Goal: Task Accomplishment & Management: Complete application form

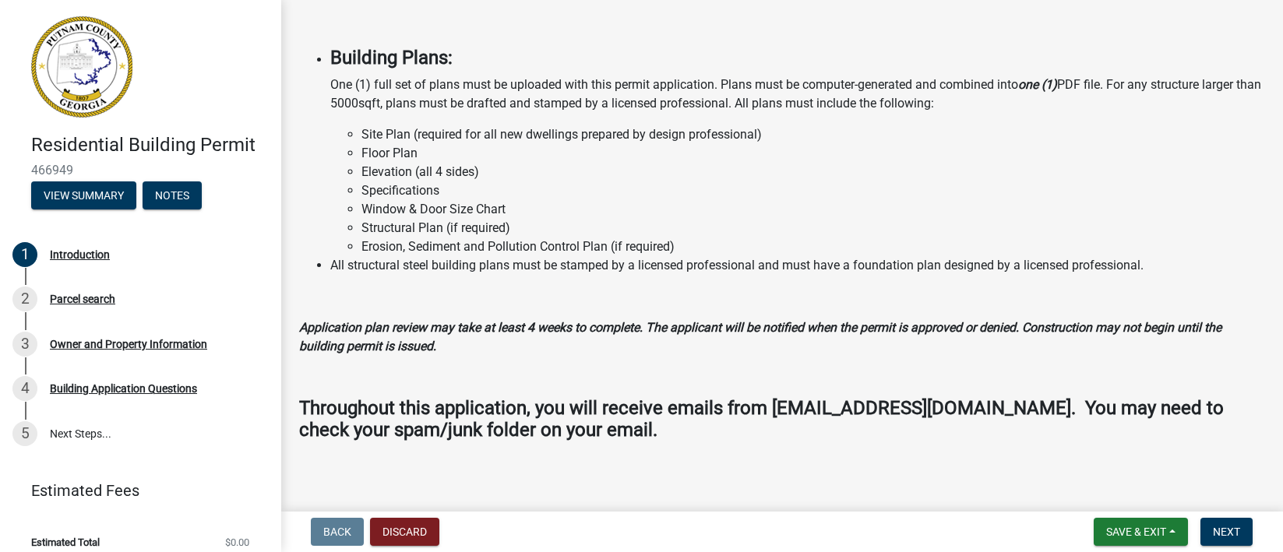
scroll to position [1314, 0]
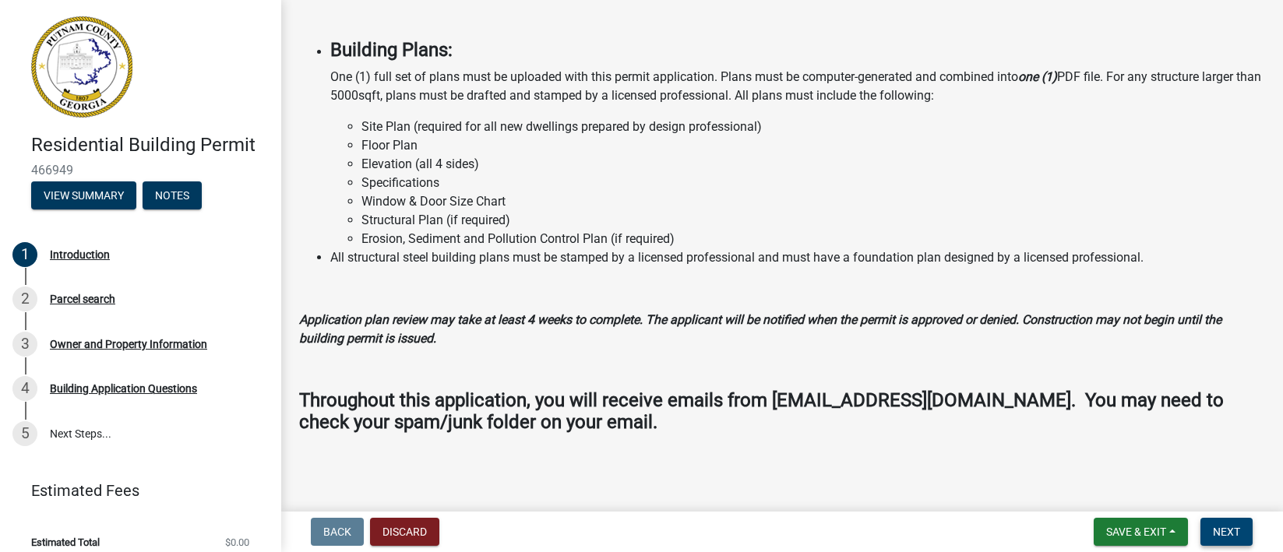
click at [1223, 528] on span "Next" at bounding box center [1226, 532] width 27 height 12
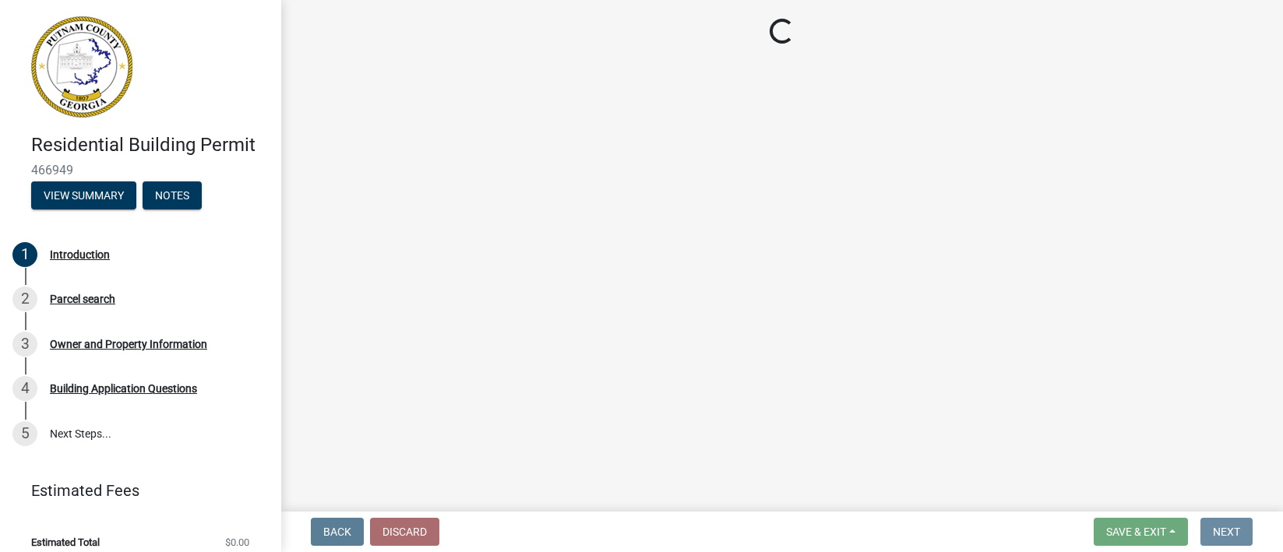
scroll to position [0, 0]
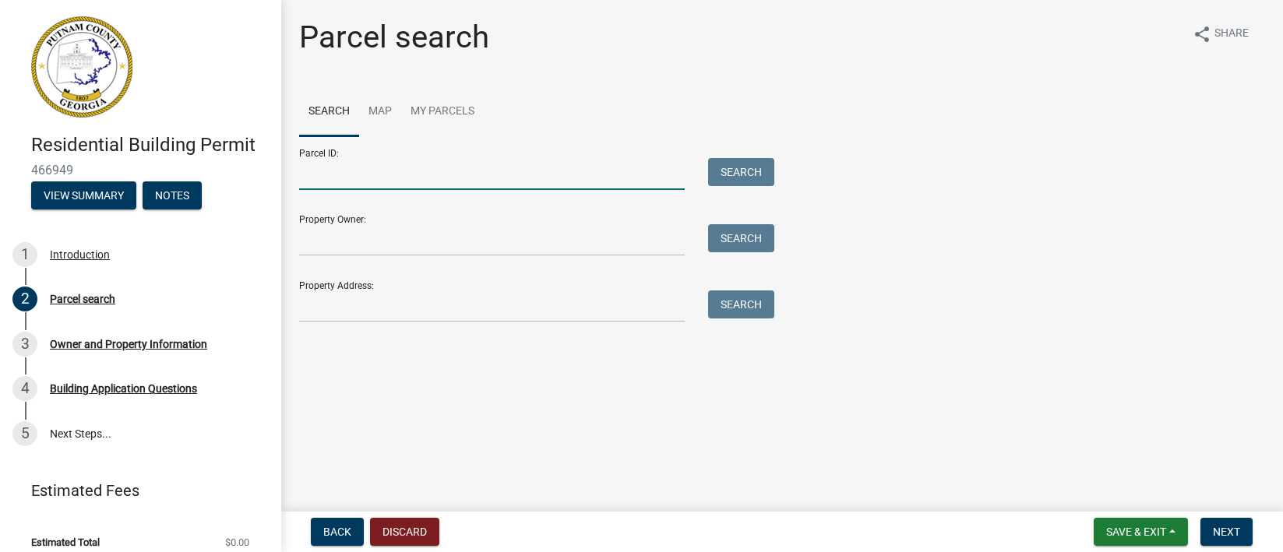
click at [496, 185] on input "Parcel ID:" at bounding box center [492, 174] width 386 height 32
type input "064A019"
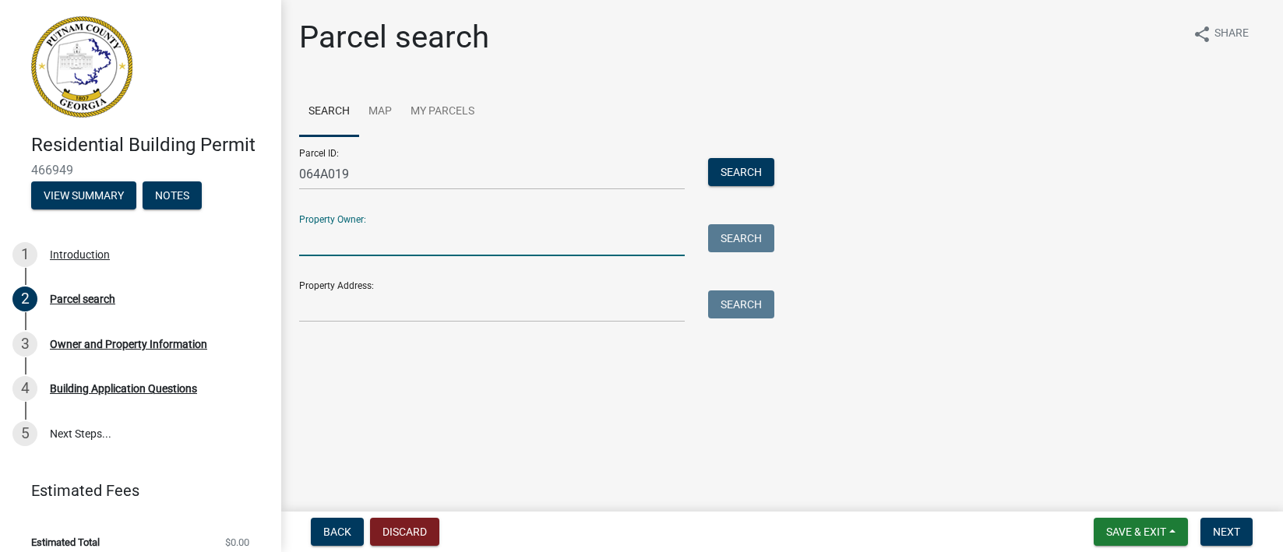
click at [447, 239] on input "Property Owner:" at bounding box center [492, 240] width 386 height 32
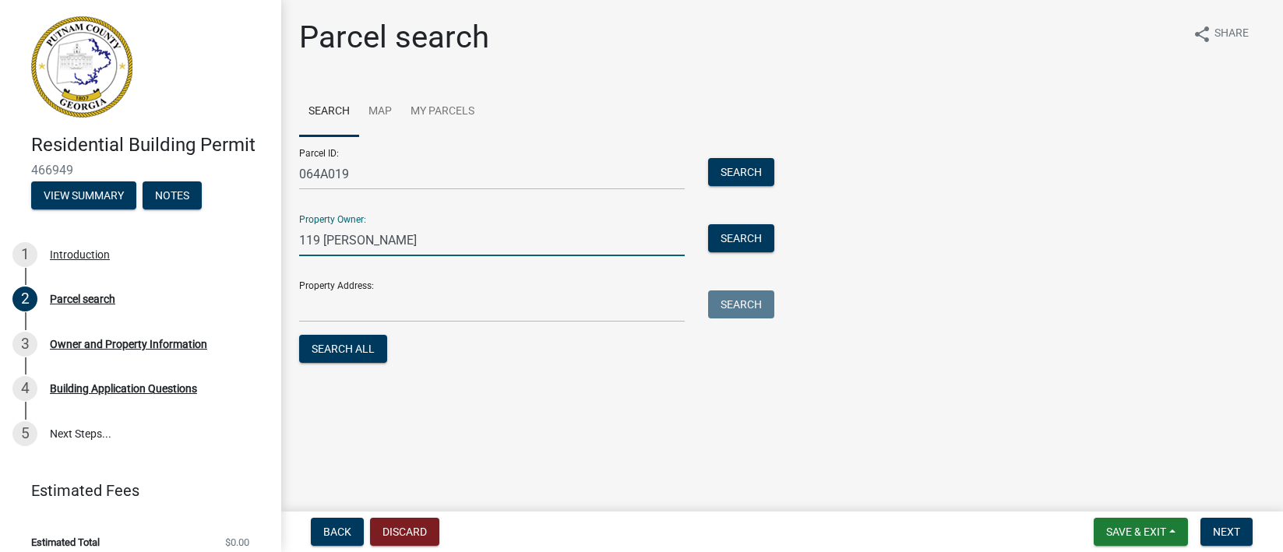
type input "[STREET_ADDRESS]"
drag, startPoint x: 379, startPoint y: 238, endPoint x: 300, endPoint y: 239, distance: 79.5
click at [300, 239] on input "[STREET_ADDRESS]" at bounding box center [492, 240] width 386 height 32
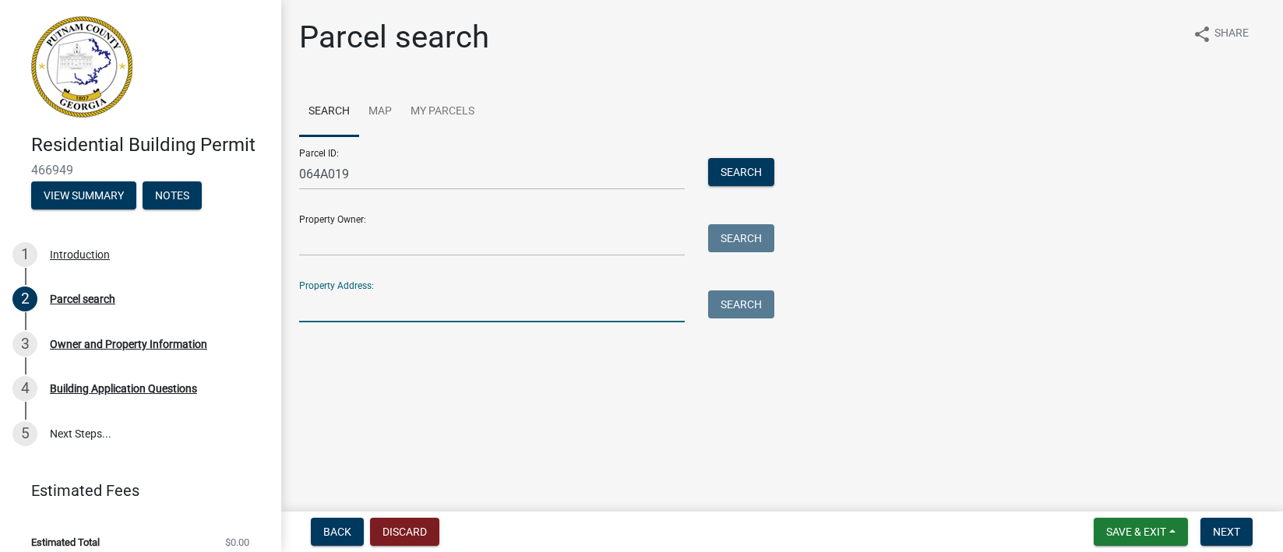
click at [324, 309] on input "Property Address:" at bounding box center [492, 307] width 386 height 32
paste input "[STREET_ADDRESS]"
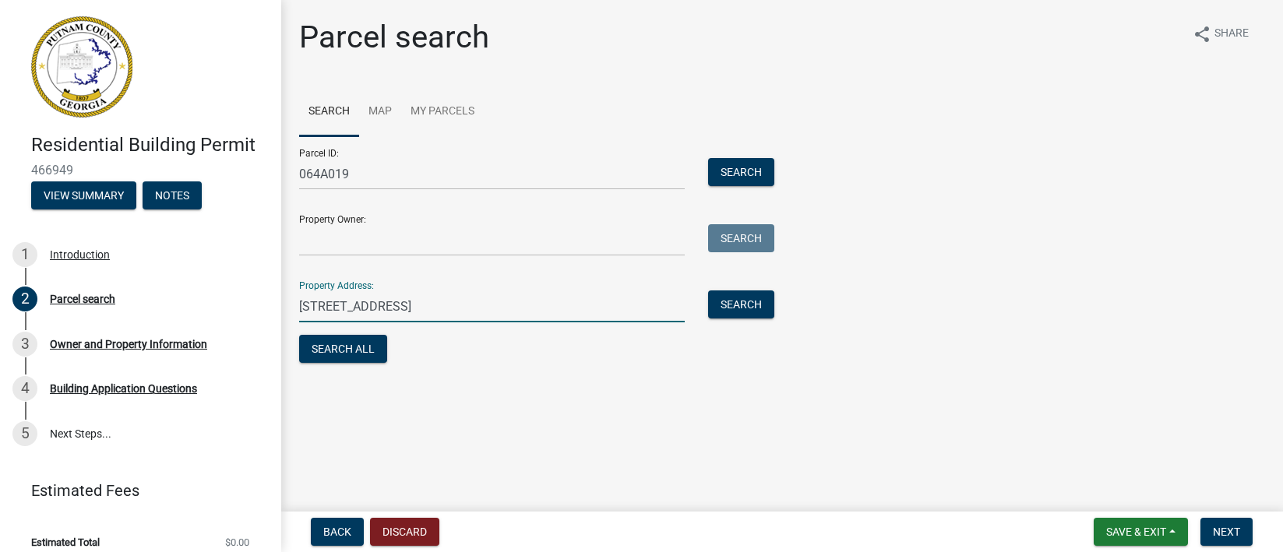
type input "[STREET_ADDRESS]"
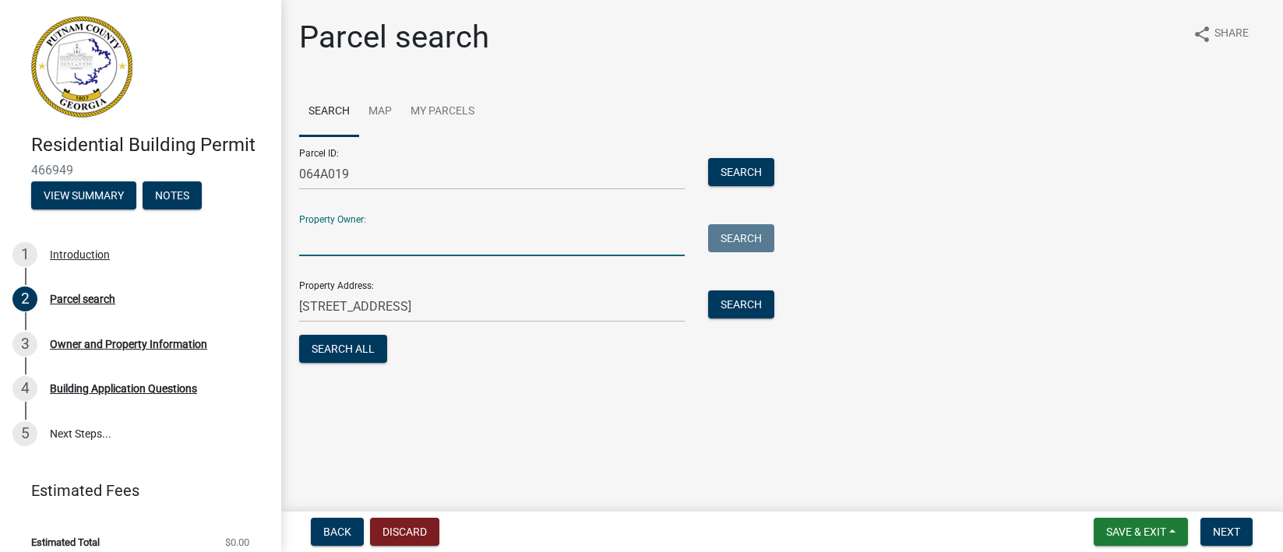
click at [344, 242] on input "Property Owner:" at bounding box center [492, 240] width 386 height 32
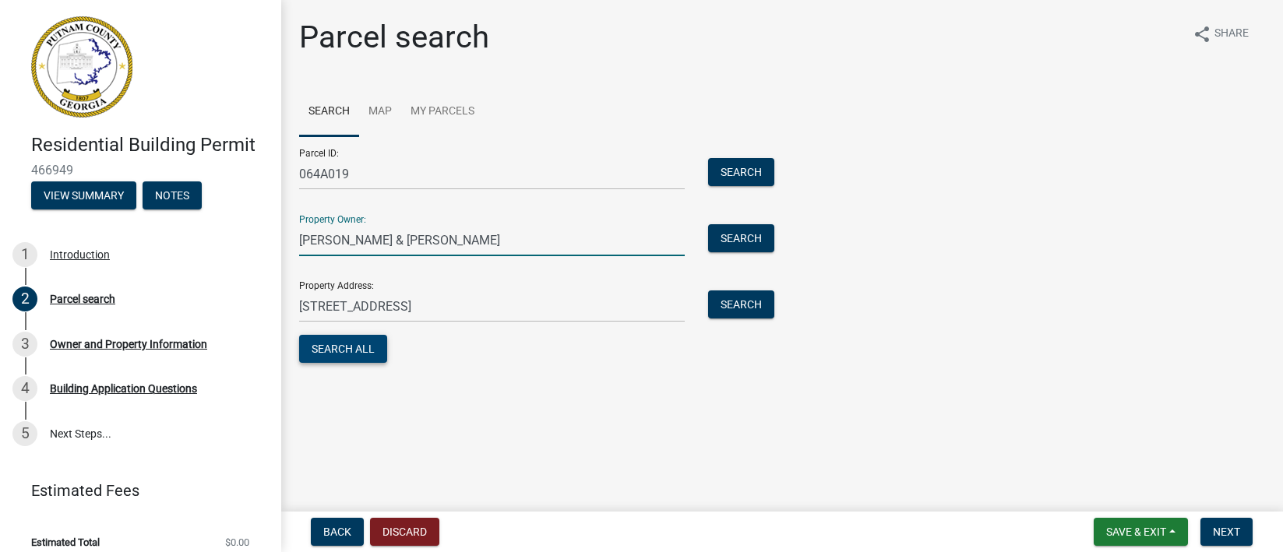
type input "[PERSON_NAME] & [PERSON_NAME]"
click at [350, 349] on button "Search All" at bounding box center [343, 349] width 88 height 28
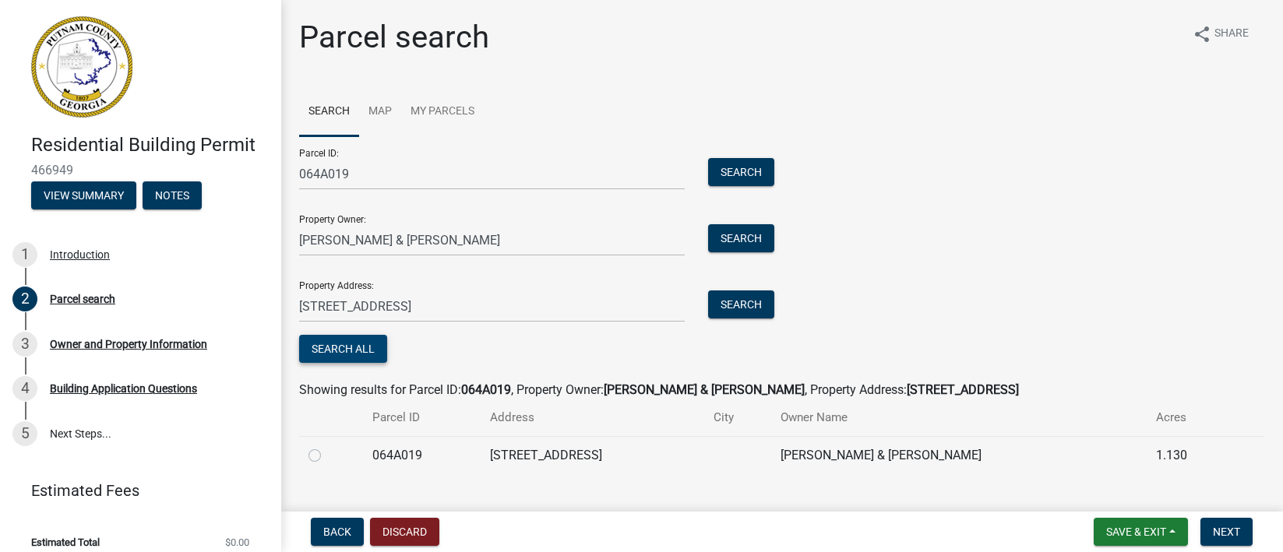
scroll to position [28, 0]
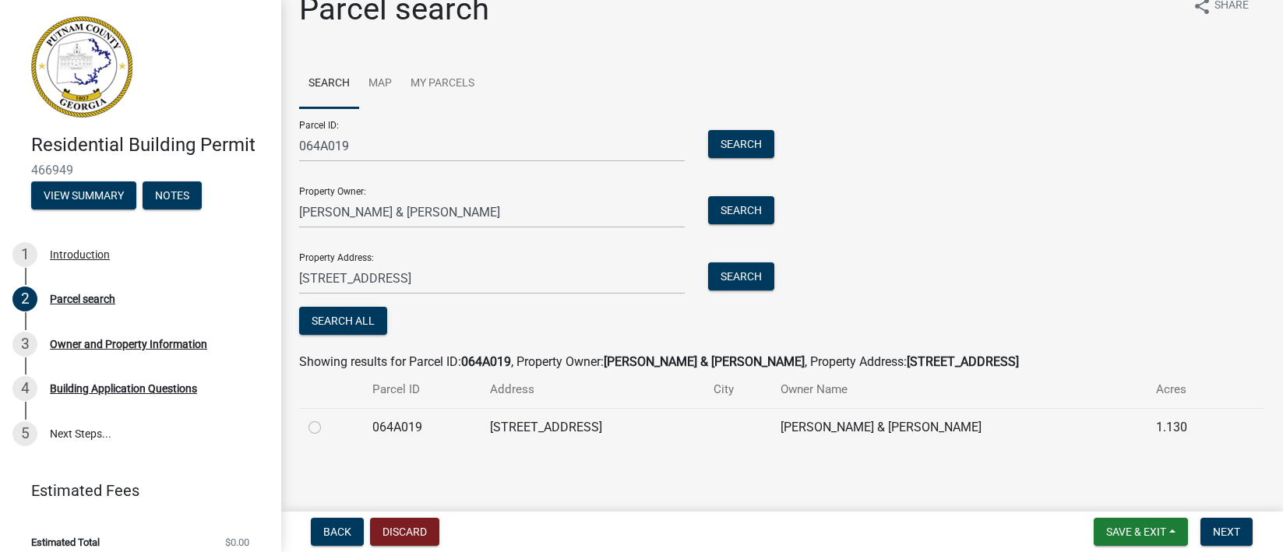
click at [327, 418] on label at bounding box center [327, 418] width 0 height 0
click at [327, 426] on input "radio" at bounding box center [332, 423] width 10 height 10
radio input "true"
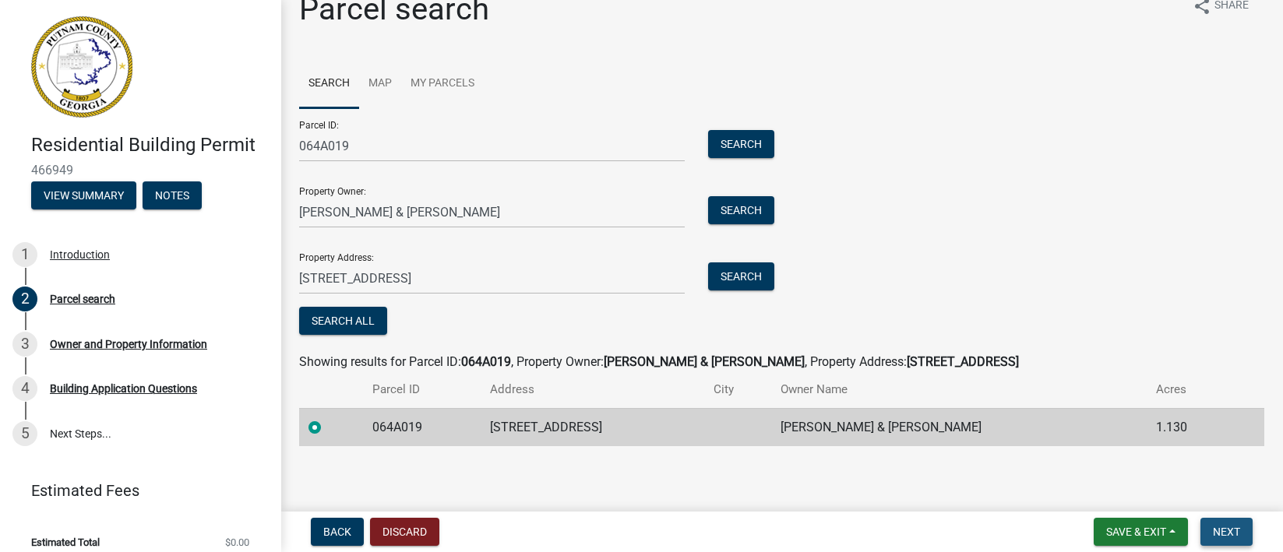
click at [1230, 537] on span "Next" at bounding box center [1226, 532] width 27 height 12
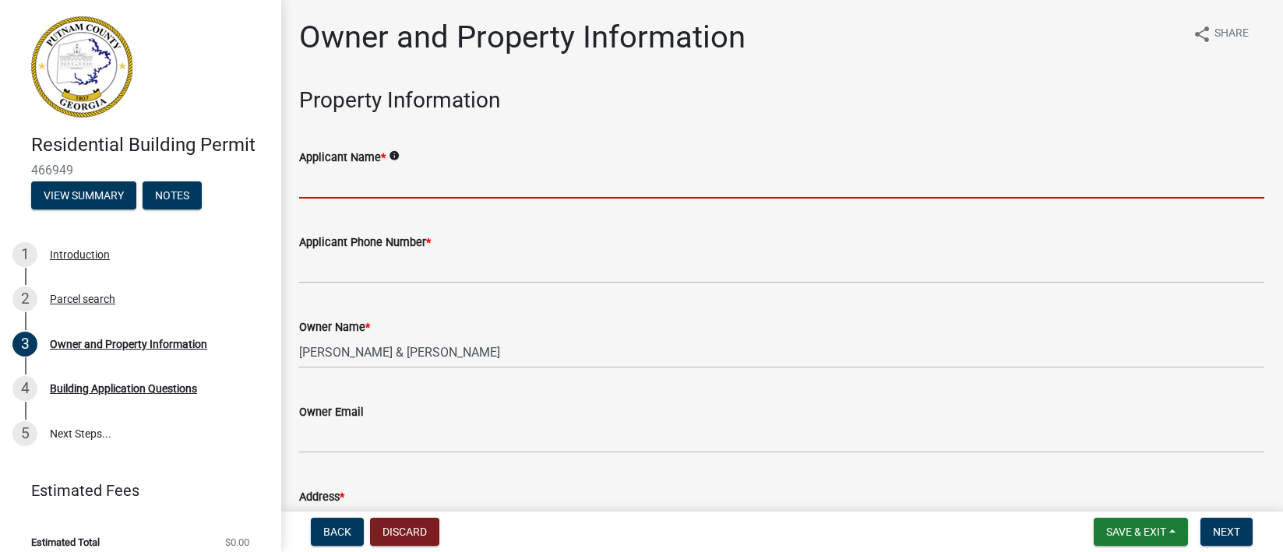
click at [496, 186] on input "Applicant Name *" at bounding box center [781, 183] width 965 height 32
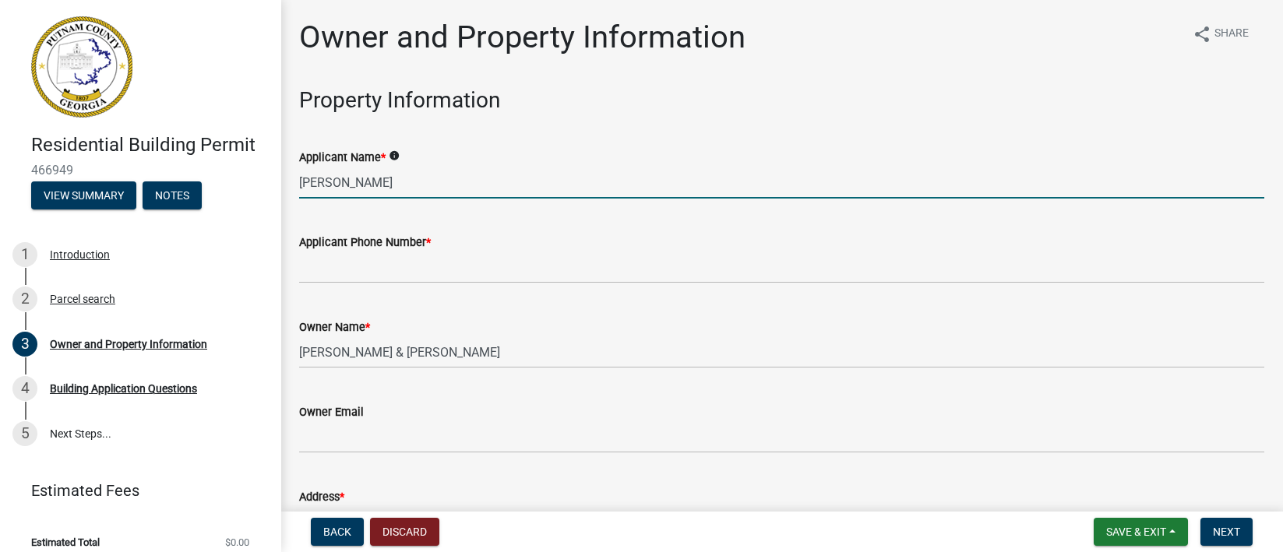
type input "[PERSON_NAME]"
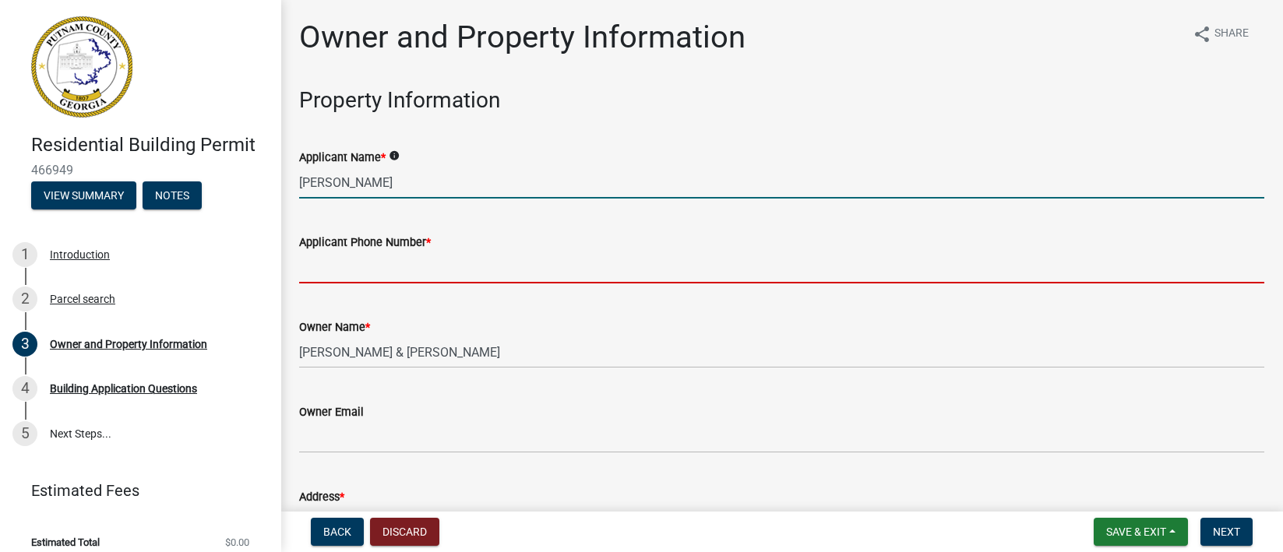
click at [466, 271] on input "Applicant Phone Number *" at bounding box center [781, 268] width 965 height 32
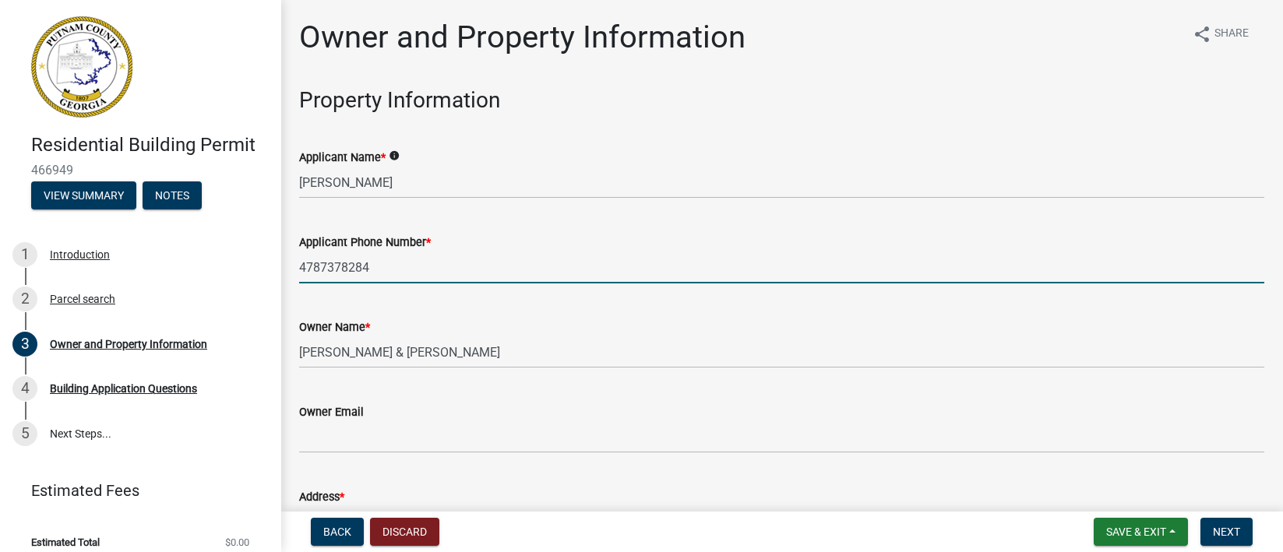
type input "4787378284"
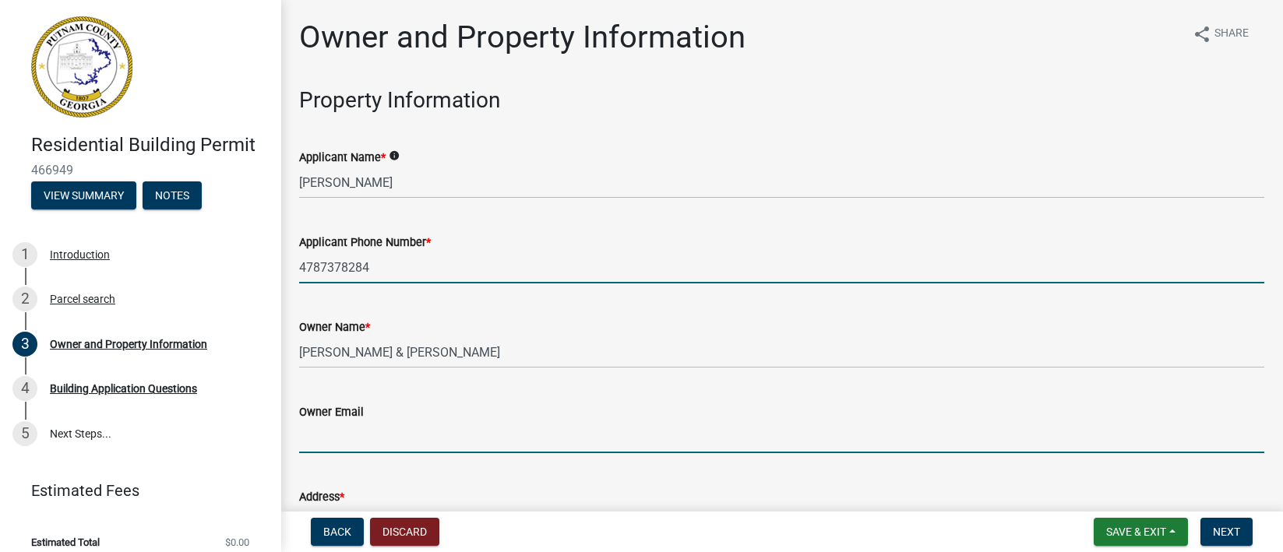
click at [468, 431] on input "Owner Email" at bounding box center [781, 438] width 965 height 32
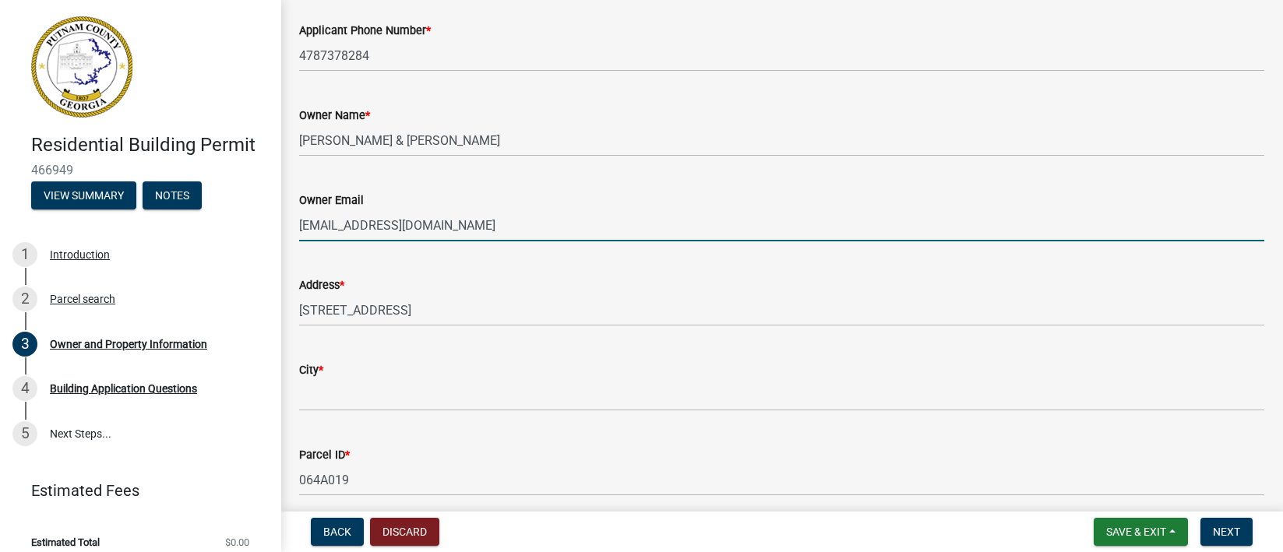
scroll to position [350, 0]
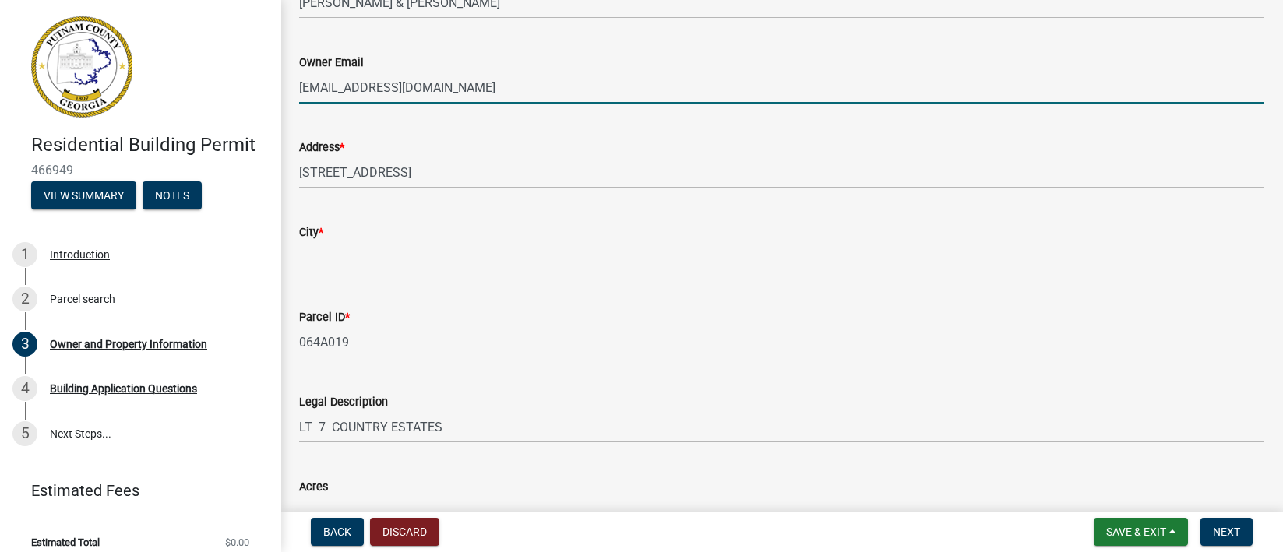
type input "[EMAIL_ADDRESS][DOMAIN_NAME]"
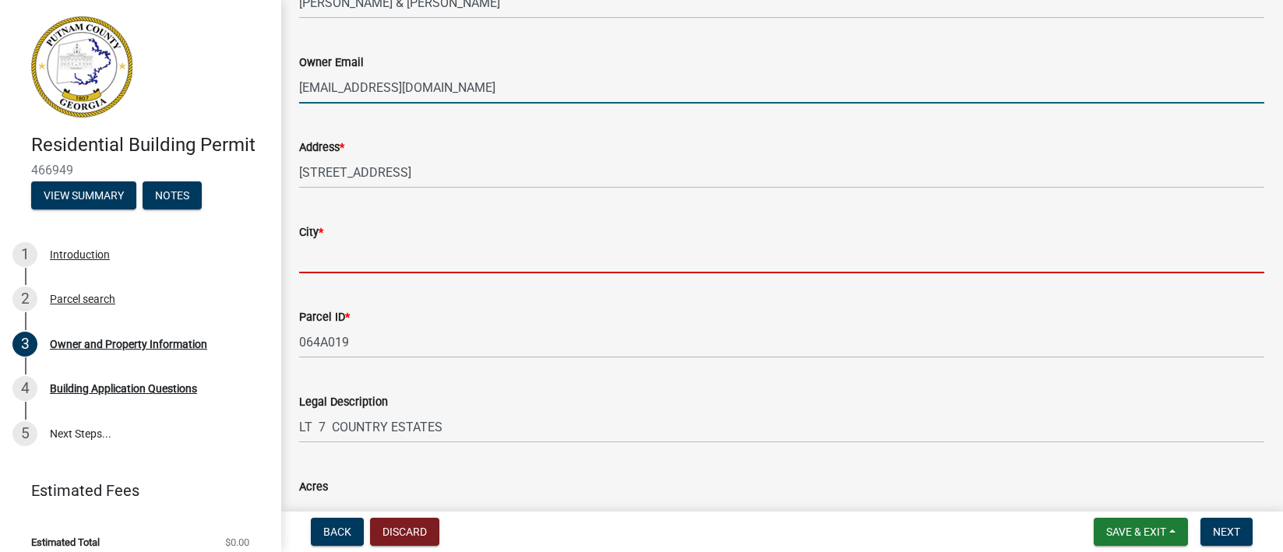
click at [392, 259] on input "City *" at bounding box center [781, 258] width 965 height 32
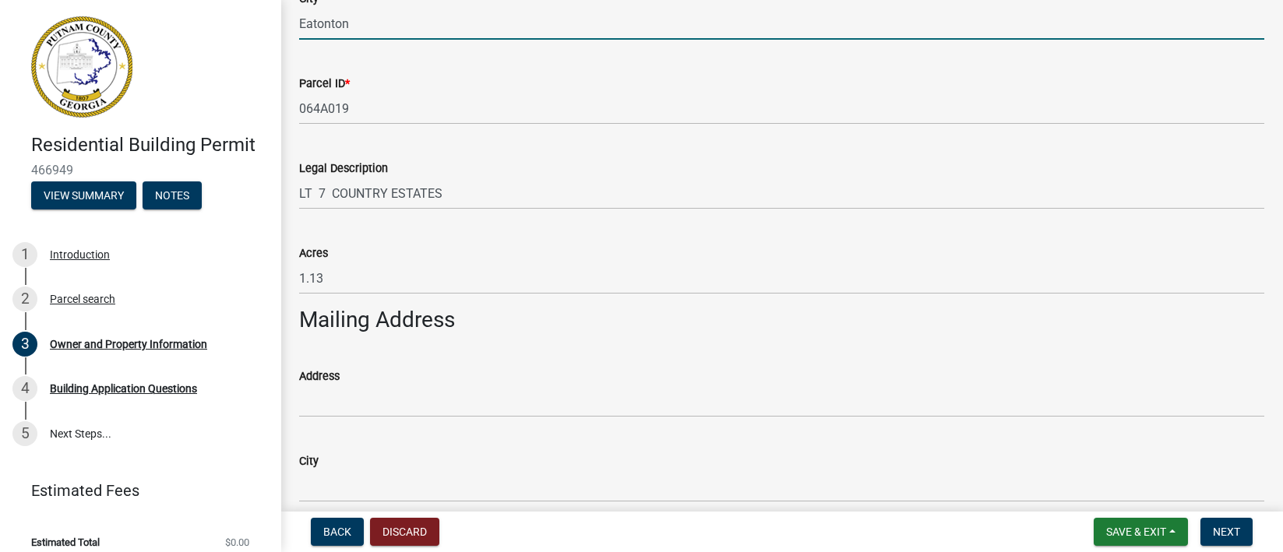
scroll to position [701, 0]
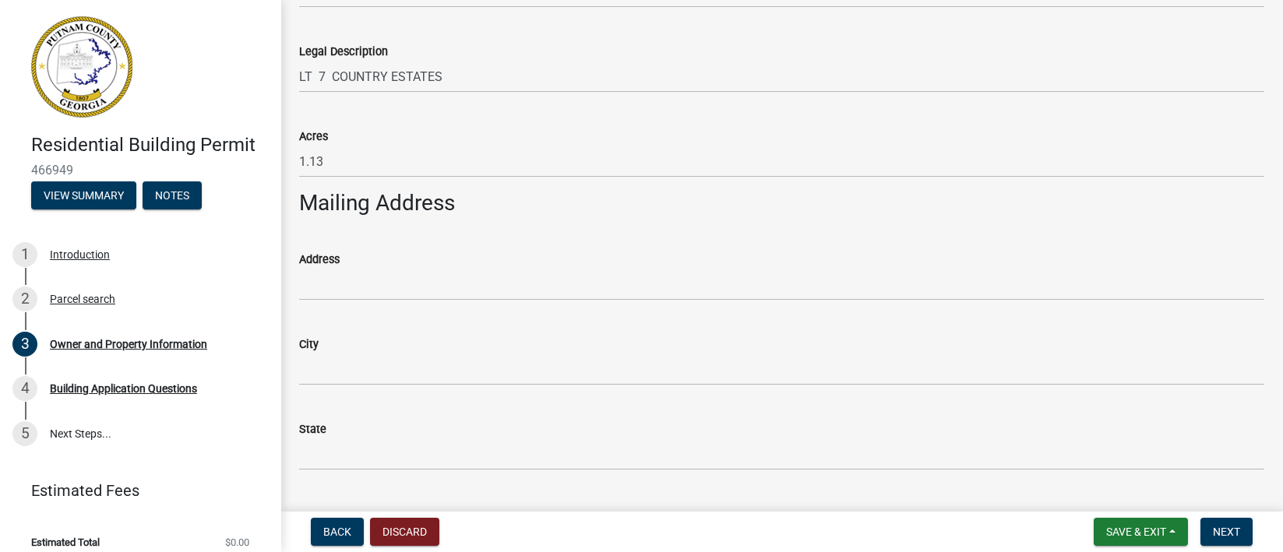
type input "Eatonton"
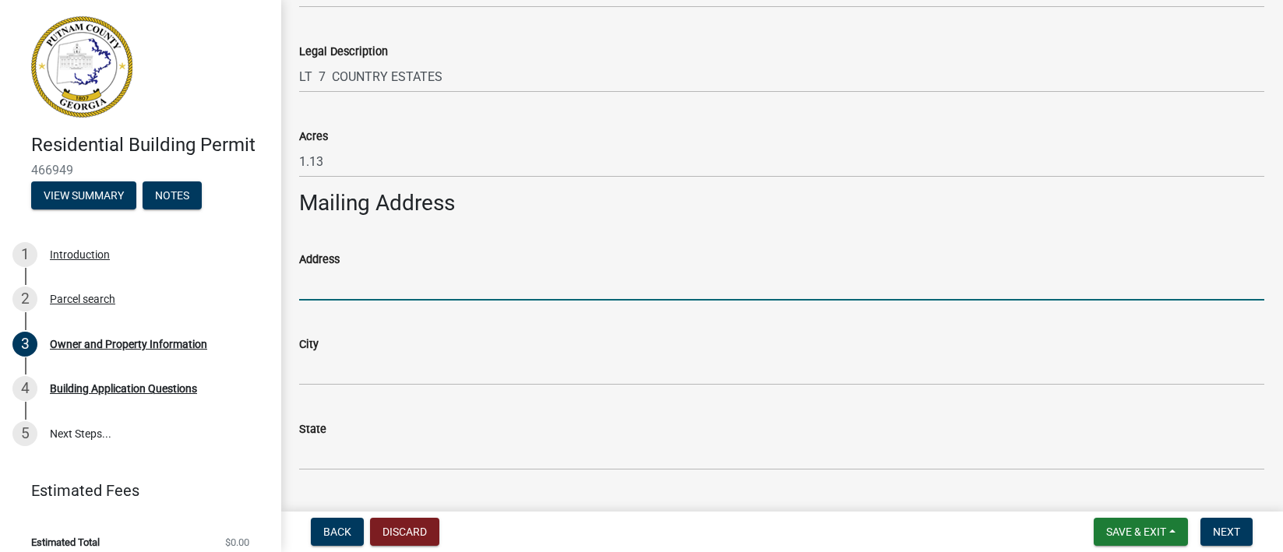
click at [405, 288] on input "Address" at bounding box center [781, 285] width 965 height 32
type input "[STREET_ADDRESS]"
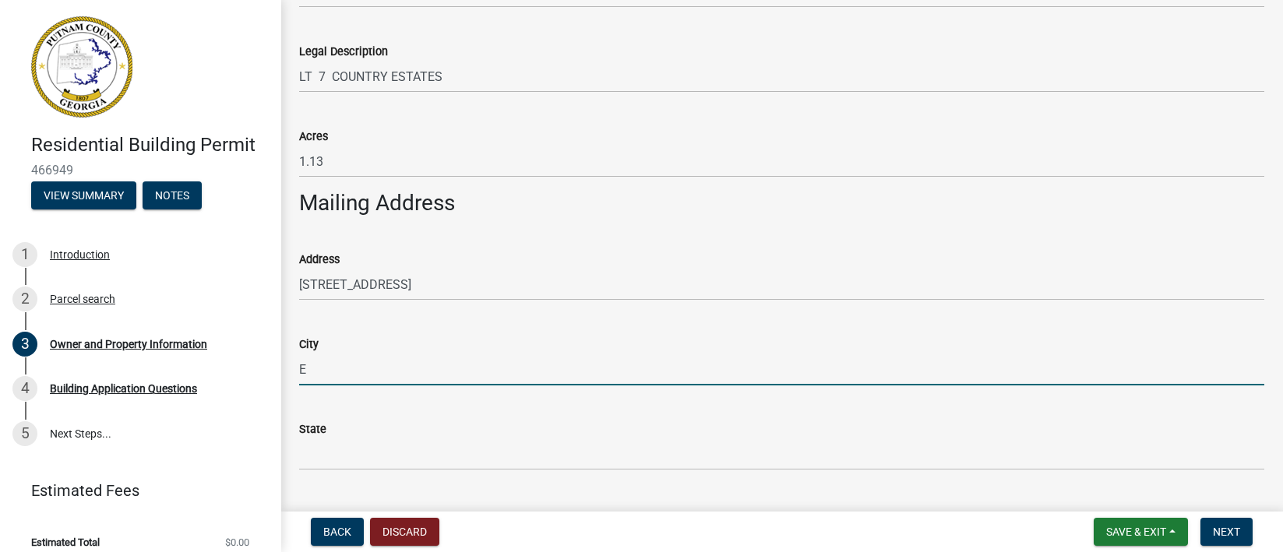
type input "E"
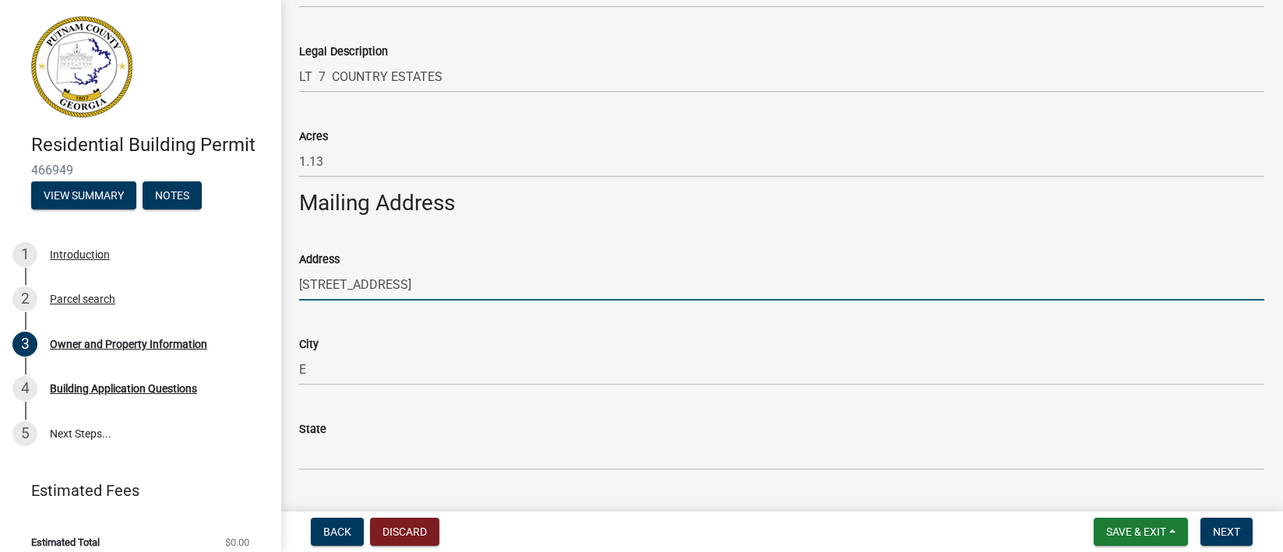
click at [342, 284] on input "[STREET_ADDRESS]" at bounding box center [781, 285] width 965 height 32
type input "[STREET_ADDRESS]"
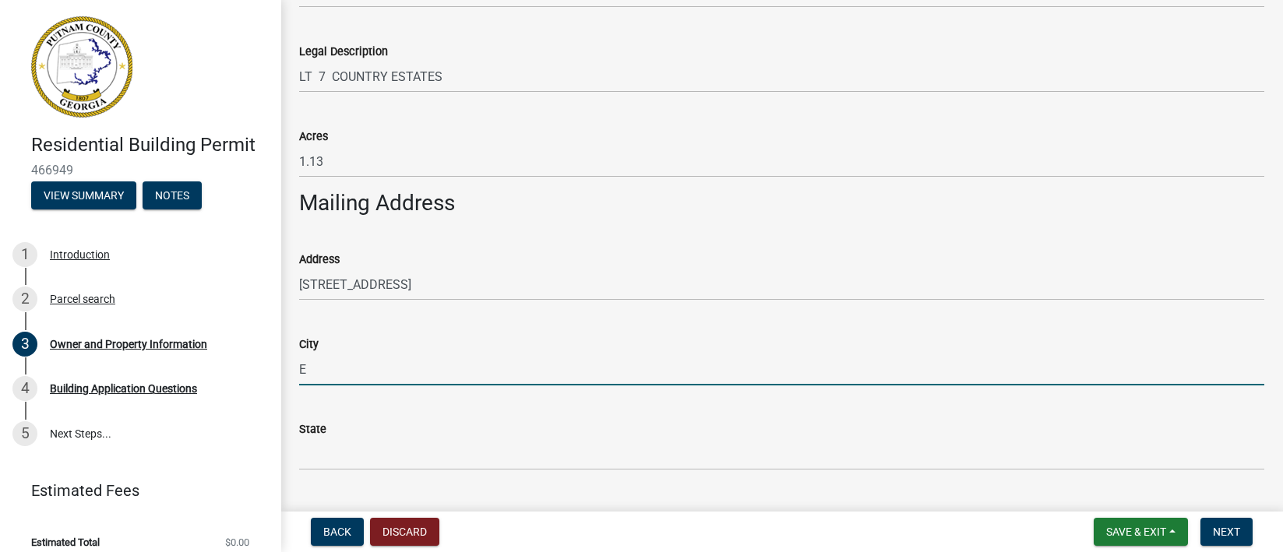
click at [315, 377] on input "E" at bounding box center [781, 370] width 965 height 32
type input "Eatonton"
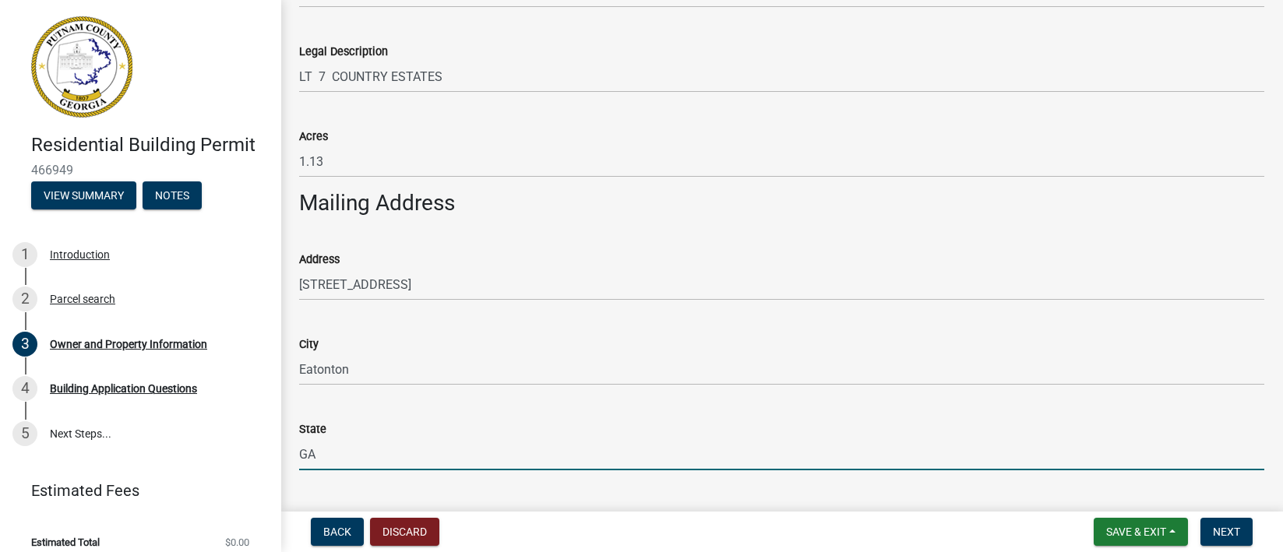
type input "GA"
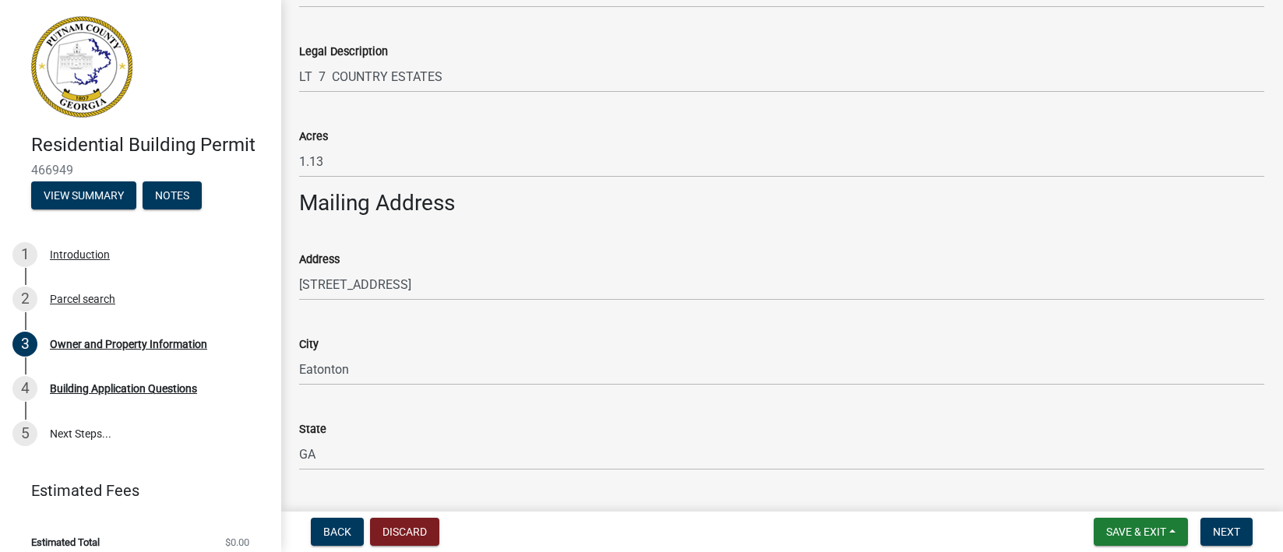
scroll to position [987, 0]
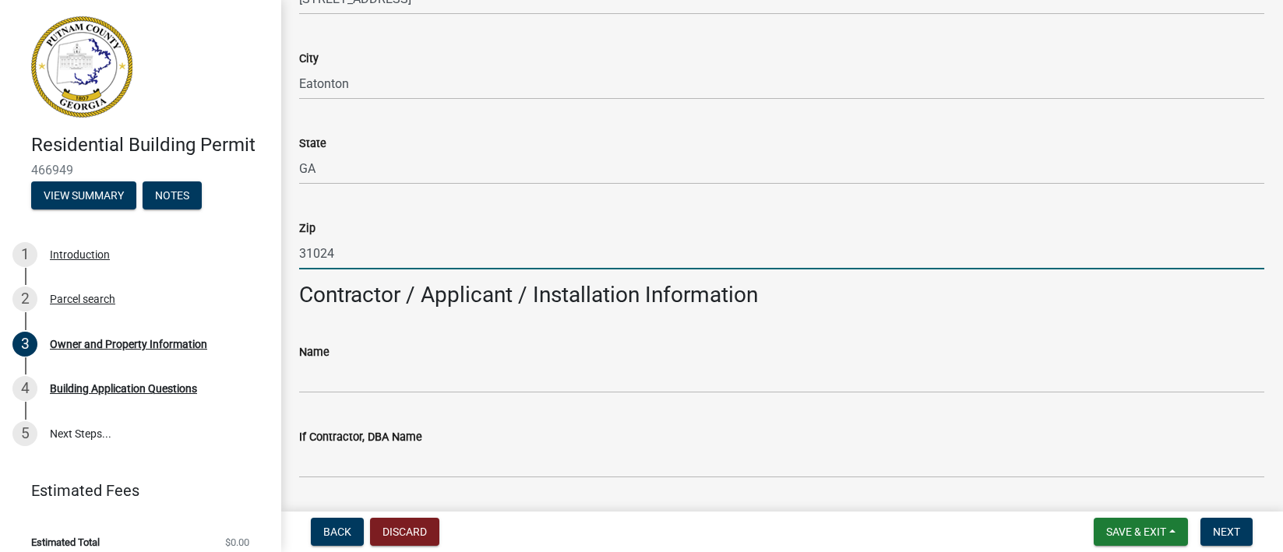
type input "31024"
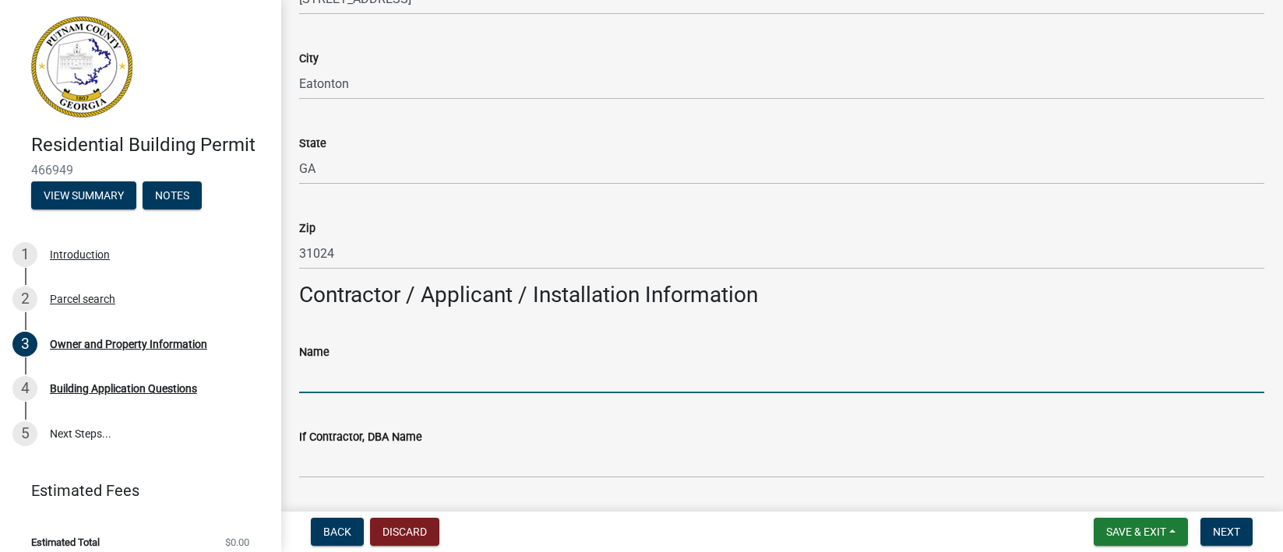
click at [315, 377] on input "Name" at bounding box center [781, 378] width 965 height 32
type input "[PERSON_NAME]"
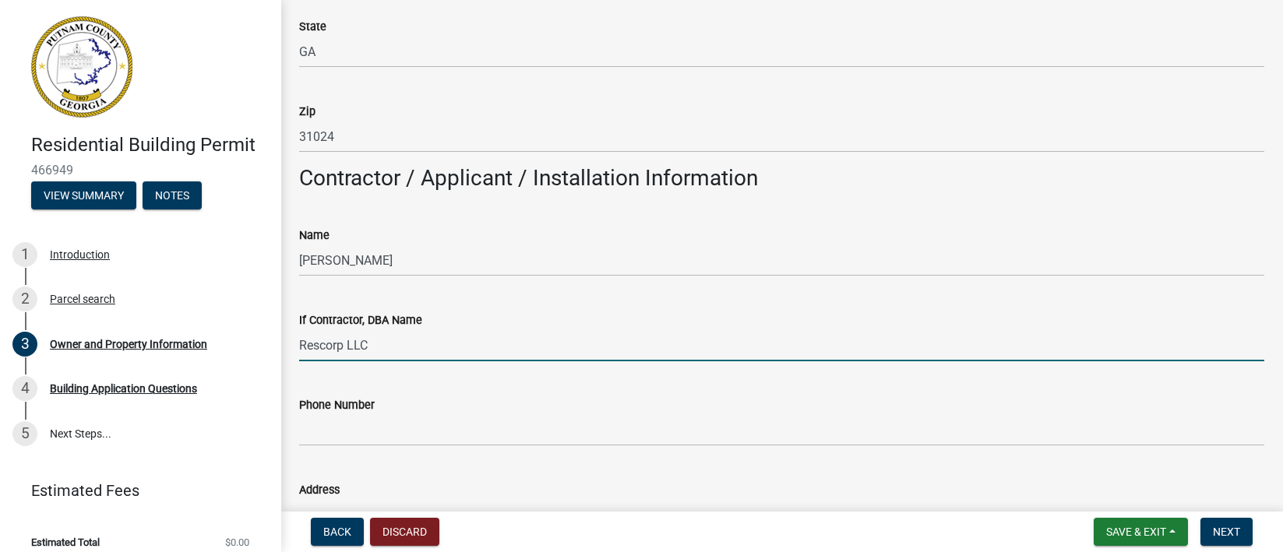
scroll to position [1220, 0]
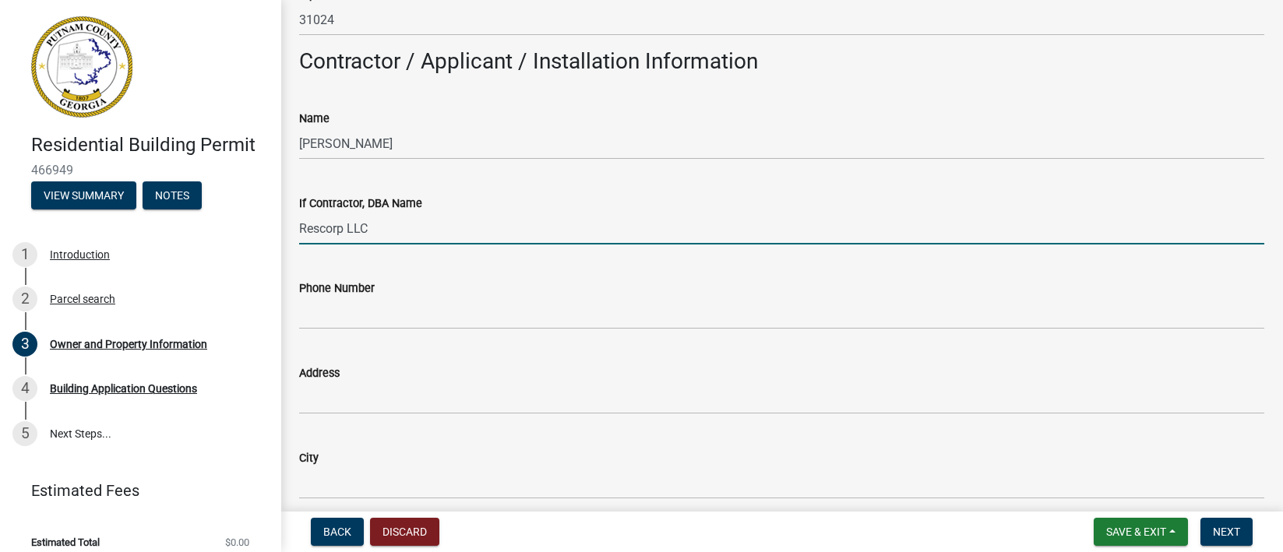
type input "Rescorp LLC"
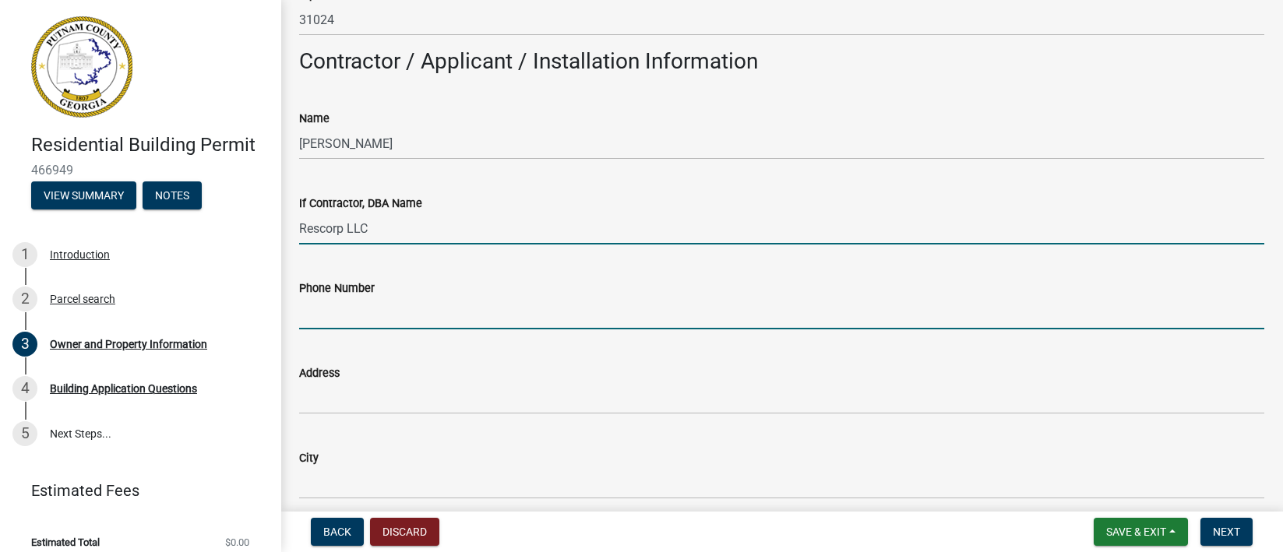
click at [317, 316] on input "Phone Number" at bounding box center [781, 314] width 965 height 32
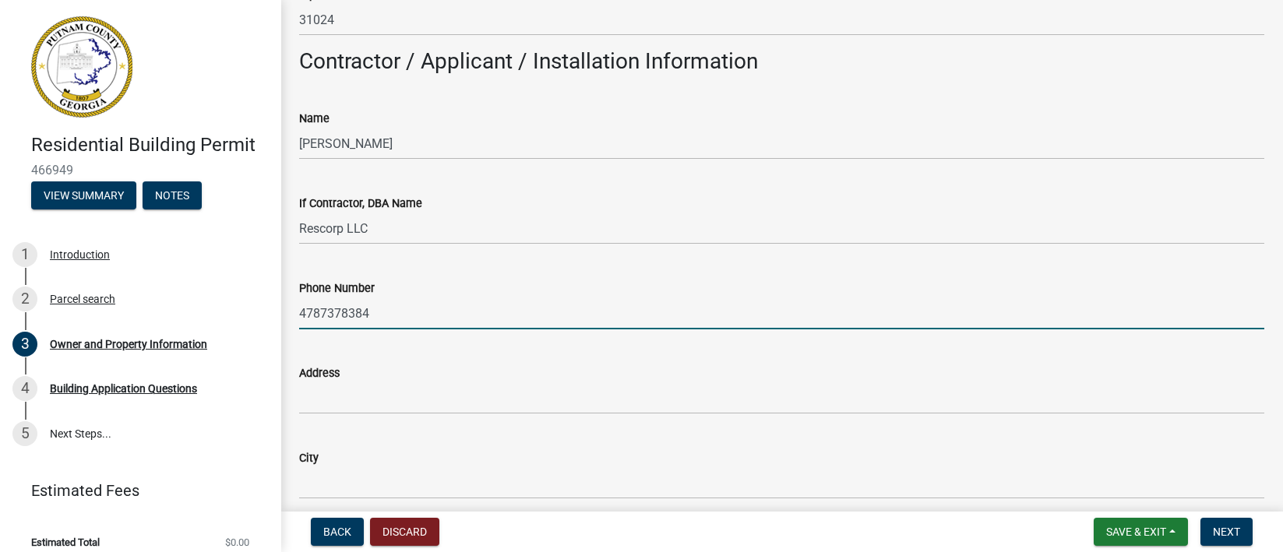
type input "4787378384"
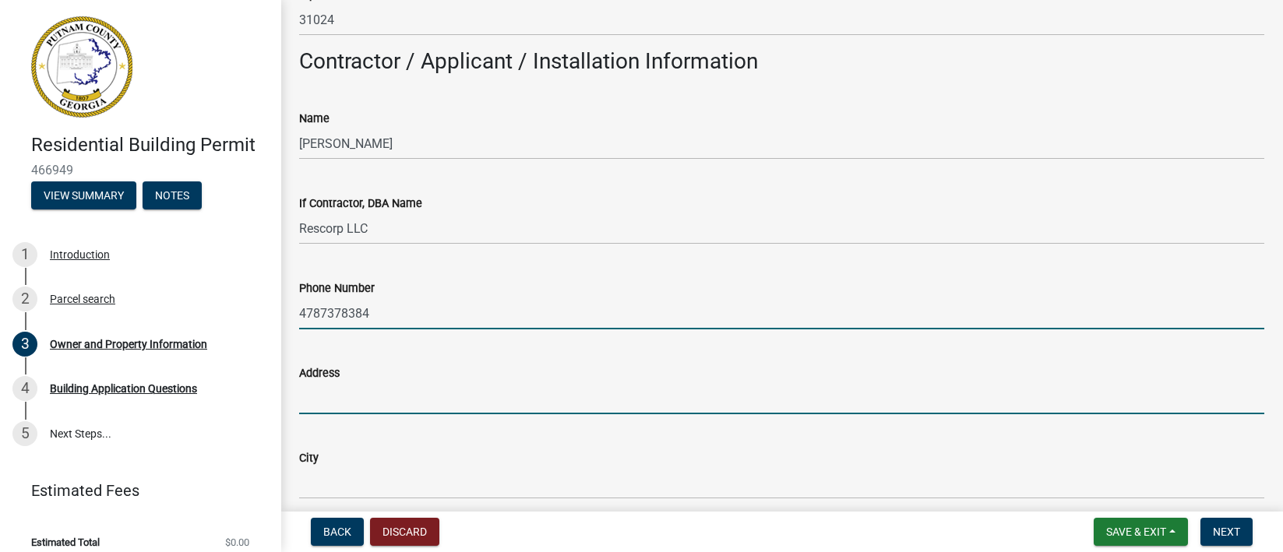
click at [344, 410] on input "Address" at bounding box center [781, 399] width 965 height 32
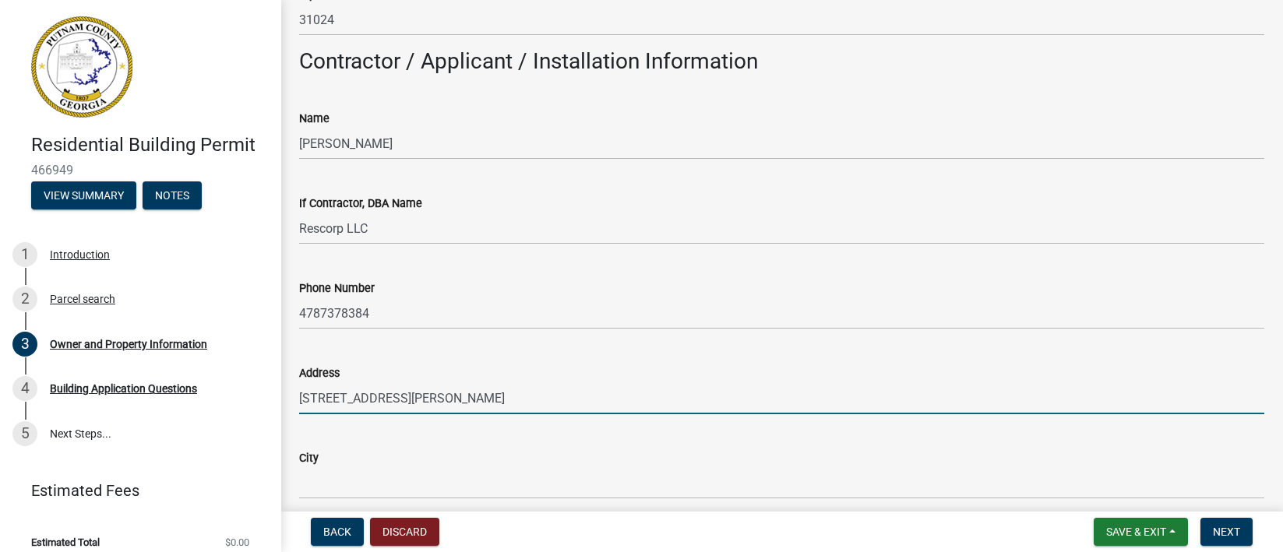
type input "[STREET_ADDRESS][PERSON_NAME]"
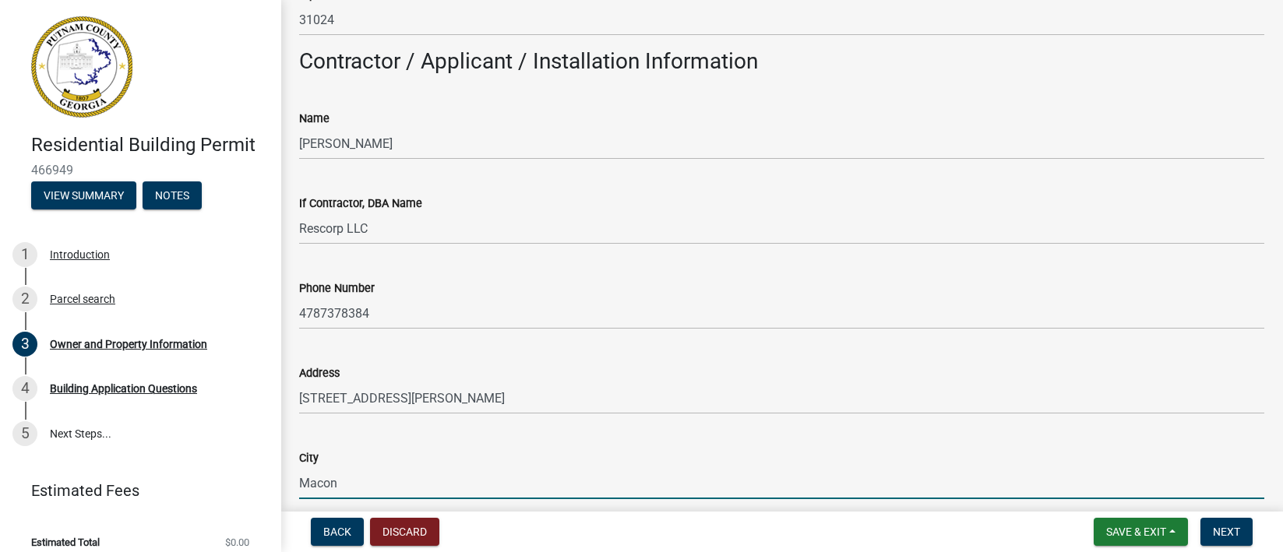
type input "Macon"
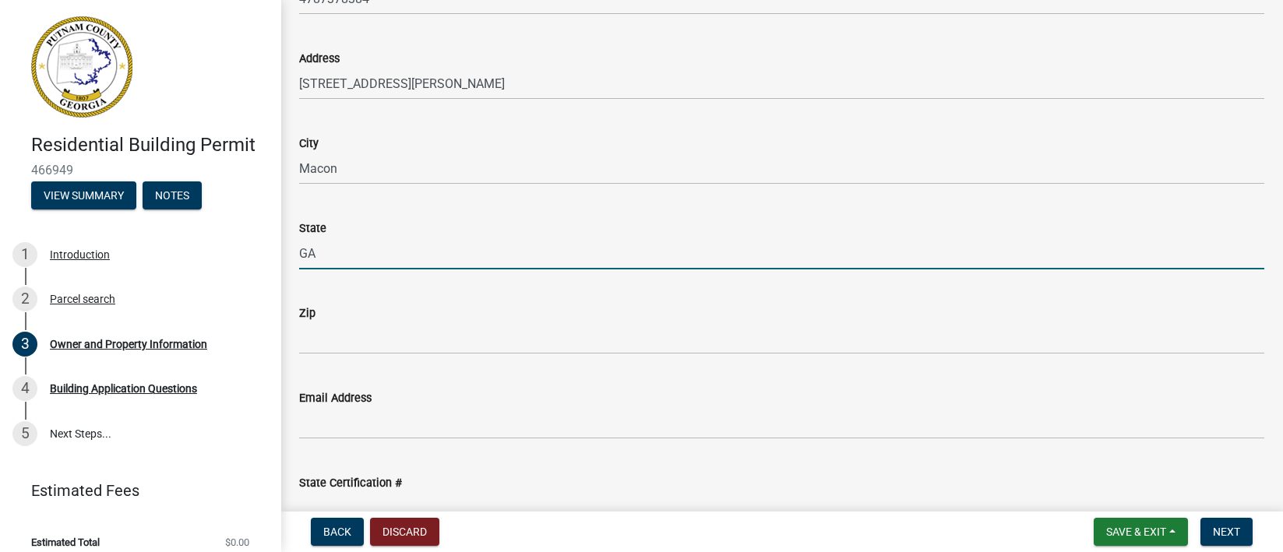
type input "GA"
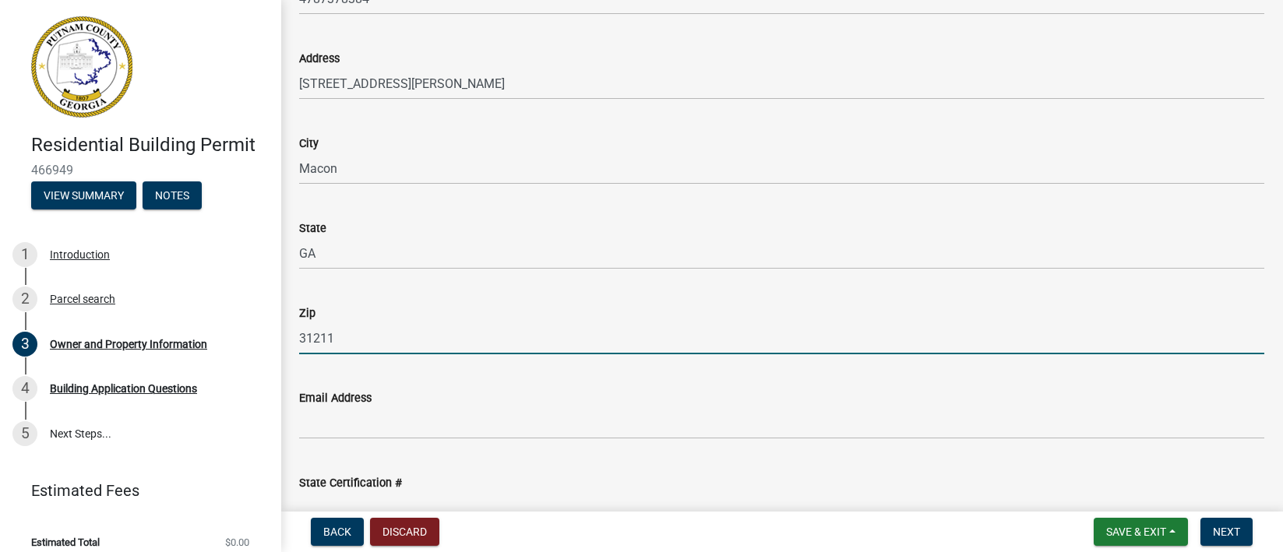
type input "31211"
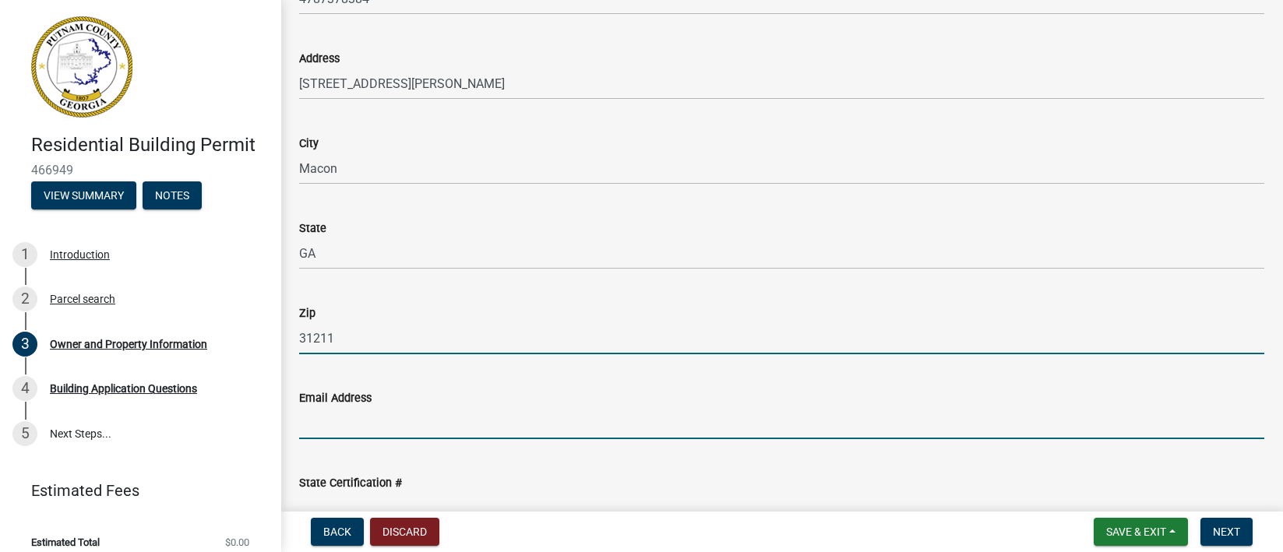
click at [409, 425] on input "Email Address" at bounding box center [781, 424] width 965 height 32
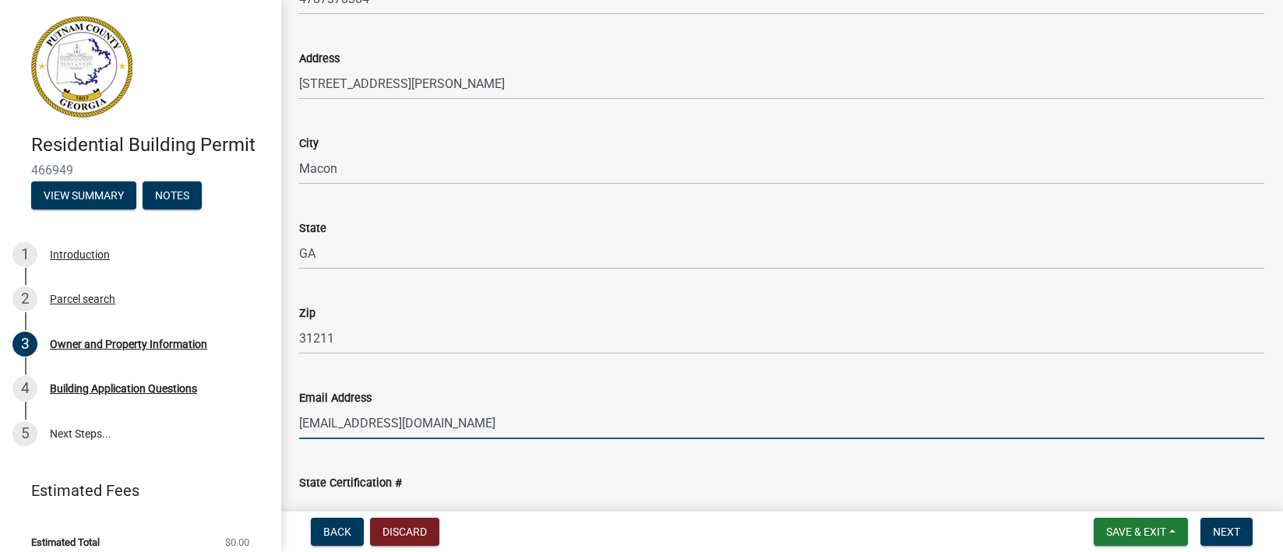
type input "[EMAIL_ADDRESS][DOMAIN_NAME]"
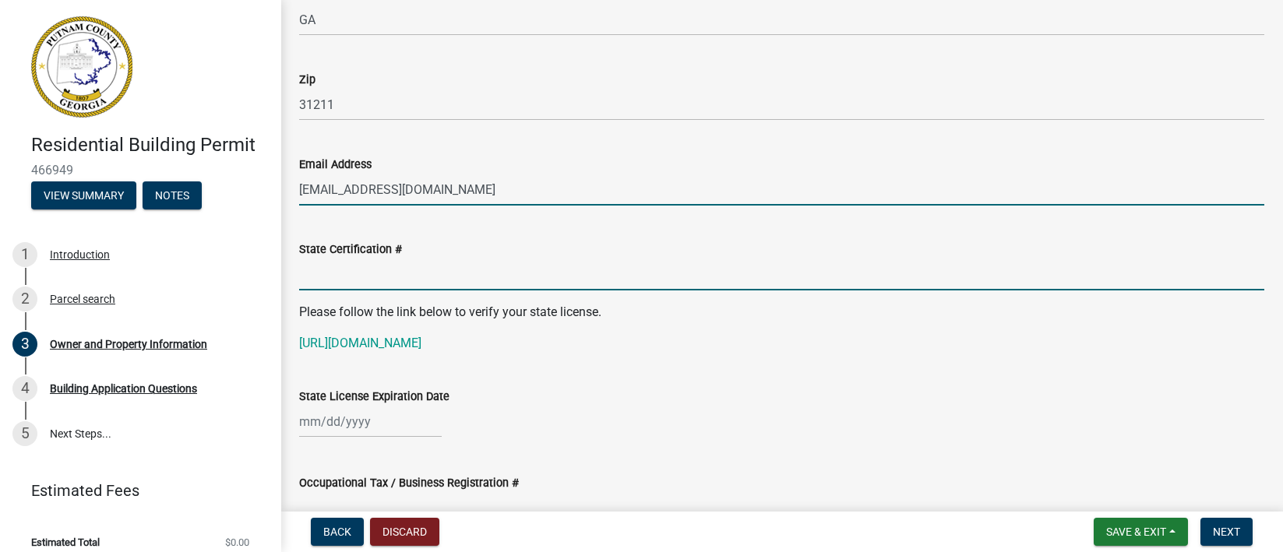
click at [478, 270] on input "State Certification #" at bounding box center [781, 275] width 965 height 32
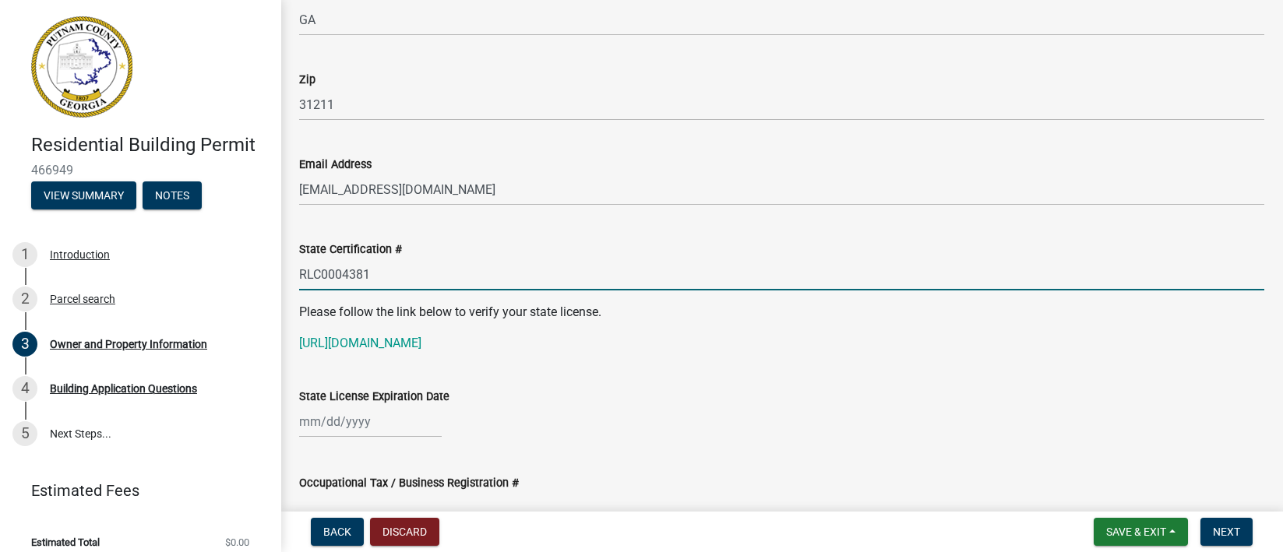
scroll to position [1886, 0]
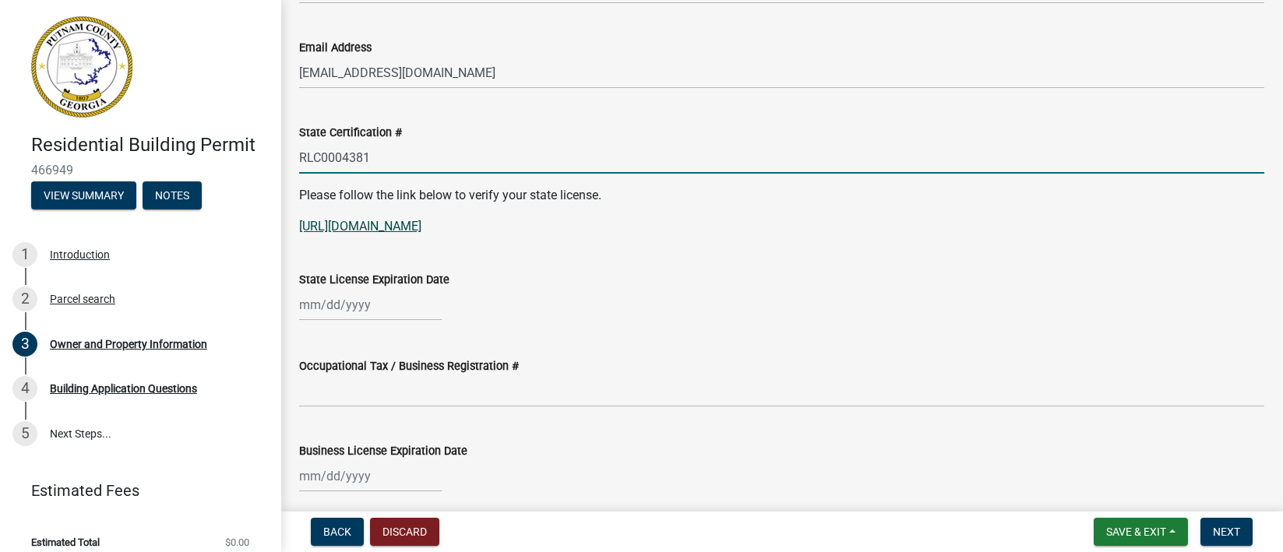
type input "RLC0004381"
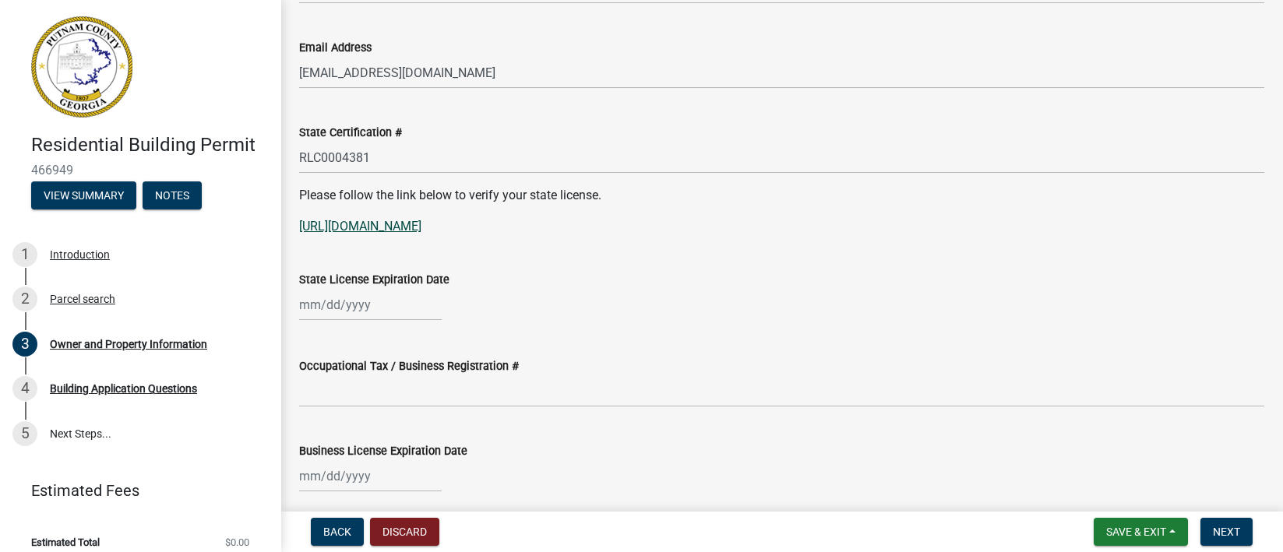
click at [422, 230] on link "[URL][DOMAIN_NAME]" at bounding box center [360, 226] width 122 height 15
select select "8"
select select "2025"
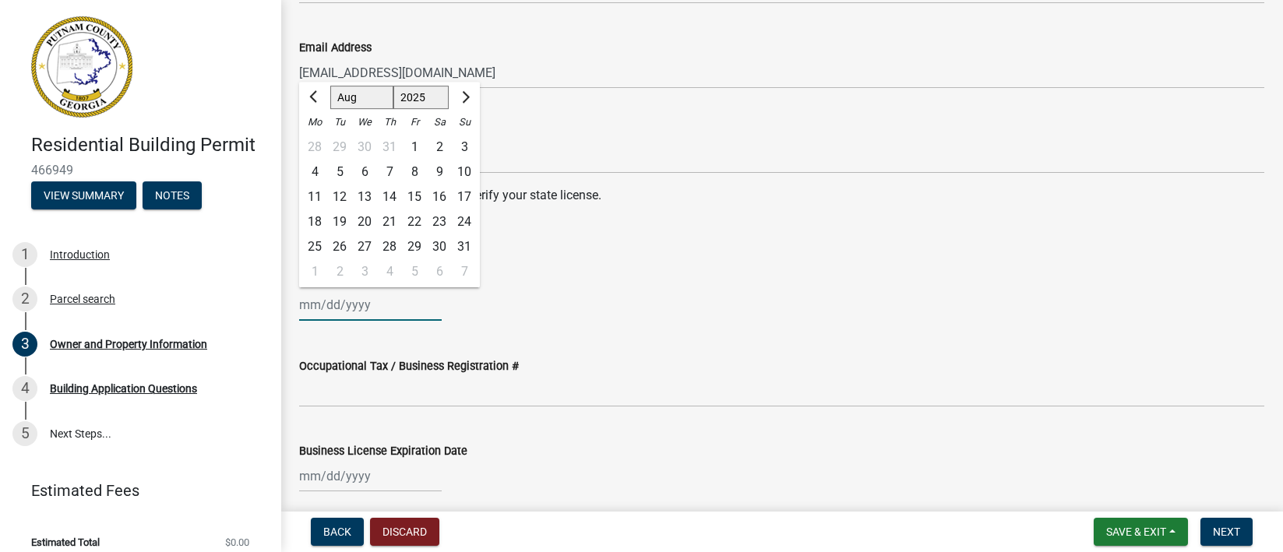
click at [402, 311] on input "State License Expiration Date" at bounding box center [370, 305] width 143 height 32
click at [366, 97] on select "Jan Feb Mar Apr May Jun [DATE] Aug Sep Oct Nov Dec" at bounding box center [361, 97] width 63 height 23
select select "6"
click at [330, 86] on select "Jan Feb Mar Apr May Jun [DATE] Aug Sep Oct Nov Dec" at bounding box center [361, 97] width 63 height 23
click at [432, 99] on select "1525 1526 1527 1528 1529 1530 1531 1532 1533 1534 1535 1536 1537 1538 1539 1540…" at bounding box center [422, 97] width 56 height 23
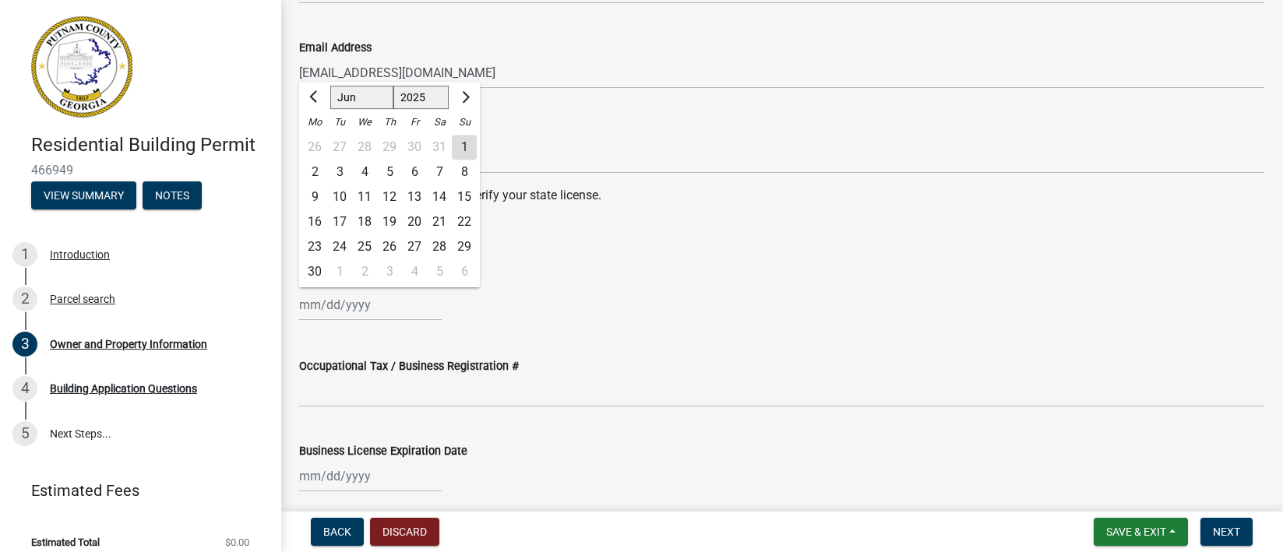
click at [312, 267] on div "30" at bounding box center [314, 271] width 25 height 25
type input "[DATE]"
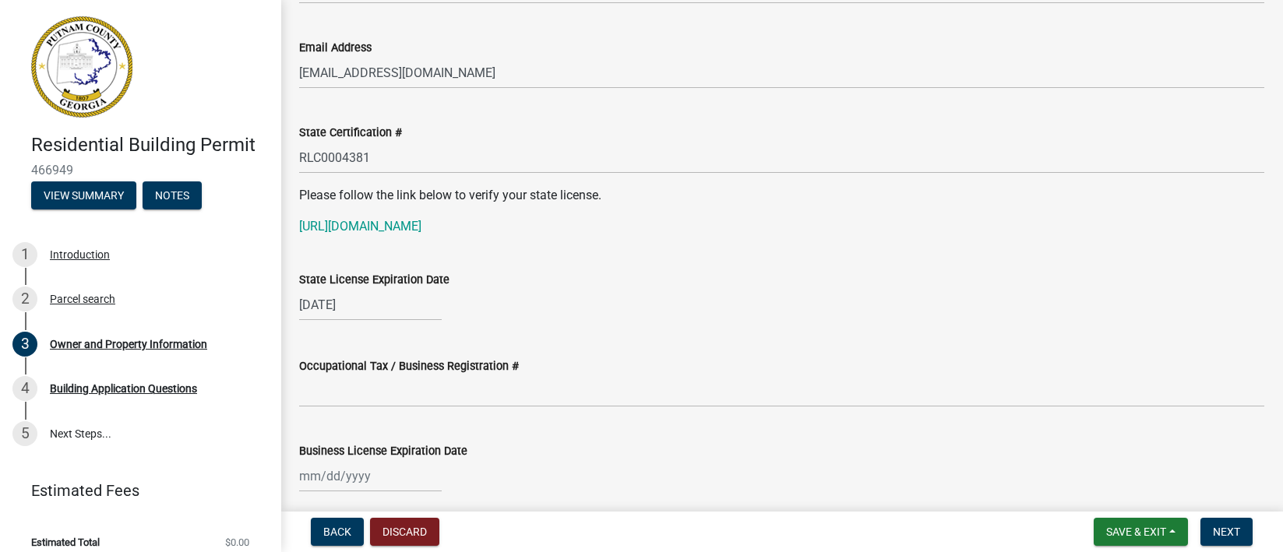
click at [362, 304] on div "[DATE]" at bounding box center [370, 305] width 143 height 32
select select "6"
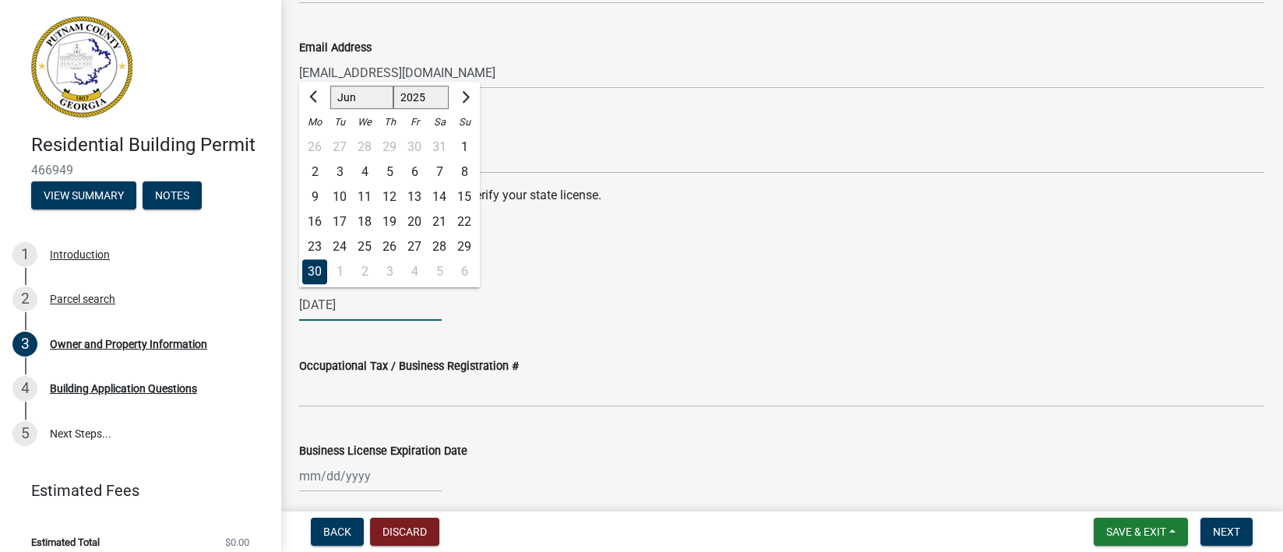
click at [432, 101] on select "1525 1526 1527 1528 1529 1530 1531 1532 1533 1534 1535 1536 1537 1538 1539 1540…" at bounding box center [422, 97] width 56 height 23
select select "2026"
click at [394, 86] on select "1525 1526 1527 1528 1529 1530 1531 1532 1533 1534 1535 1536 1537 1538 1539 1540…" at bounding box center [422, 97] width 56 height 23
click at [429, 95] on select "1526 1527 1528 1529 1530 1531 1532 1533 1534 1535 1536 1537 1538 1539 1540 1541…" at bounding box center [422, 97] width 56 height 23
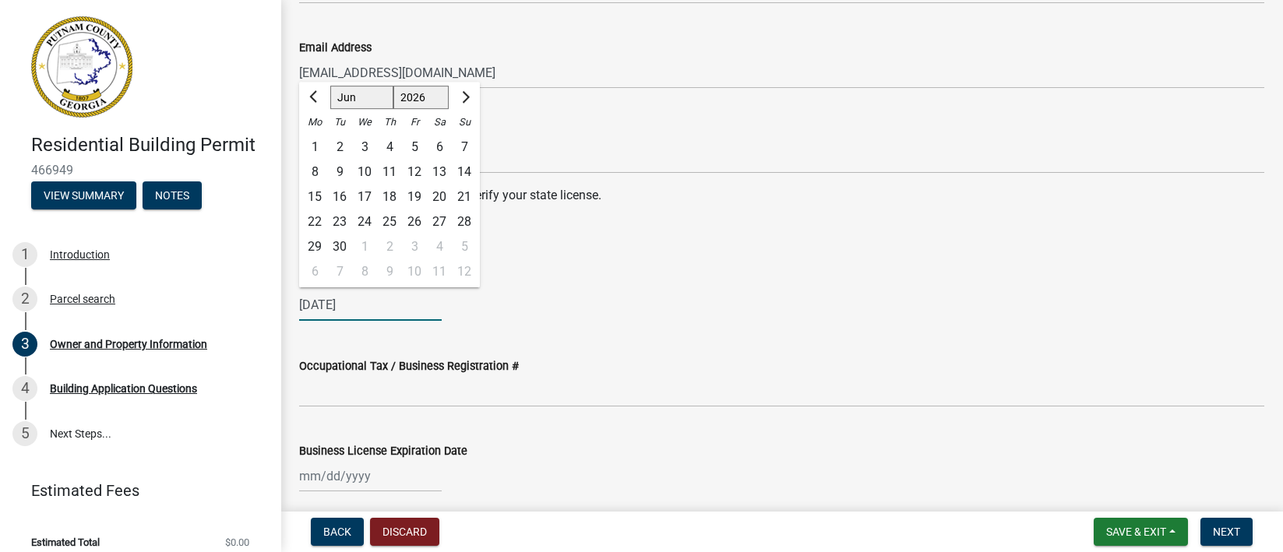
click at [410, 303] on input "[DATE]" at bounding box center [370, 305] width 143 height 32
type input "[DATE]"
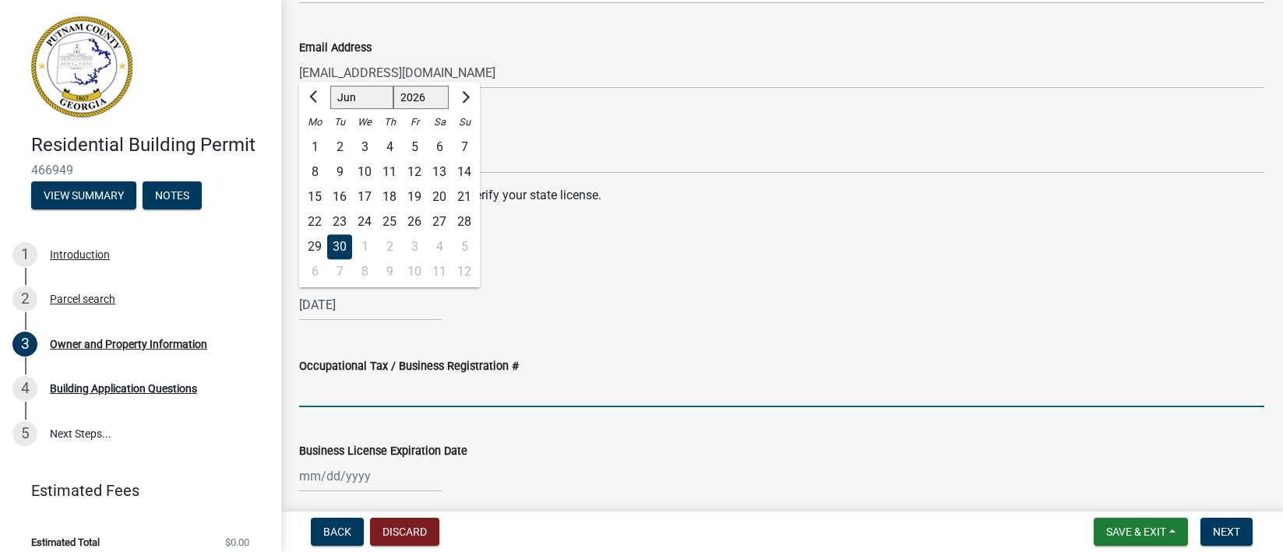
click at [444, 389] on input "Occupational Tax / Business Registration #" at bounding box center [781, 392] width 965 height 32
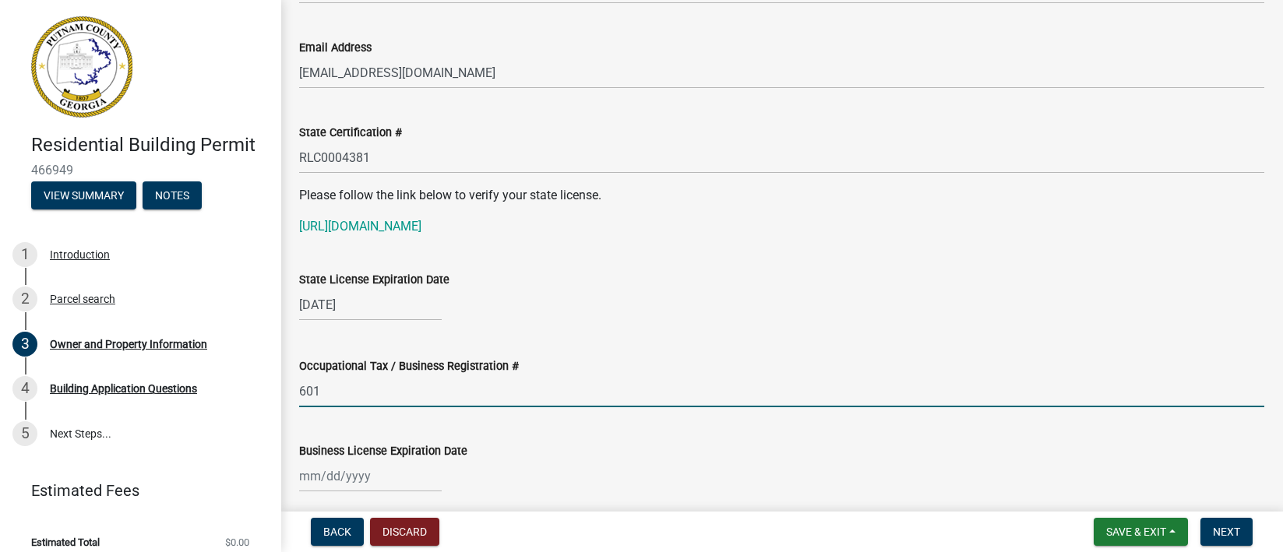
type input "601"
click at [317, 472] on div at bounding box center [370, 477] width 143 height 32
select select "8"
select select "2025"
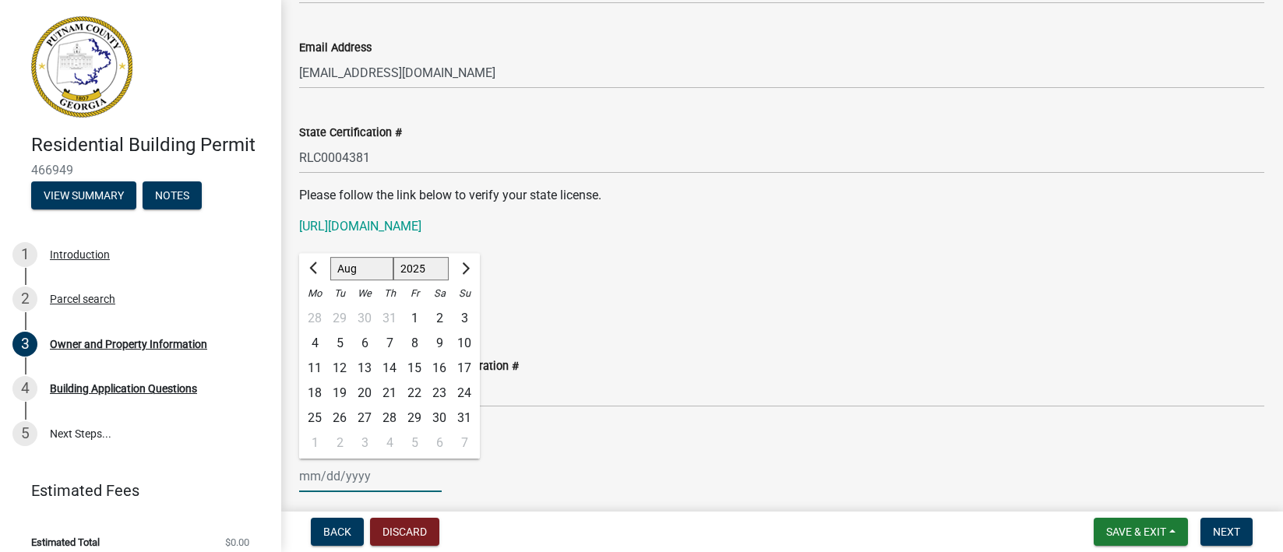
click at [365, 265] on select "Jan Feb Mar Apr May Jun [DATE] Aug Sep Oct Nov Dec" at bounding box center [361, 268] width 63 height 23
select select "5"
click at [330, 257] on select "Jan Feb Mar Apr May Jun [DATE] Aug Sep Oct Nov Dec" at bounding box center [361, 268] width 63 height 23
click at [438, 415] on div "31" at bounding box center [439, 418] width 25 height 25
type input "[DATE]"
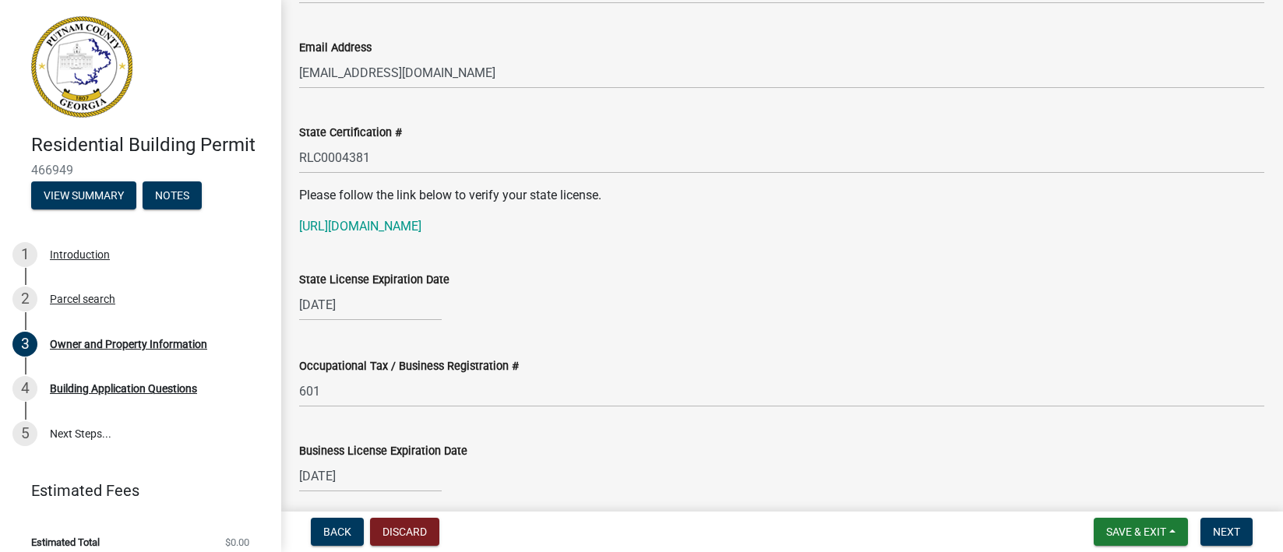
click at [373, 478] on div "[DATE]" at bounding box center [370, 477] width 143 height 32
select select "5"
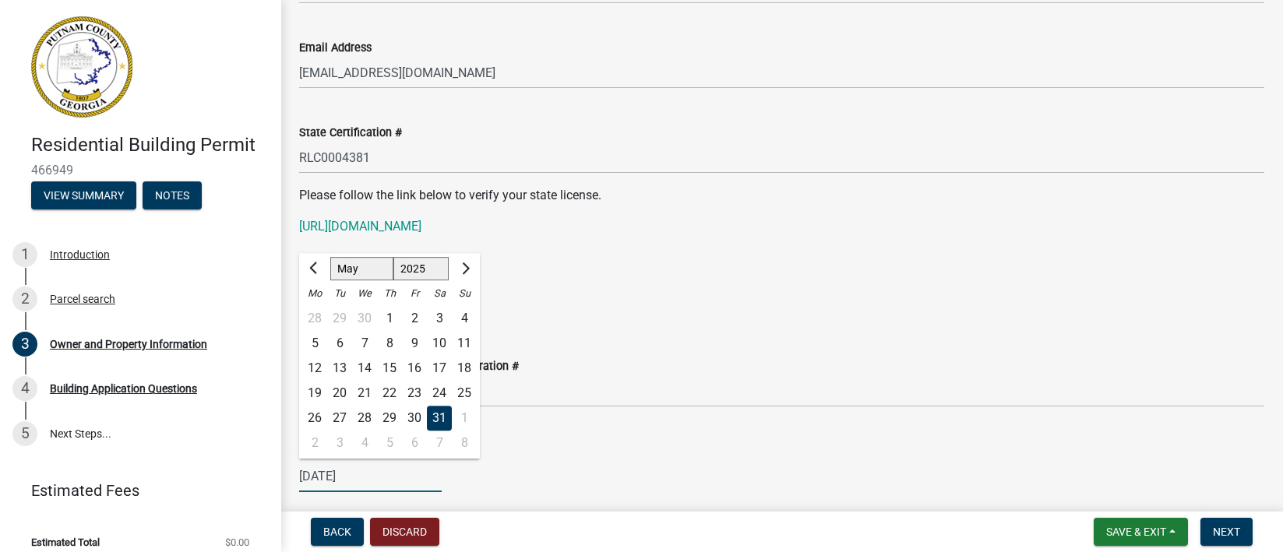
click at [427, 268] on select "1525 1526 1527 1528 1529 1530 1531 1532 1533 1534 1535 1536 1537 1538 1539 1540…" at bounding box center [422, 268] width 56 height 23
select select "2026"
click at [394, 257] on select "1525 1526 1527 1528 1529 1530 1531 1532 1533 1534 1535 1536 1537 1538 1539 1540…" at bounding box center [422, 268] width 56 height 23
click at [464, 417] on div "31" at bounding box center [464, 418] width 25 height 25
type input "[DATE]"
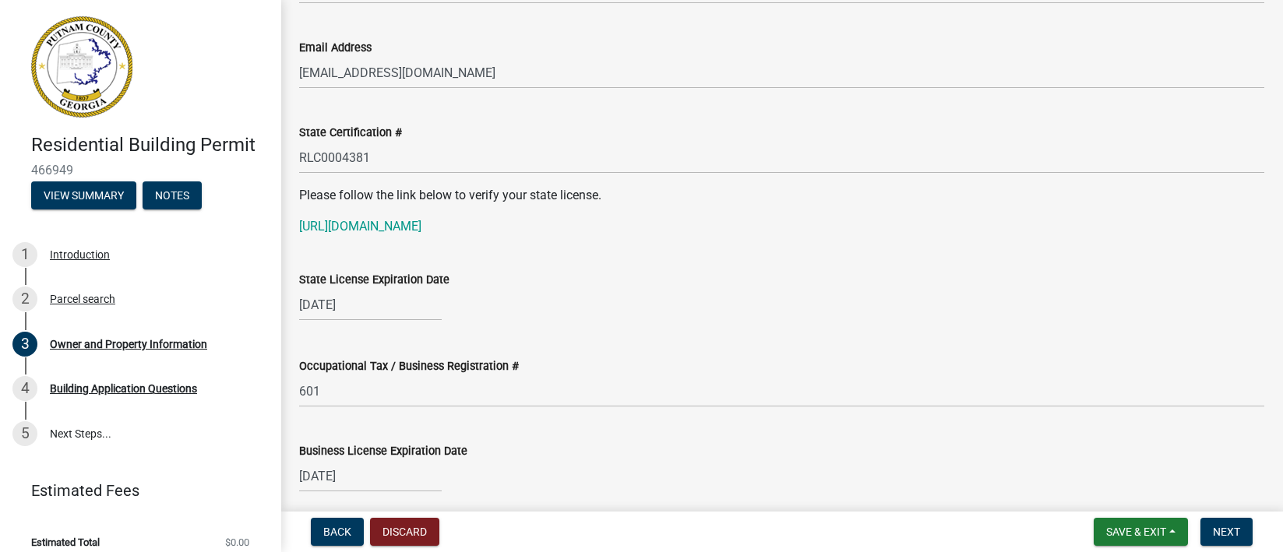
click at [428, 477] on div "[DATE]" at bounding box center [370, 477] width 143 height 32
select select "5"
select select "2026"
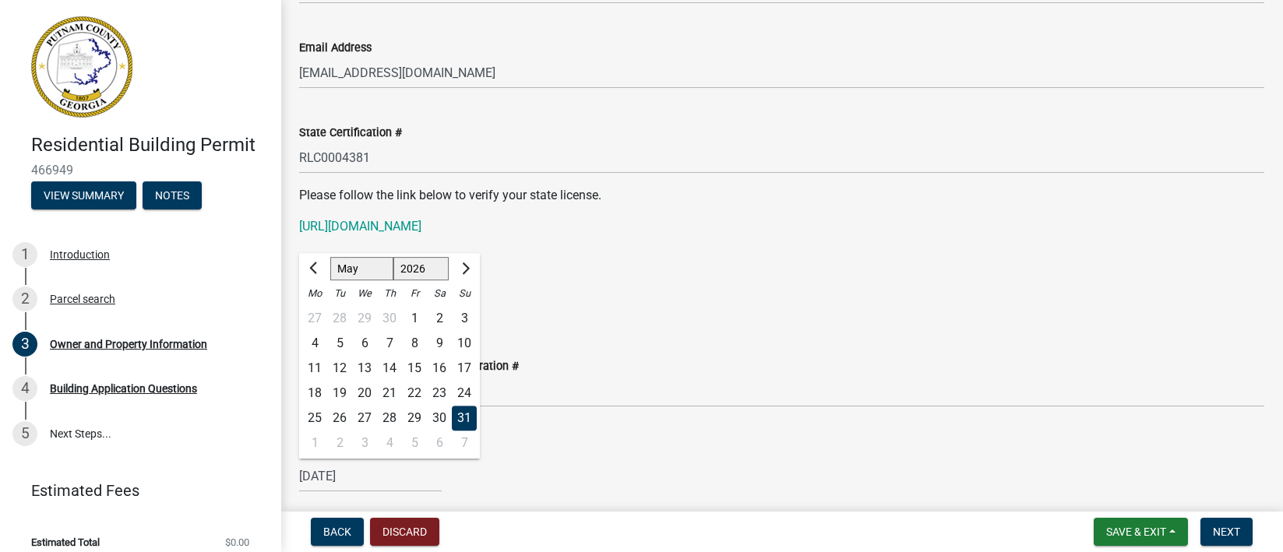
click at [512, 458] on div "Business License Expiration Date" at bounding box center [781, 451] width 965 height 19
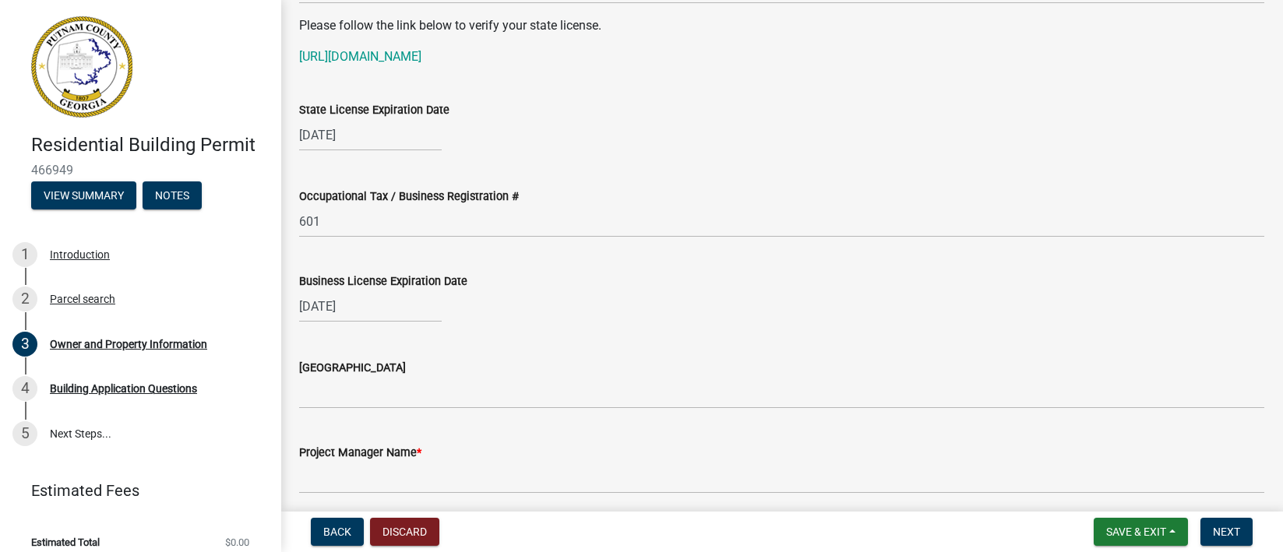
scroll to position [2120, 0]
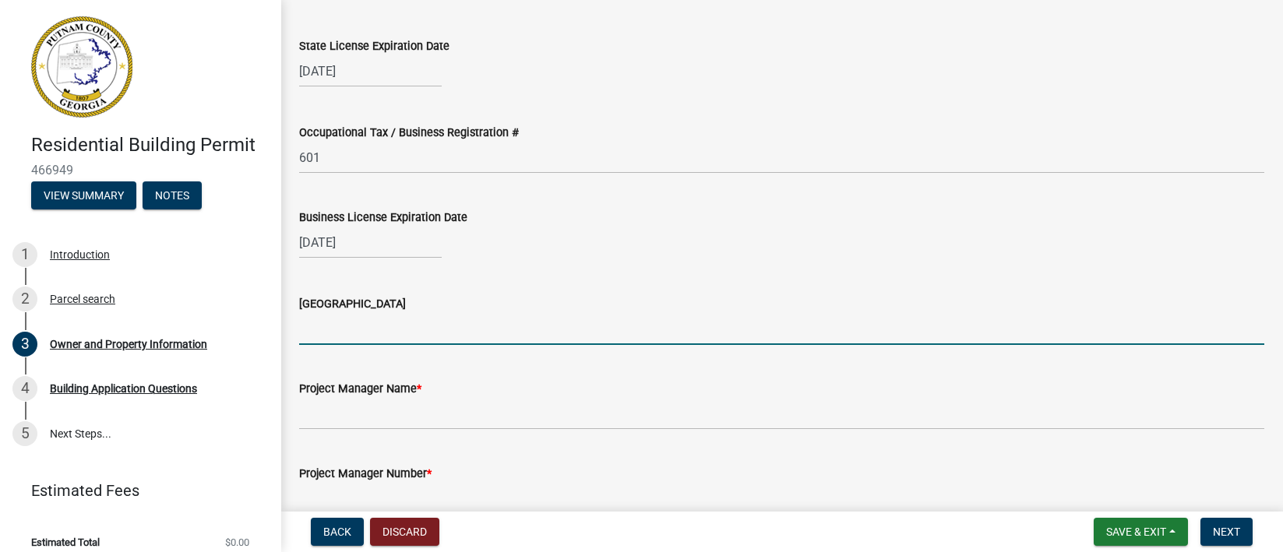
click at [415, 337] on input "[GEOGRAPHIC_DATA]" at bounding box center [781, 329] width 965 height 32
type input "[PERSON_NAME]"
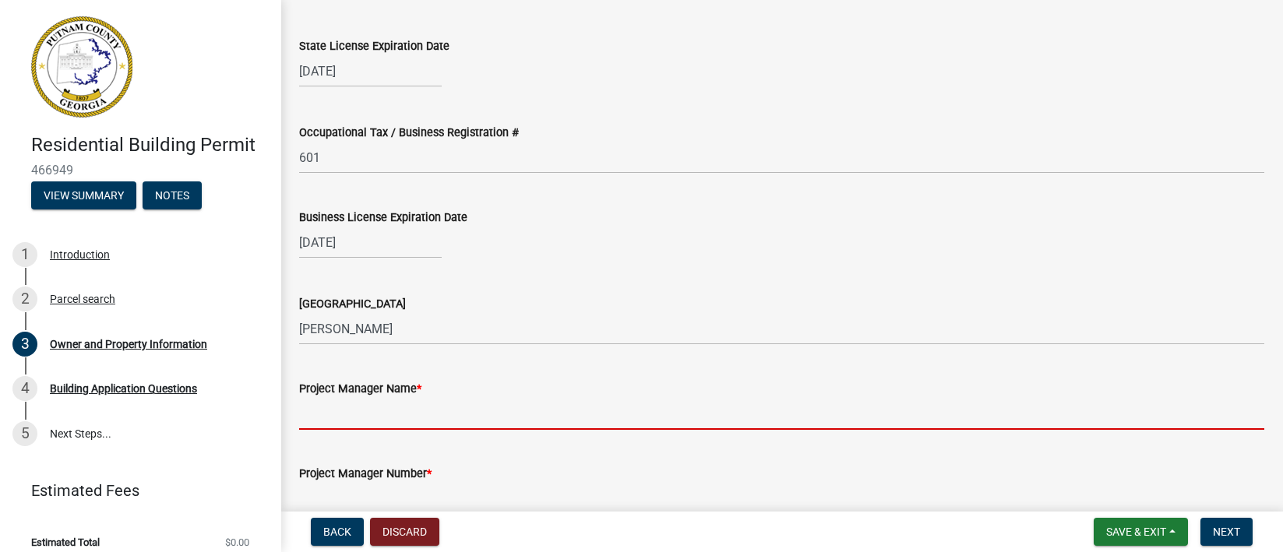
click at [388, 407] on input "Project Manager Name *" at bounding box center [781, 414] width 965 height 32
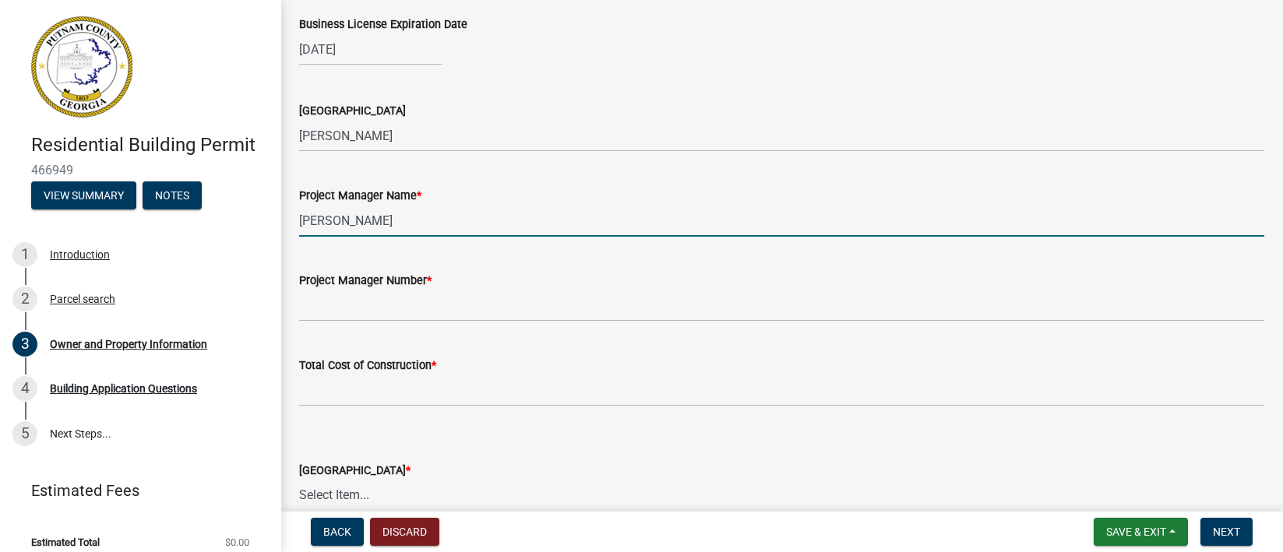
scroll to position [2353, 0]
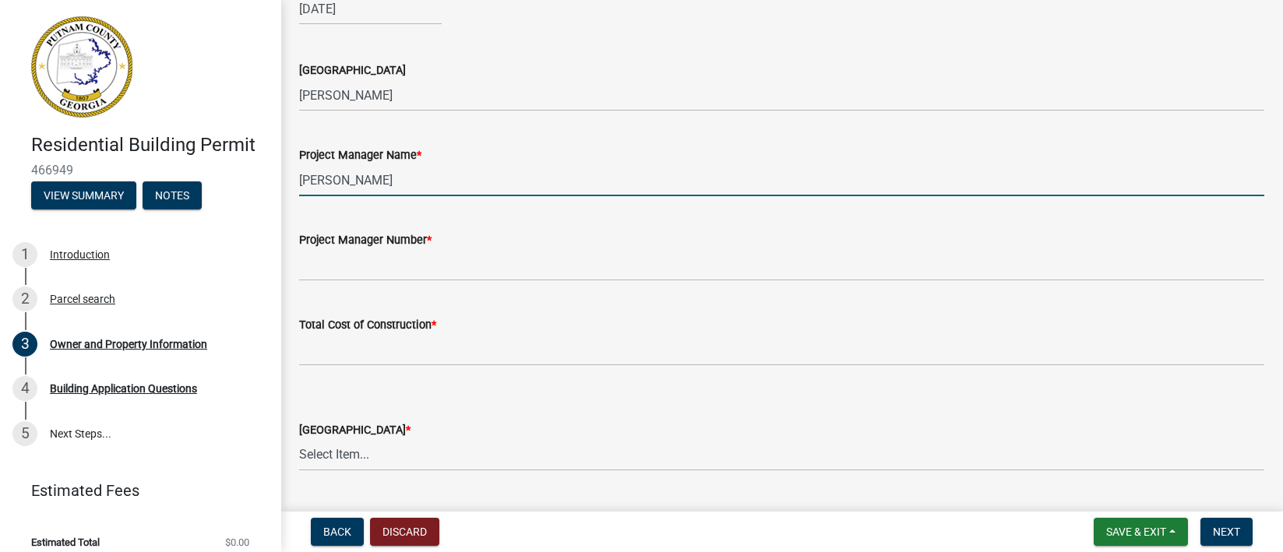
type input "[PERSON_NAME]"
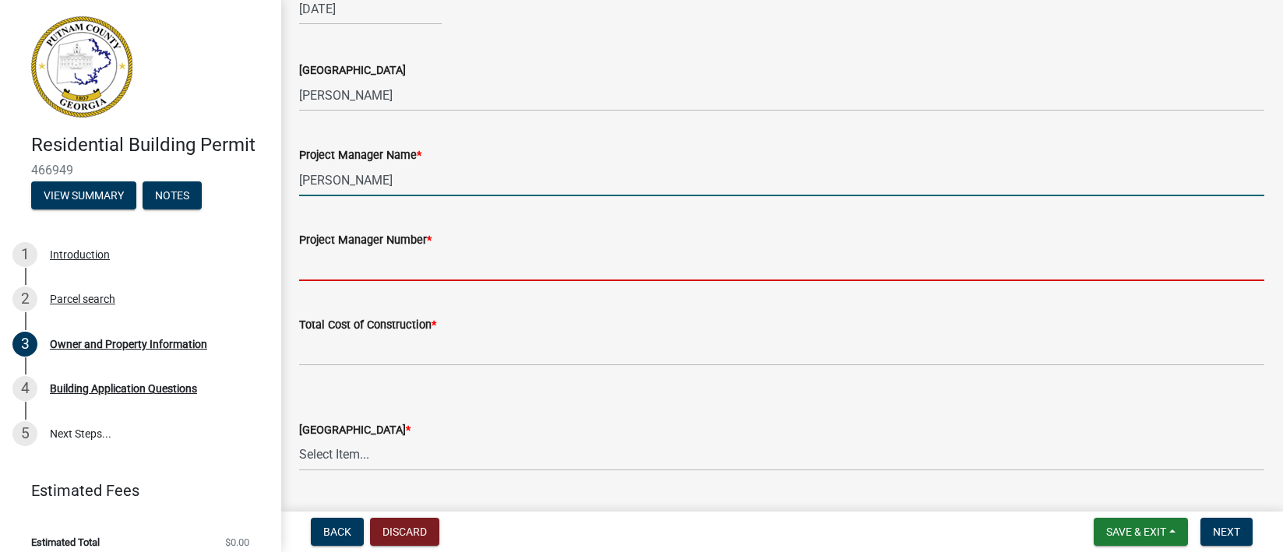
click at [364, 259] on input "Project Manager Number *" at bounding box center [781, 265] width 965 height 32
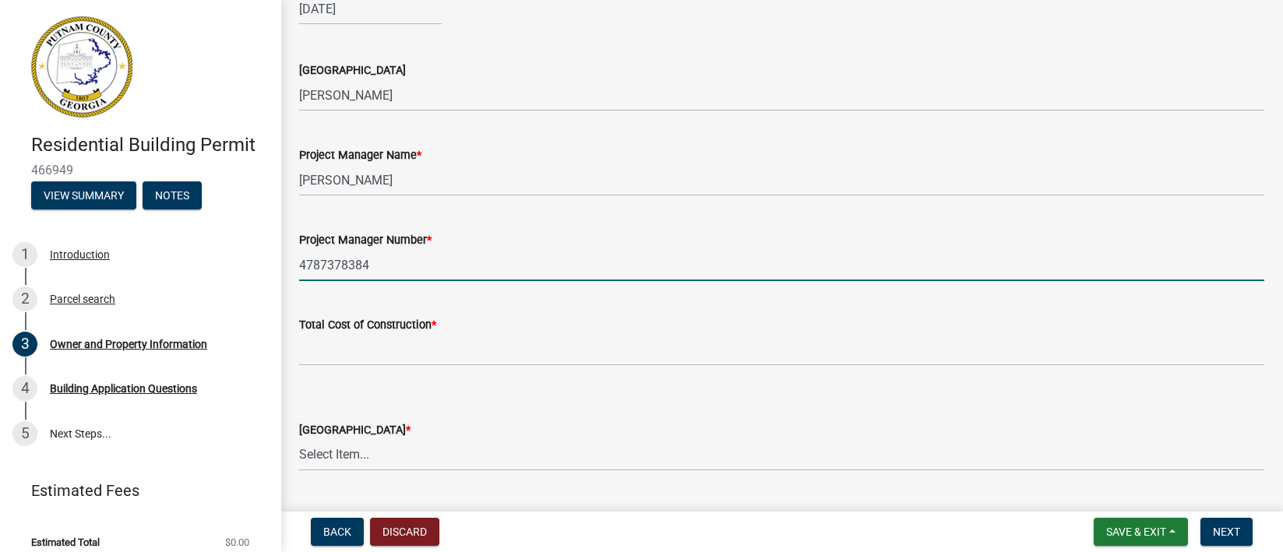
type input "4787378384"
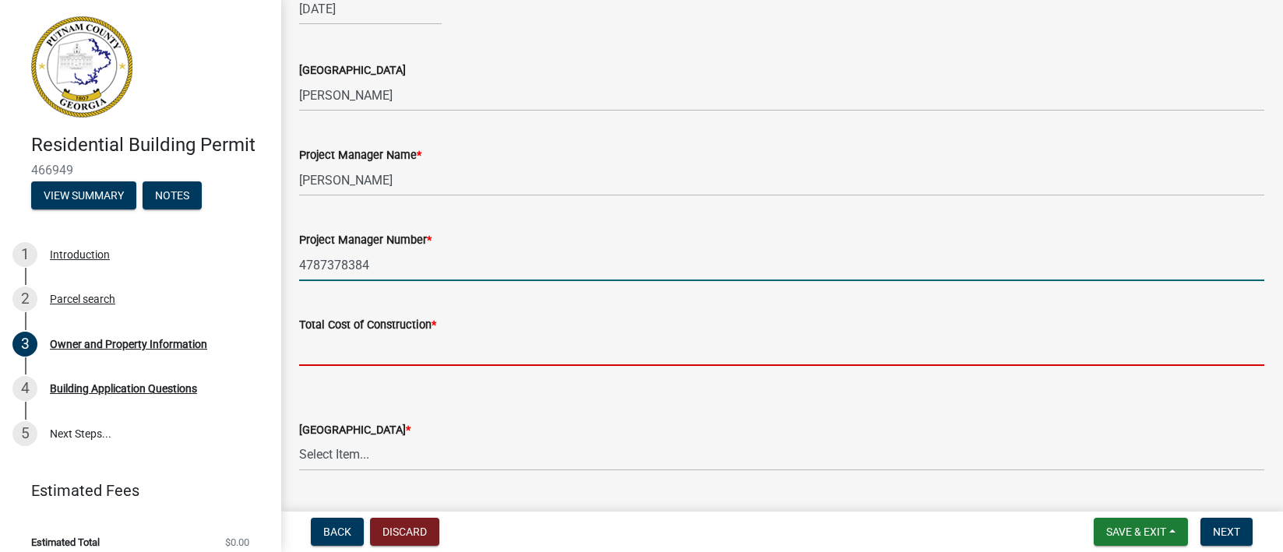
click at [344, 350] on input "text" at bounding box center [781, 350] width 965 height 32
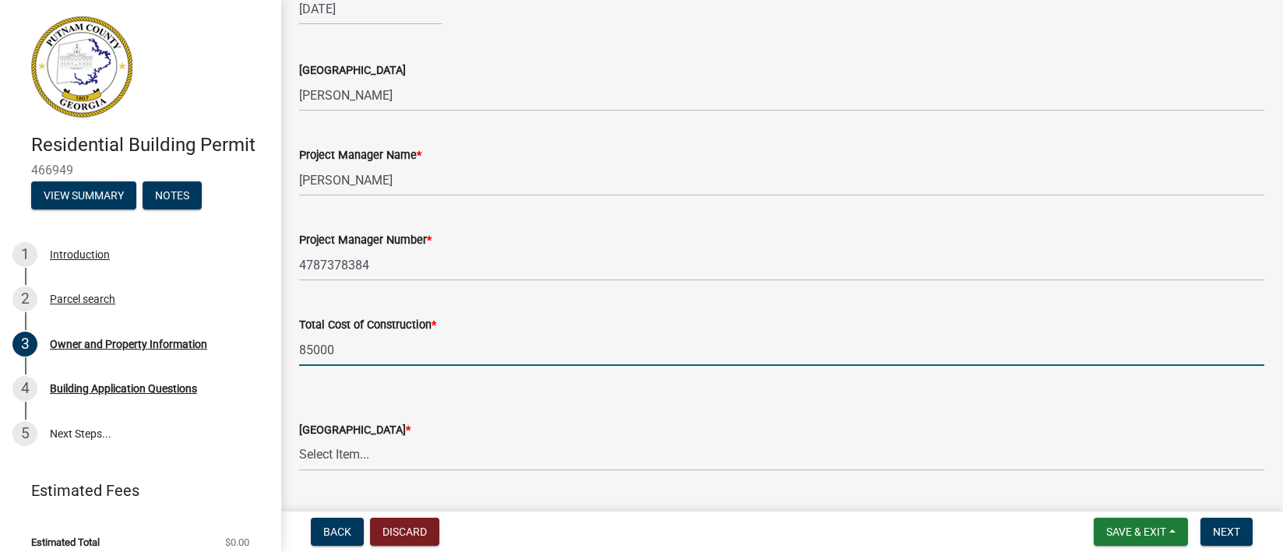
scroll to position [2470, 0]
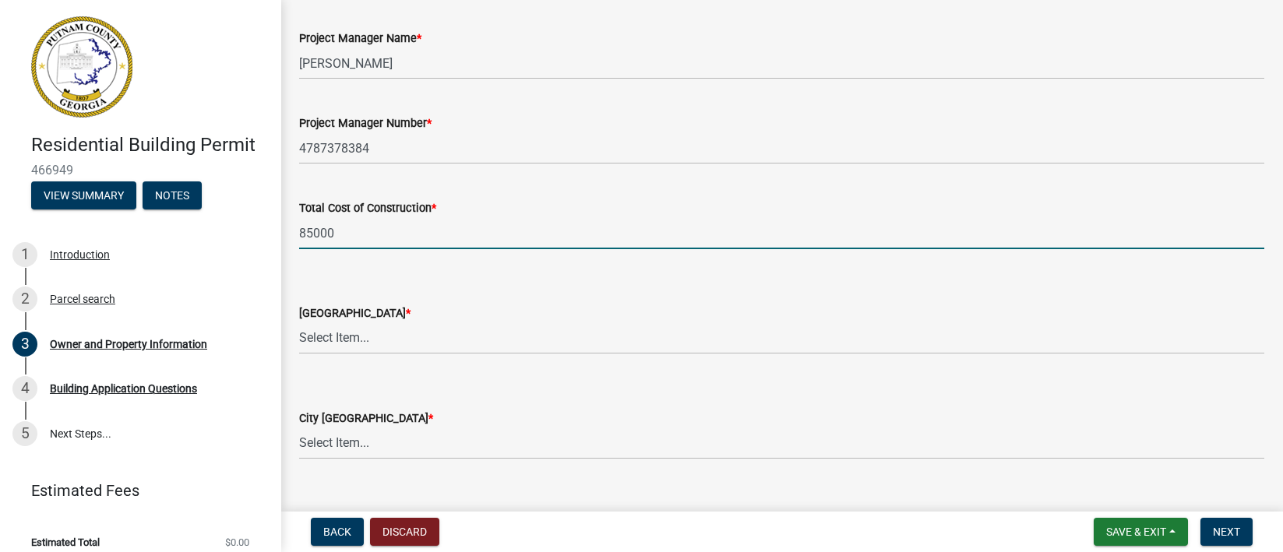
type input "85000"
click at [399, 337] on select "Select Item... AG-1 R-1R R-1 R-2 MHP RM-1 RM-3 C-1 C-2 I-M PUD N/A" at bounding box center [781, 339] width 965 height 32
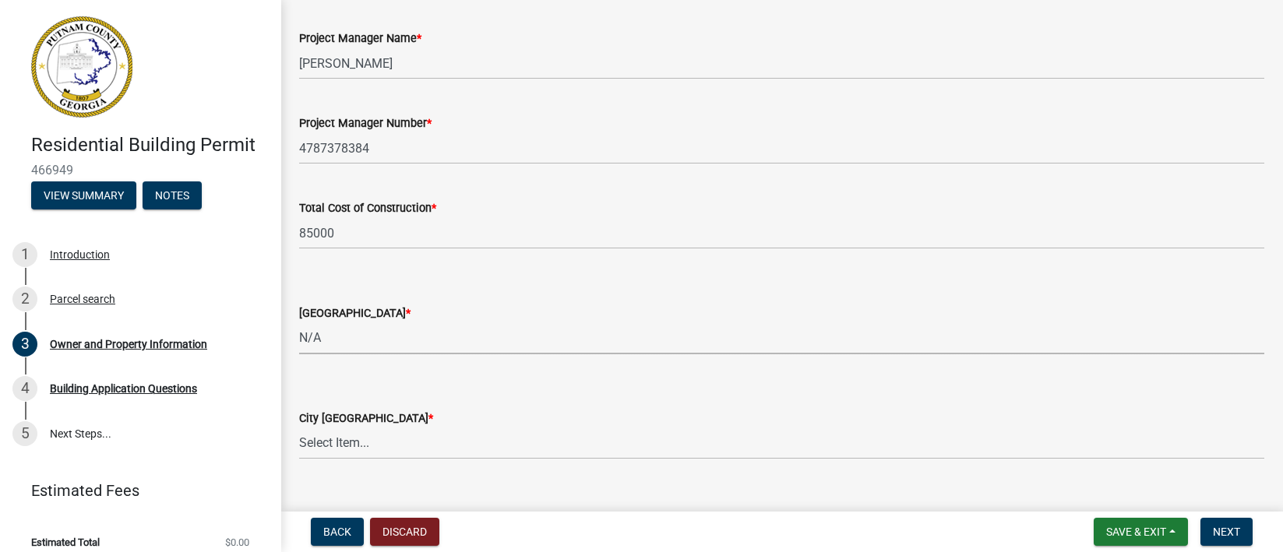
click at [299, 323] on select "Select Item... AG-1 R-1R R-1 R-2 MHP RM-1 RM-3 C-1 C-2 I-M PUD N/A" at bounding box center [781, 339] width 965 height 32
select select "ef7a1fc2-7a7a-426d-b1f0-c9b9b6ca7ff4"
click at [411, 443] on select "Select Item... A-1 A-2 R-1 R-2 R-3 R-4 MHP C-1 C-2 I-1 I-2 DB FH H-P N/A" at bounding box center [781, 444] width 965 height 32
click at [299, 428] on select "Select Item... A-1 A-2 R-1 R-2 R-3 R-4 MHP C-1 C-2 I-1 I-2 DB FH H-P N/A" at bounding box center [781, 444] width 965 height 32
select select "baca39b5-529a-4592-b8f9-0b9bae35b1c2"
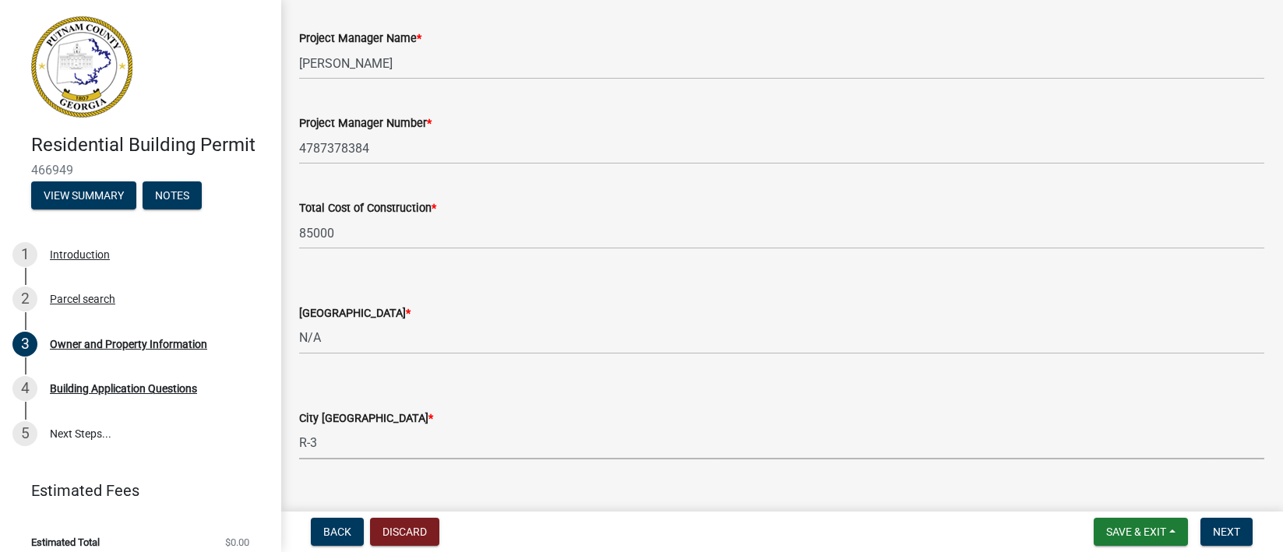
scroll to position [2587, 0]
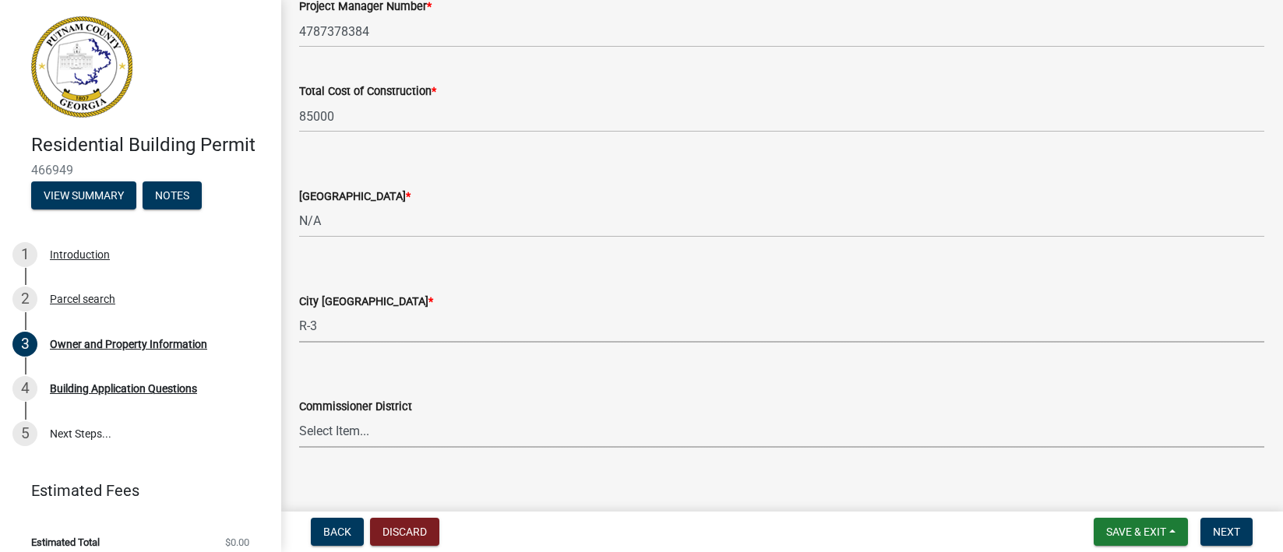
click at [444, 429] on select "Select Item... District 1 District 2 District 3 District 4" at bounding box center [781, 432] width 965 height 32
click at [299, 416] on select "Select Item... District 1 District 2 District 3 District 4" at bounding box center [781, 432] width 965 height 32
select select "95c2f08d-bd21-40ac-acc0-bf0ad2ba7c20"
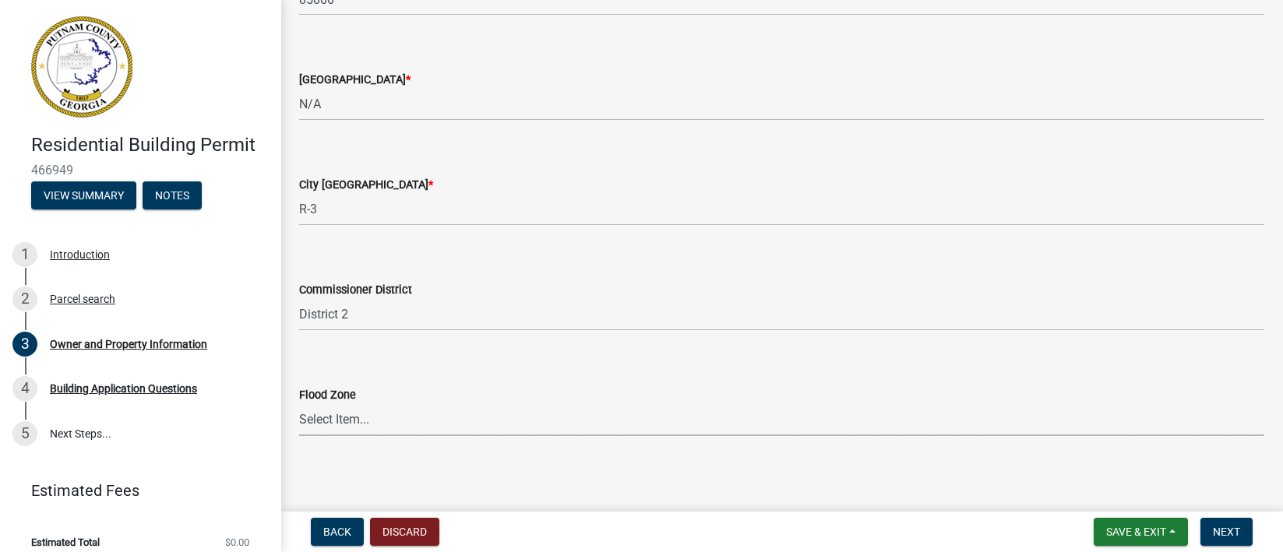
click at [497, 424] on select "Select Item... Zone A Zone V Zone A99 Zone AE Zone AO Zone AH Zone VE Zone AR Z…" at bounding box center [781, 420] width 965 height 32
click at [299, 404] on select "Select Item... Zone A Zone V Zone A99 Zone AE Zone AO Zone AH Zone VE Zone AR Z…" at bounding box center [781, 420] width 965 height 32
select select "6f1acead-4b1a-4680-ba5d-beeb03d30465"
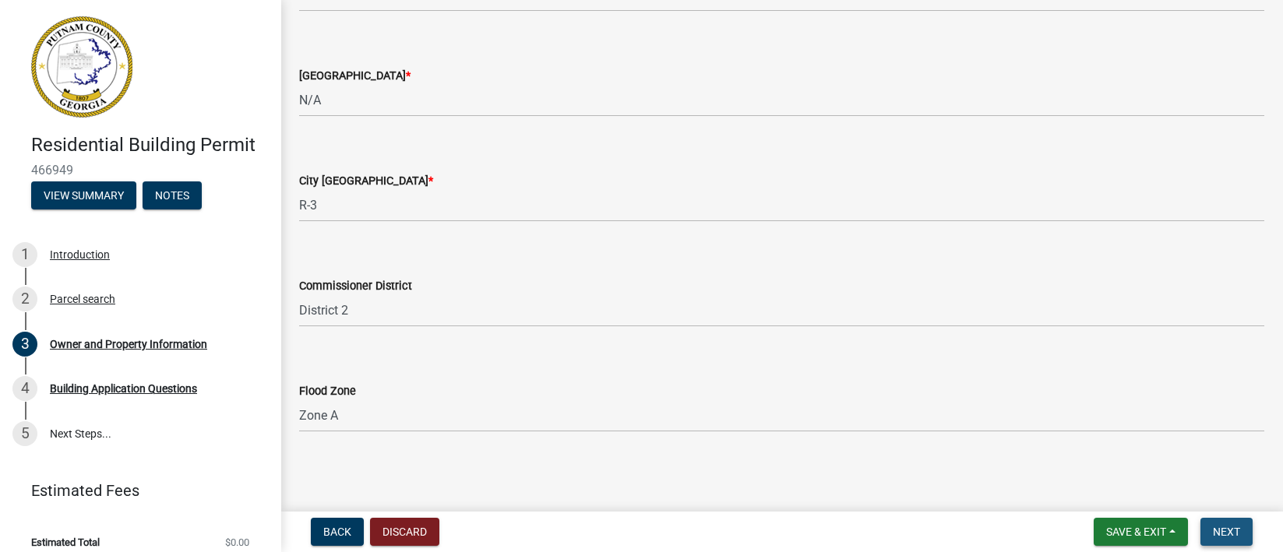
click at [1226, 528] on span "Next" at bounding box center [1226, 532] width 27 height 12
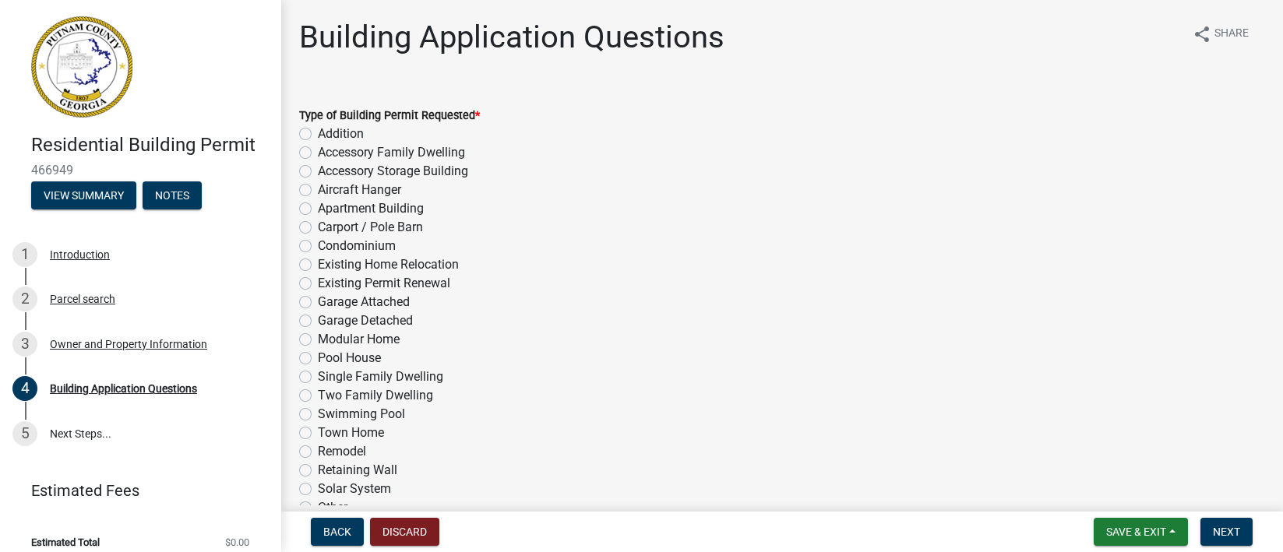
click at [318, 134] on label "Addition" at bounding box center [341, 134] width 46 height 19
click at [318, 134] on input "Addition" at bounding box center [323, 130] width 10 height 10
radio input "true"
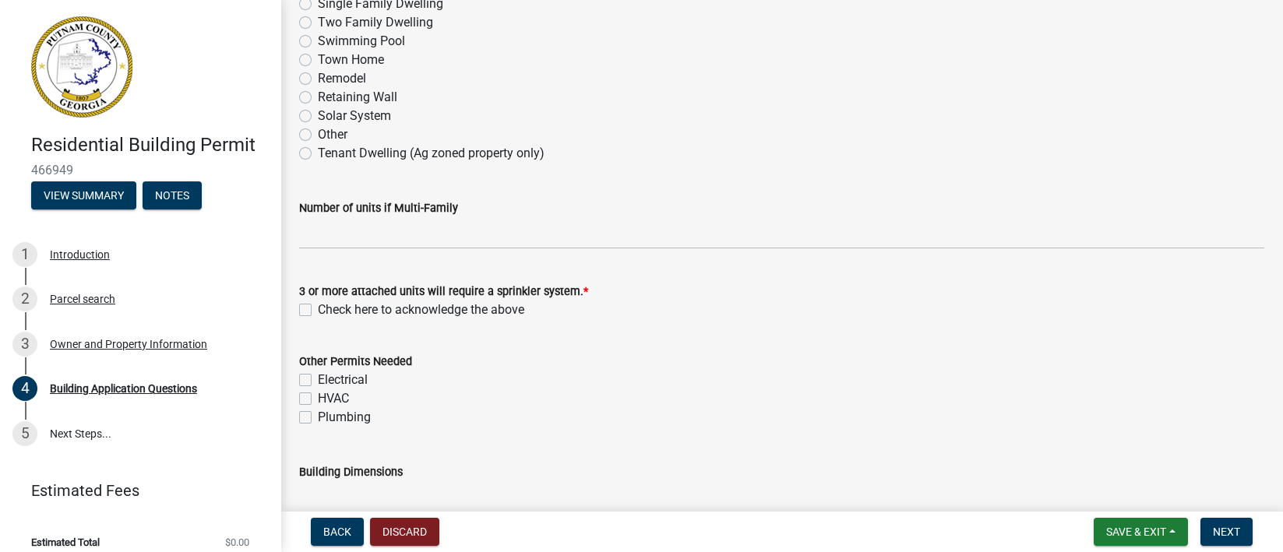
scroll to position [467, 0]
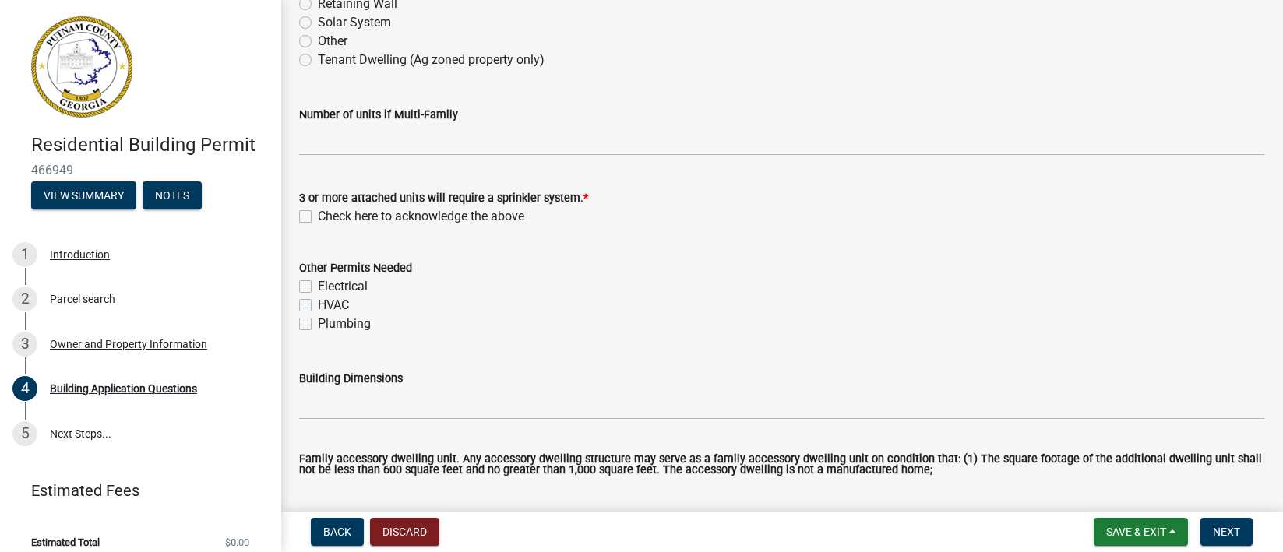
click at [309, 223] on div "Check here to acknowledge the above" at bounding box center [781, 216] width 965 height 19
click at [318, 219] on label "Check here to acknowledge the above" at bounding box center [421, 216] width 206 height 19
click at [318, 217] on input "Check here to acknowledge the above" at bounding box center [323, 212] width 10 height 10
checkbox input "true"
click at [318, 291] on label "Electrical" at bounding box center [343, 286] width 50 height 19
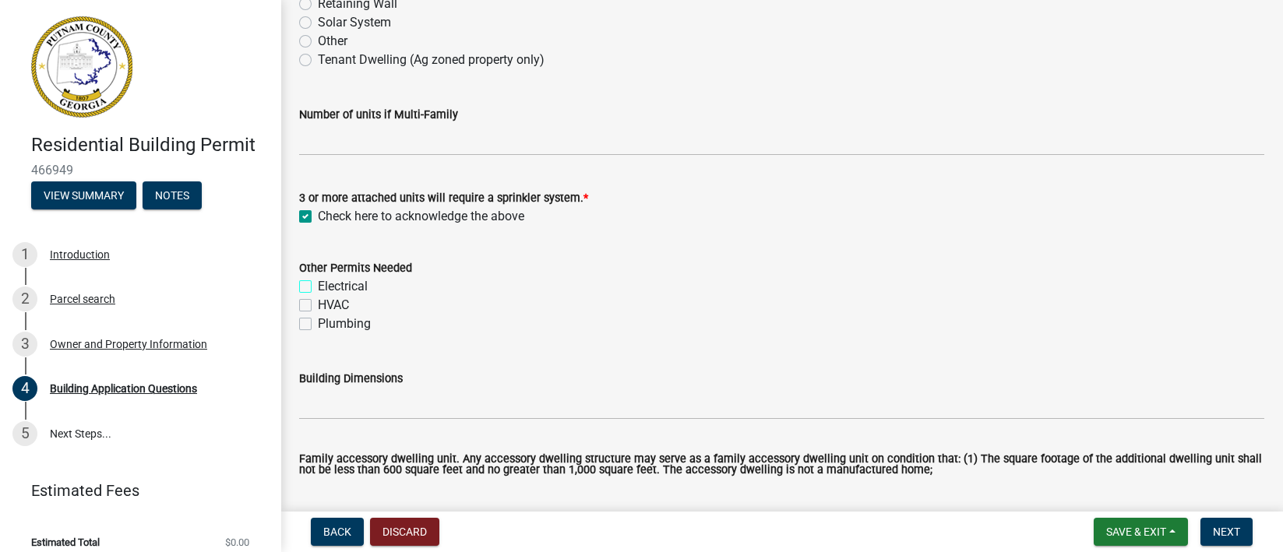
click at [318, 288] on input "Electrical" at bounding box center [323, 282] width 10 height 10
checkbox input "true"
checkbox input "false"
click at [318, 304] on label "HVAC" at bounding box center [333, 305] width 31 height 19
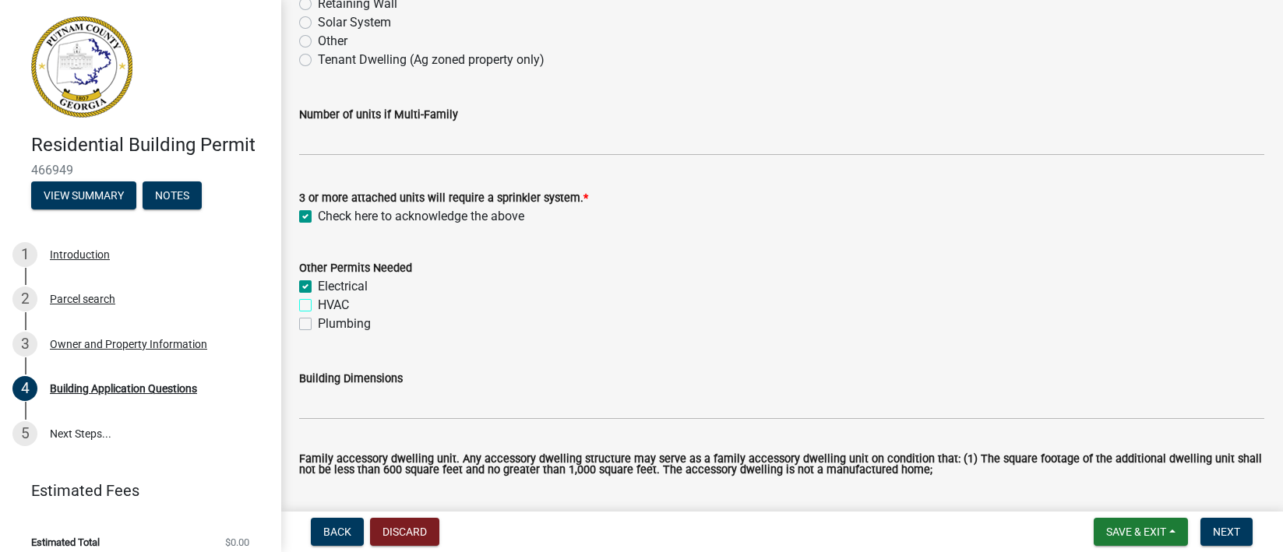
click at [318, 304] on input "HVAC" at bounding box center [323, 301] width 10 height 10
checkbox input "true"
click at [318, 323] on label "Plumbing" at bounding box center [344, 324] width 53 height 19
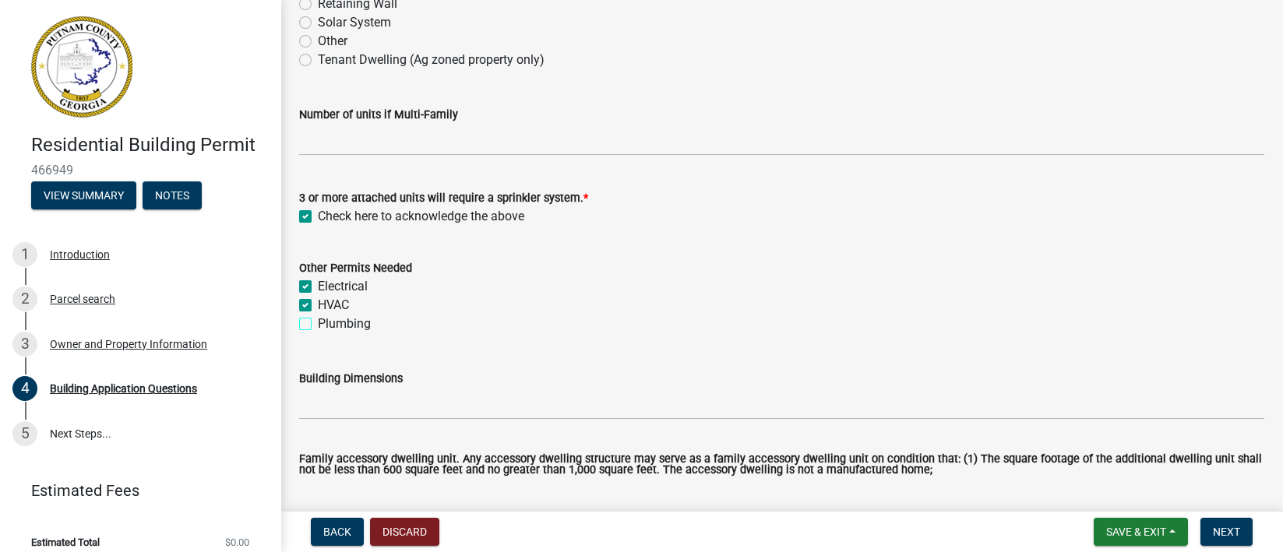
click at [318, 323] on input "Plumbing" at bounding box center [323, 320] width 10 height 10
checkbox input "true"
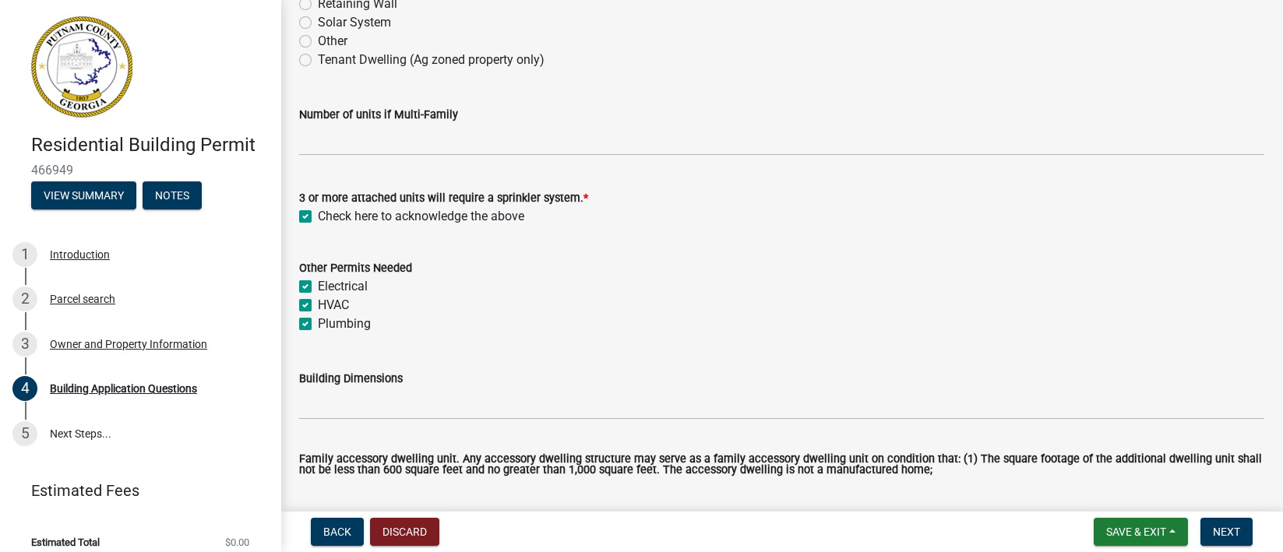
scroll to position [584, 0]
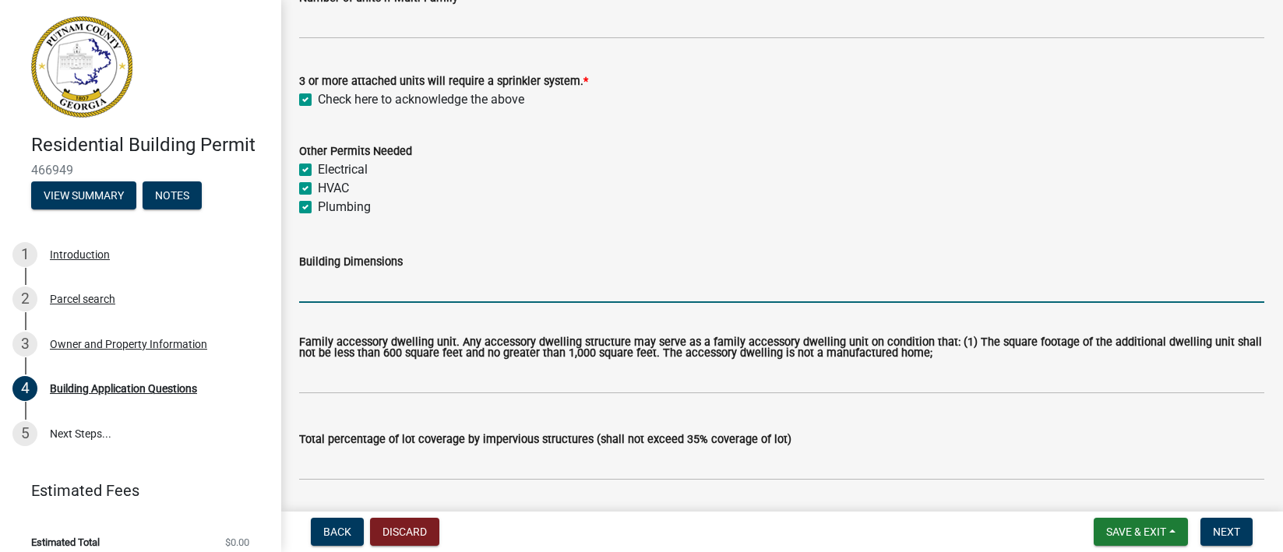
click at [348, 293] on input "Building Dimensions" at bounding box center [781, 287] width 965 height 32
drag, startPoint x: 348, startPoint y: 294, endPoint x: 384, endPoint y: 312, distance: 40.8
click at [384, 312] on wm-data-entity-input "Building Dimensions 22'6" X" at bounding box center [781, 273] width 965 height 85
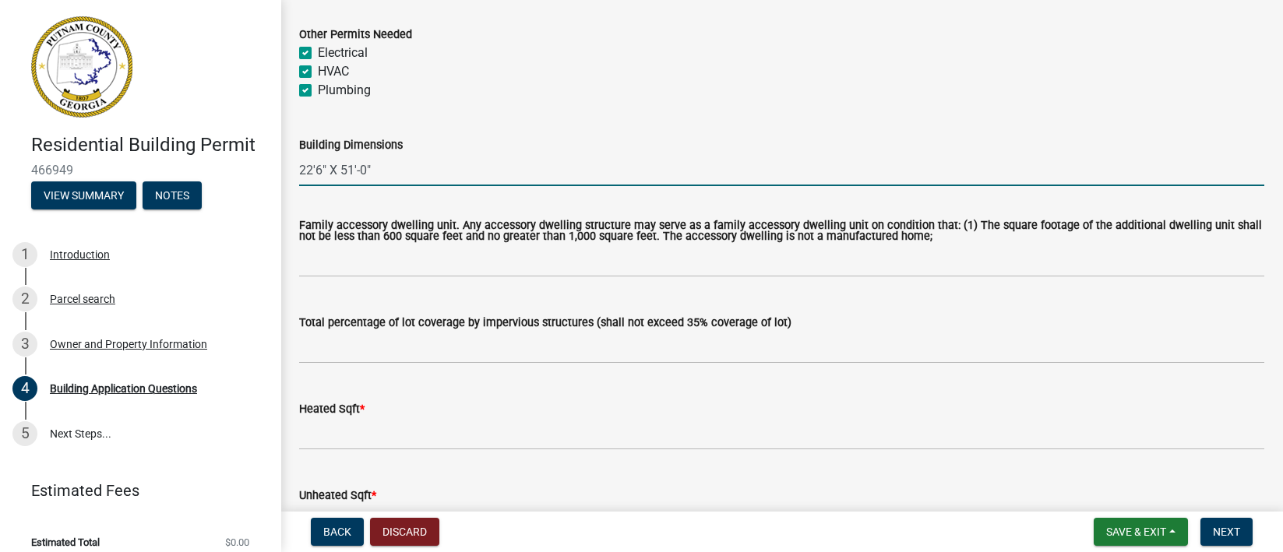
type input "22'6" X 51'-0""
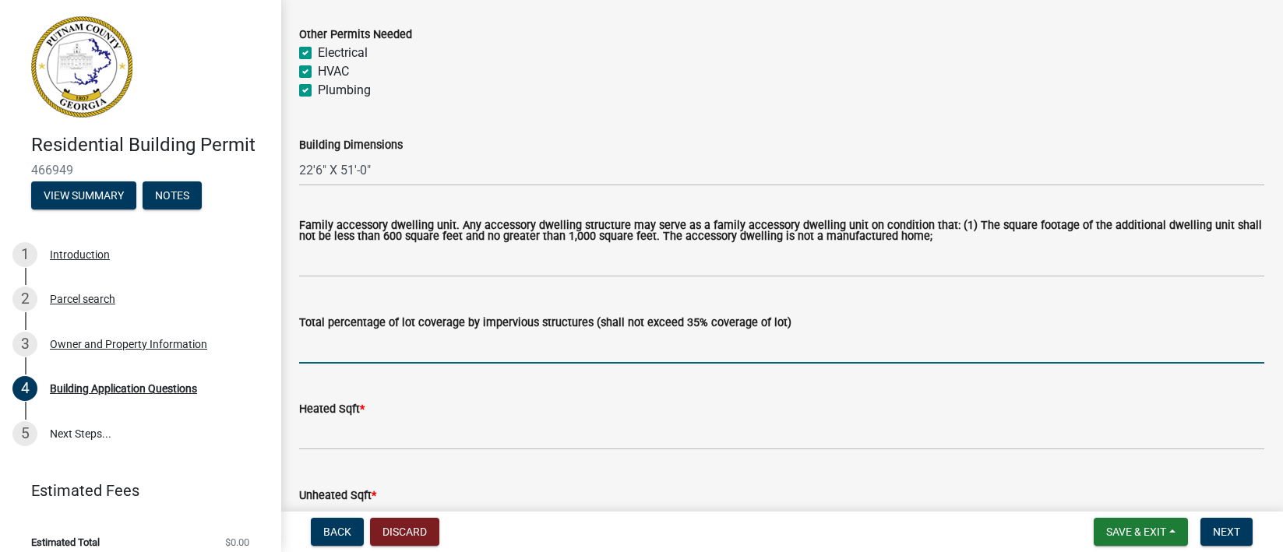
click at [402, 353] on input "text" at bounding box center [781, 348] width 965 height 32
type input "0.035"
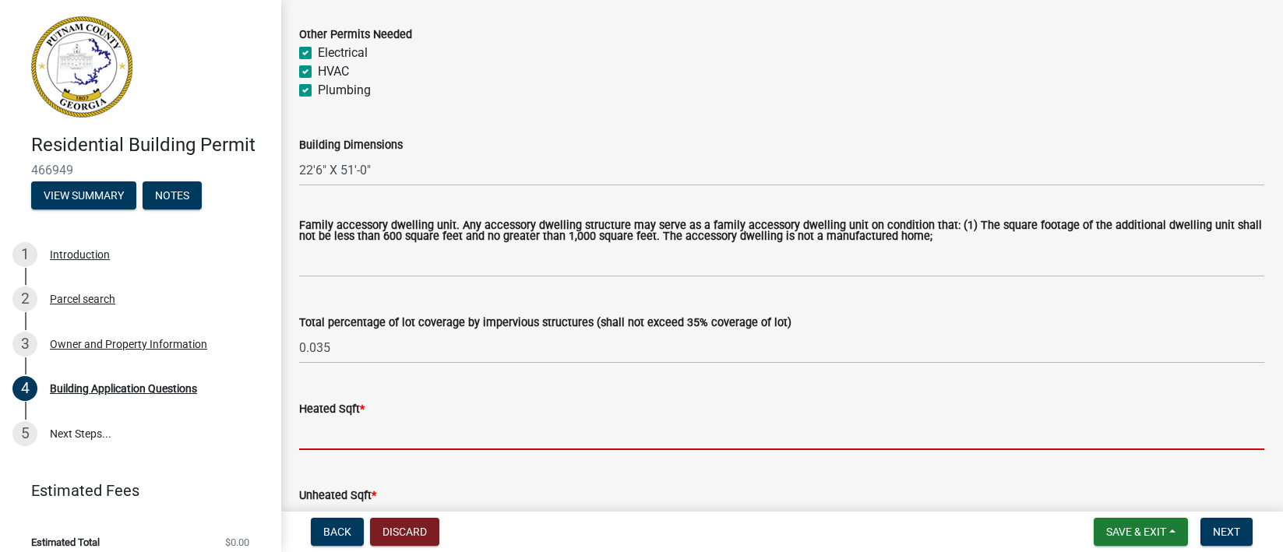
click at [383, 445] on input "text" at bounding box center [781, 434] width 965 height 32
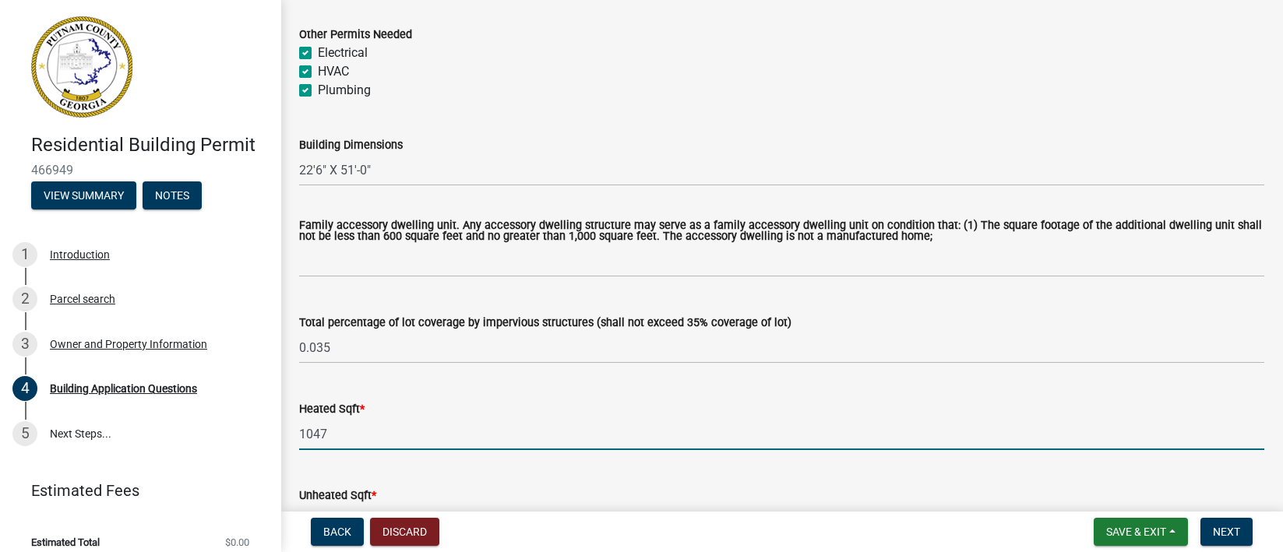
scroll to position [817, 0]
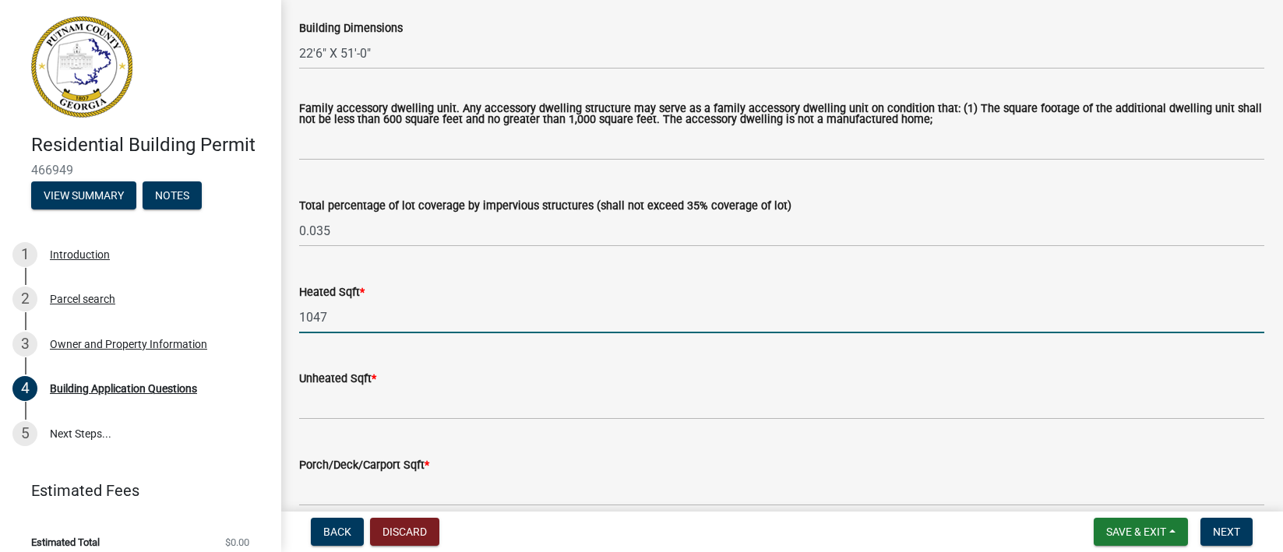
type input "1047"
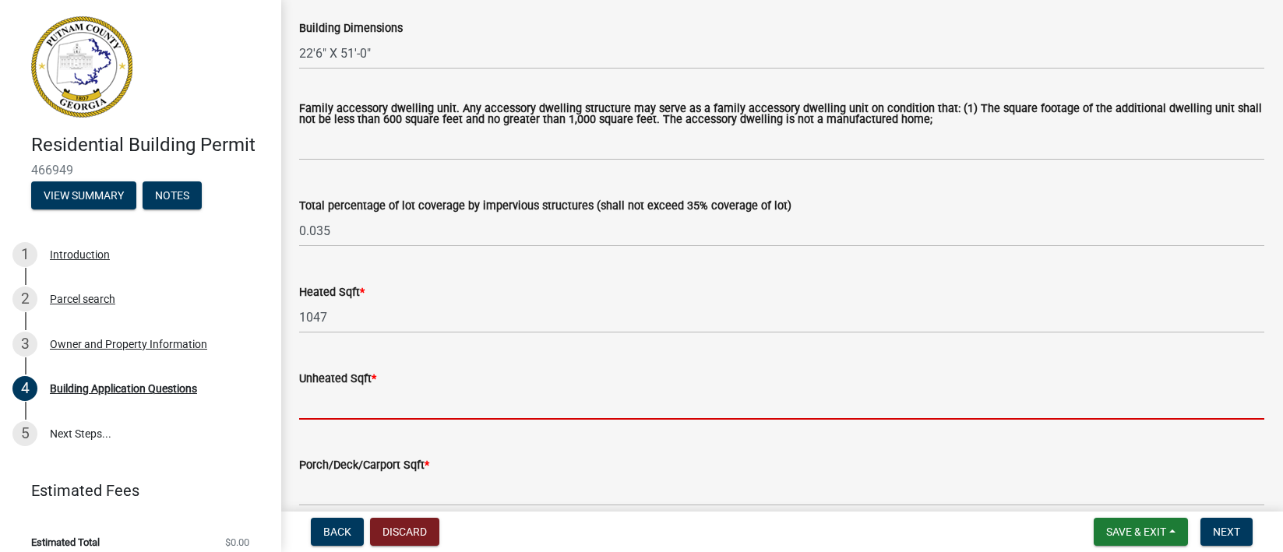
click at [350, 401] on input "text" at bounding box center [781, 404] width 965 height 32
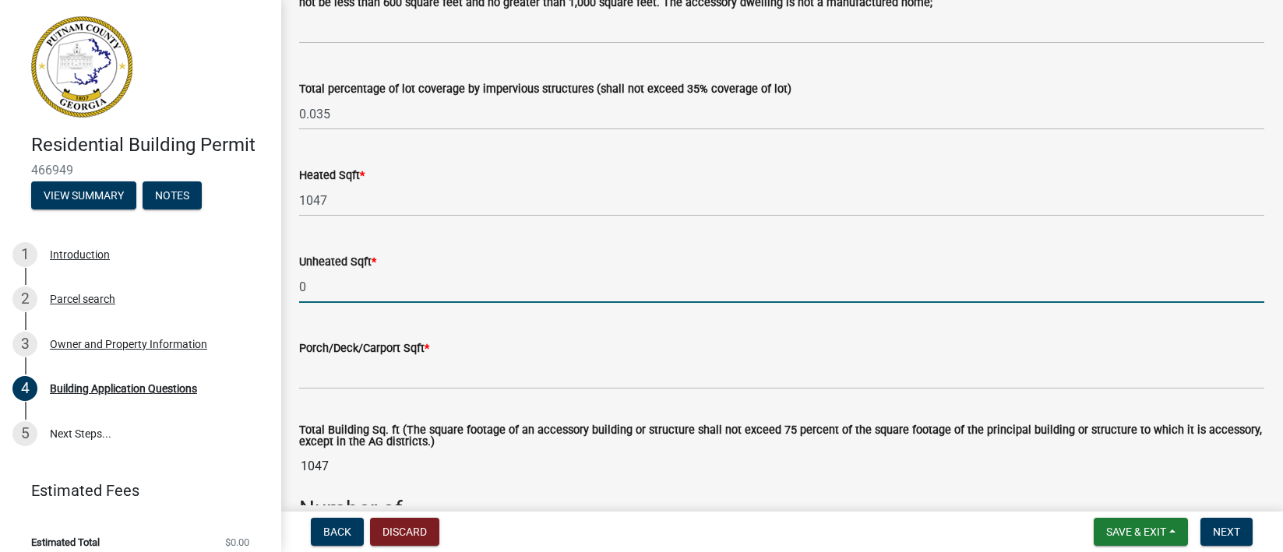
scroll to position [1051, 0]
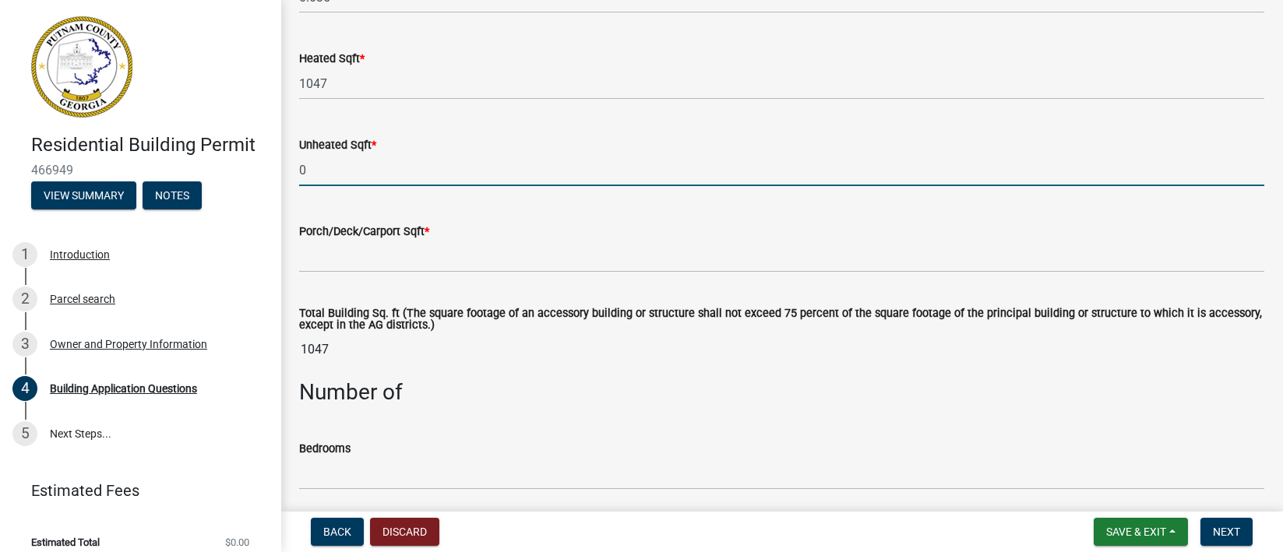
type input "0"
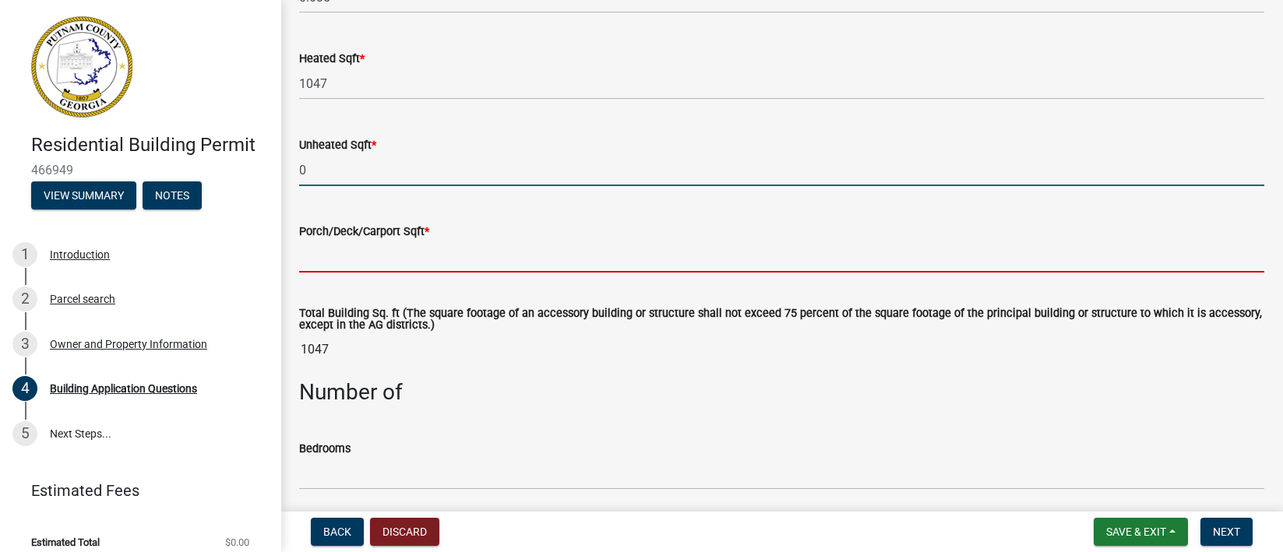
click at [328, 253] on input "text" at bounding box center [781, 257] width 965 height 32
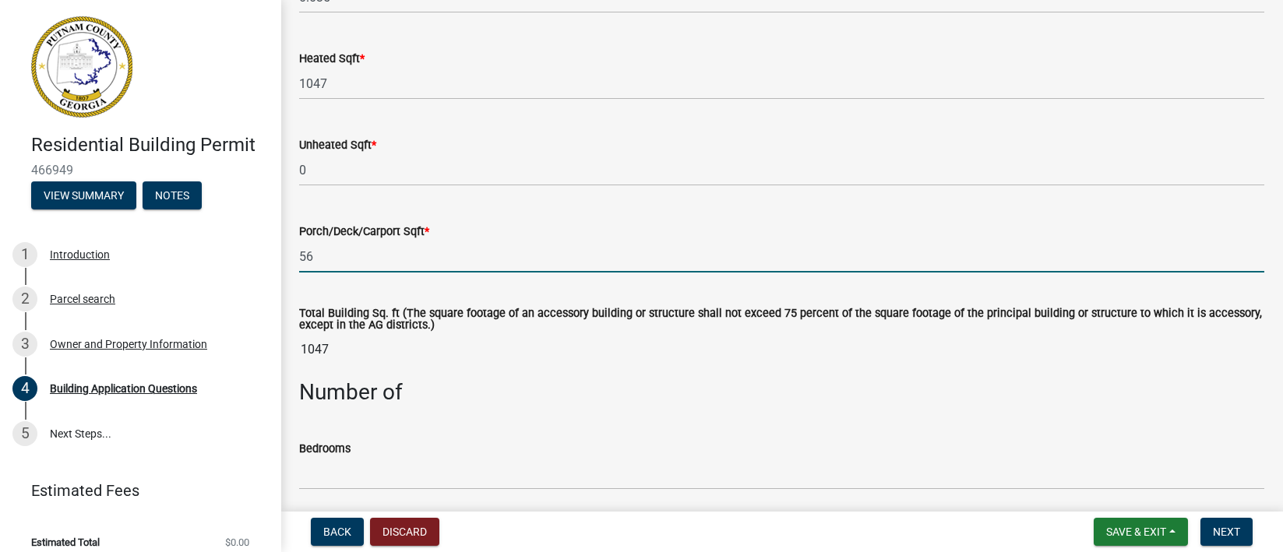
type input "56"
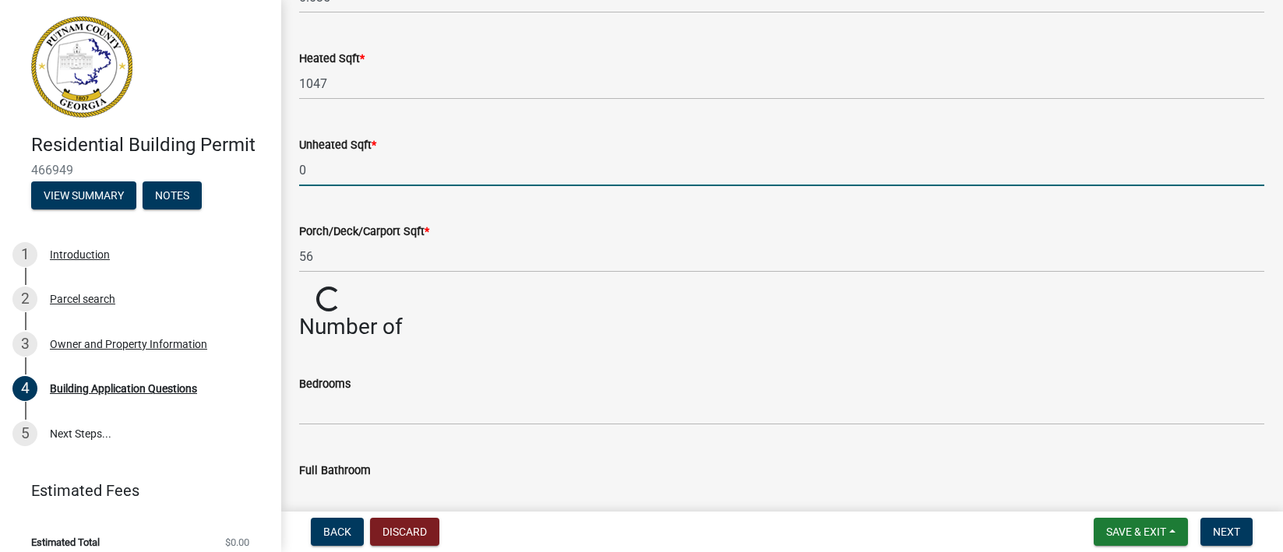
click at [458, 178] on input "0" at bounding box center [781, 170] width 965 height 32
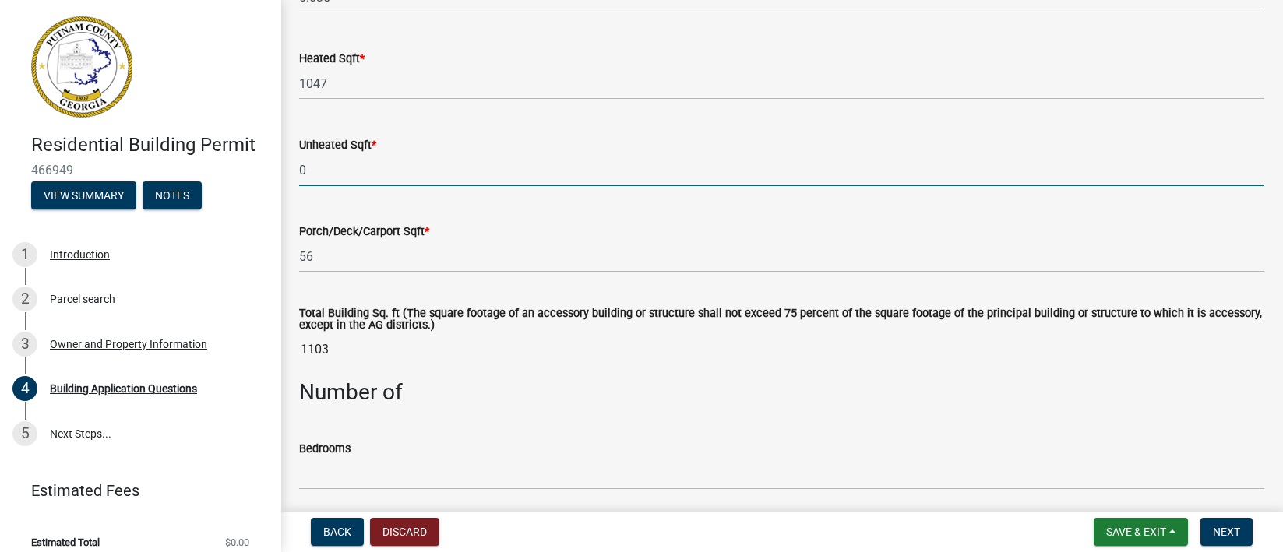
scroll to position [1168, 0]
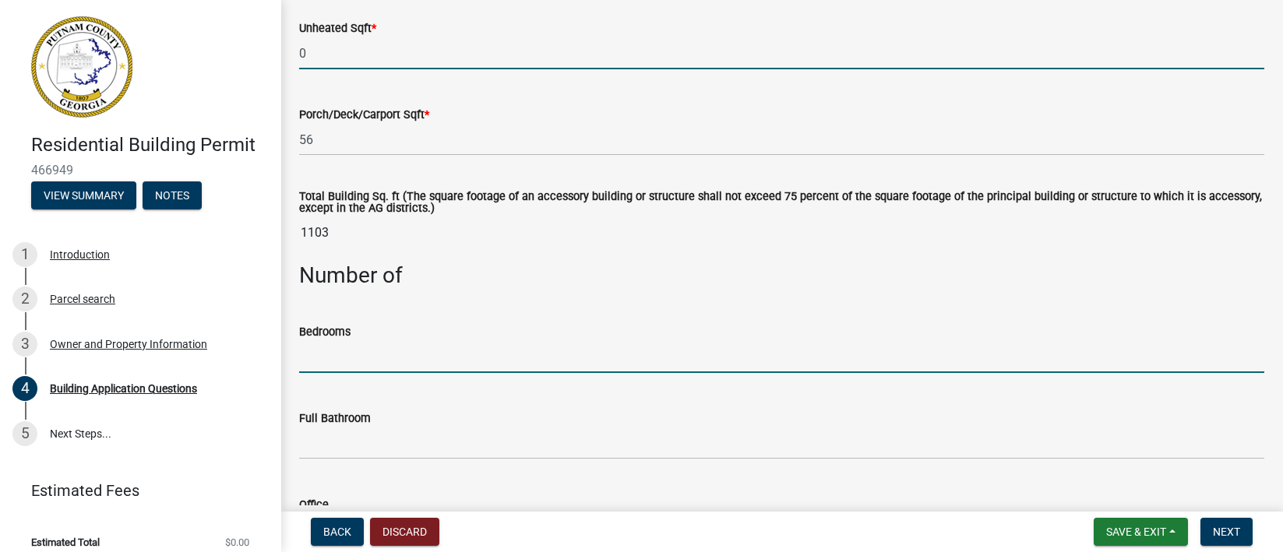
click at [388, 357] on input "text" at bounding box center [781, 357] width 965 height 32
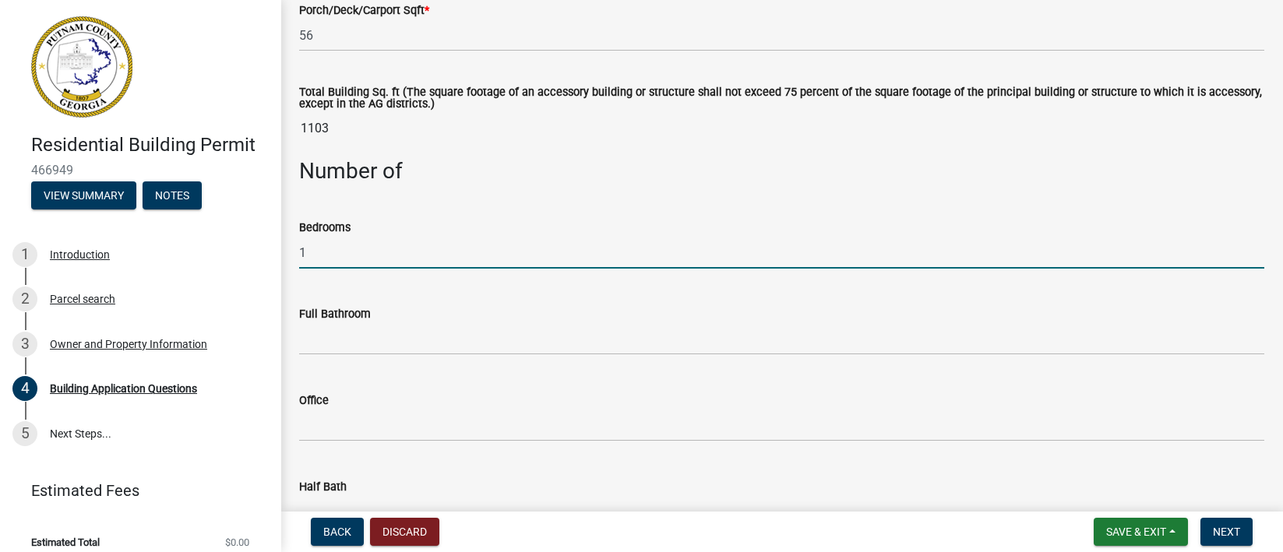
scroll to position [1285, 0]
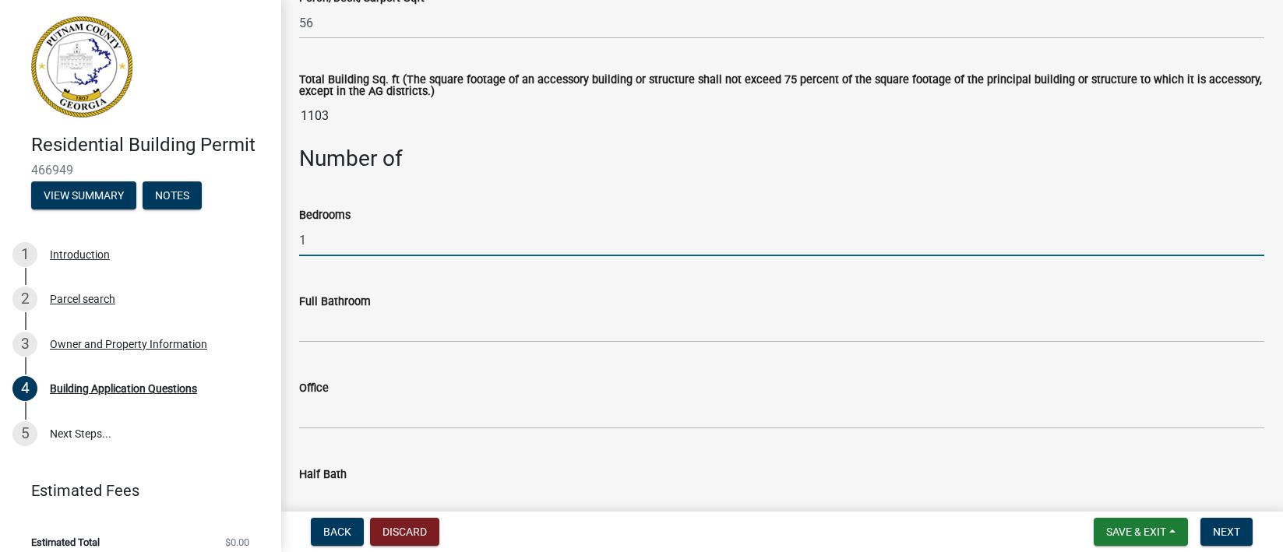
type input "1"
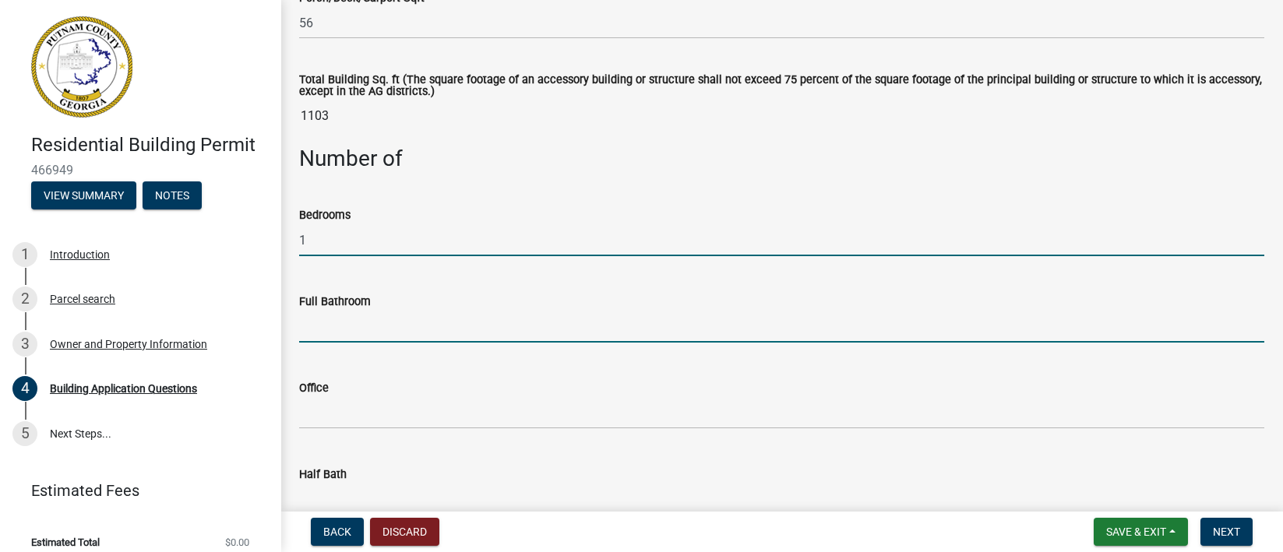
click at [358, 342] on input "text" at bounding box center [781, 327] width 965 height 32
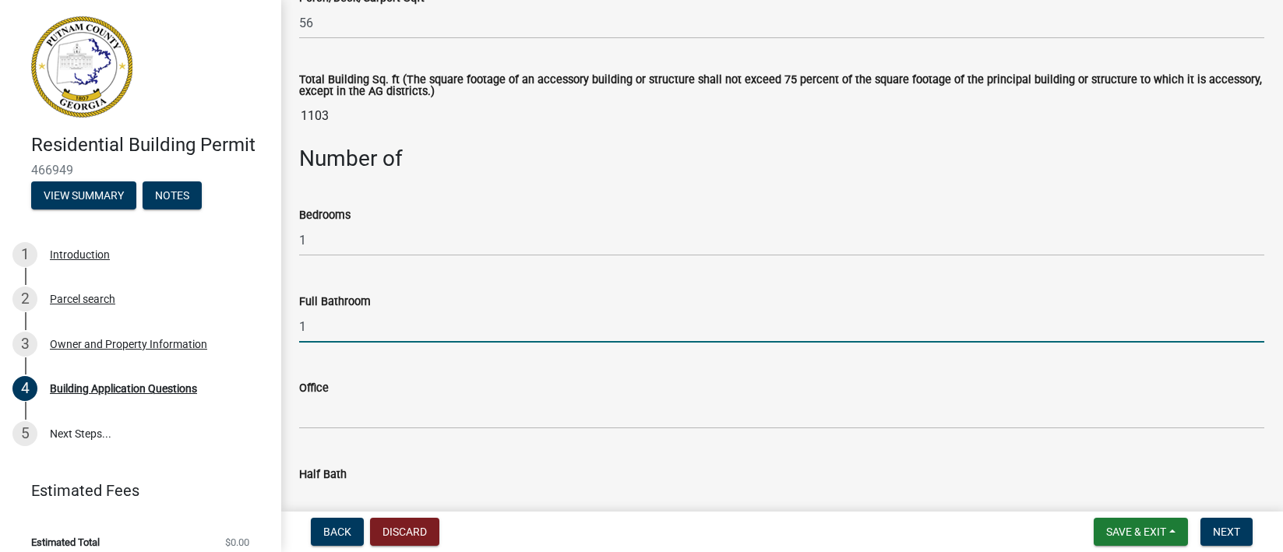
scroll to position [1402, 0]
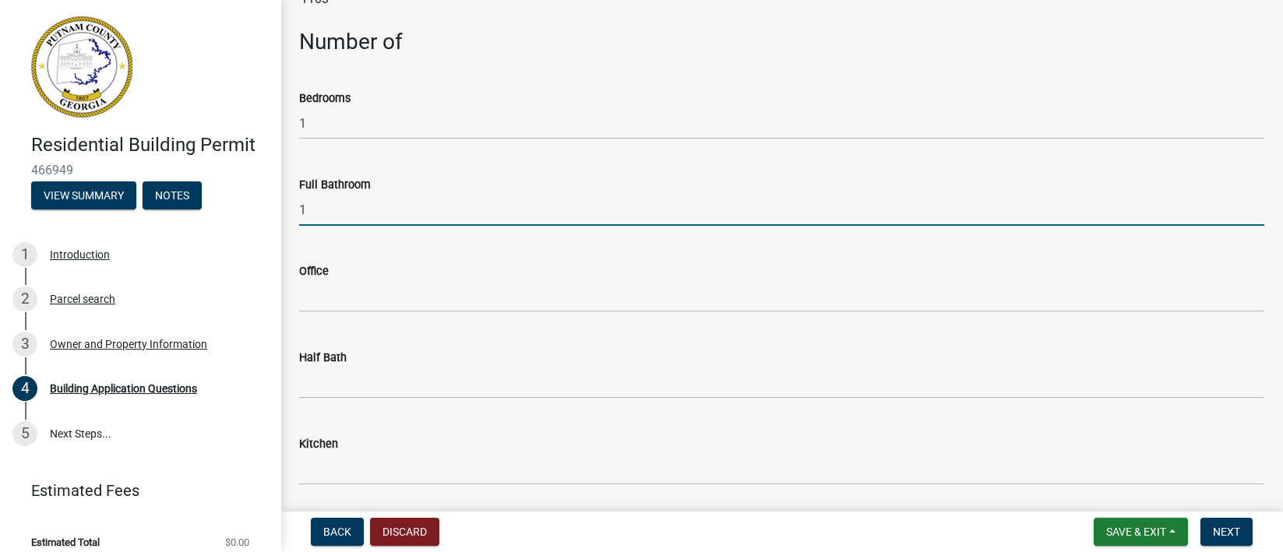
type input "1"
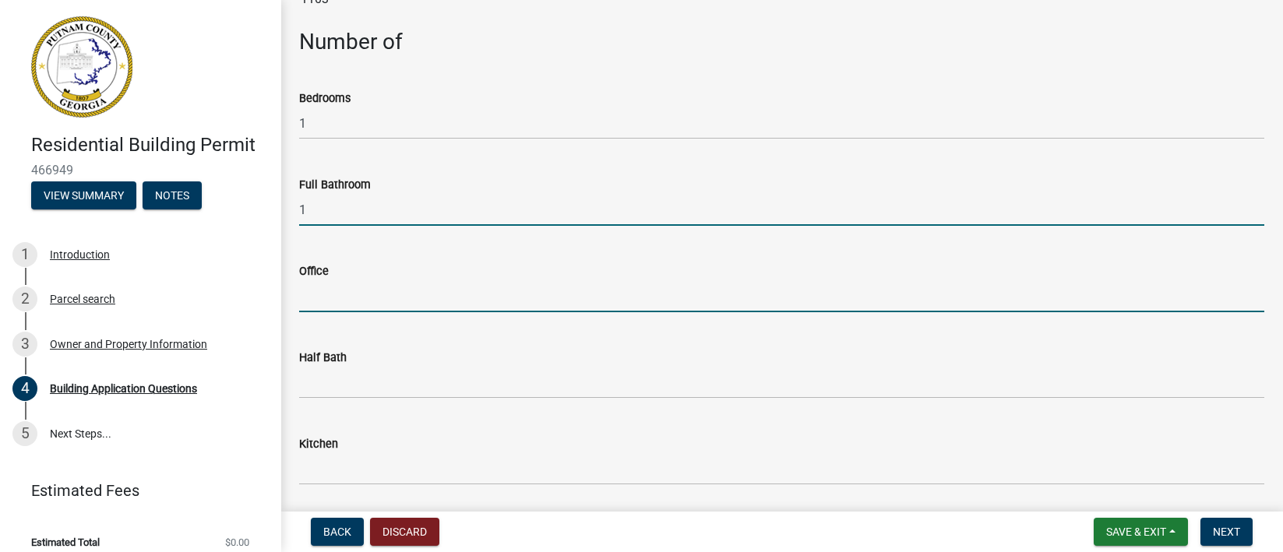
click at [321, 298] on input "text" at bounding box center [781, 297] width 965 height 32
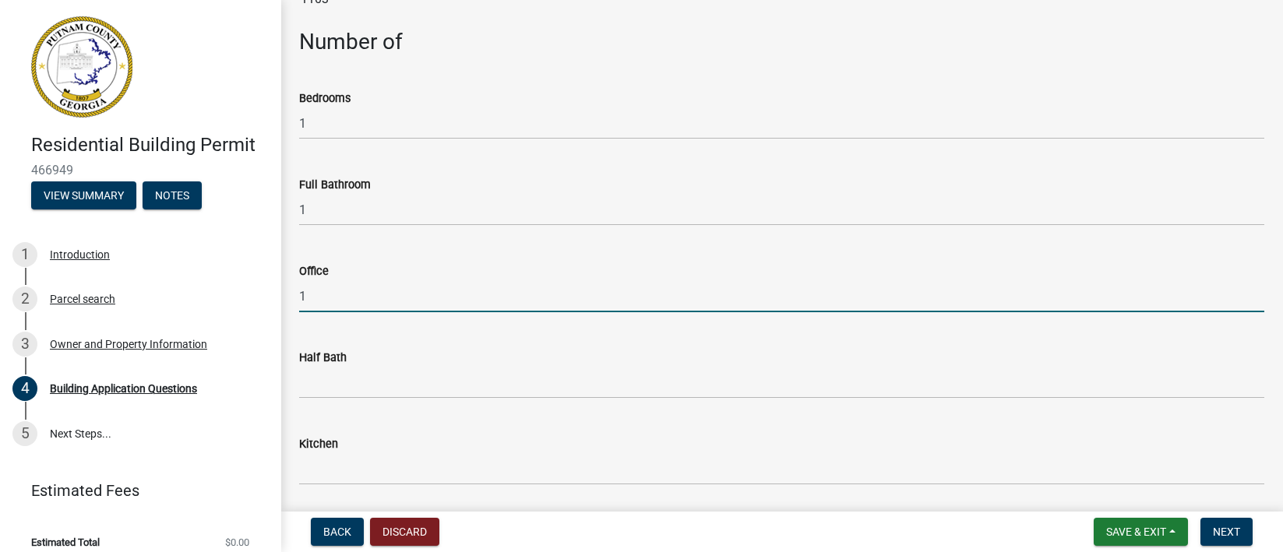
scroll to position [1519, 0]
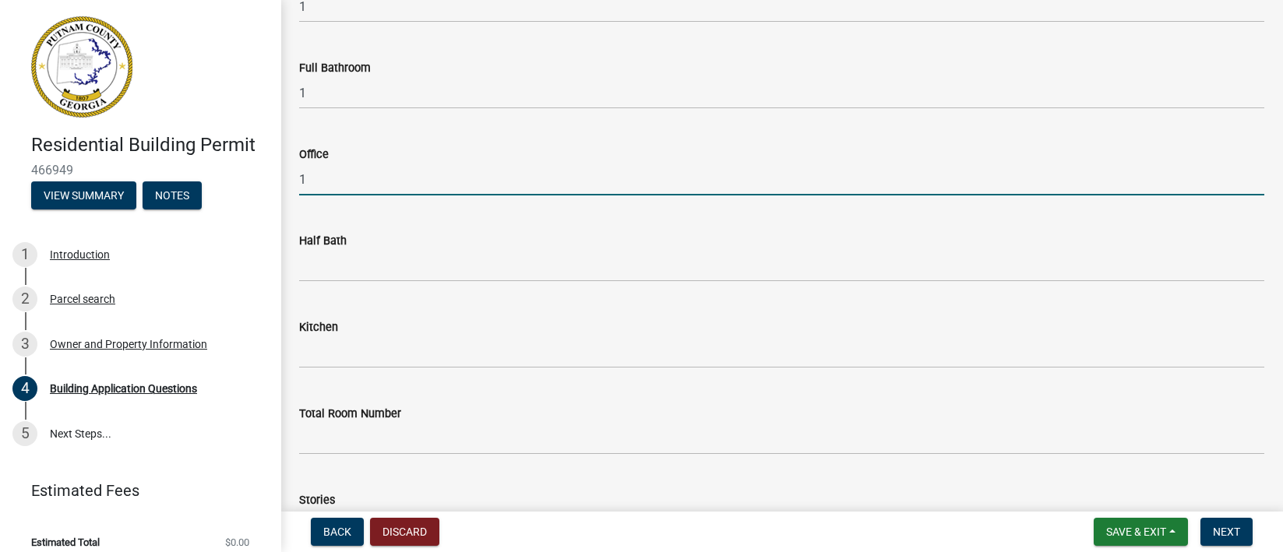
type input "1"
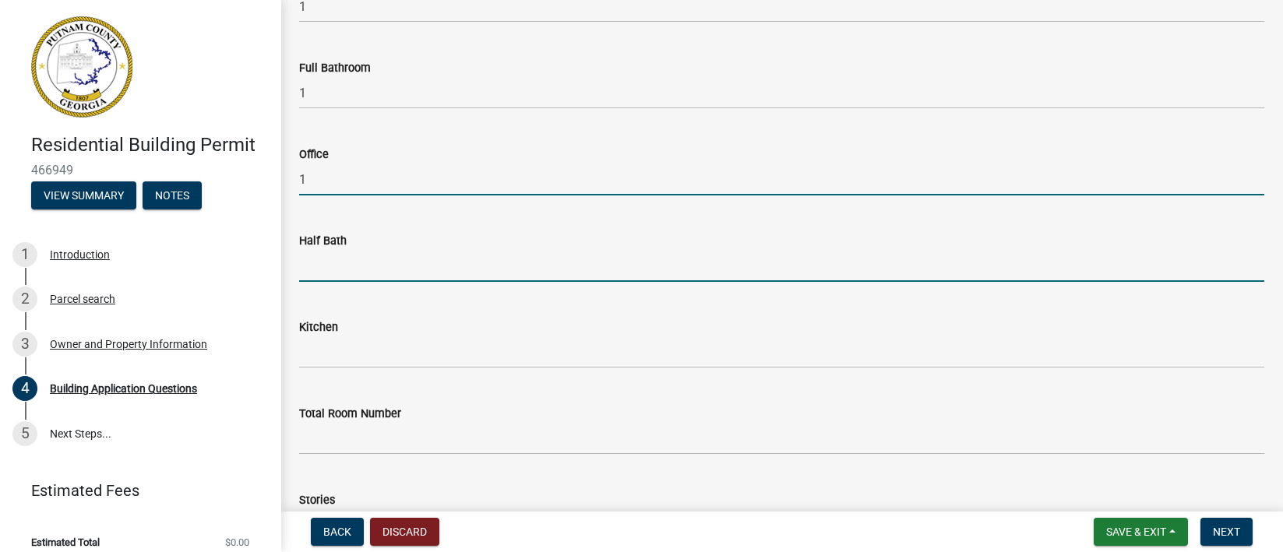
click at [322, 260] on input "text" at bounding box center [781, 266] width 965 height 32
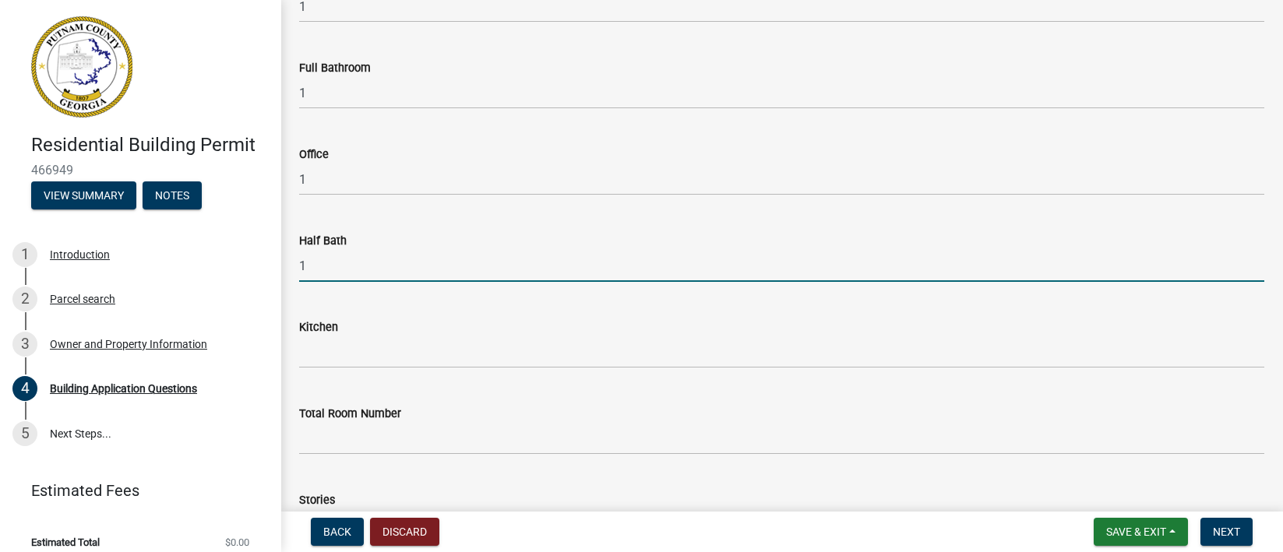
scroll to position [1636, 0]
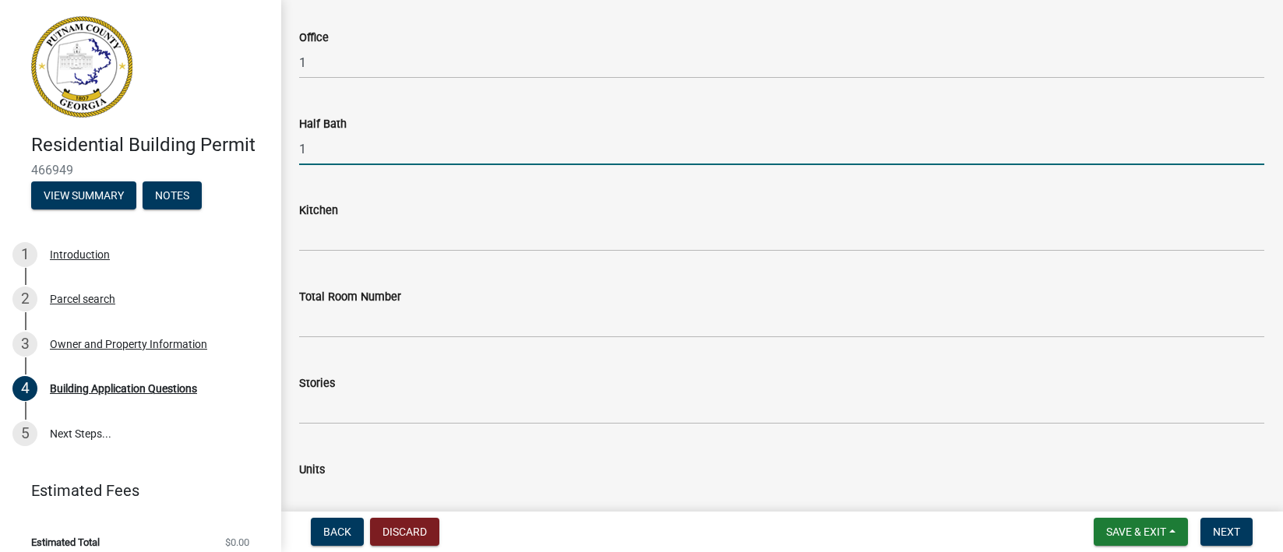
type input "1"
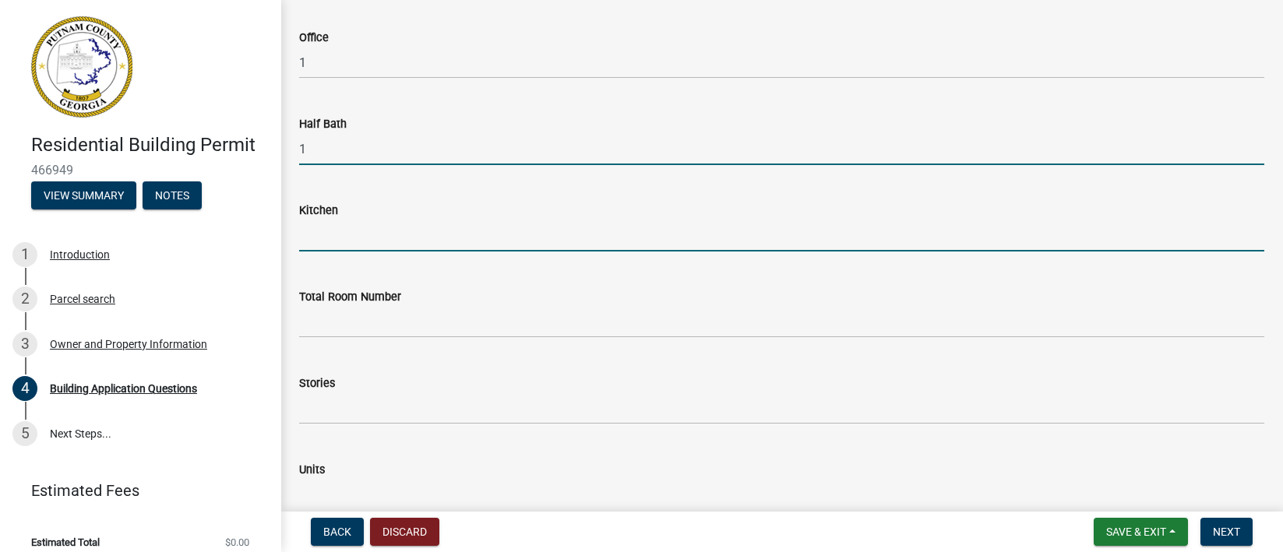
click at [323, 237] on input "text" at bounding box center [781, 236] width 965 height 32
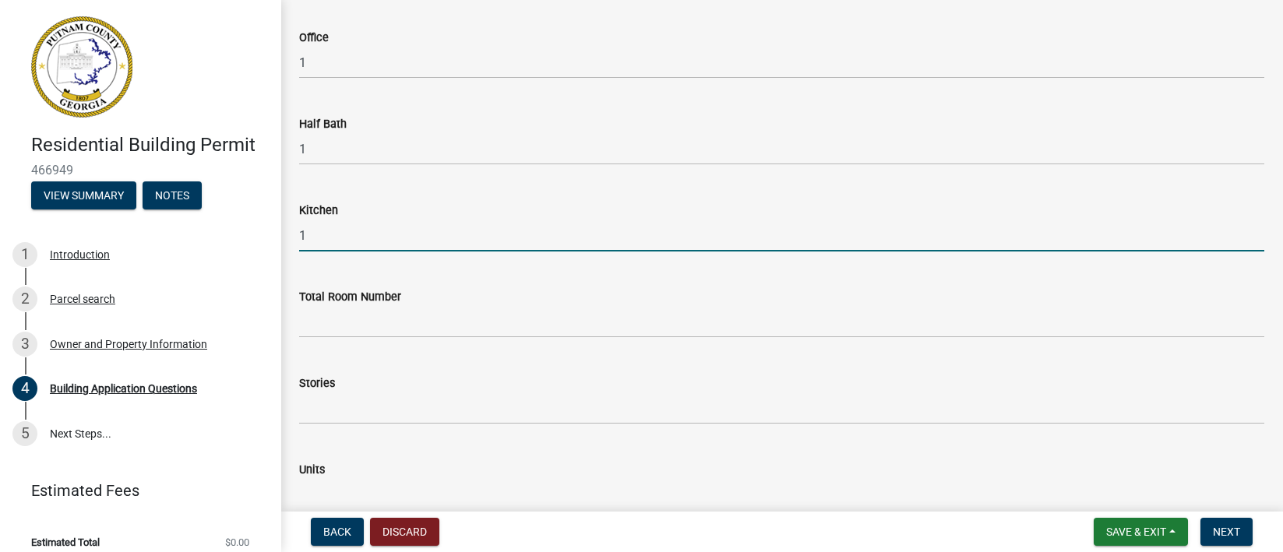
type input "1"
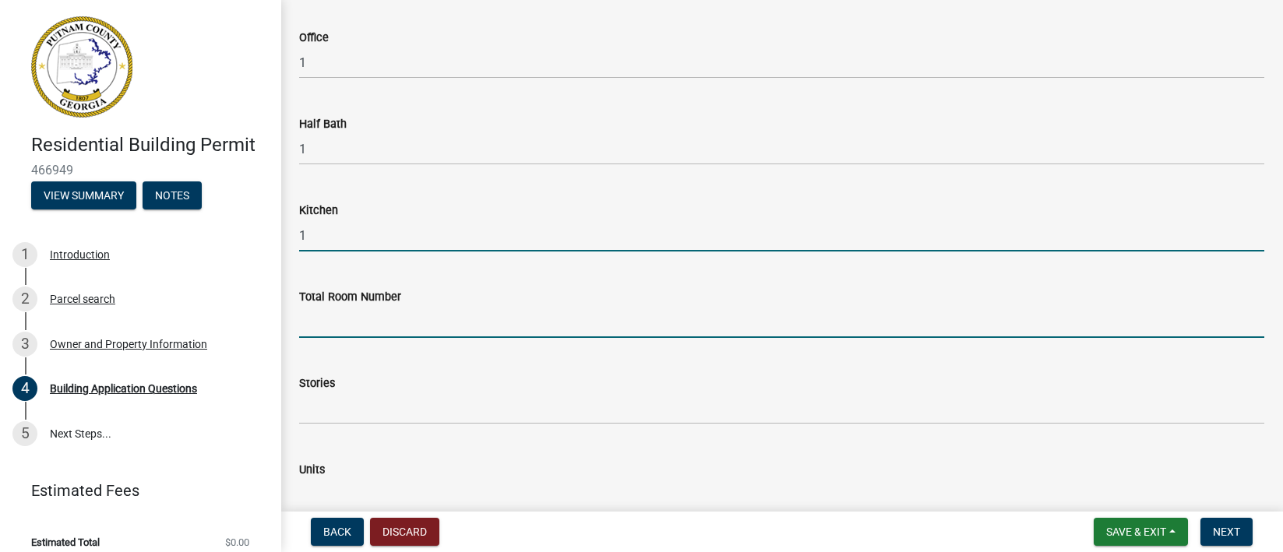
click at [338, 319] on input "text" at bounding box center [781, 322] width 965 height 32
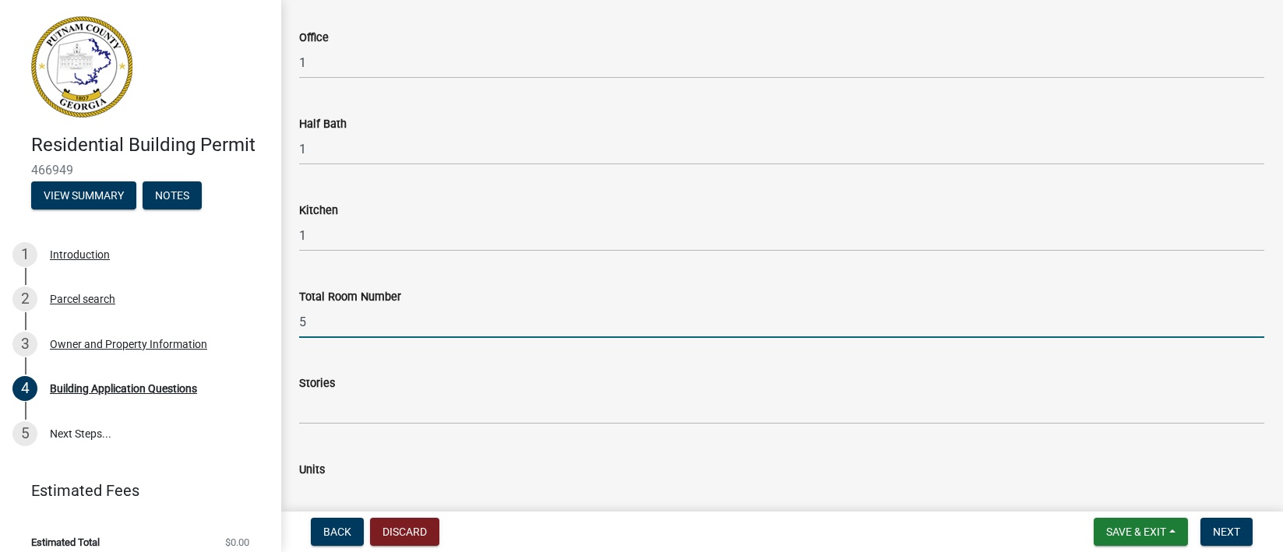
scroll to position [1869, 0]
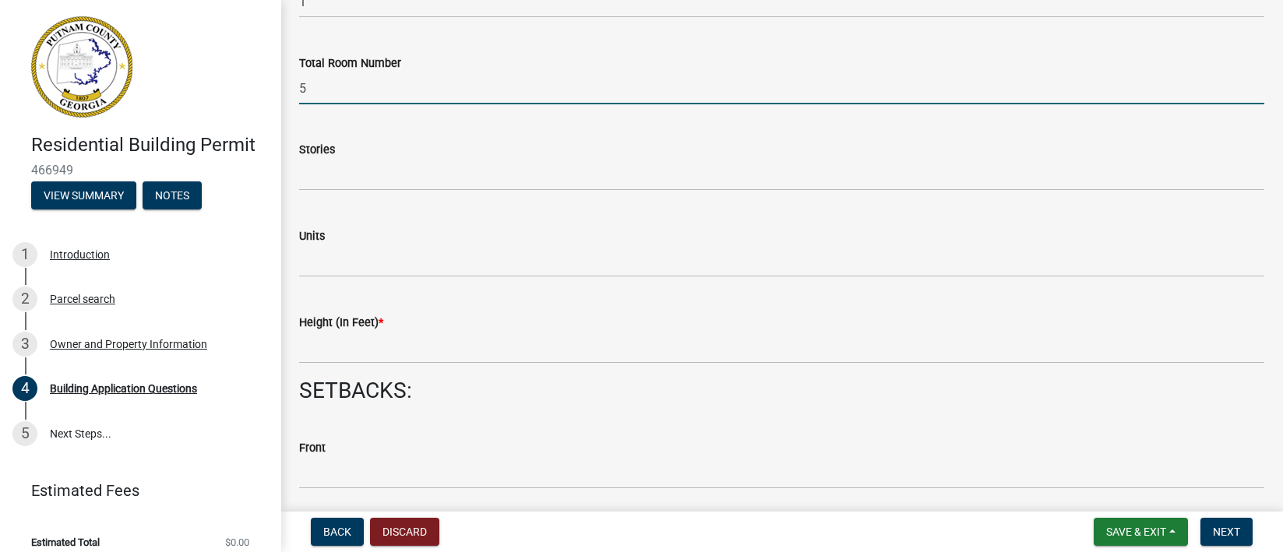
type input "5"
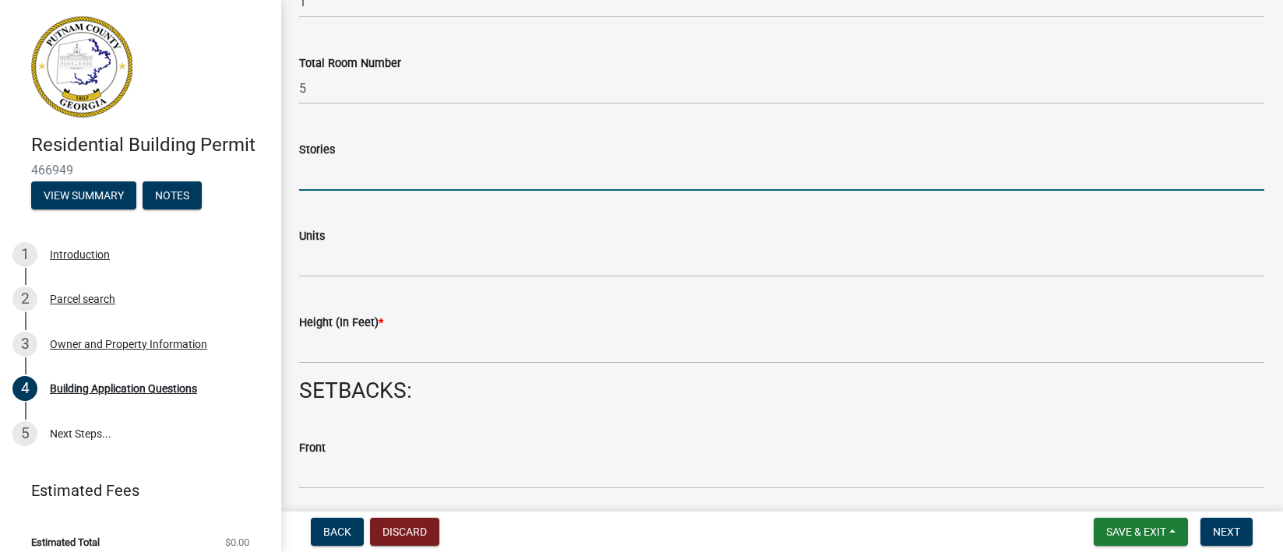
click at [312, 180] on input "text" at bounding box center [781, 175] width 965 height 32
type input "1"
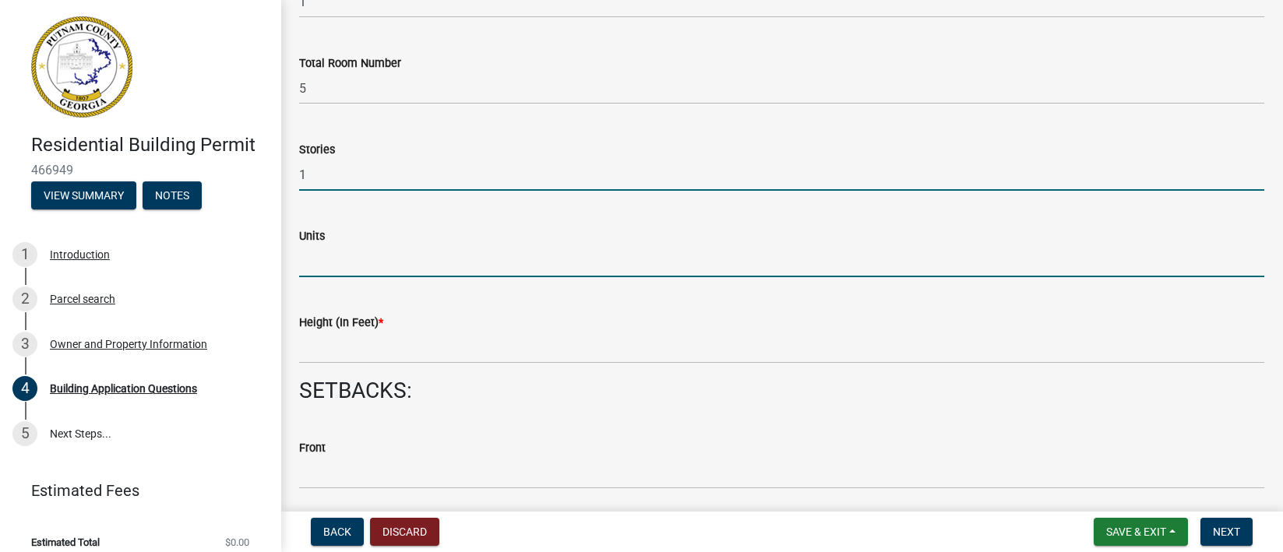
click at [326, 264] on input "text" at bounding box center [781, 261] width 965 height 32
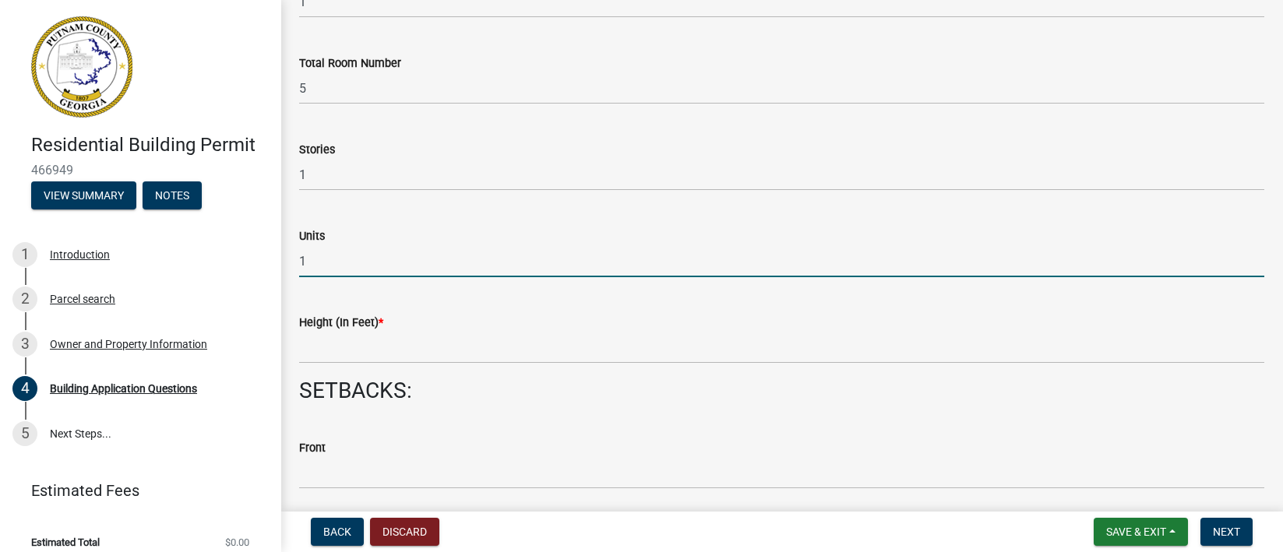
scroll to position [1986, 0]
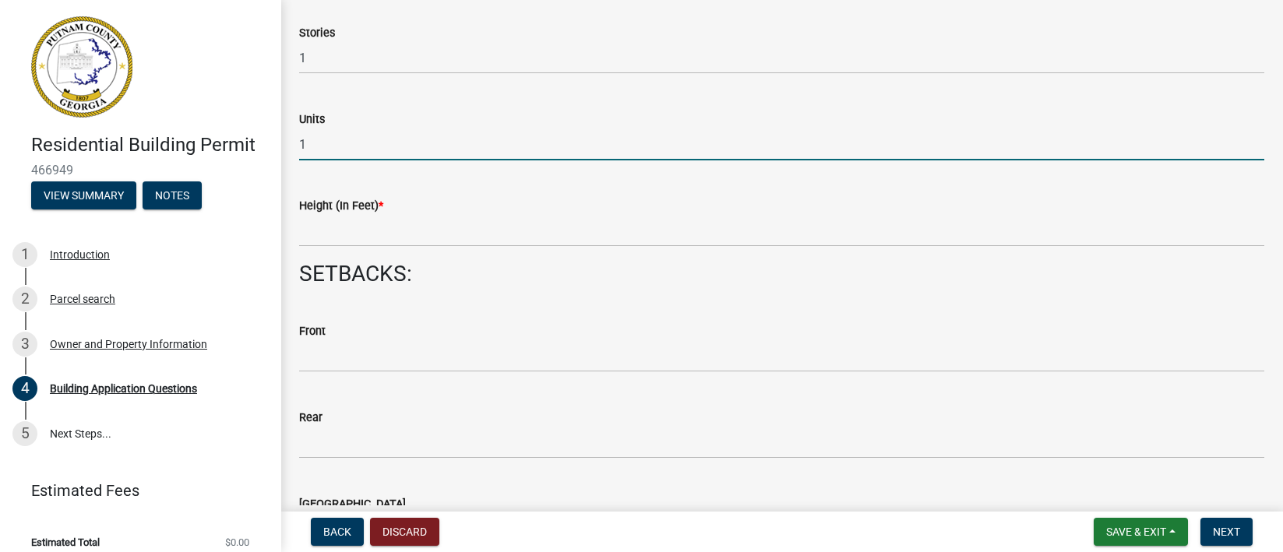
type input "1"
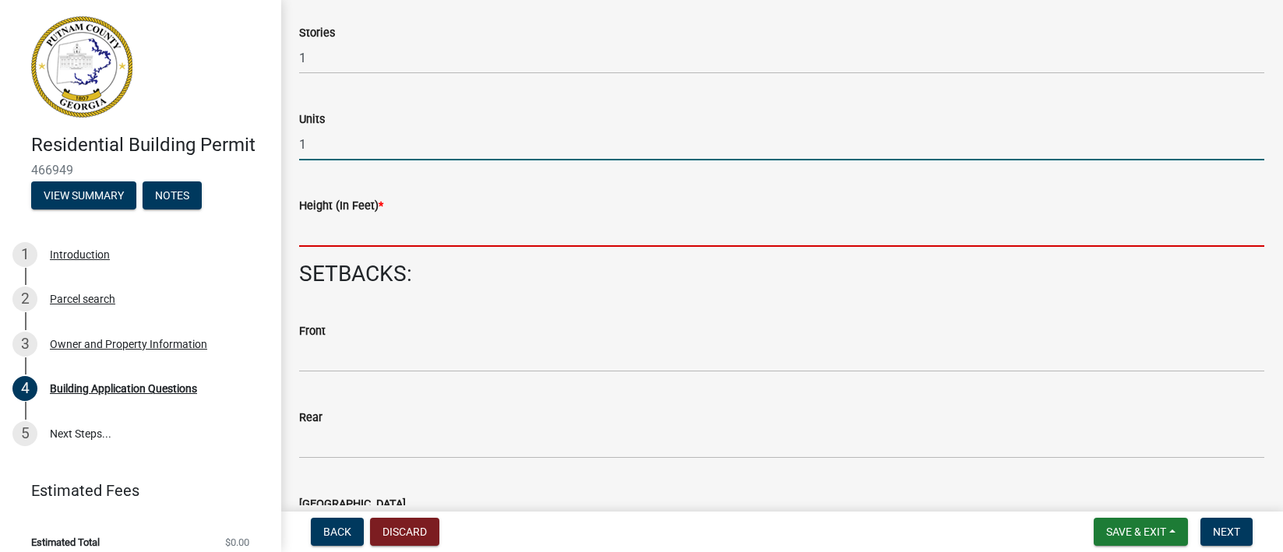
click at [326, 241] on input "text" at bounding box center [781, 231] width 965 height 32
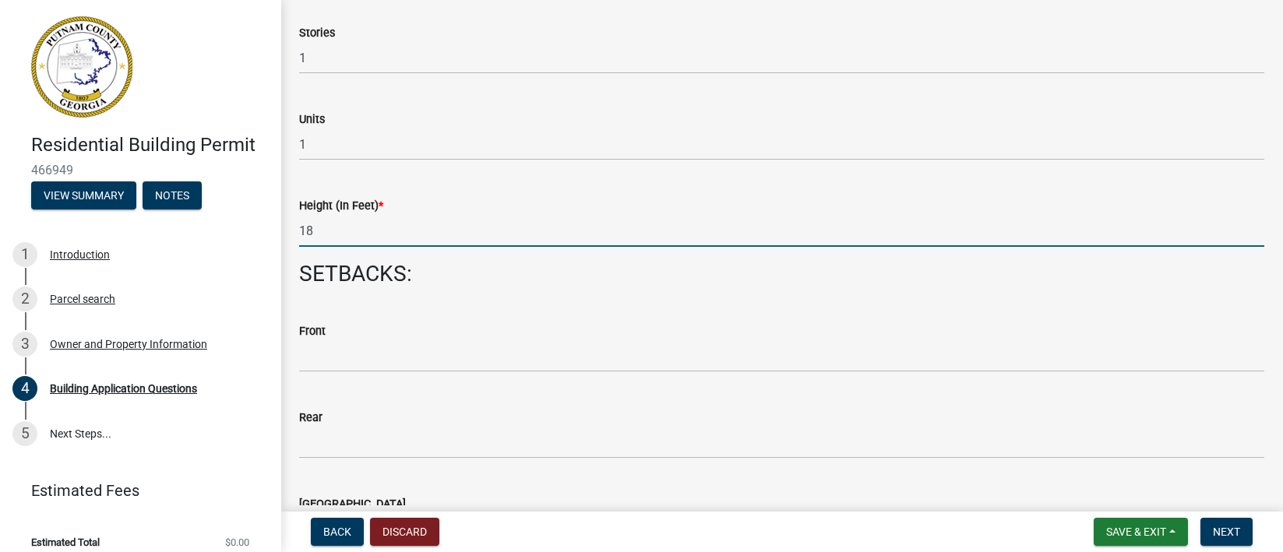
type input "18"
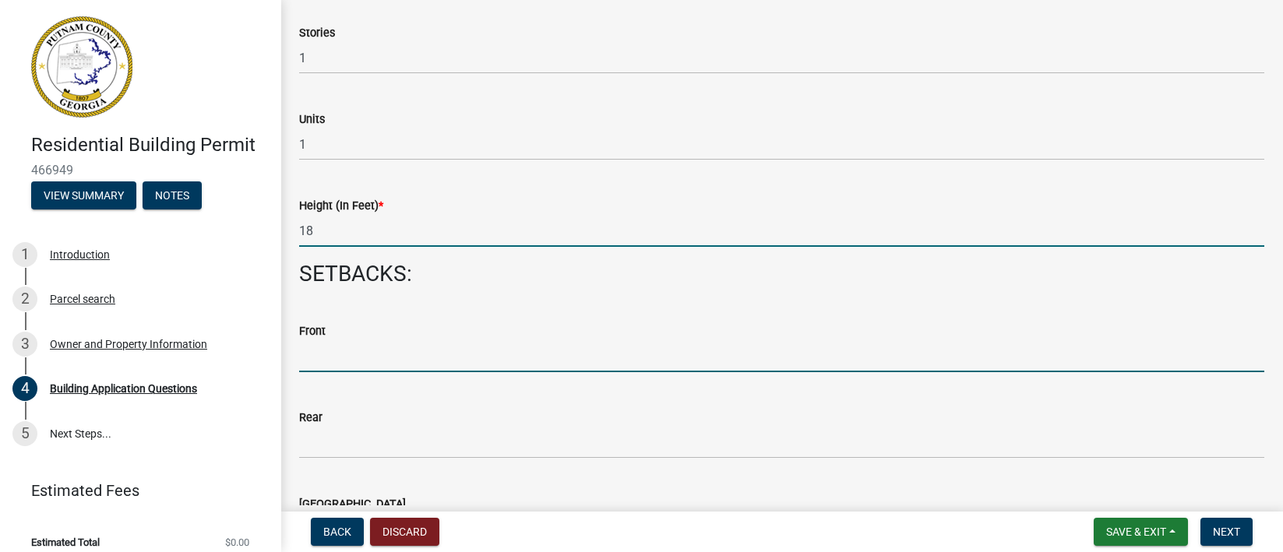
click at [366, 362] on input "text" at bounding box center [781, 357] width 965 height 32
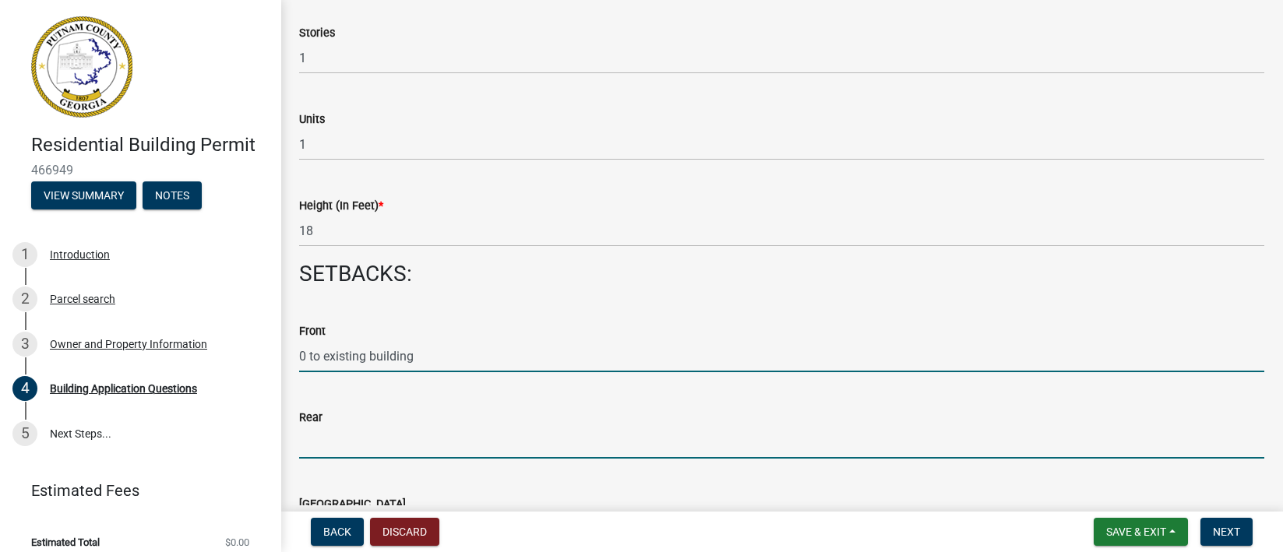
type input "0"
click at [361, 441] on input "text" at bounding box center [781, 443] width 965 height 32
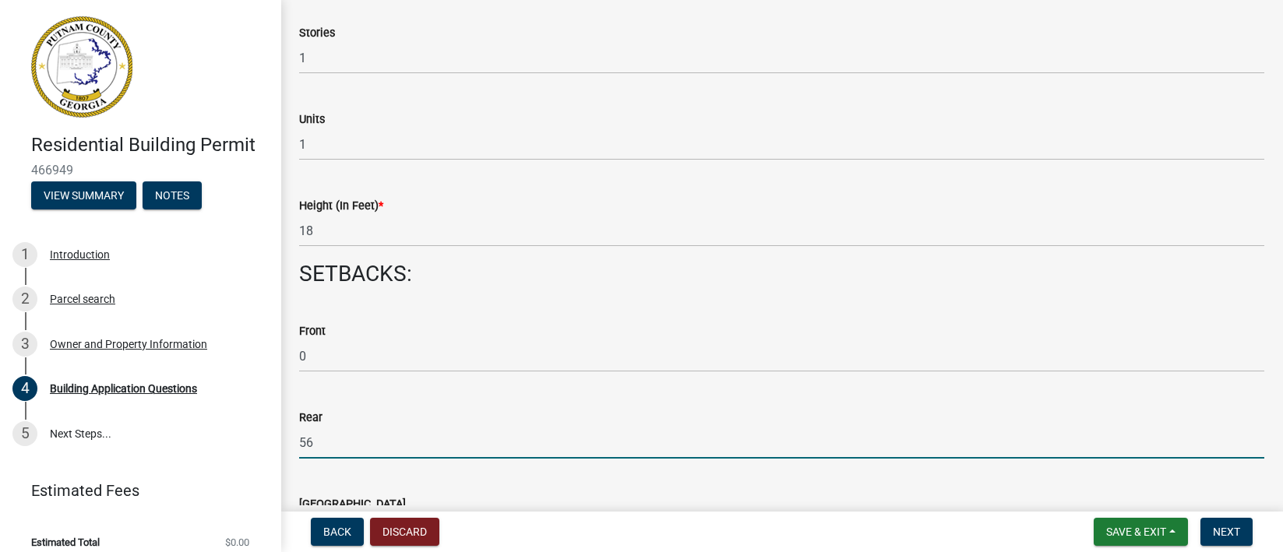
scroll to position [2103, 0]
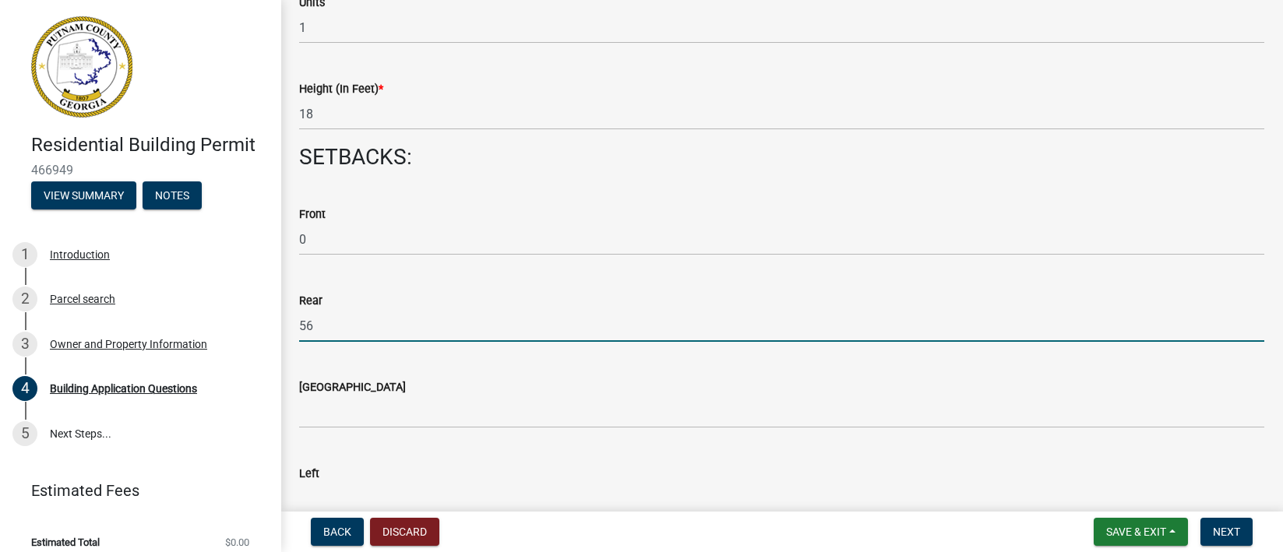
type input "56"
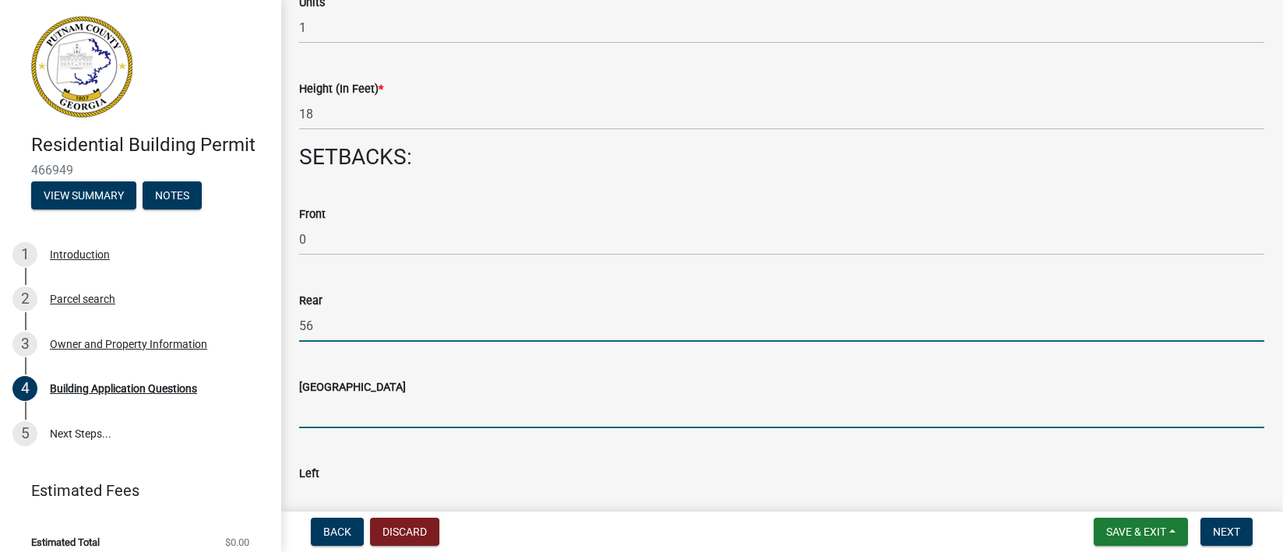
click at [346, 415] on input "text" at bounding box center [781, 413] width 965 height 32
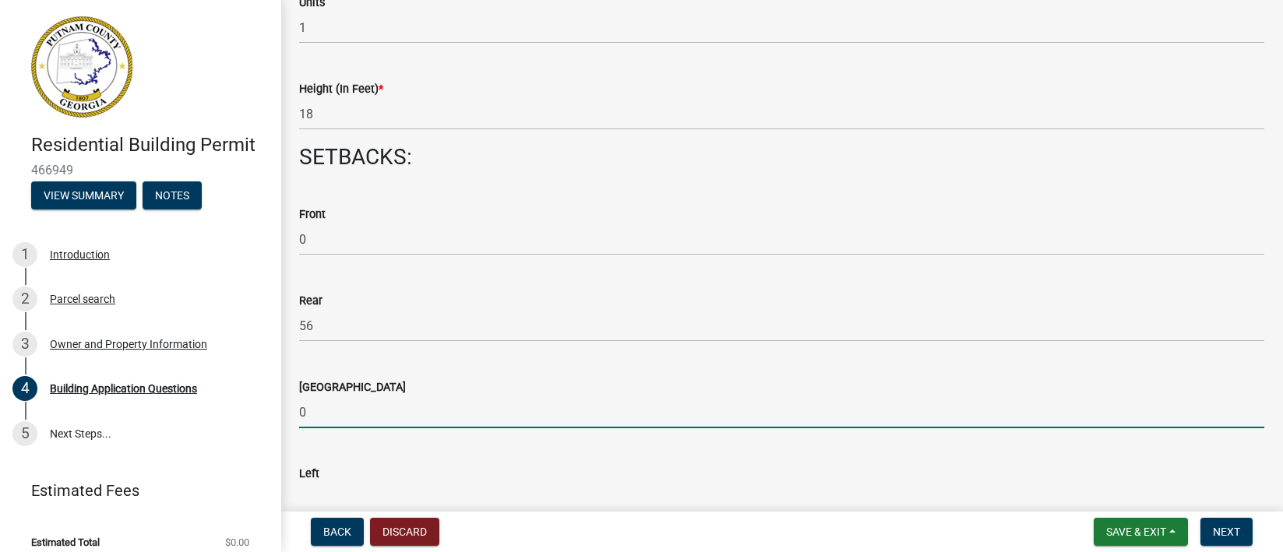
scroll to position [2220, 0]
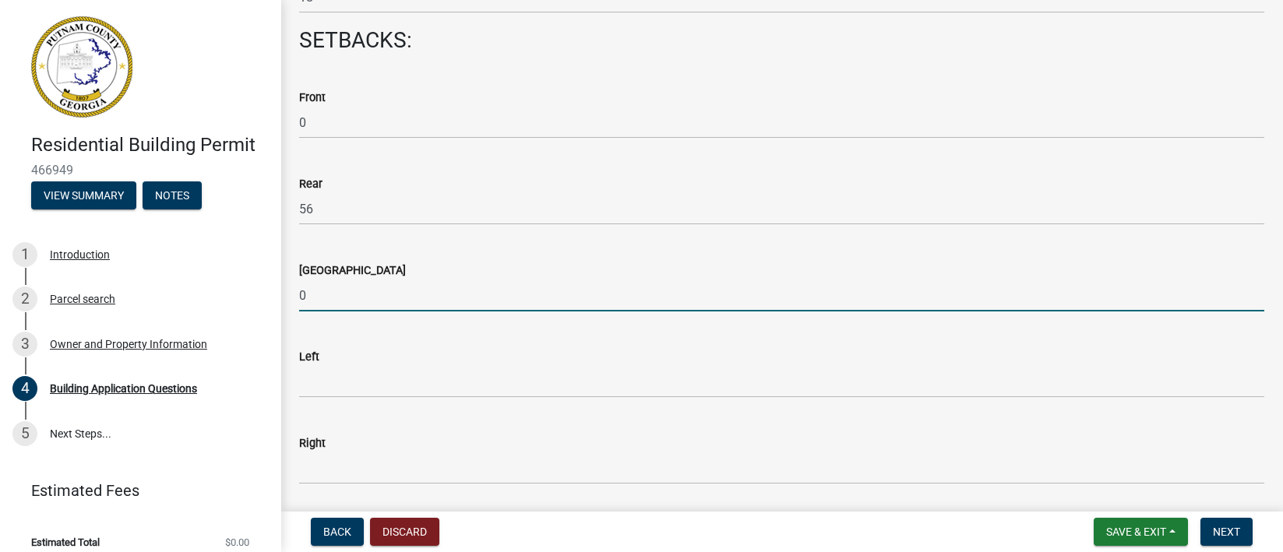
type input "0"
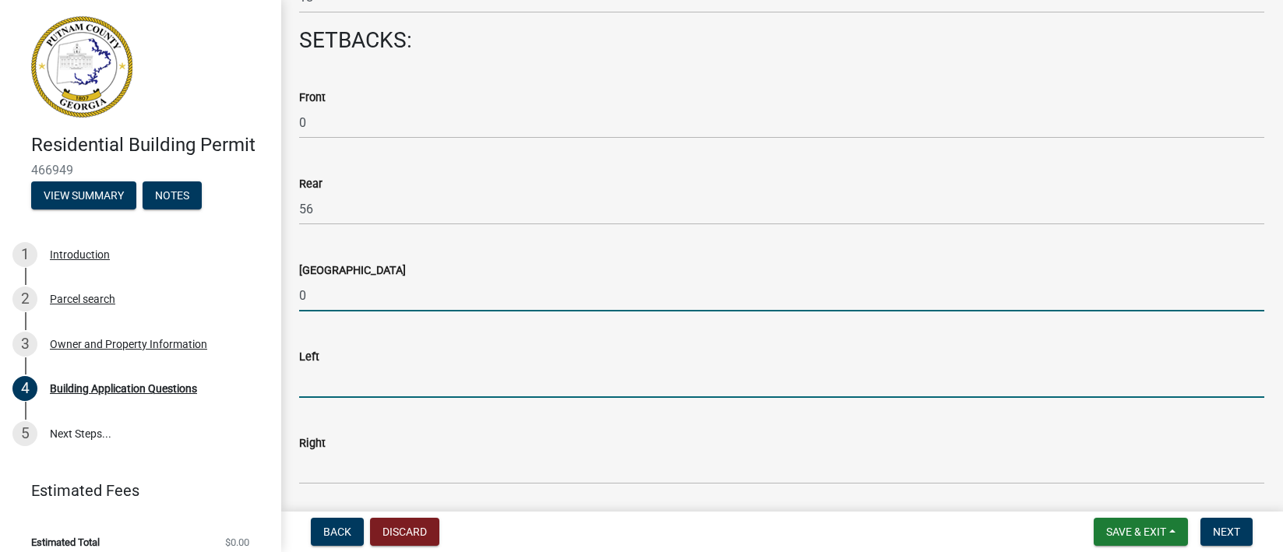
click at [348, 394] on input "text" at bounding box center [781, 382] width 965 height 32
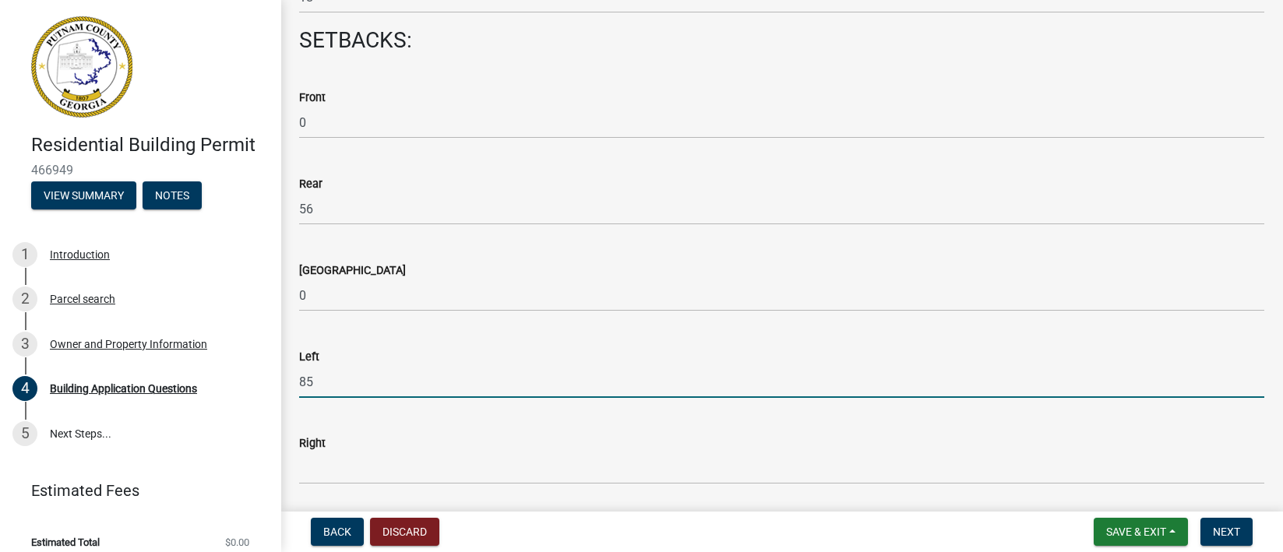
scroll to position [2337, 0]
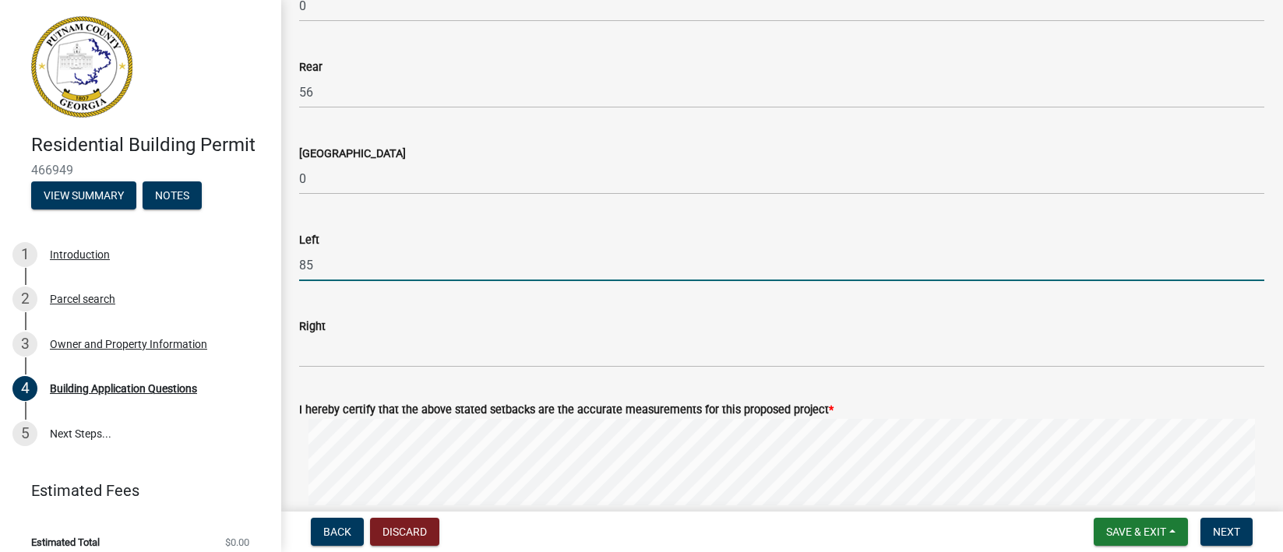
type input "85"
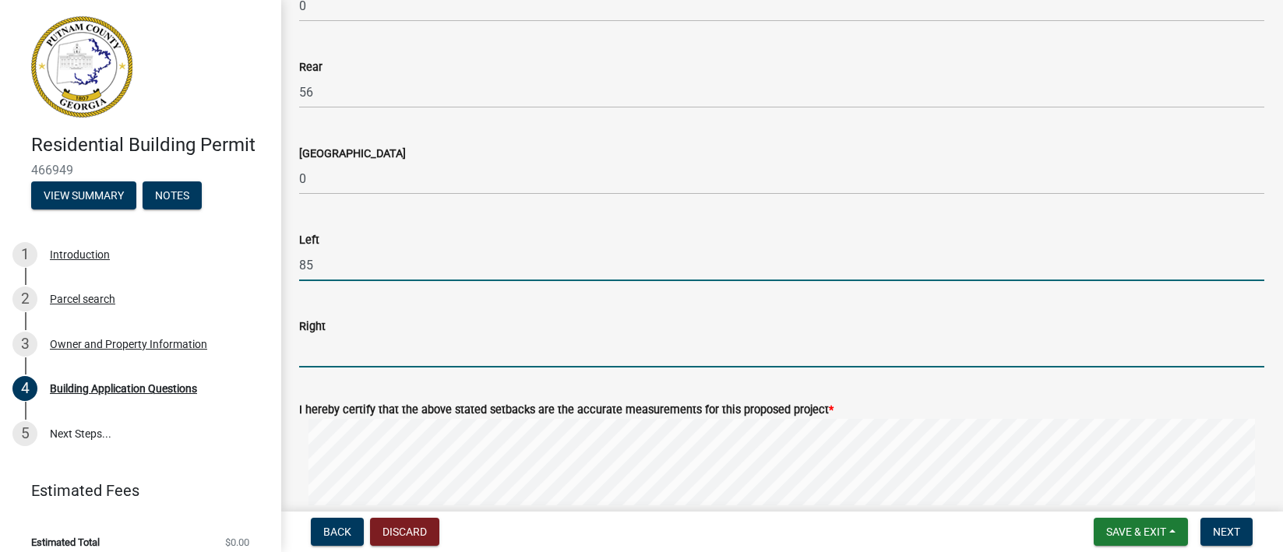
click at [337, 357] on input "text" at bounding box center [781, 352] width 965 height 32
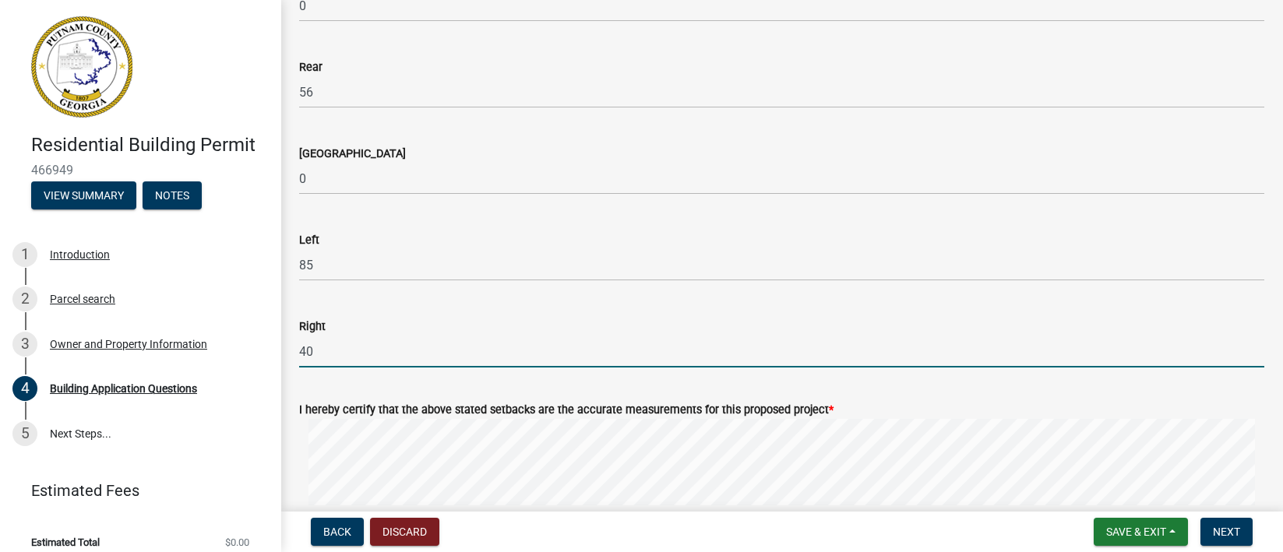
type input "40"
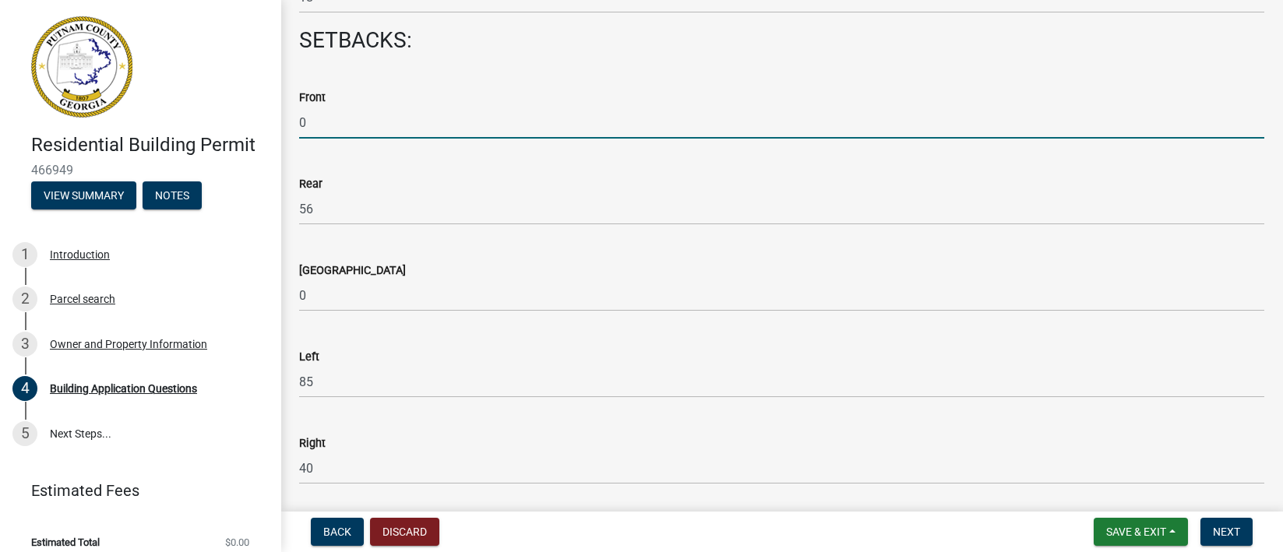
drag, startPoint x: 306, startPoint y: 129, endPoint x: 278, endPoint y: 129, distance: 28.1
click at [278, 129] on div "Residential Building Permit 466949 View Summary Notes 1 Introduction 2 Parcel s…" at bounding box center [641, 276] width 1283 height 552
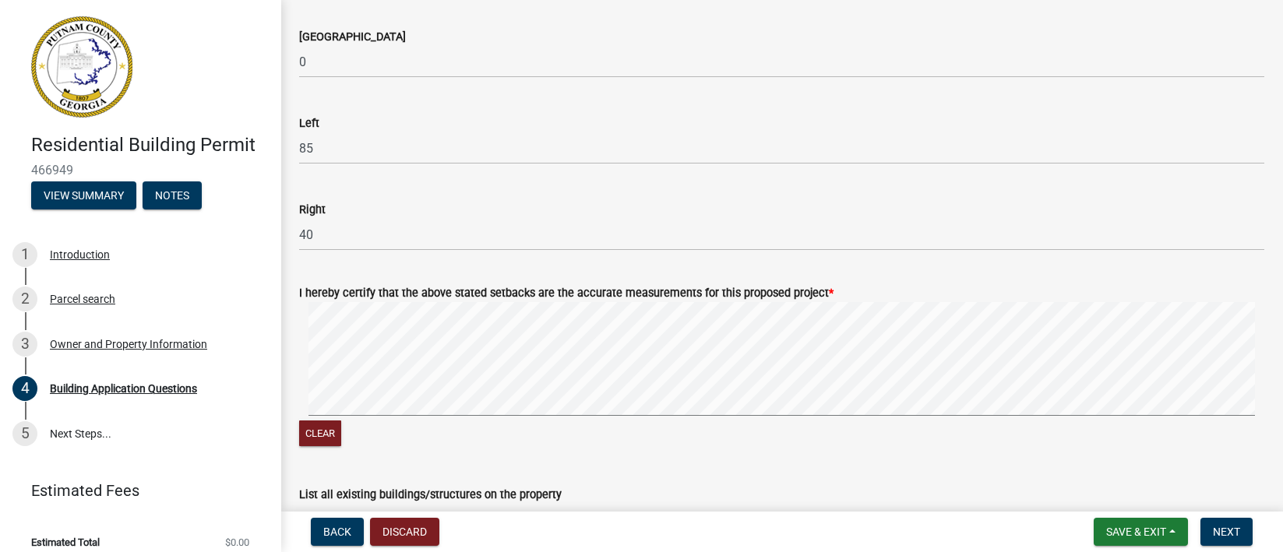
scroll to position [2571, 0]
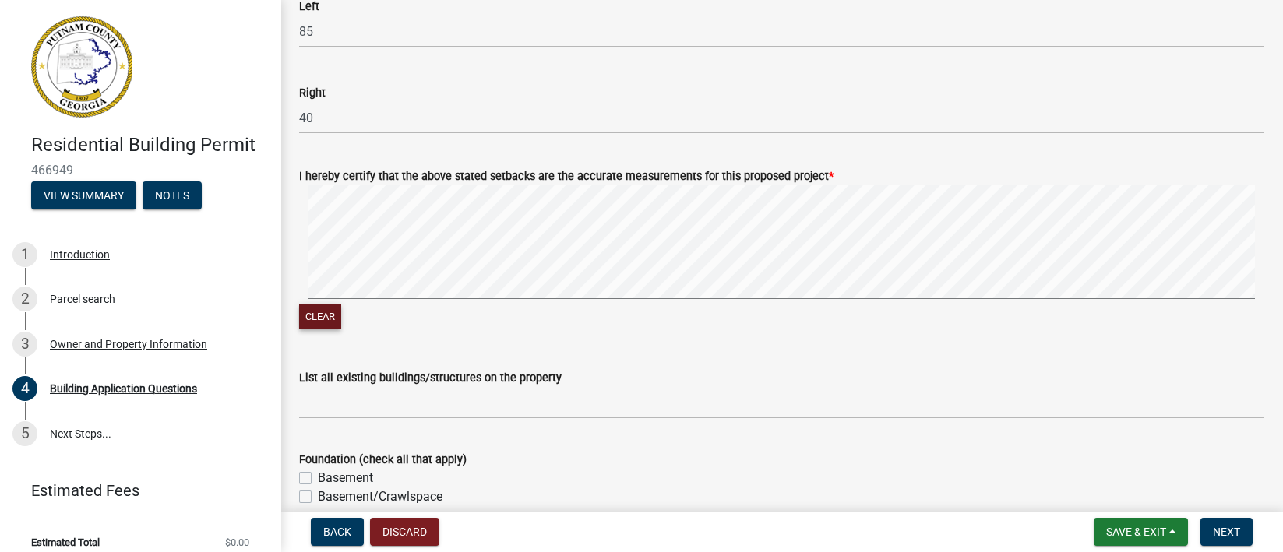
type input "196"
click at [316, 312] on button "Clear" at bounding box center [320, 317] width 42 height 26
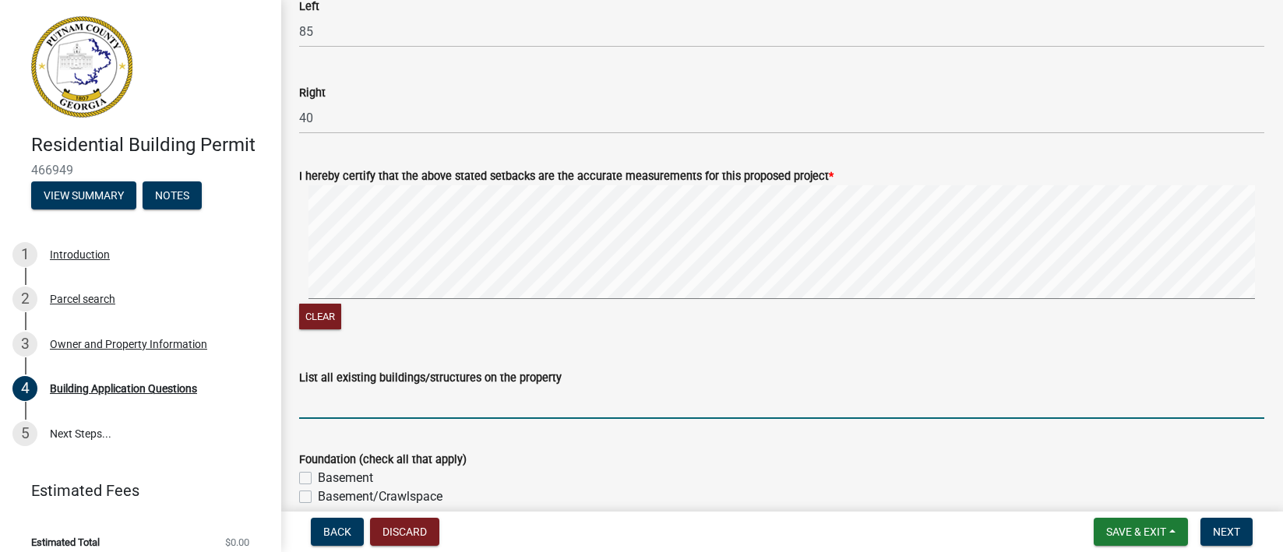
click at [375, 410] on input "List all existing buildings/structures on the property" at bounding box center [781, 403] width 965 height 32
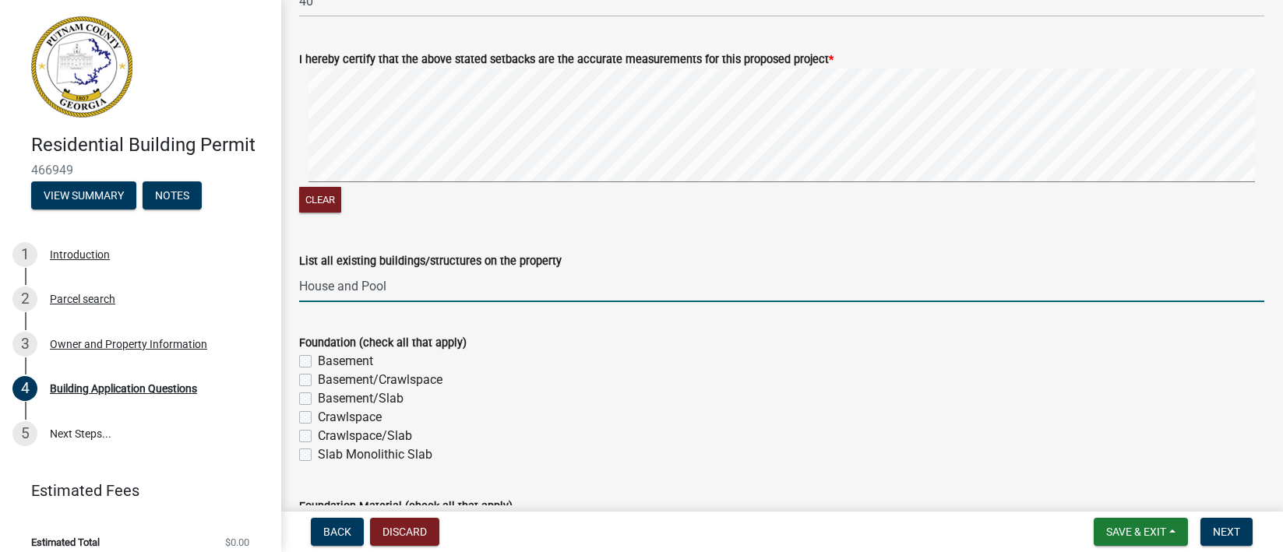
type input "House and Pool"
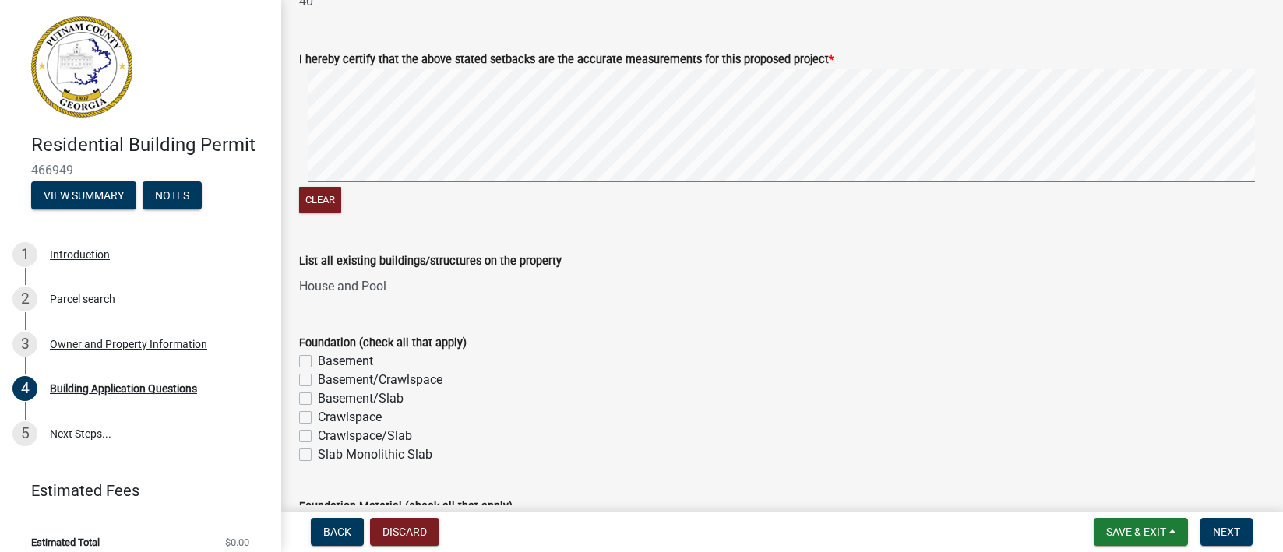
click at [318, 456] on label "Slab Monolithic Slab" at bounding box center [375, 455] width 115 height 19
click at [318, 456] on input "Slab Monolithic Slab" at bounding box center [323, 451] width 10 height 10
checkbox input "true"
checkbox input "false"
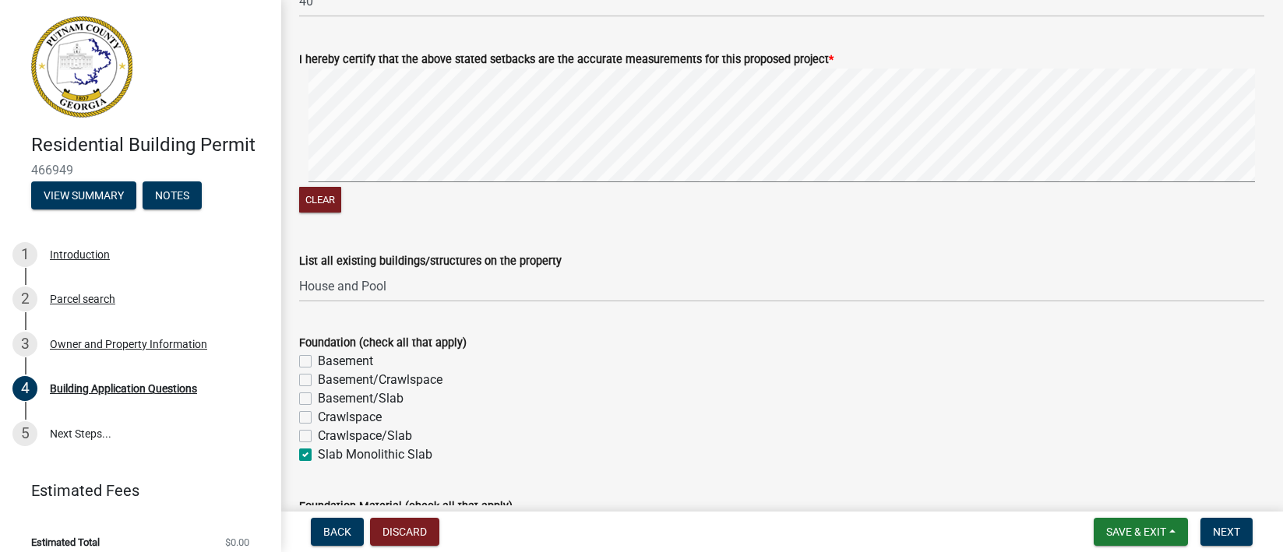
checkbox input "false"
checkbox input "true"
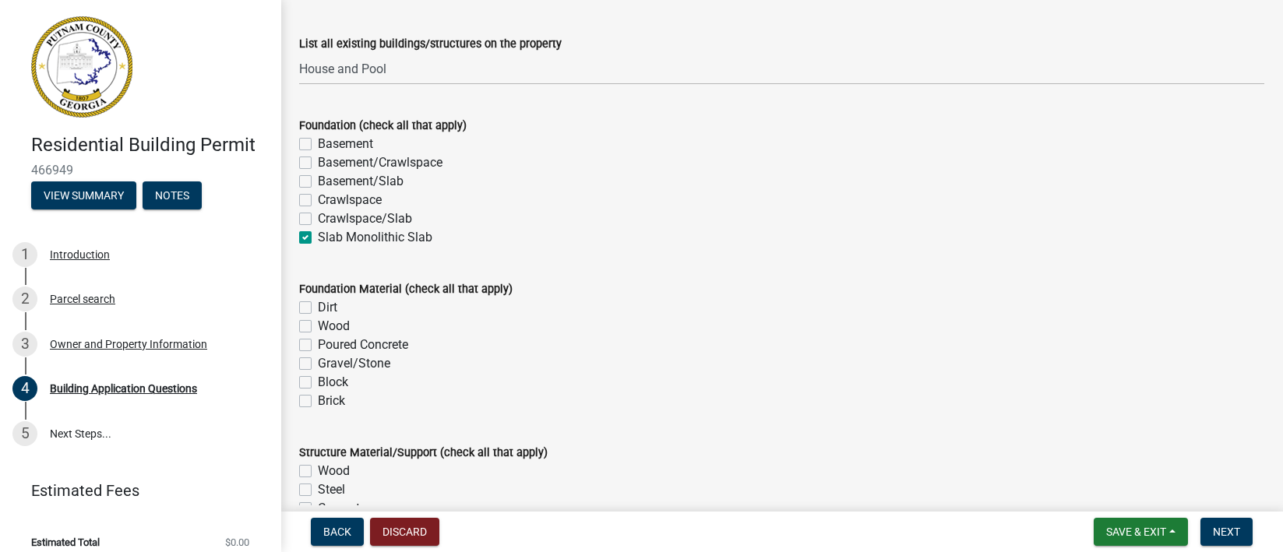
scroll to position [3038, 0]
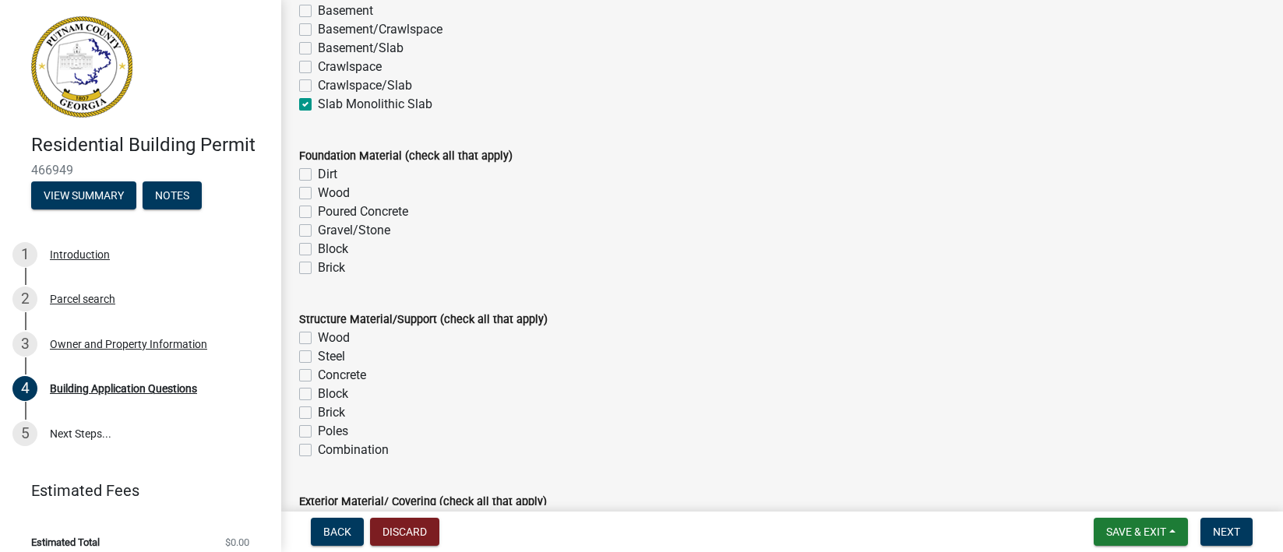
click at [318, 213] on label "Poured Concrete" at bounding box center [363, 212] width 90 height 19
click at [318, 213] on input "Poured Concrete" at bounding box center [323, 208] width 10 height 10
checkbox input "true"
checkbox input "false"
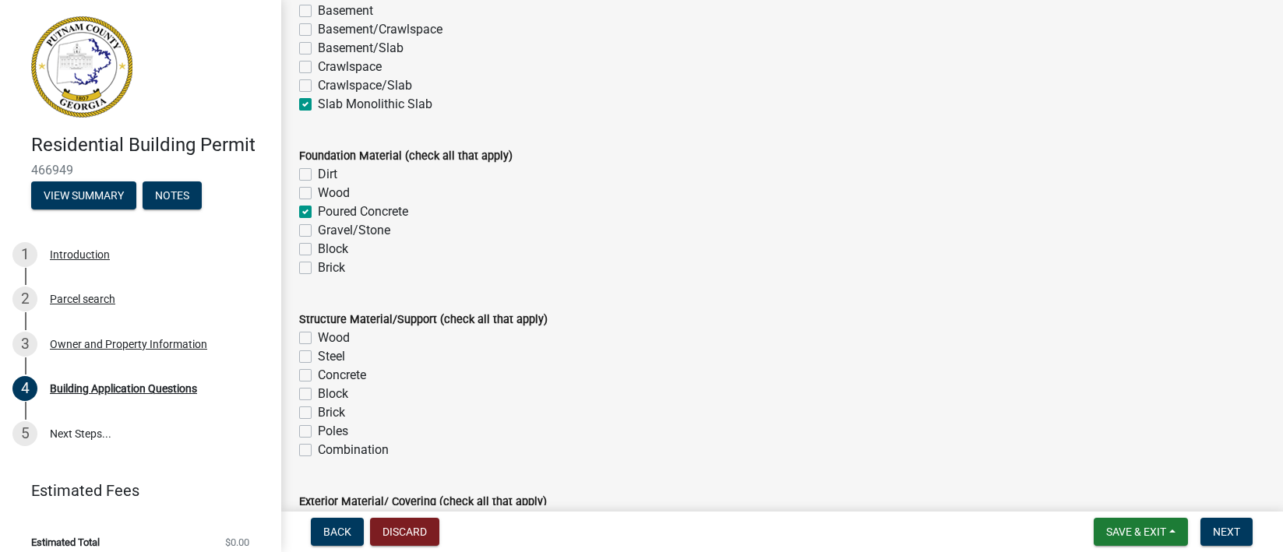
checkbox input "true"
checkbox input "false"
click at [318, 251] on label "Block" at bounding box center [333, 249] width 30 height 19
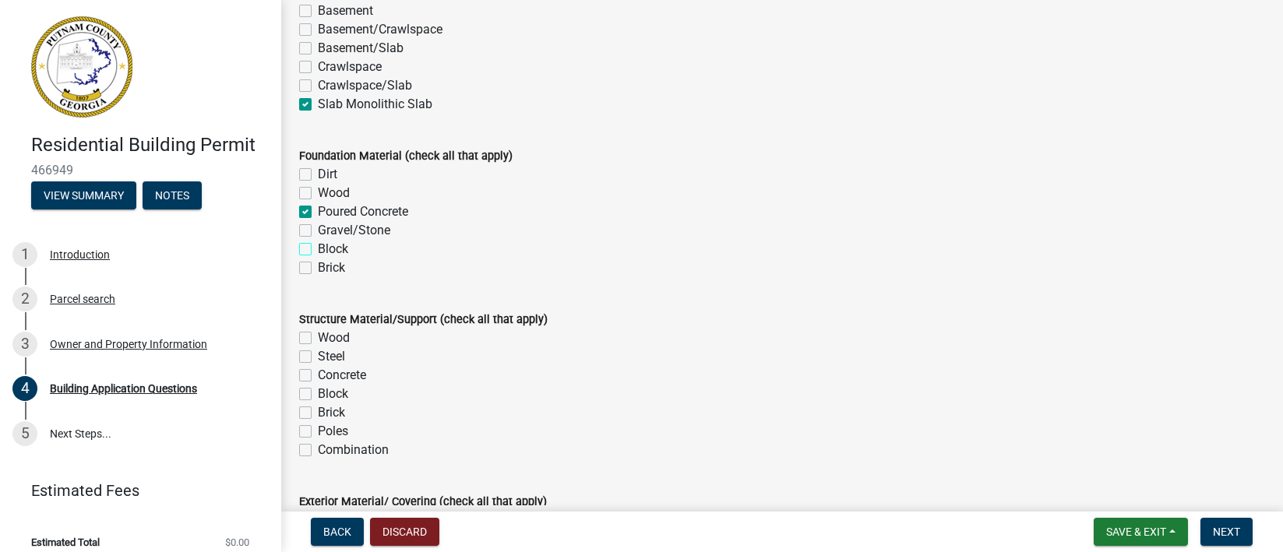
click at [318, 250] on input "Block" at bounding box center [323, 245] width 10 height 10
checkbox input "true"
checkbox input "false"
checkbox input "true"
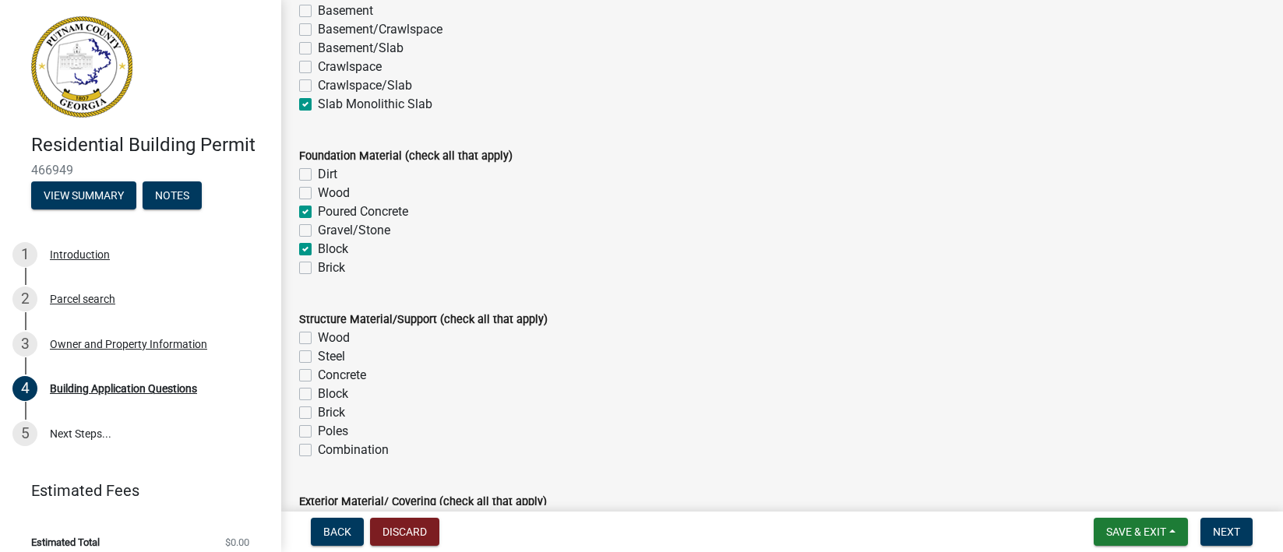
checkbox input "false"
checkbox input "true"
checkbox input "false"
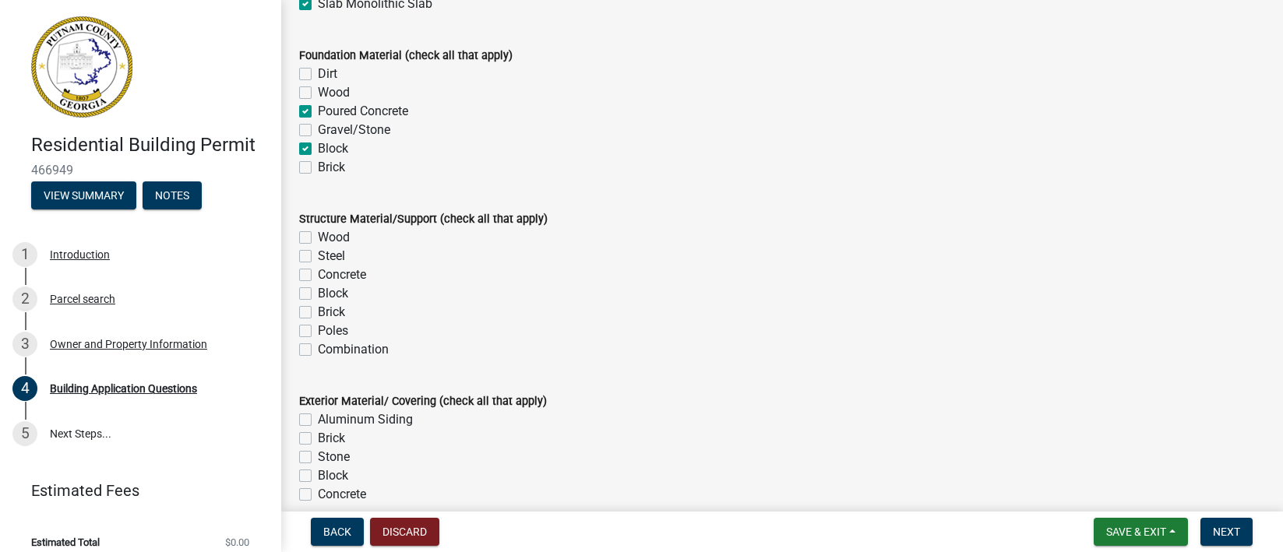
scroll to position [3155, 0]
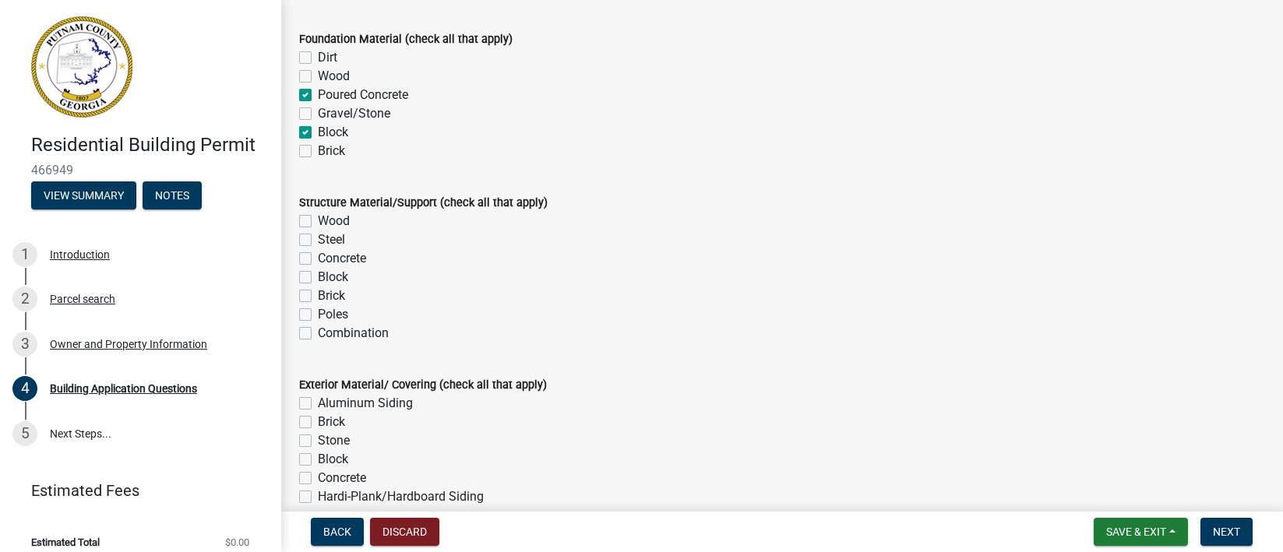
click at [318, 221] on label "Wood" at bounding box center [334, 221] width 32 height 19
click at [318, 221] on input "Wood" at bounding box center [323, 217] width 10 height 10
checkbox input "true"
checkbox input "false"
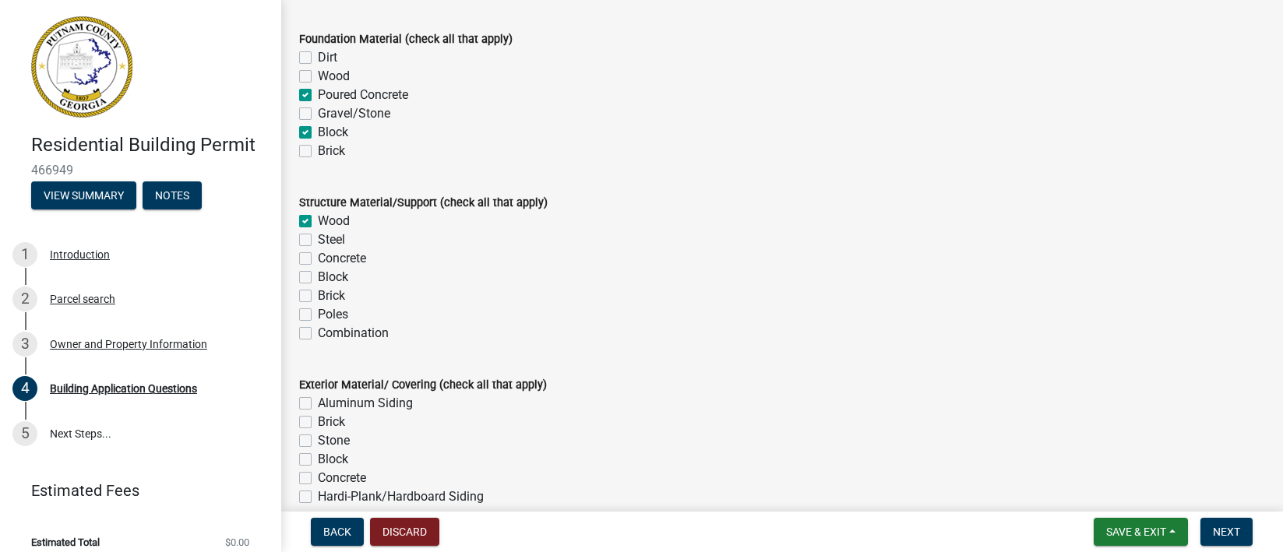
checkbox input "false"
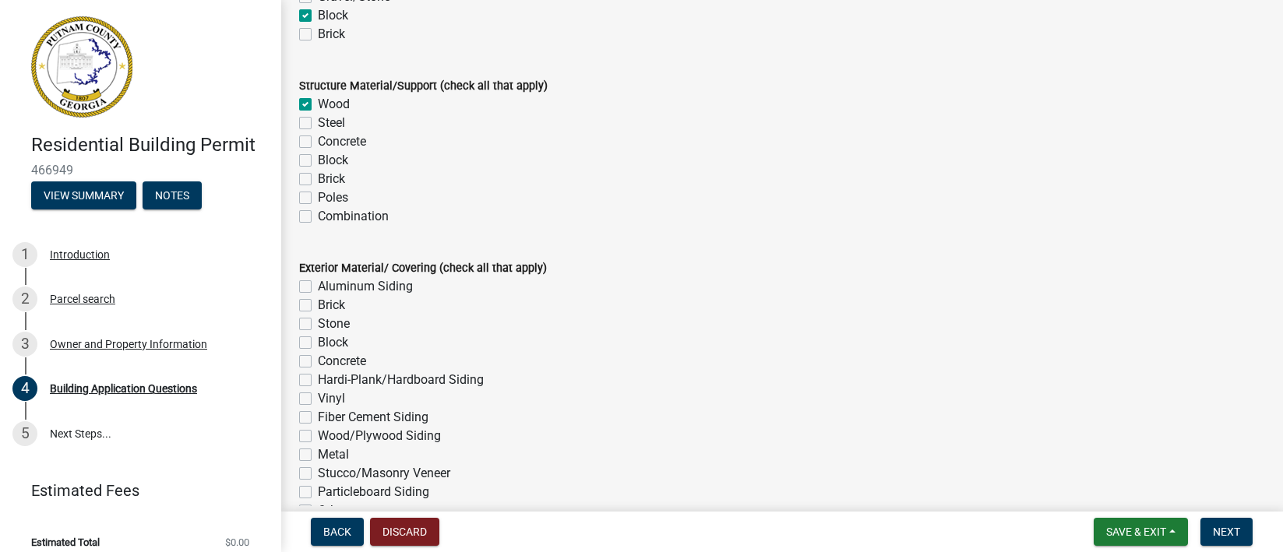
click at [318, 347] on label "Block" at bounding box center [333, 343] width 30 height 19
click at [318, 344] on input "Block" at bounding box center [323, 339] width 10 height 10
checkbox input "true"
checkbox input "false"
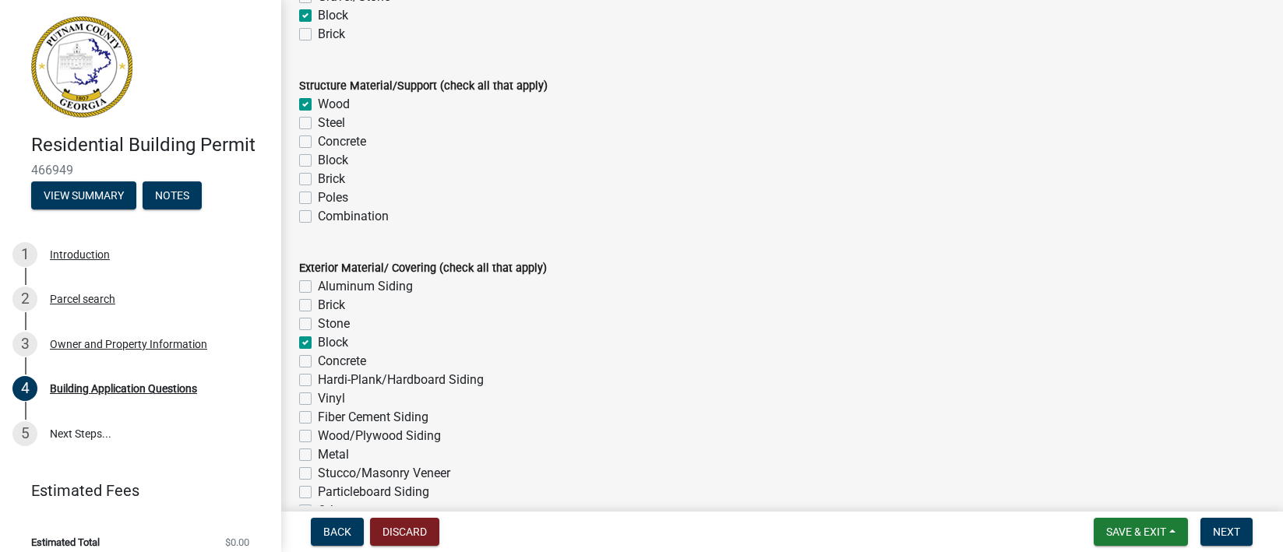
checkbox input "false"
checkbox input "true"
checkbox input "false"
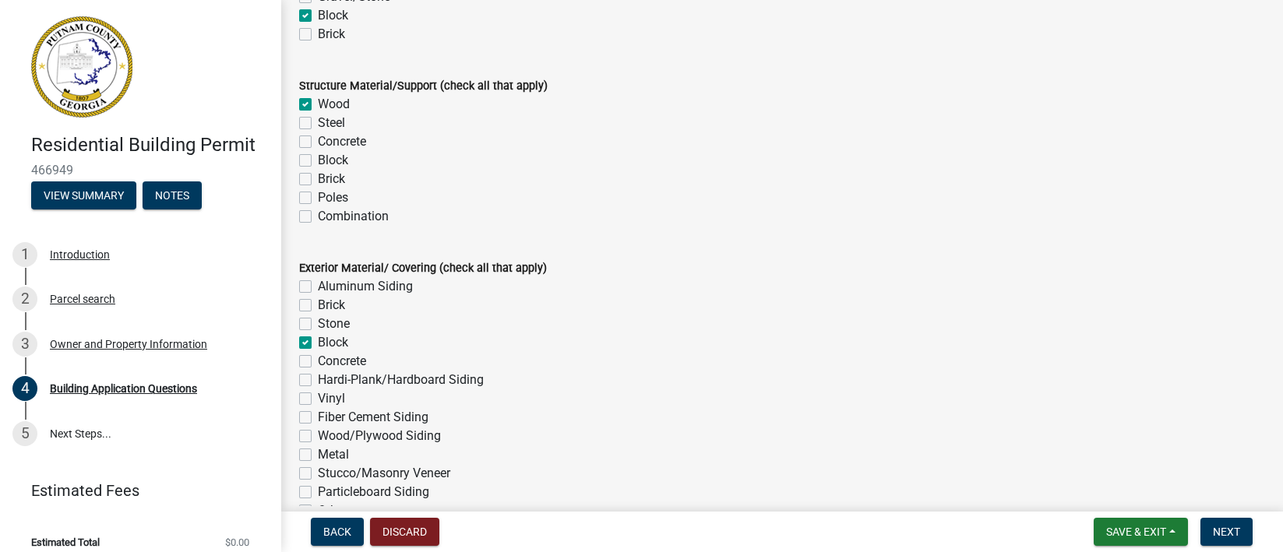
checkbox input "false"
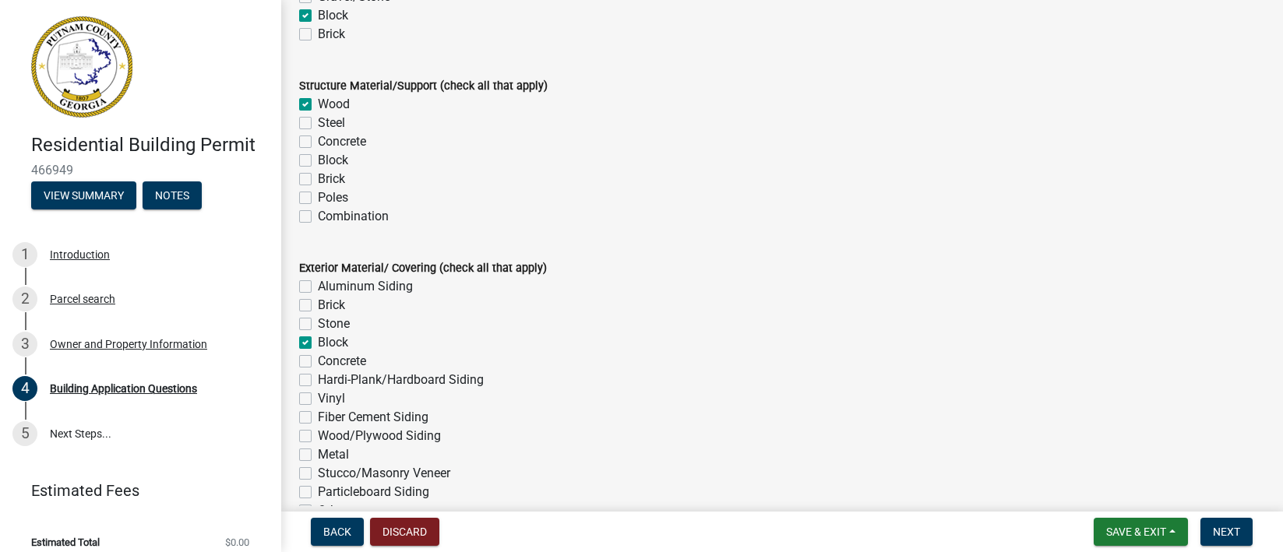
checkbox input "false"
click at [318, 379] on label "Hardi-Plank/Hardboard Siding" at bounding box center [401, 380] width 166 height 19
click at [318, 379] on input "Hardi-Plank/Hardboard Siding" at bounding box center [323, 376] width 10 height 10
checkbox input "true"
checkbox input "false"
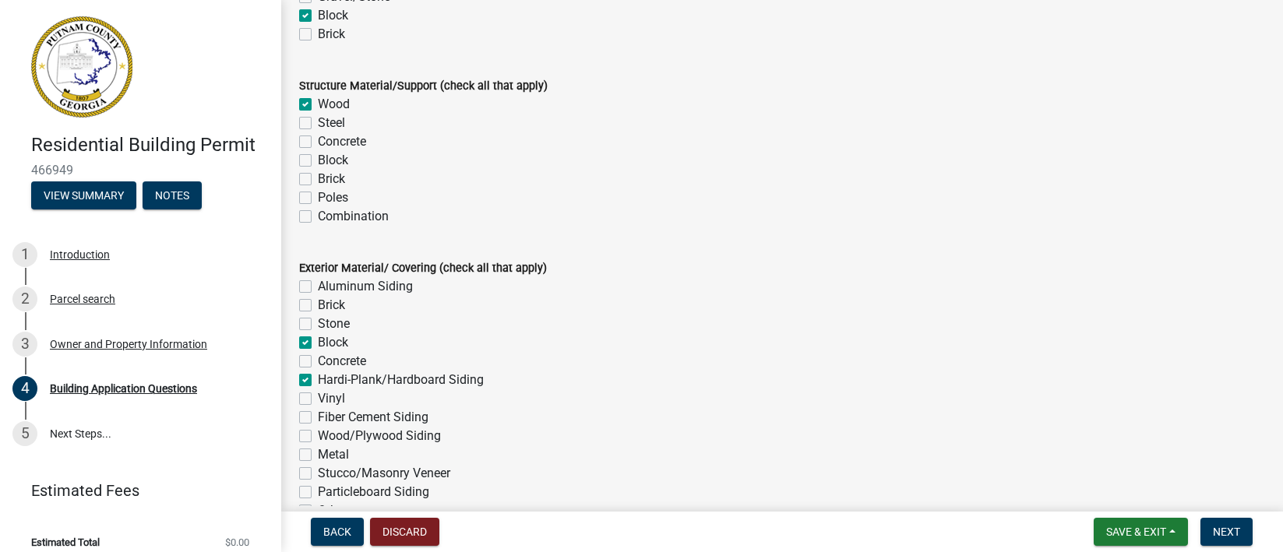
checkbox input "false"
checkbox input "true"
checkbox input "false"
checkbox input "true"
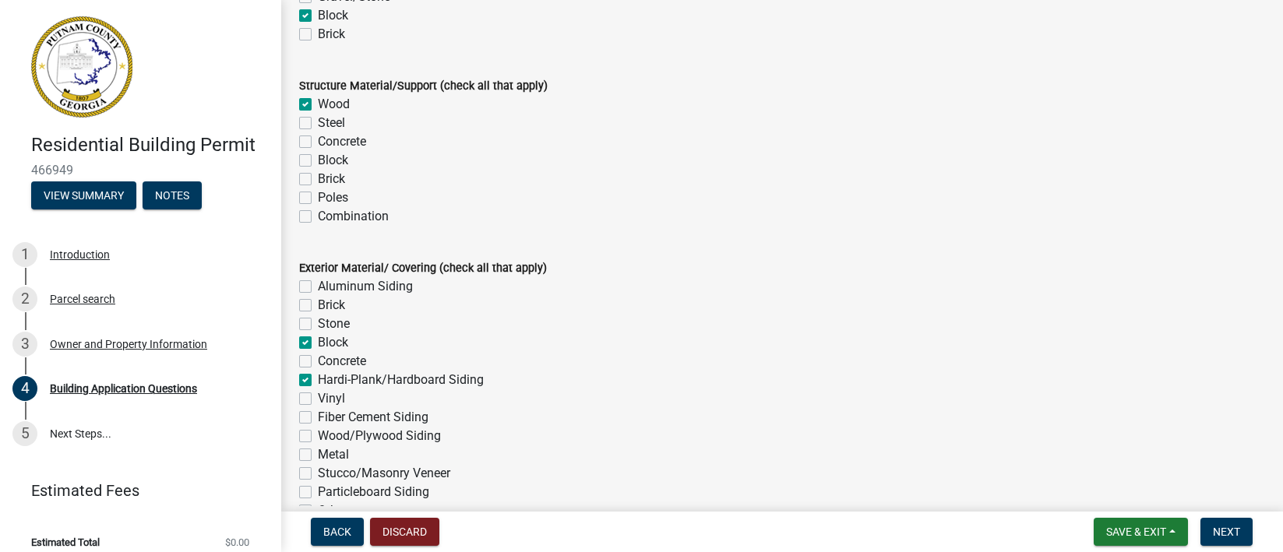
checkbox input "false"
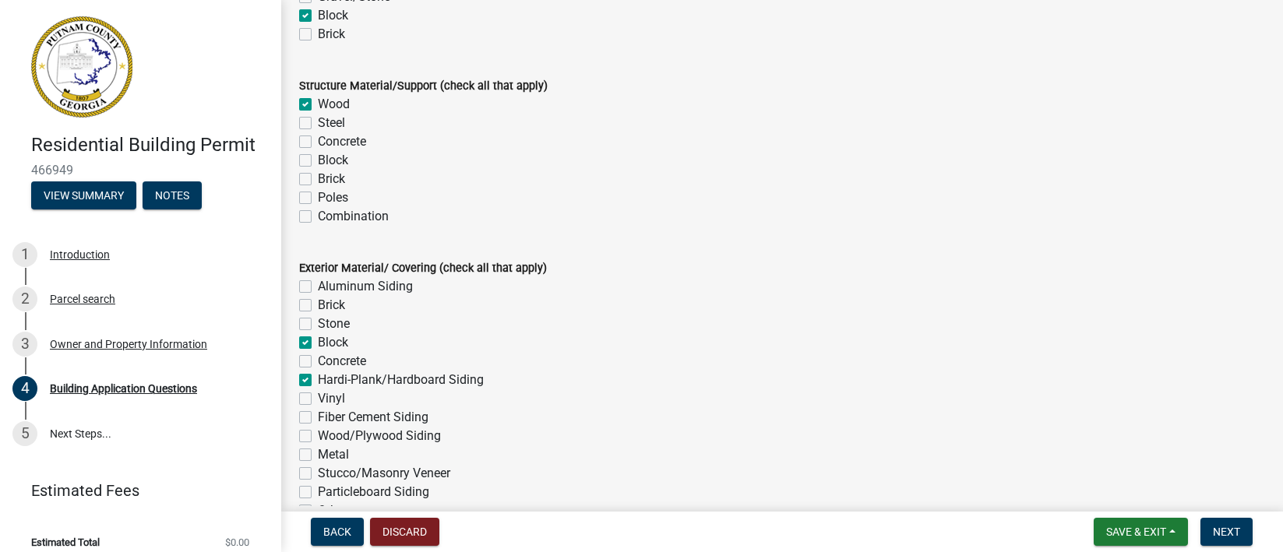
checkbox input "false"
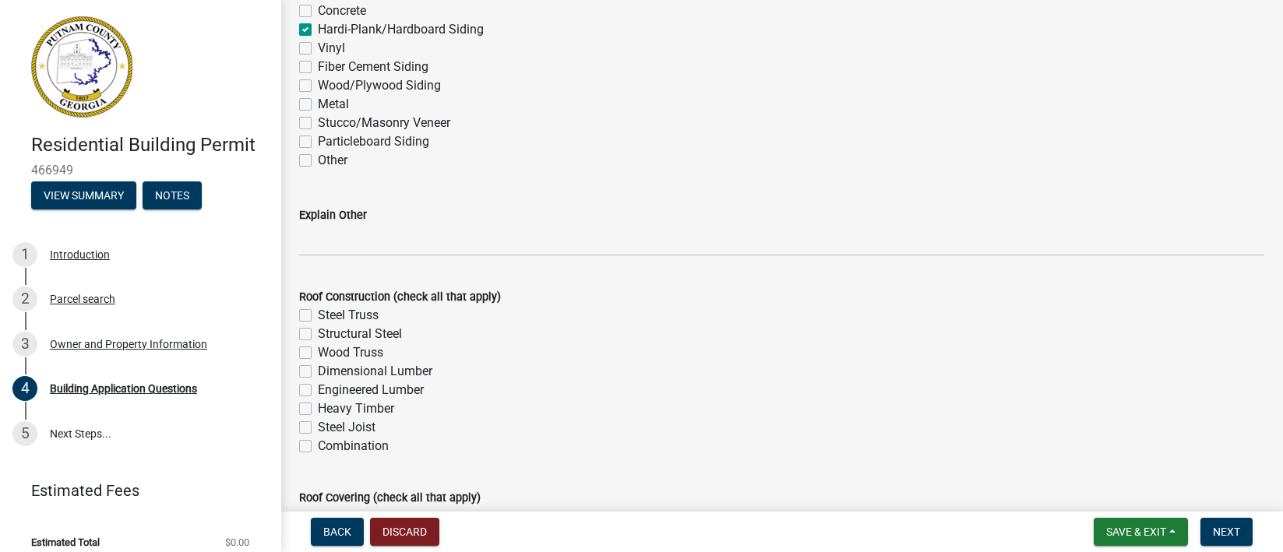
scroll to position [3740, 0]
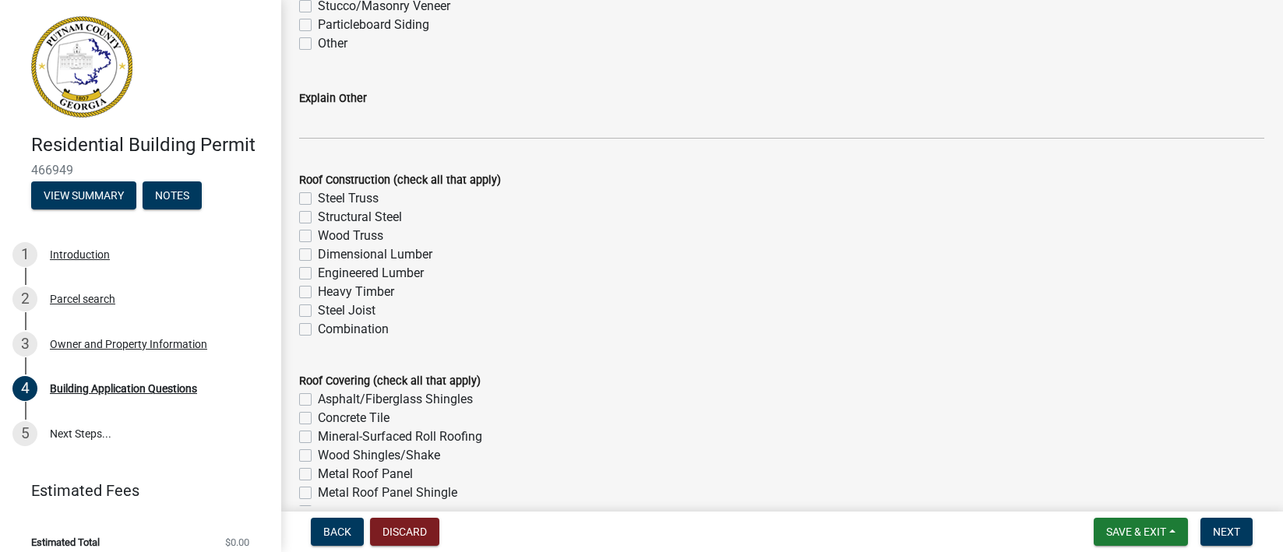
click at [318, 258] on label "Dimensional Lumber" at bounding box center [375, 254] width 115 height 19
click at [318, 256] on input "Dimensional Lumber" at bounding box center [323, 250] width 10 height 10
checkbox input "true"
checkbox input "false"
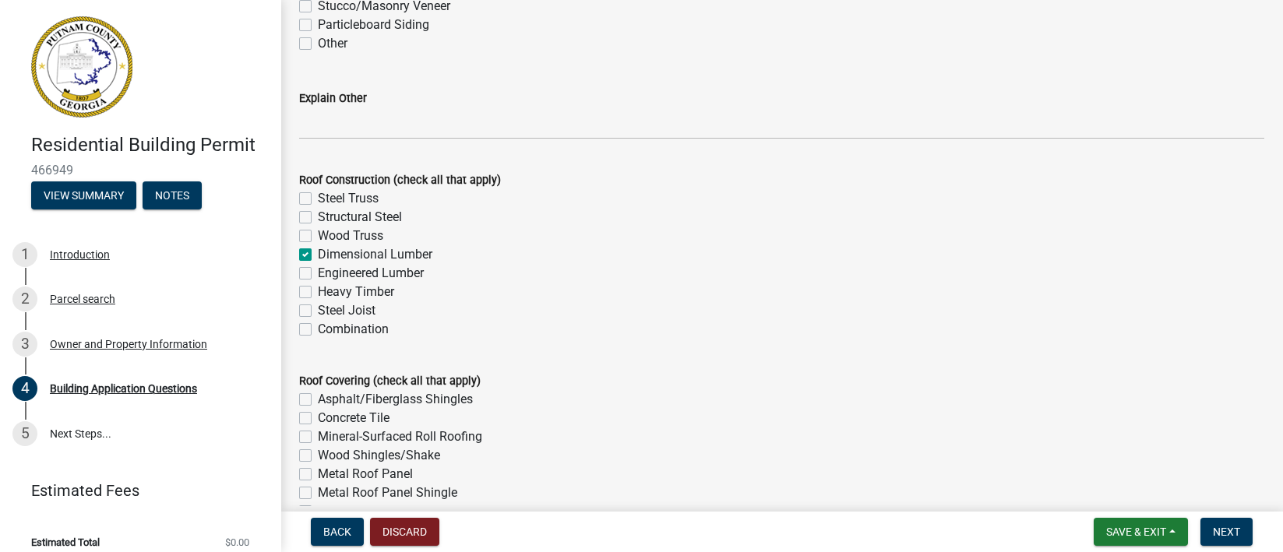
checkbox input "false"
checkbox input "true"
checkbox input "false"
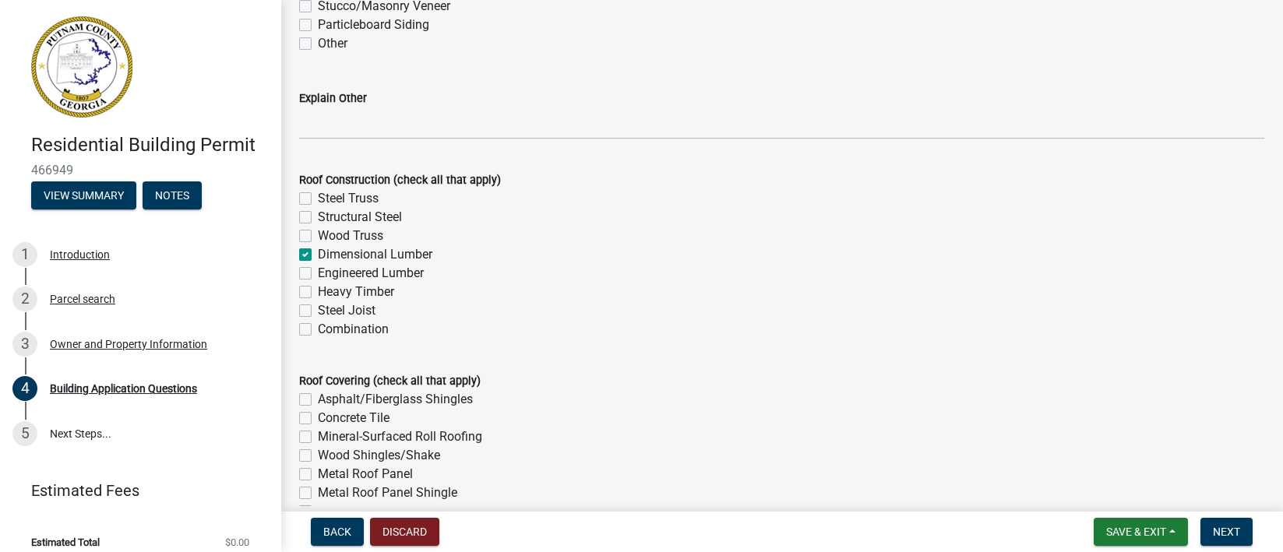
checkbox input "false"
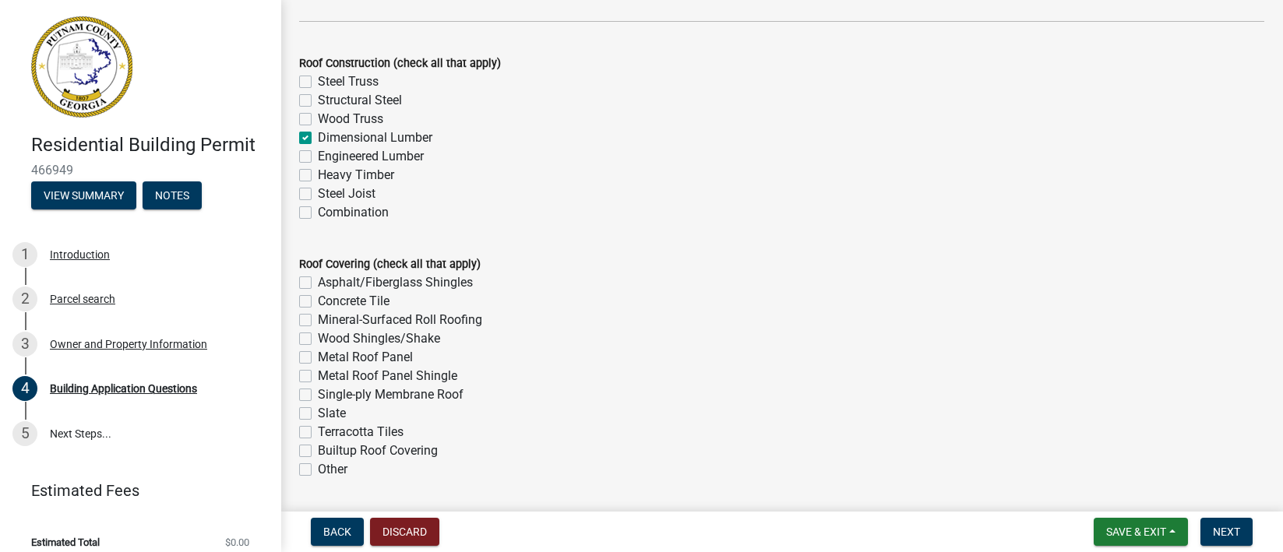
click at [318, 283] on label "Asphalt/Fiberglass Shingles" at bounding box center [395, 283] width 155 height 19
click at [318, 283] on input "Asphalt/Fiberglass Shingles" at bounding box center [323, 279] width 10 height 10
checkbox input "true"
checkbox input "false"
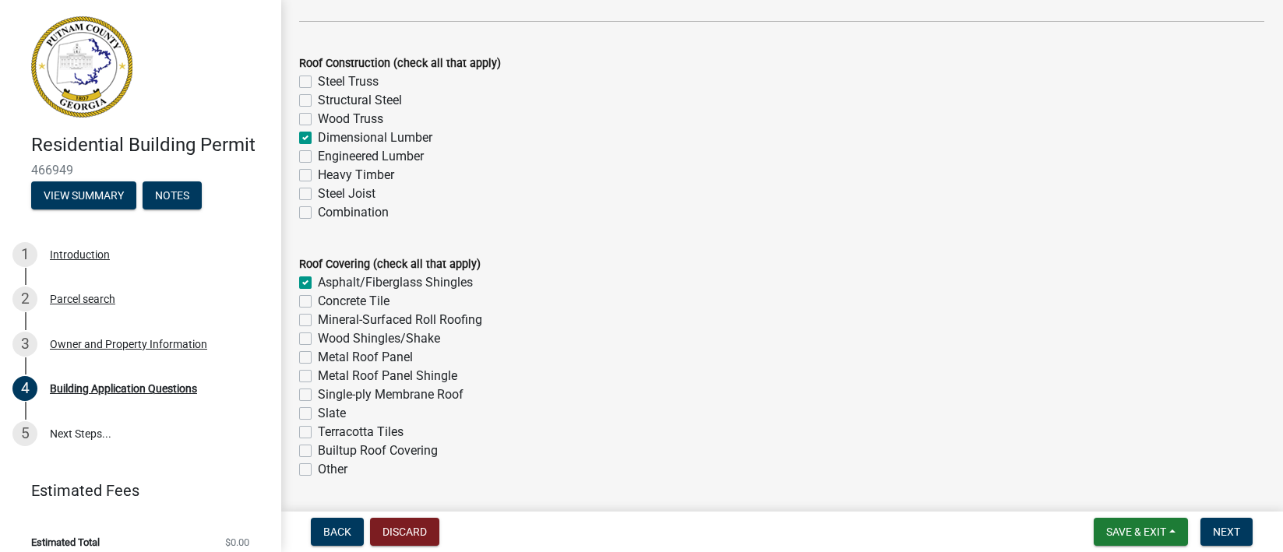
checkbox input "false"
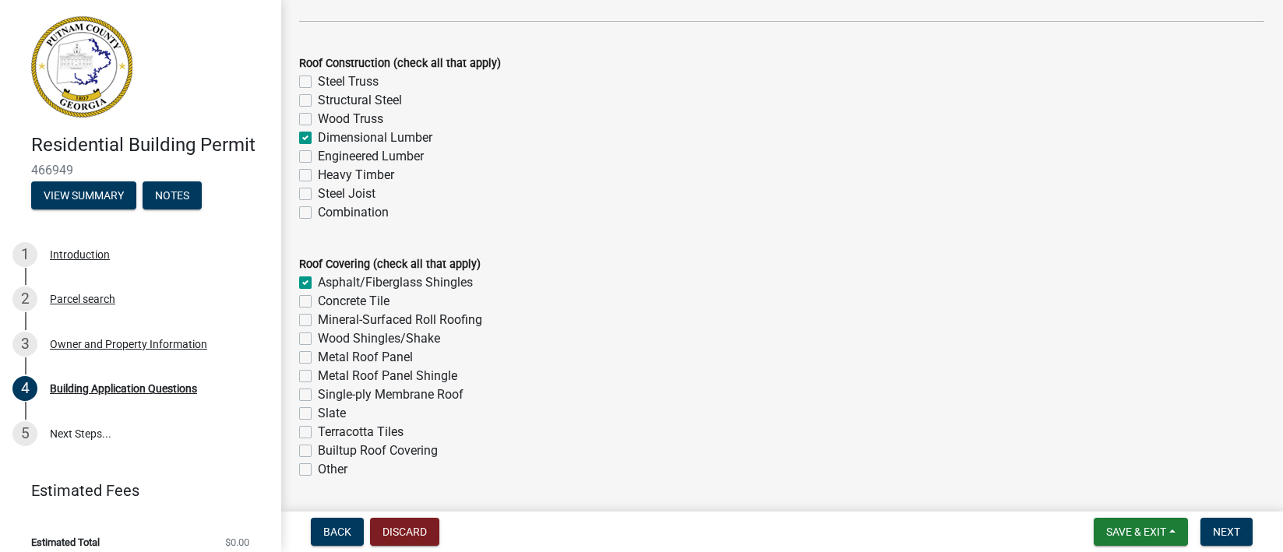
checkbox input "false"
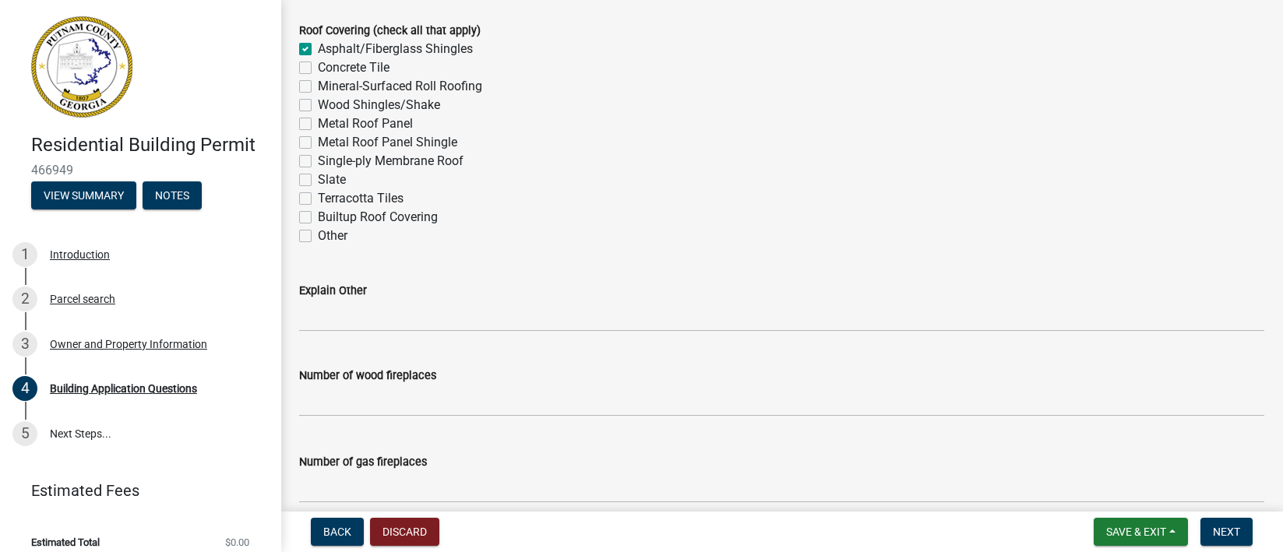
scroll to position [4207, 0]
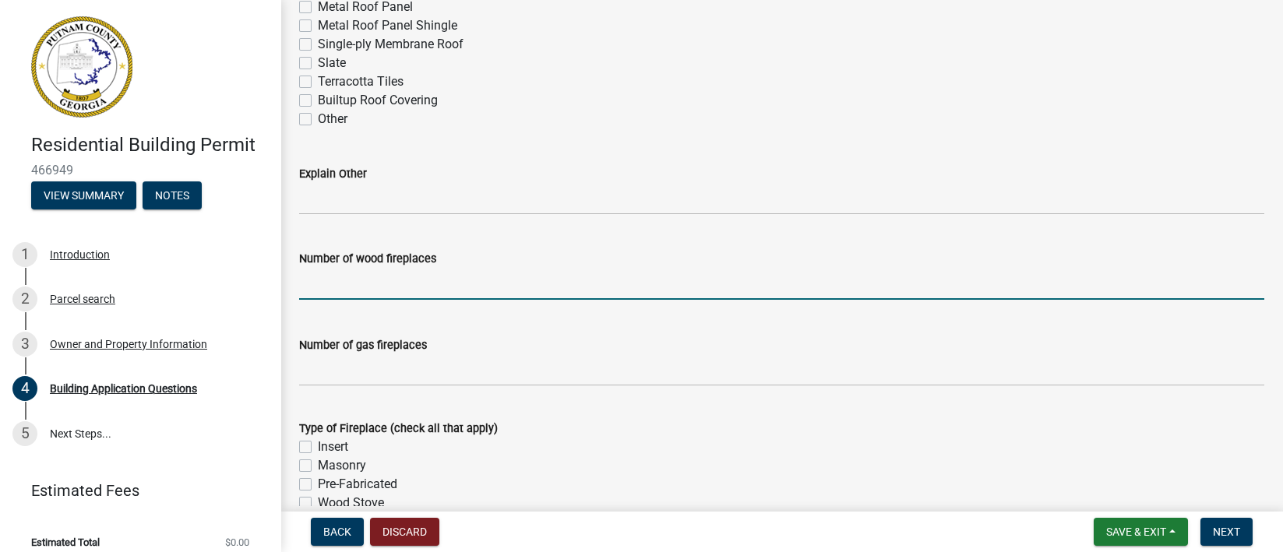
click at [521, 281] on input "text" at bounding box center [781, 284] width 965 height 32
type input "0"
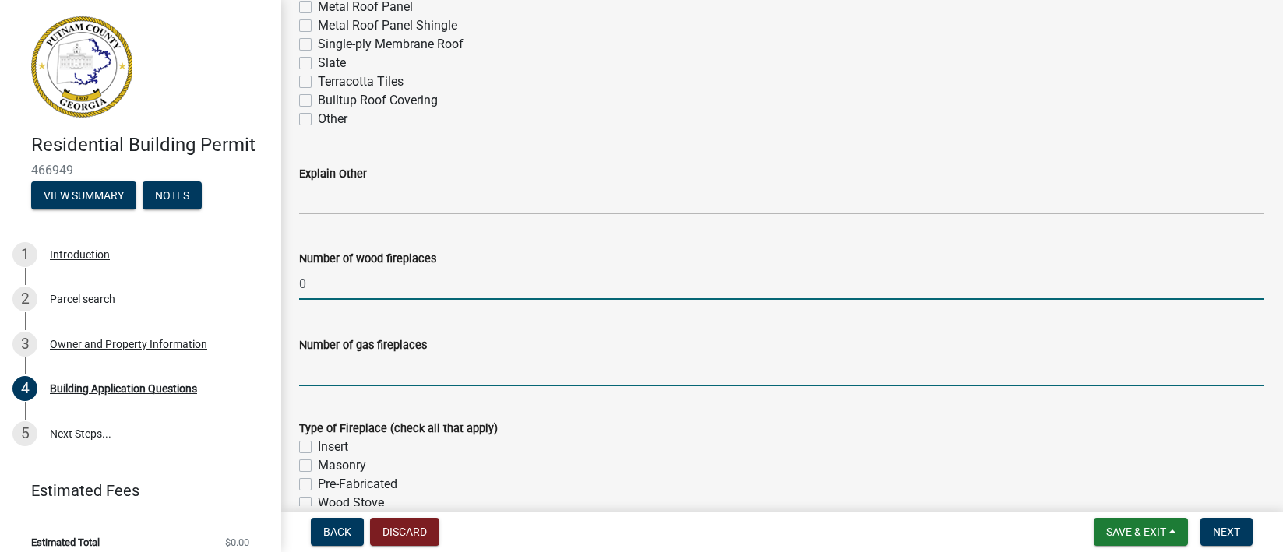
click at [439, 375] on input "text" at bounding box center [781, 371] width 965 height 32
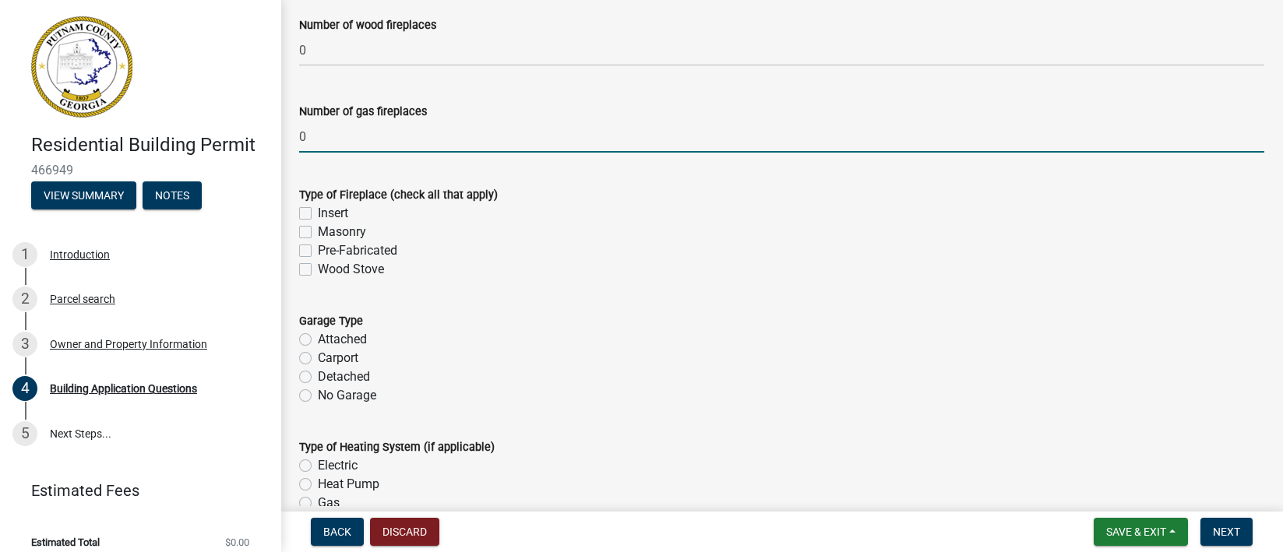
scroll to position [4558, 0]
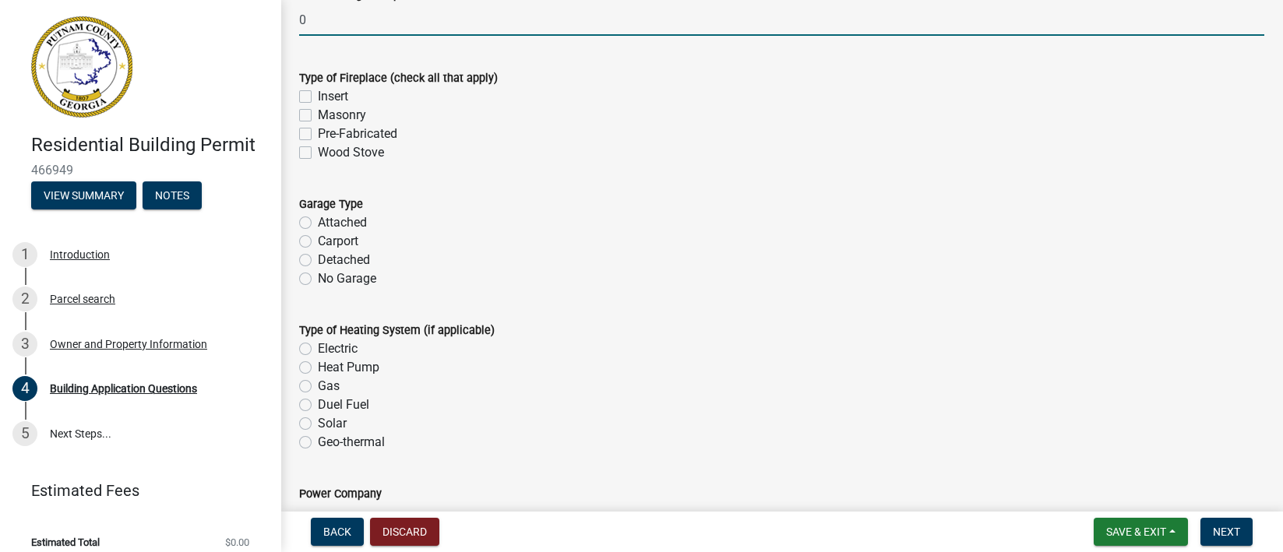
type input "0"
click at [364, 282] on label "No Garage" at bounding box center [347, 279] width 58 height 19
click at [328, 280] on input "No Garage" at bounding box center [323, 275] width 10 height 10
radio input "true"
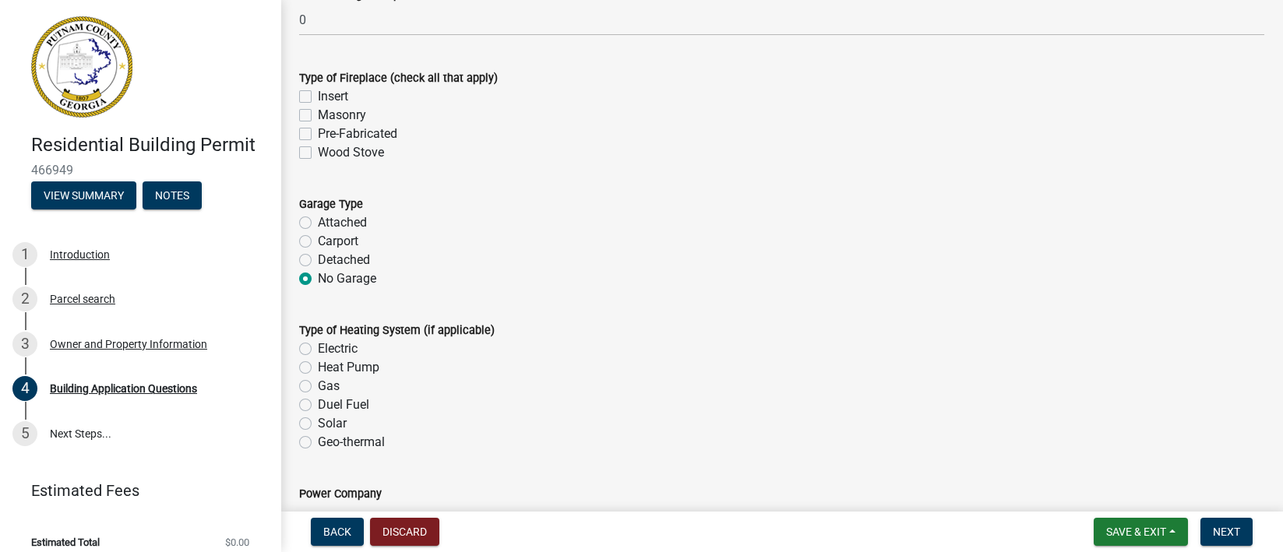
click at [369, 370] on label "Heat Pump" at bounding box center [349, 367] width 62 height 19
click at [328, 369] on input "Heat Pump" at bounding box center [323, 363] width 10 height 10
radio input "true"
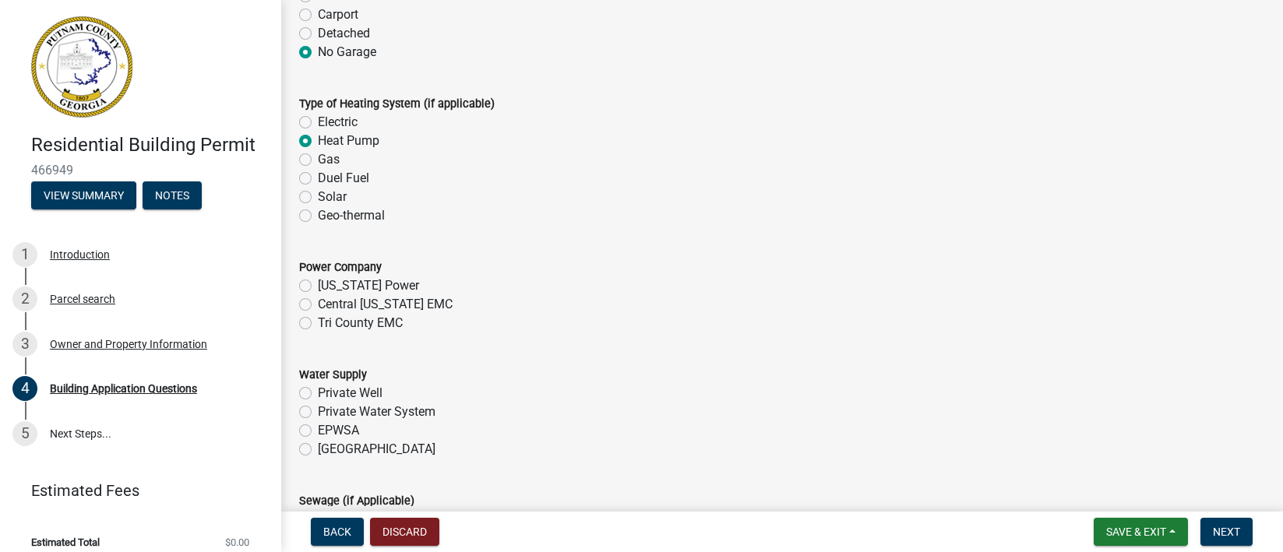
scroll to position [4792, 0]
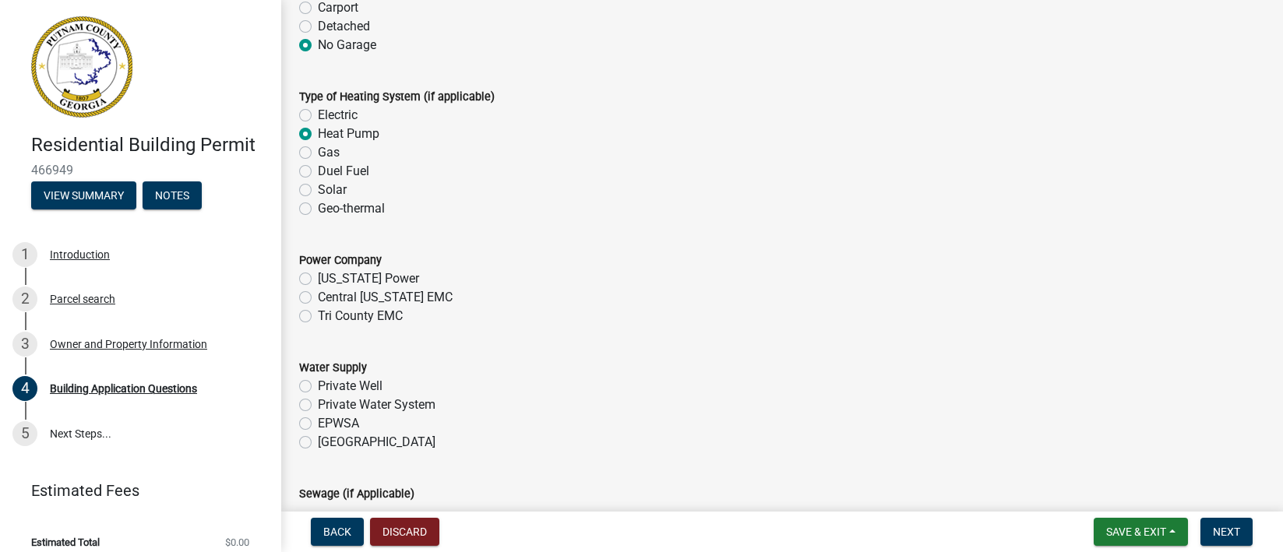
click at [348, 321] on label "Tri County EMC" at bounding box center [360, 316] width 85 height 19
click at [328, 317] on input "Tri County EMC" at bounding box center [323, 312] width 10 height 10
radio input "true"
click at [338, 422] on label "EPWSA" at bounding box center [338, 424] width 41 height 19
click at [328, 422] on input "EPWSA" at bounding box center [323, 420] width 10 height 10
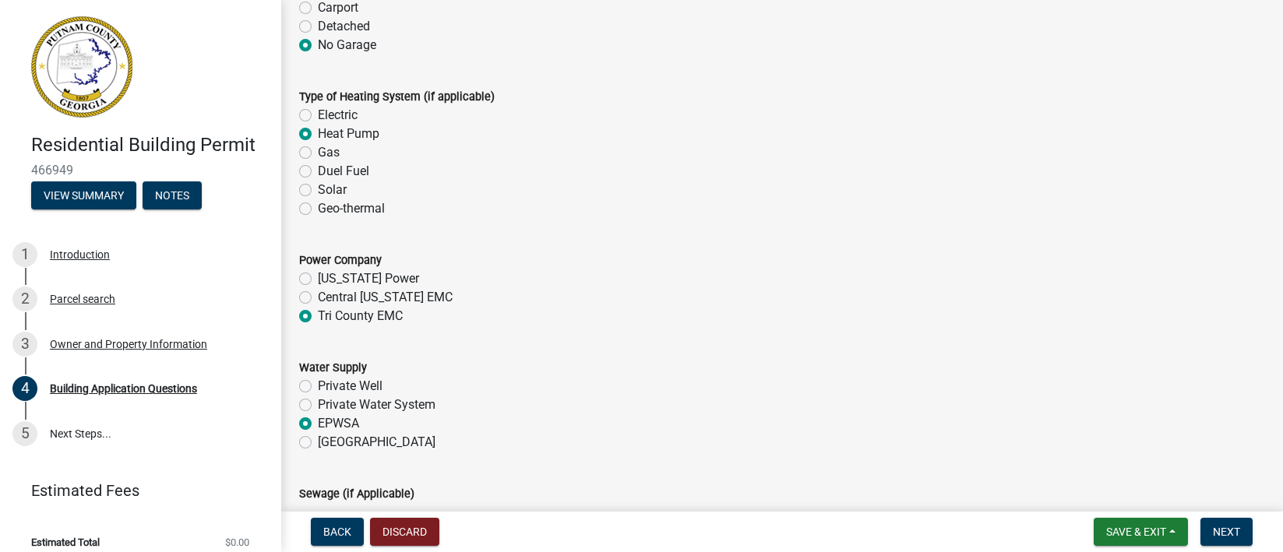
radio input "true"
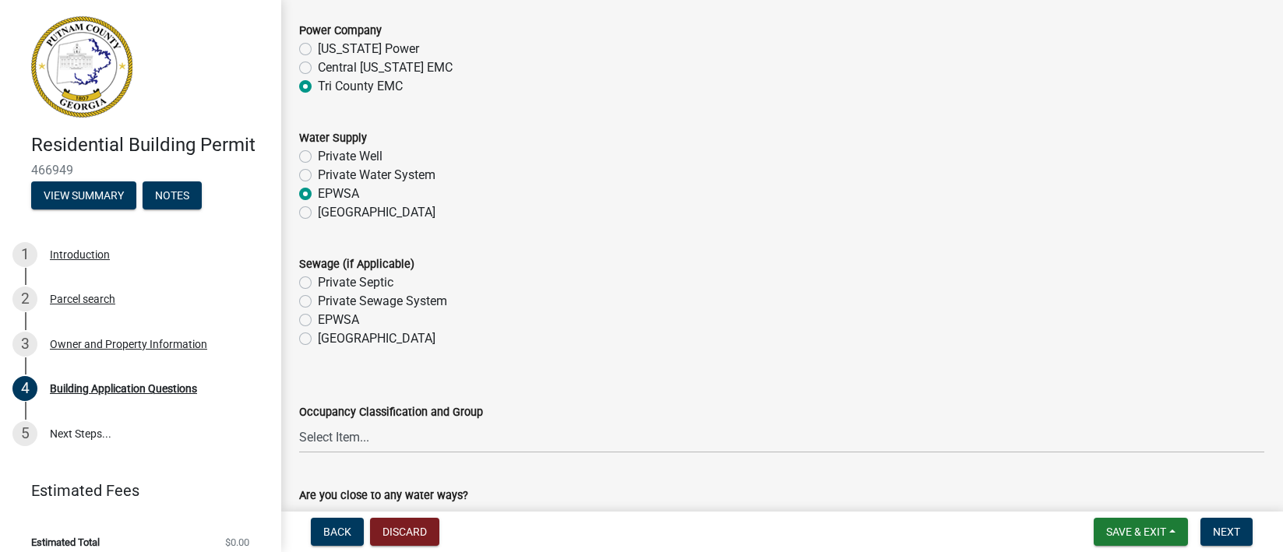
scroll to position [5025, 0]
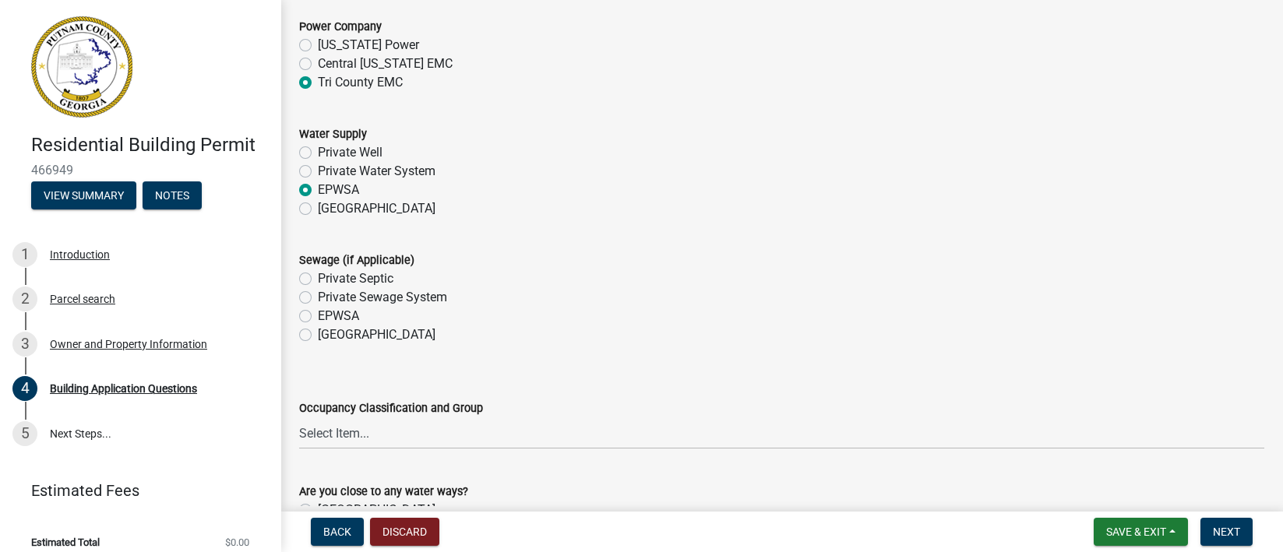
click at [318, 281] on label "Private Septic" at bounding box center [356, 279] width 76 height 19
click at [318, 280] on input "Private Septic" at bounding box center [323, 275] width 10 height 10
radio input "true"
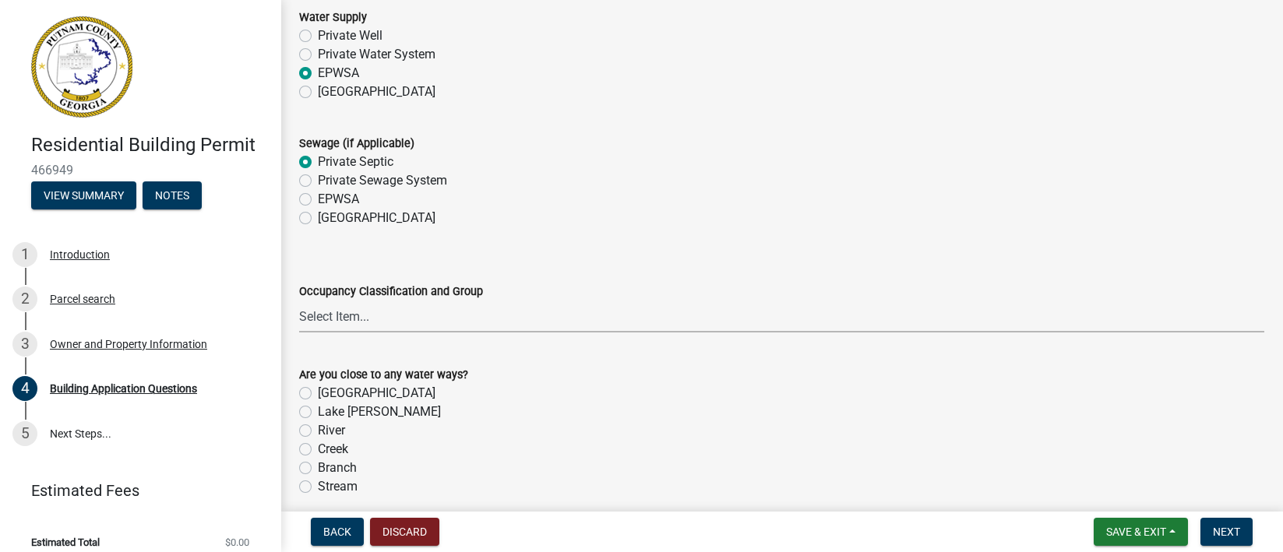
click at [422, 326] on select "Select Item... A-1 A-2 A-3 A-4 A-5 B M E F-1 F-2 R-1 R-2 R-3 R-4 H-1 H-2 H-4 H-…" at bounding box center [781, 317] width 965 height 32
click at [299, 301] on select "Select Item... A-1 A-2 A-3 A-4 A-5 B M E F-1 F-2 R-1 R-2 R-3 R-4 H-1 H-2 H-4 H-…" at bounding box center [781, 317] width 965 height 32
select select "ebf62bd9-0e77-42f1-a2f1-6aca02a789de"
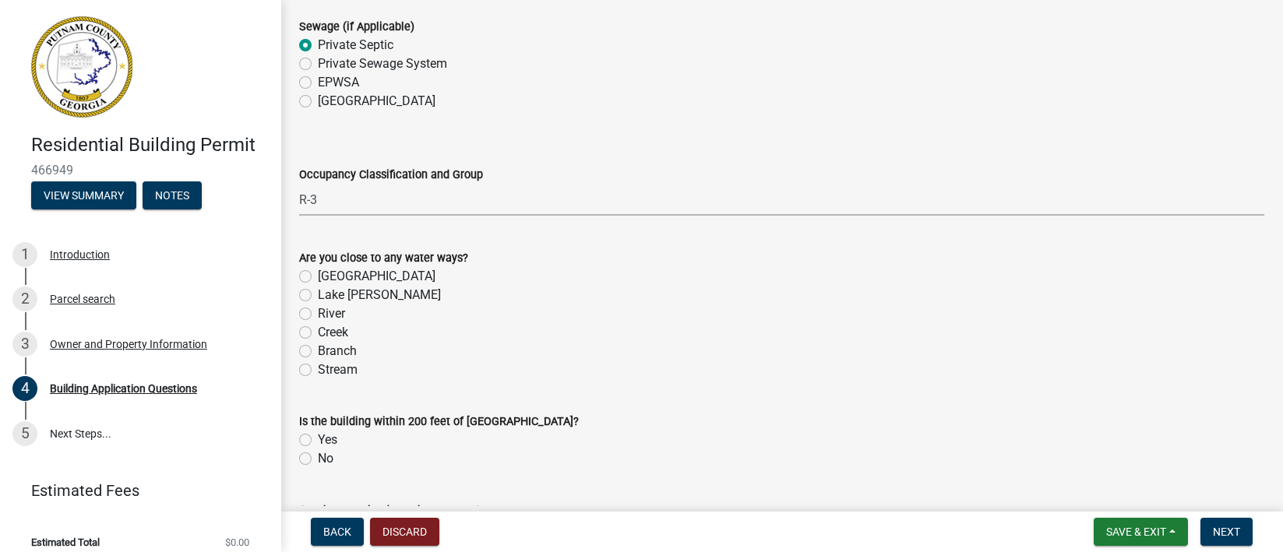
scroll to position [5376, 0]
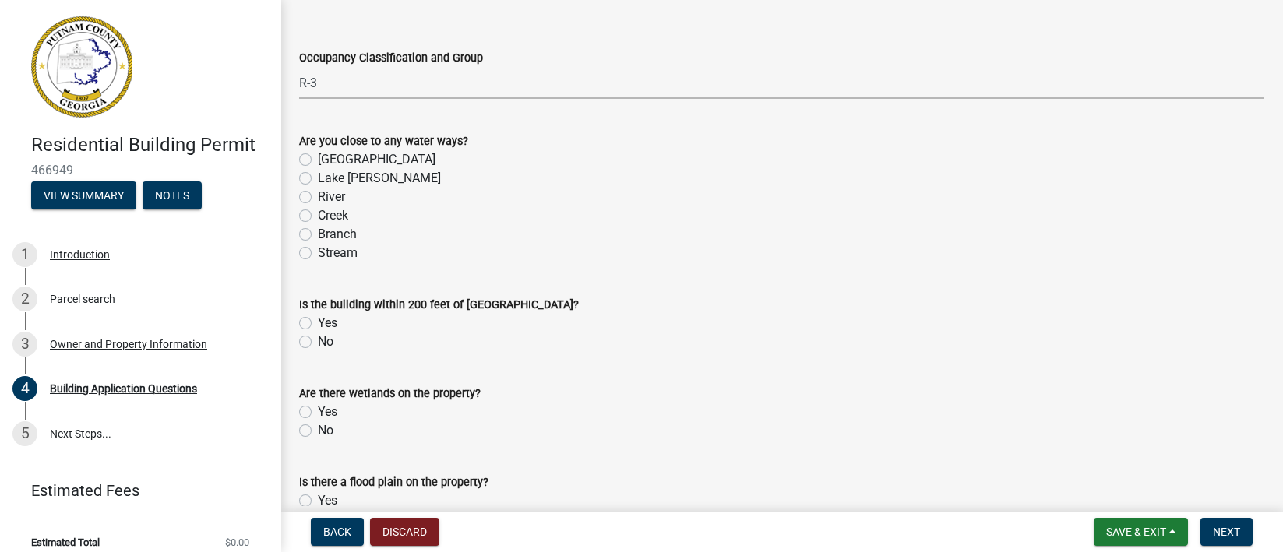
click at [319, 348] on label "No" at bounding box center [326, 342] width 16 height 19
click at [319, 343] on input "No" at bounding box center [323, 338] width 10 height 10
radio input "true"
click at [320, 427] on label "No" at bounding box center [326, 431] width 16 height 19
click at [320, 427] on input "No" at bounding box center [323, 427] width 10 height 10
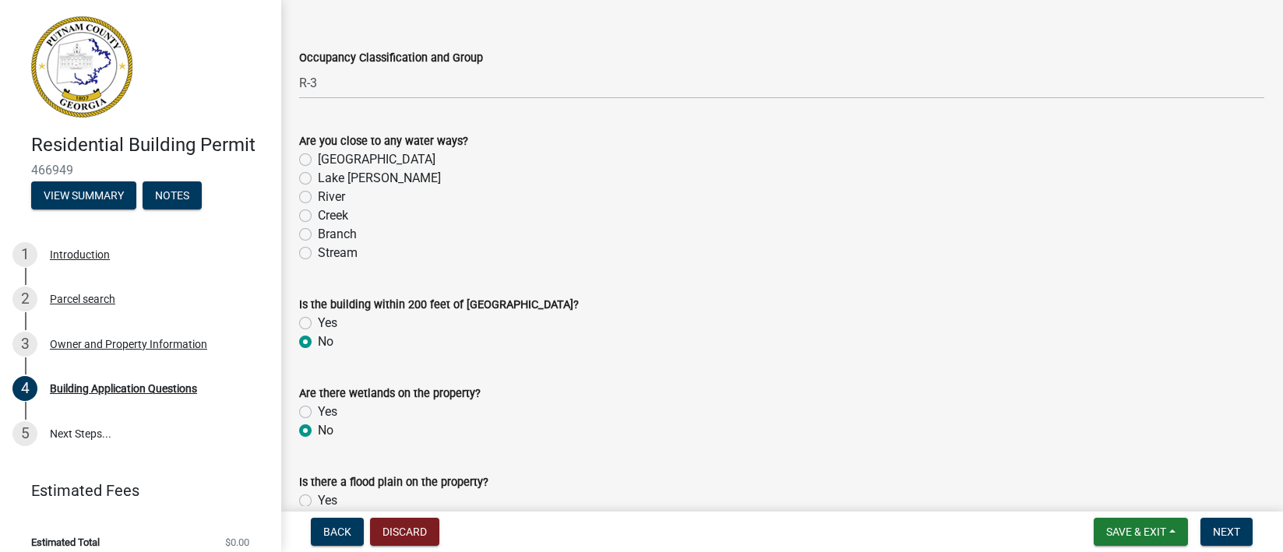
radio input "true"
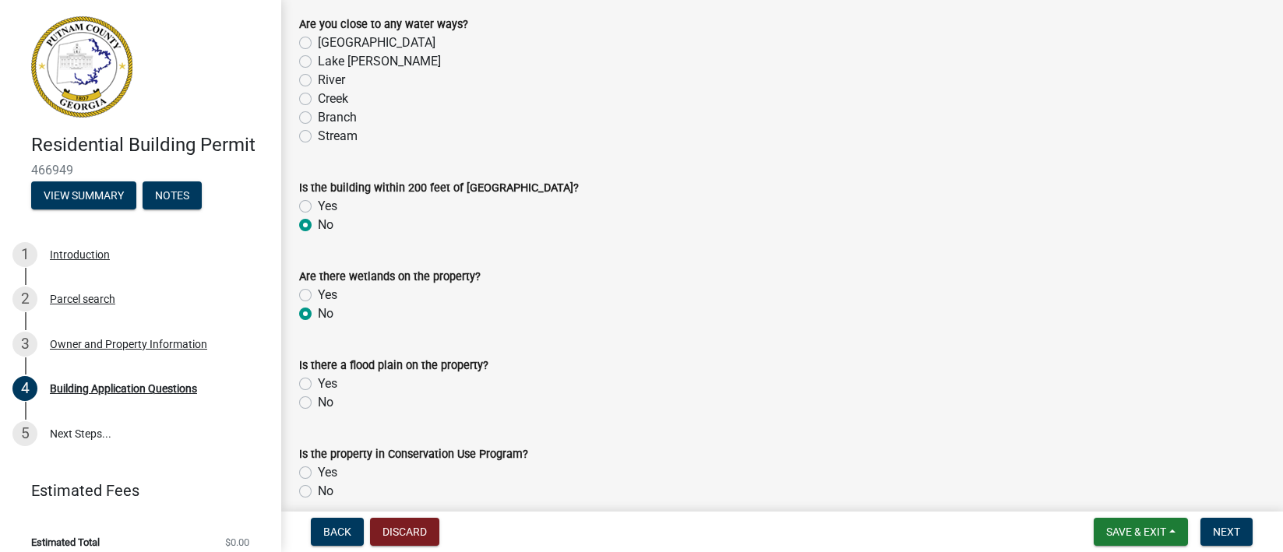
click at [318, 405] on label "No" at bounding box center [326, 403] width 16 height 19
click at [318, 404] on input "No" at bounding box center [323, 399] width 10 height 10
radio input "true"
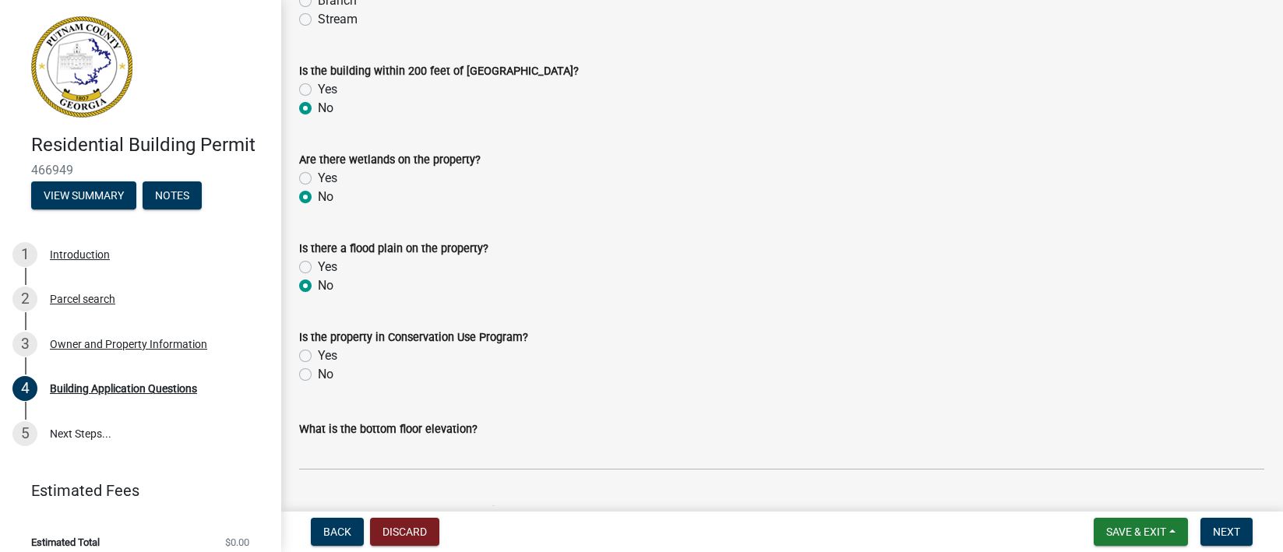
click at [318, 377] on label "No" at bounding box center [326, 374] width 16 height 19
click at [318, 376] on input "No" at bounding box center [323, 370] width 10 height 10
radio input "true"
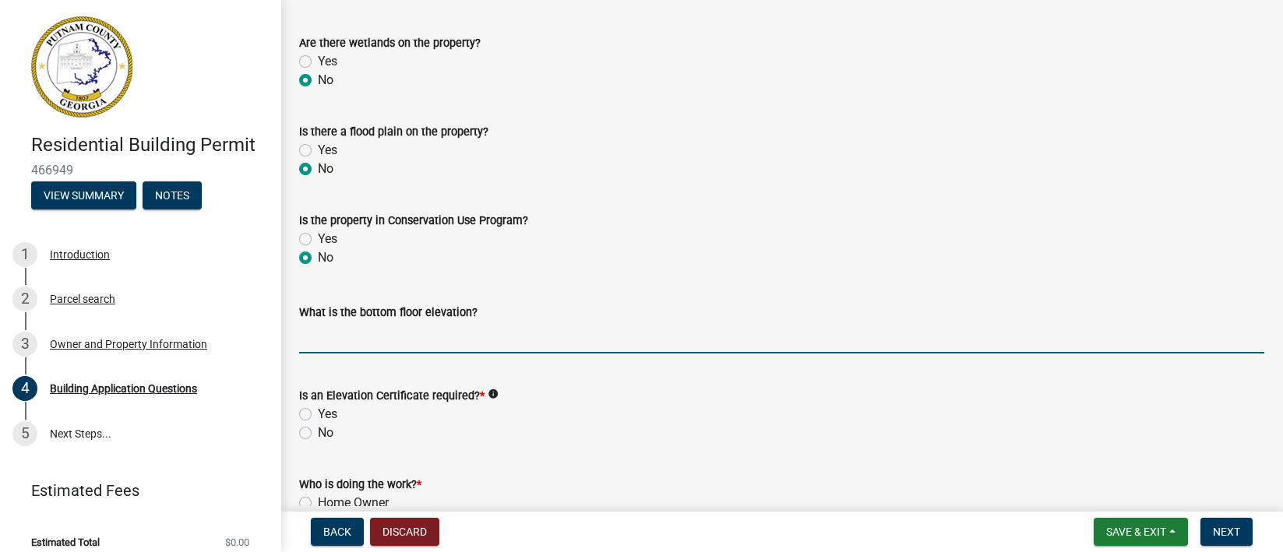
click at [371, 344] on input "text" at bounding box center [781, 338] width 965 height 32
type input "24"
click at [324, 432] on label "No" at bounding box center [326, 433] width 16 height 19
click at [324, 432] on input "No" at bounding box center [323, 429] width 10 height 10
radio input "true"
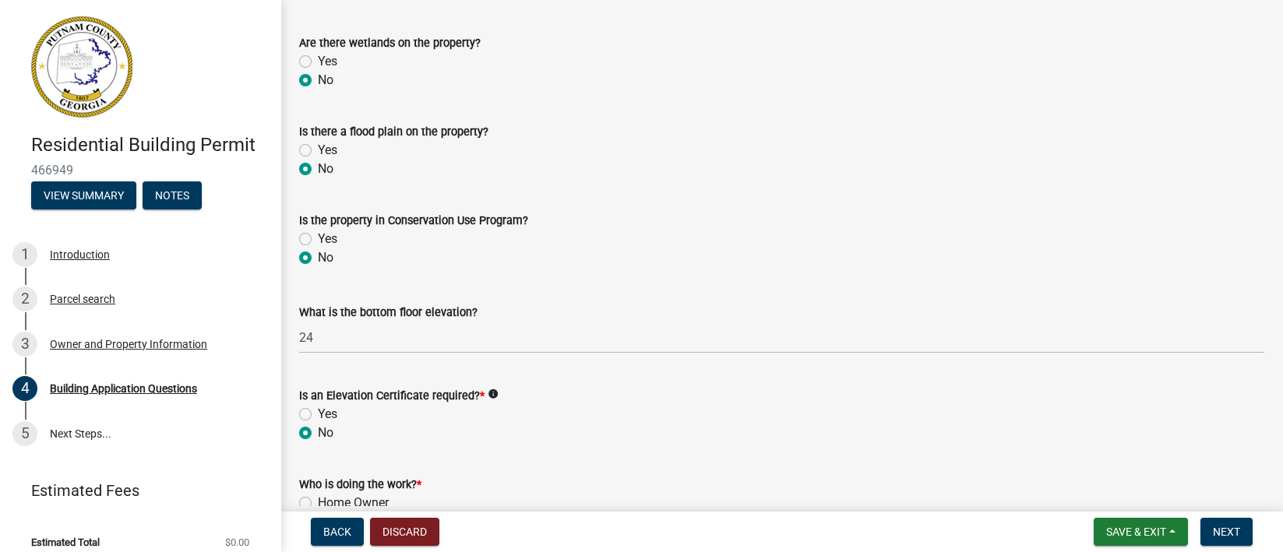
scroll to position [5843, 0]
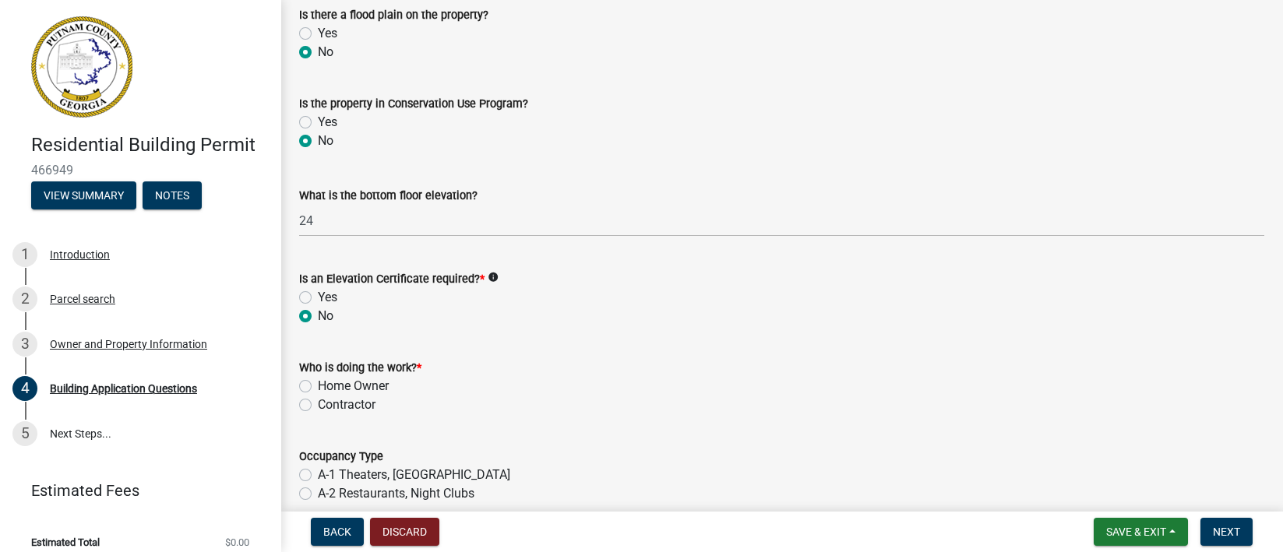
click at [334, 409] on label "Contractor" at bounding box center [347, 405] width 58 height 19
click at [328, 406] on input "Contractor" at bounding box center [323, 401] width 10 height 10
radio input "true"
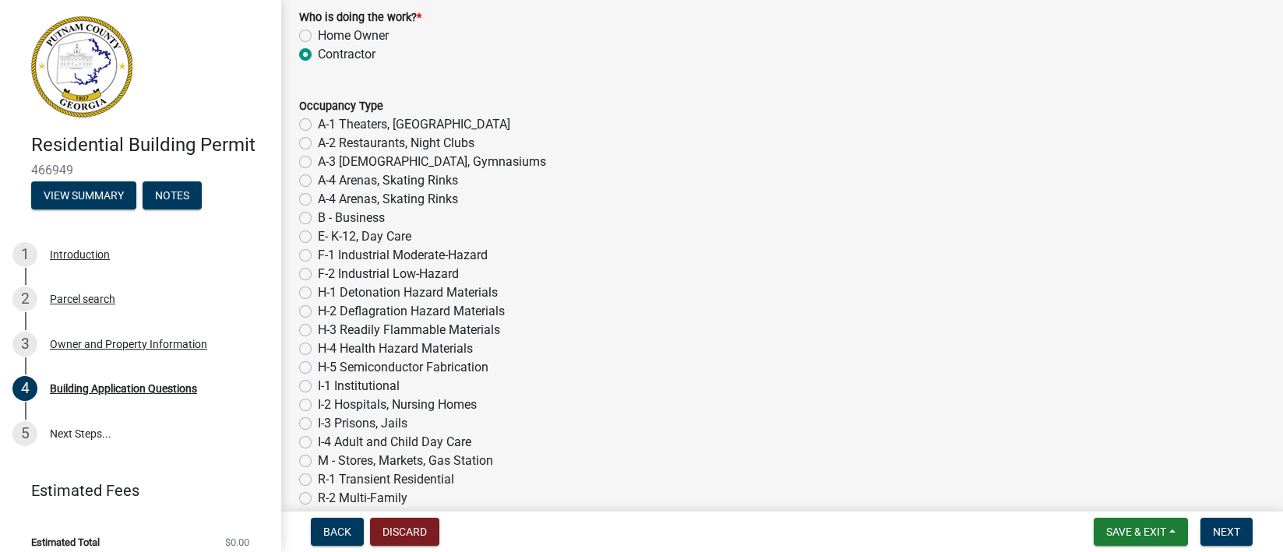
scroll to position [6428, 0]
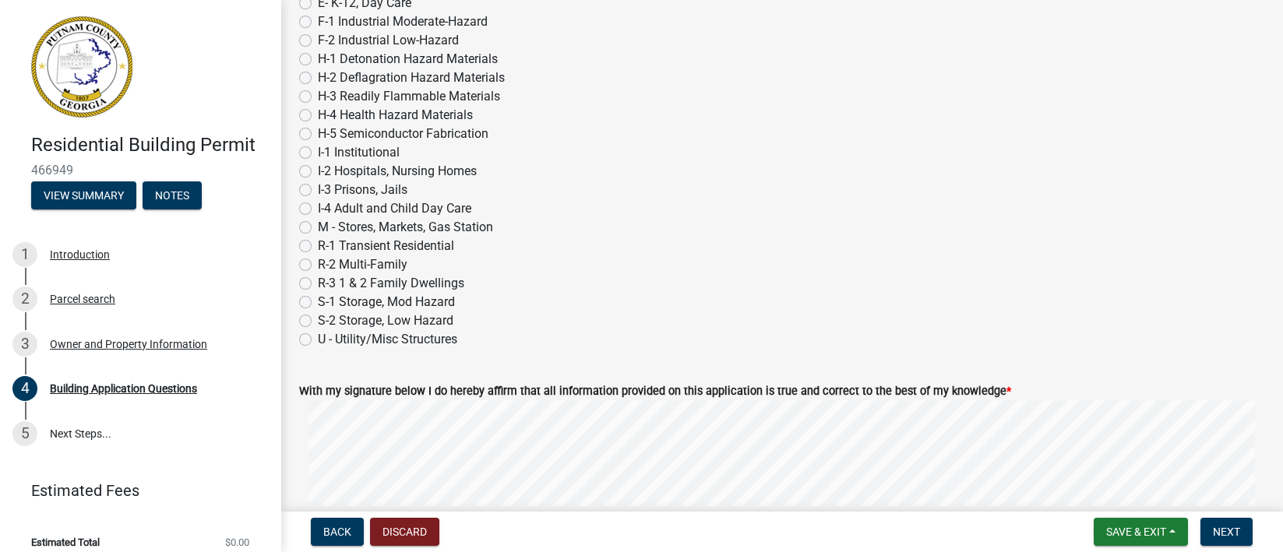
click at [318, 285] on label "R-3 1 & 2 Family Dwellings" at bounding box center [391, 283] width 146 height 19
click at [318, 284] on input "R-3 1 & 2 Family Dwellings" at bounding box center [323, 279] width 10 height 10
radio input "true"
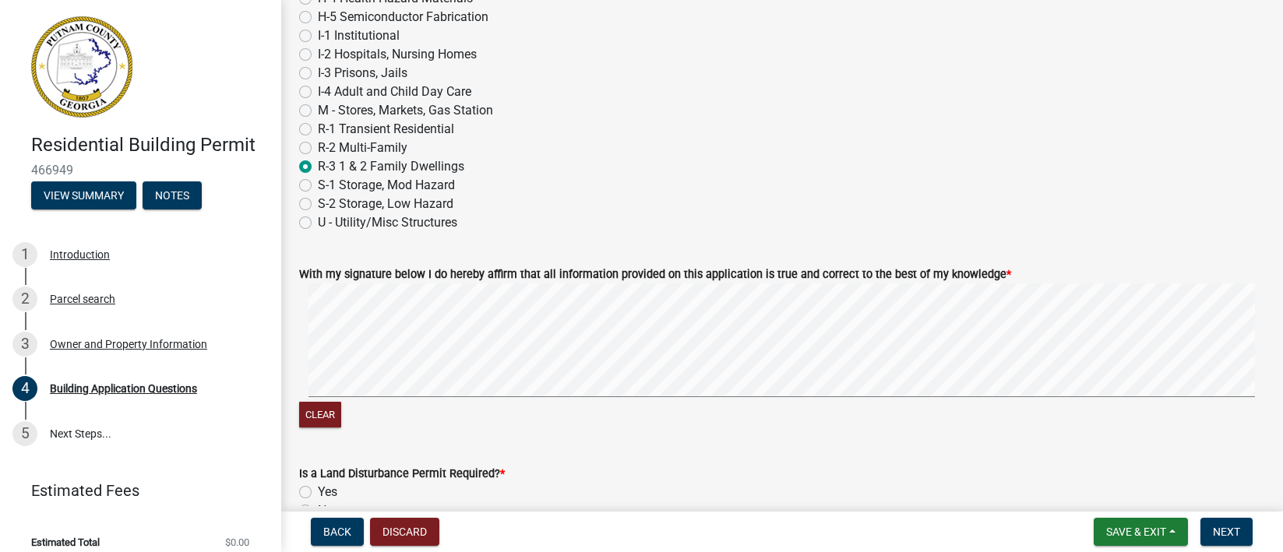
scroll to position [6634, 0]
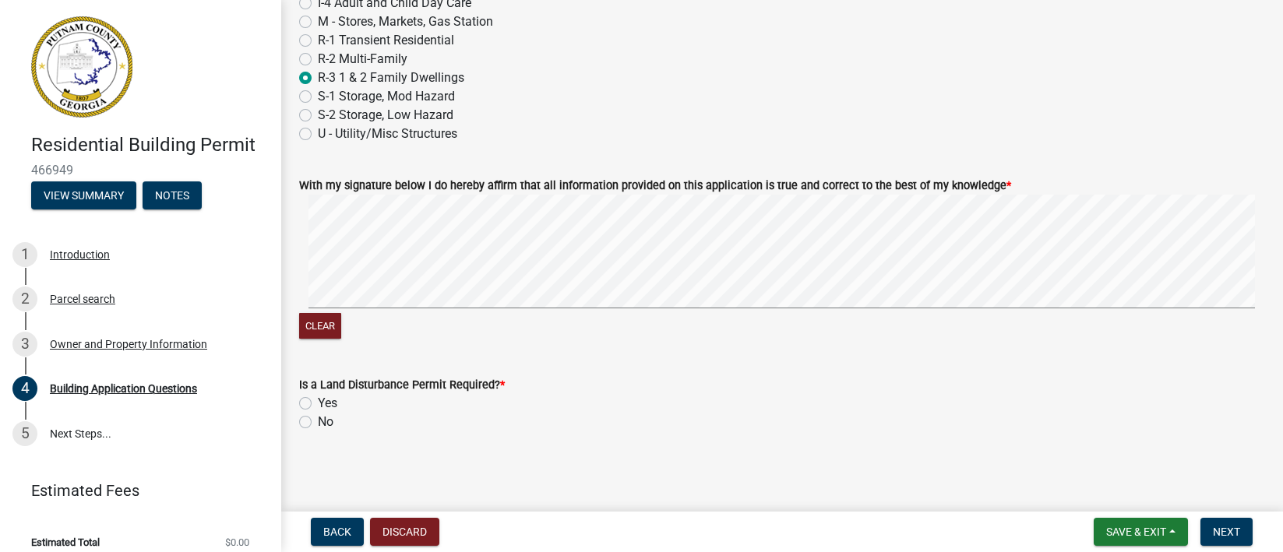
click at [325, 425] on label "No" at bounding box center [326, 422] width 16 height 19
click at [325, 423] on input "No" at bounding box center [323, 418] width 10 height 10
radio input "true"
click at [1218, 527] on span "Next" at bounding box center [1226, 532] width 27 height 12
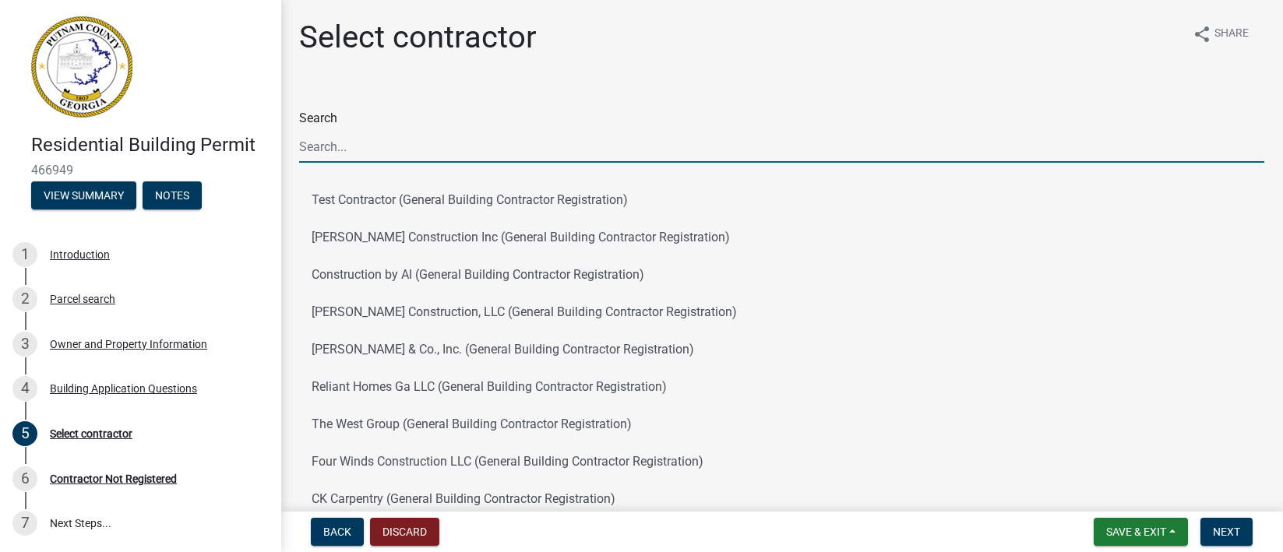
click at [335, 152] on input "Search" at bounding box center [781, 147] width 965 height 32
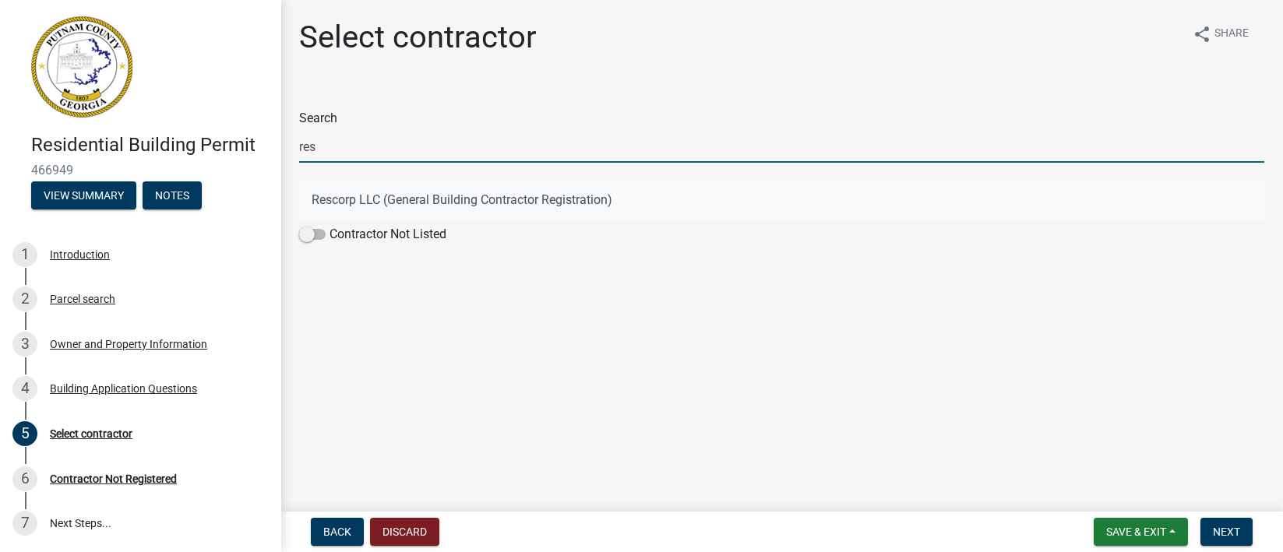
type input "res"
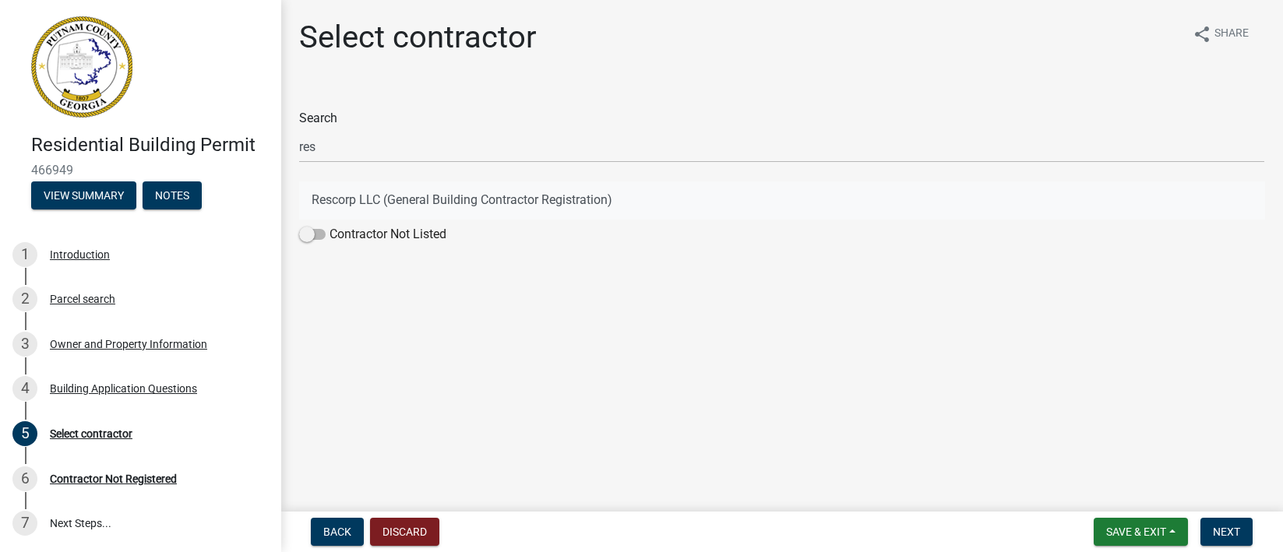
click at [393, 200] on button "Rescorp LLC (General Building Contractor Registration)" at bounding box center [781, 200] width 965 height 37
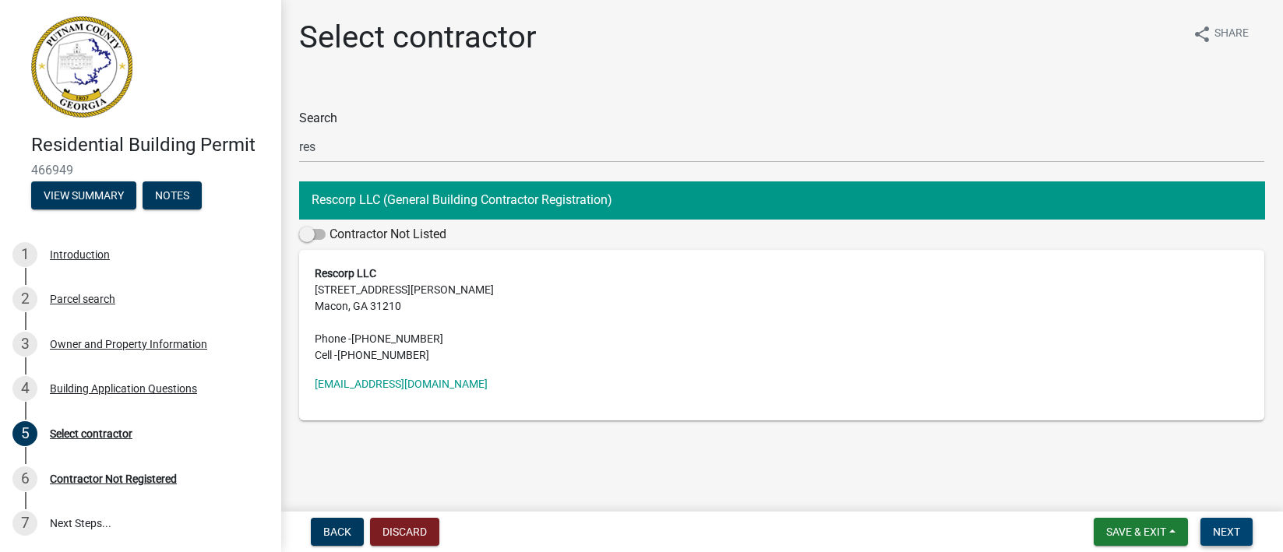
click at [1225, 529] on span "Next" at bounding box center [1226, 532] width 27 height 12
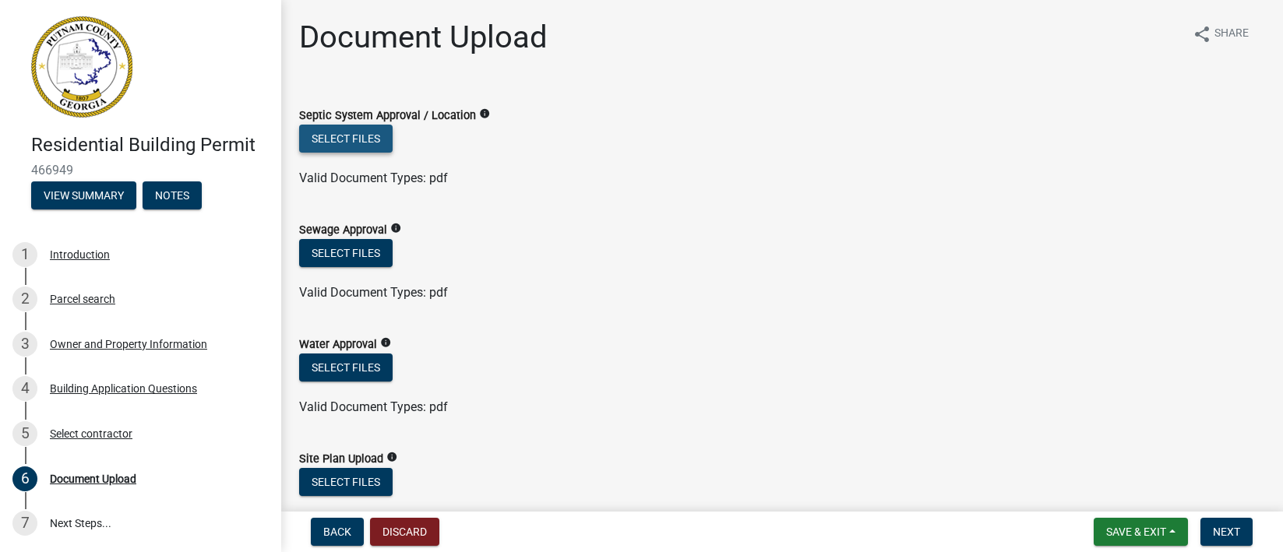
click at [364, 141] on button "Select files" at bounding box center [346, 139] width 94 height 28
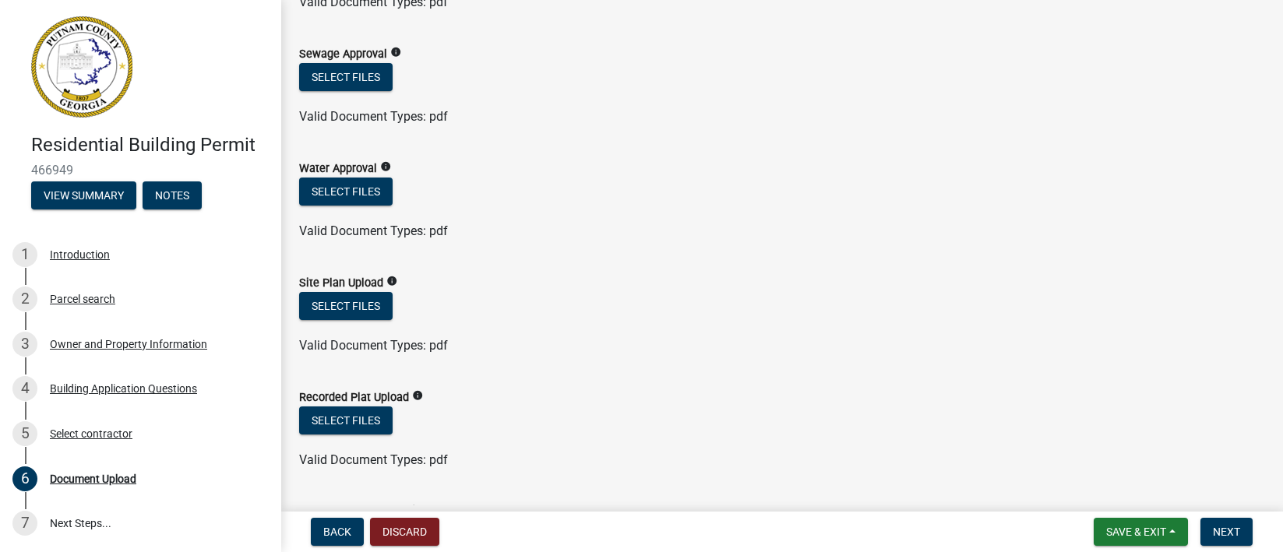
scroll to position [350, 0]
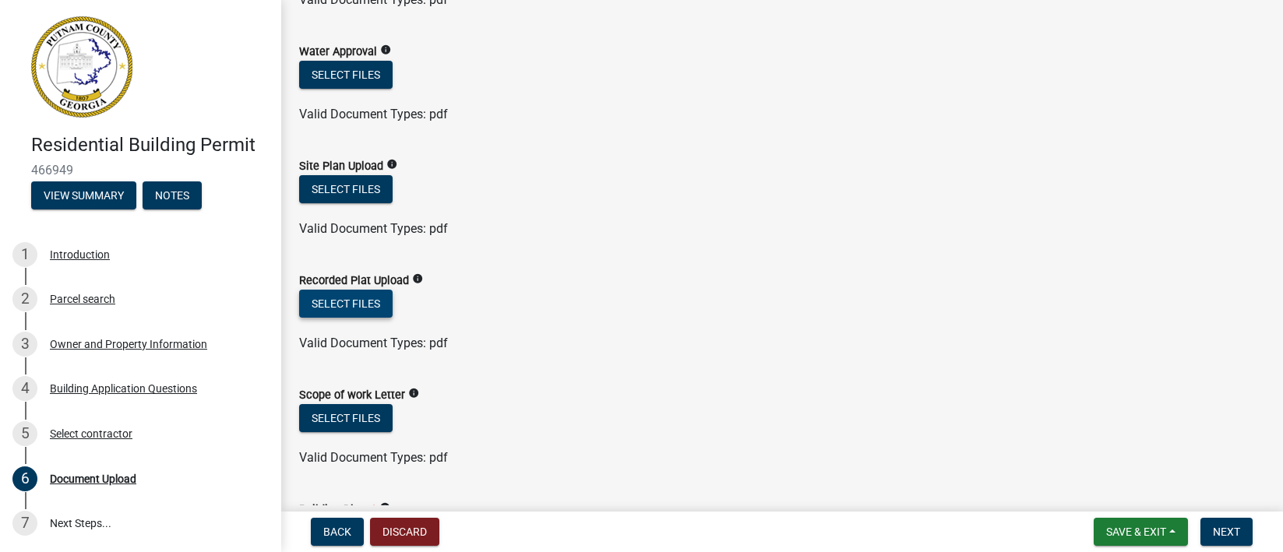
click at [368, 301] on button "Select files" at bounding box center [346, 304] width 94 height 28
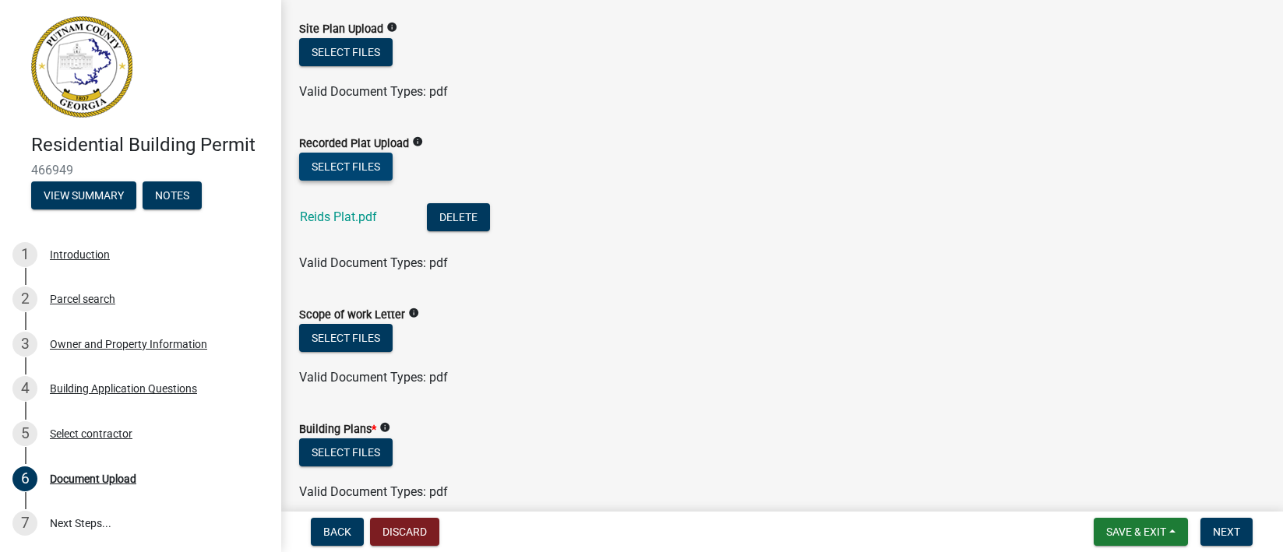
scroll to position [584, 0]
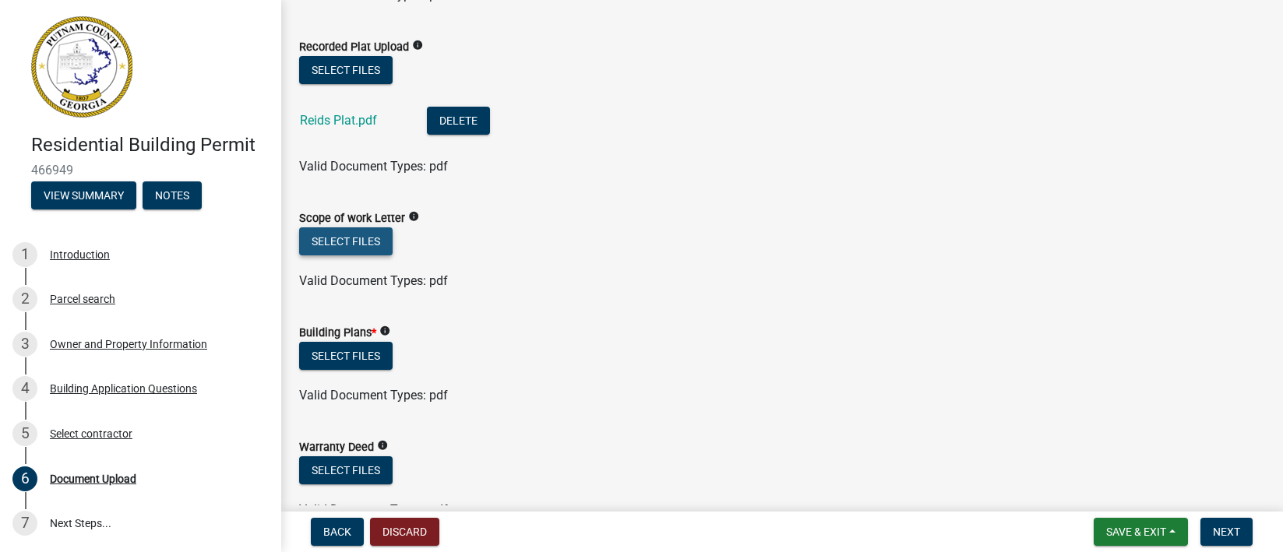
click at [370, 238] on button "Select files" at bounding box center [346, 242] width 94 height 28
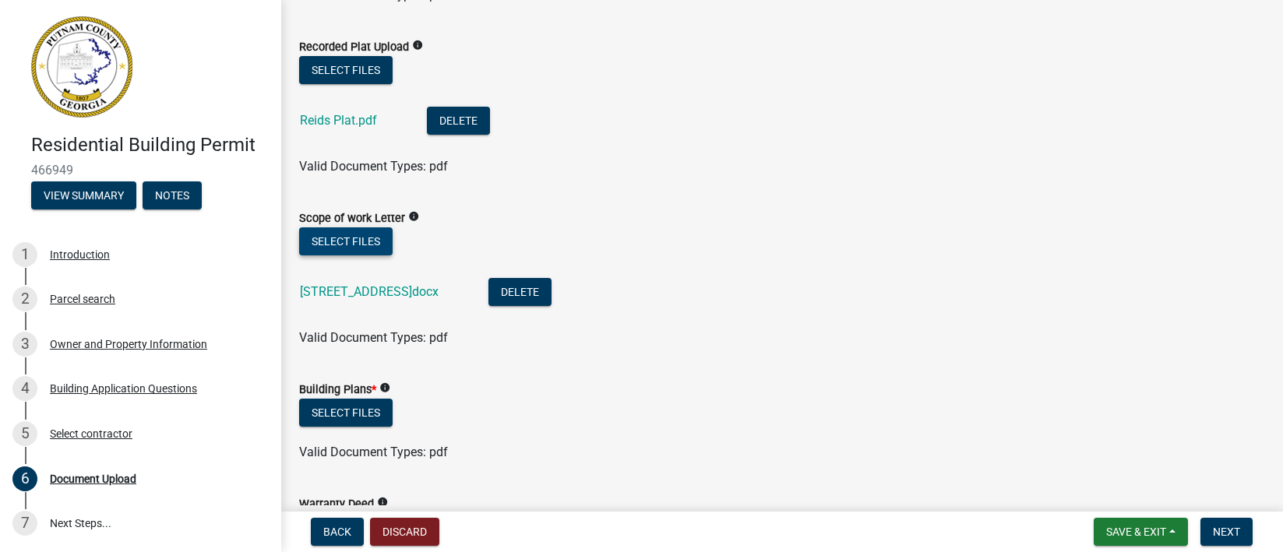
scroll to position [701, 0]
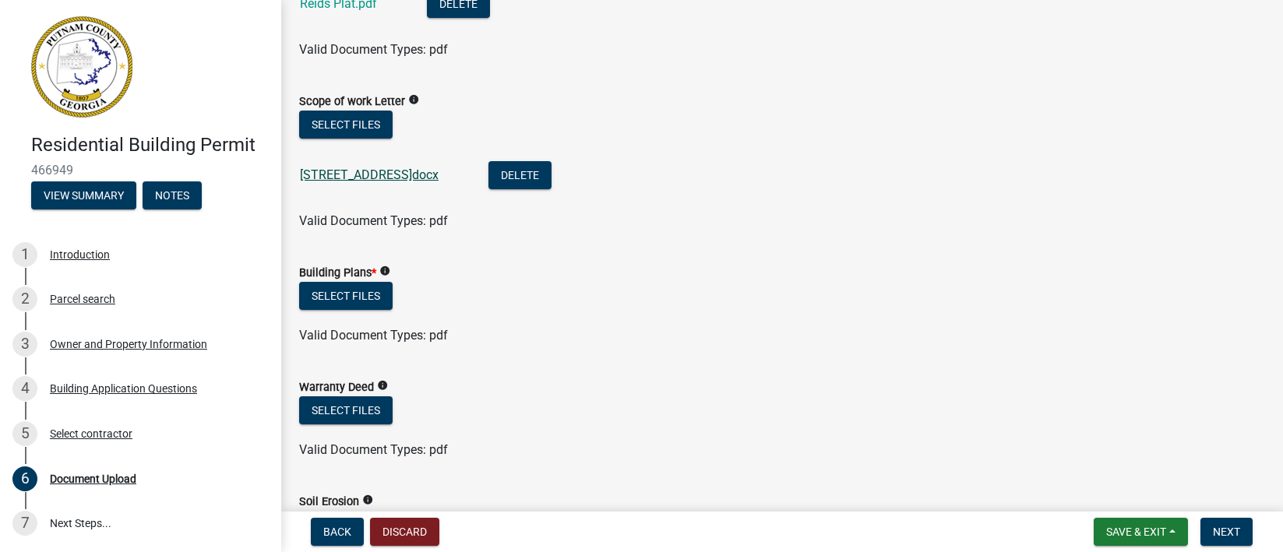
click at [379, 172] on link "[STREET_ADDRESS]docx" at bounding box center [369, 175] width 139 height 15
click at [371, 300] on button "Select files" at bounding box center [346, 296] width 94 height 28
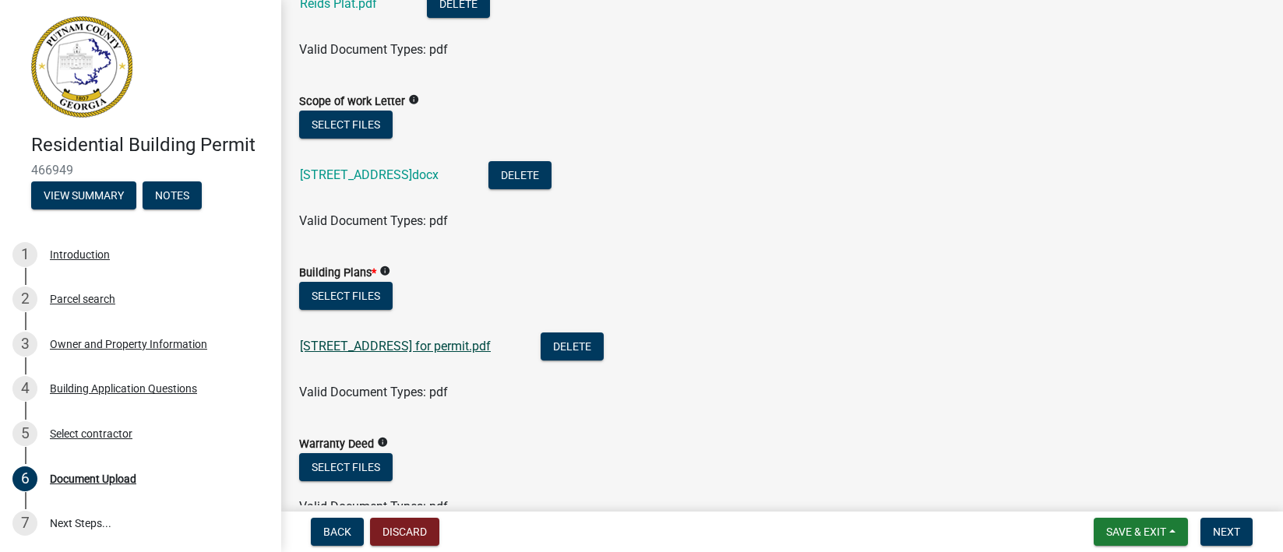
click at [454, 348] on link "[STREET_ADDRESS] for permit.pdf" at bounding box center [395, 346] width 191 height 15
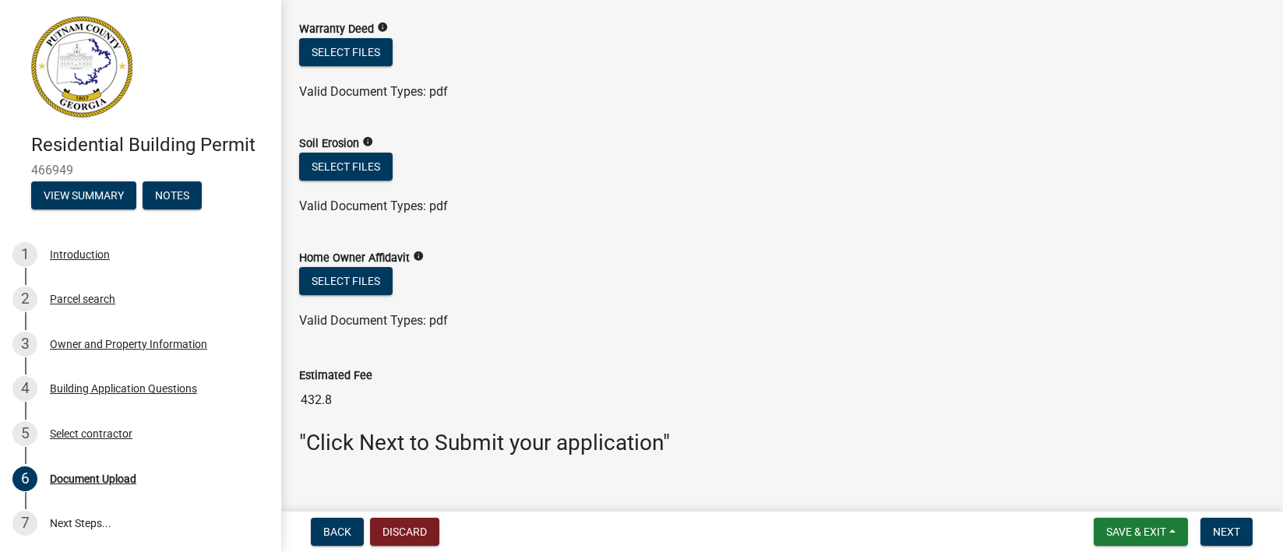
scroll to position [1138, 0]
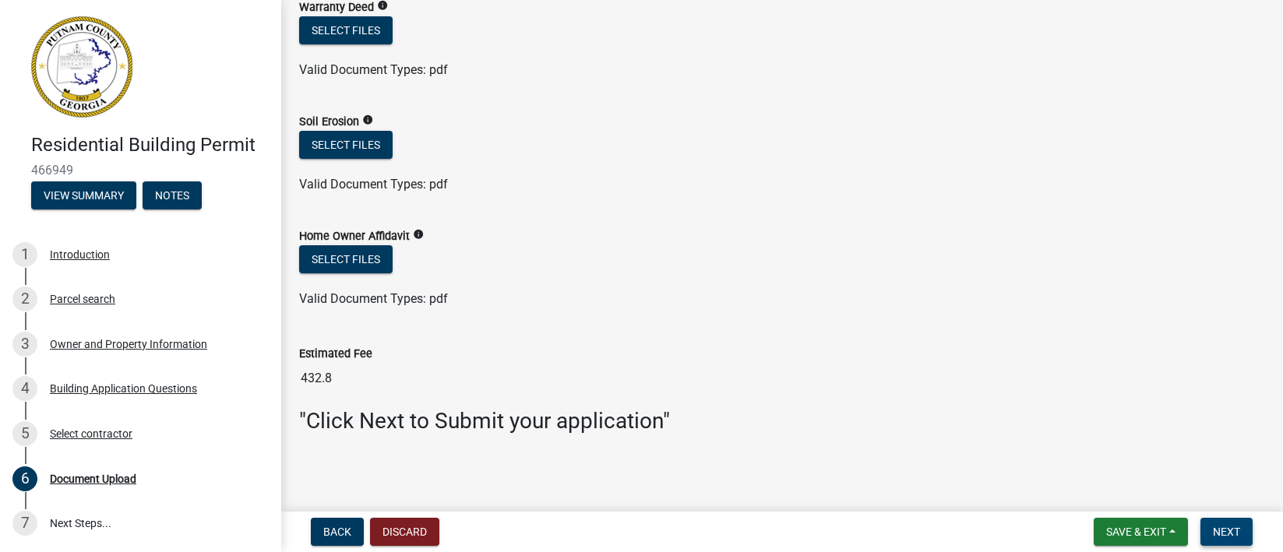
click at [1220, 531] on span "Next" at bounding box center [1226, 532] width 27 height 12
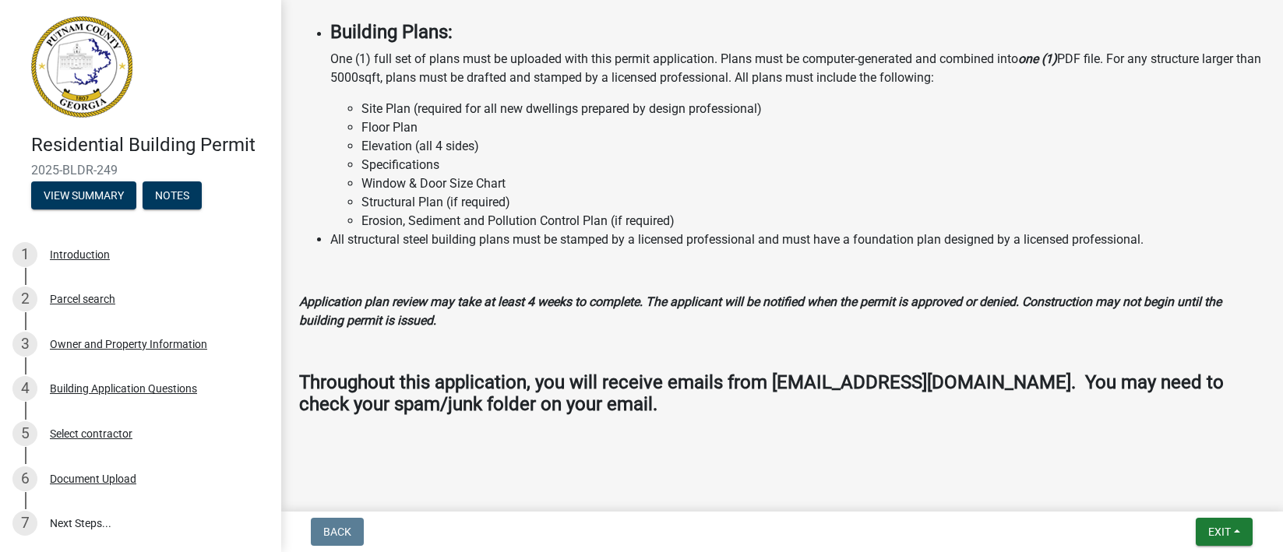
scroll to position [1431, 0]
click at [1209, 531] on span "Exit" at bounding box center [1220, 532] width 23 height 12
click at [1177, 492] on button "Save & Exit" at bounding box center [1190, 491] width 125 height 37
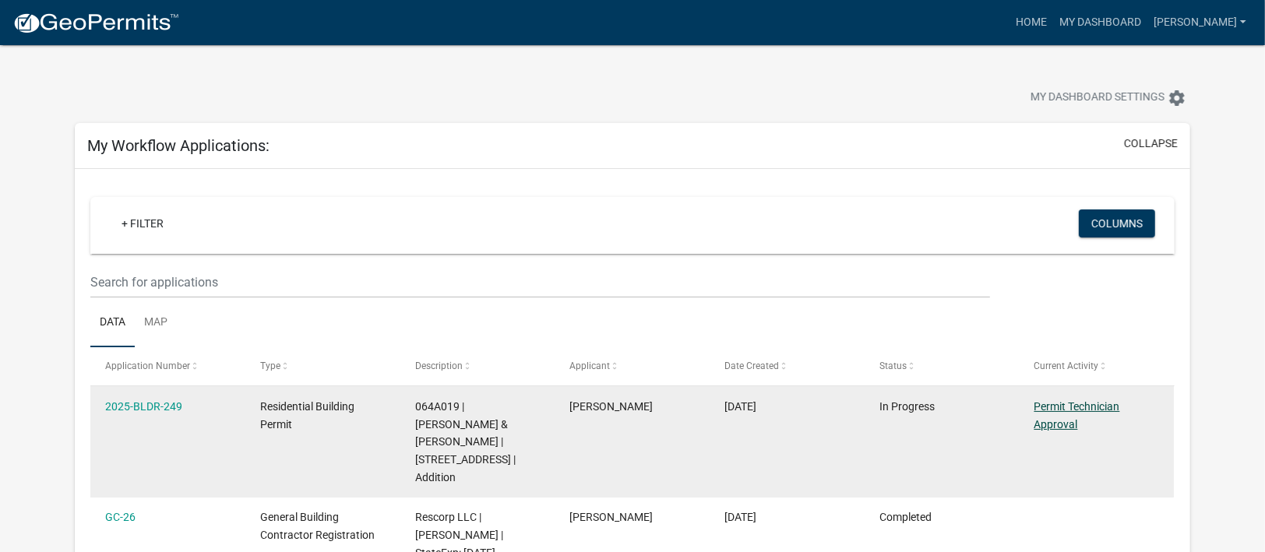
click at [1071, 406] on link "Permit Technician Approval" at bounding box center [1078, 416] width 86 height 30
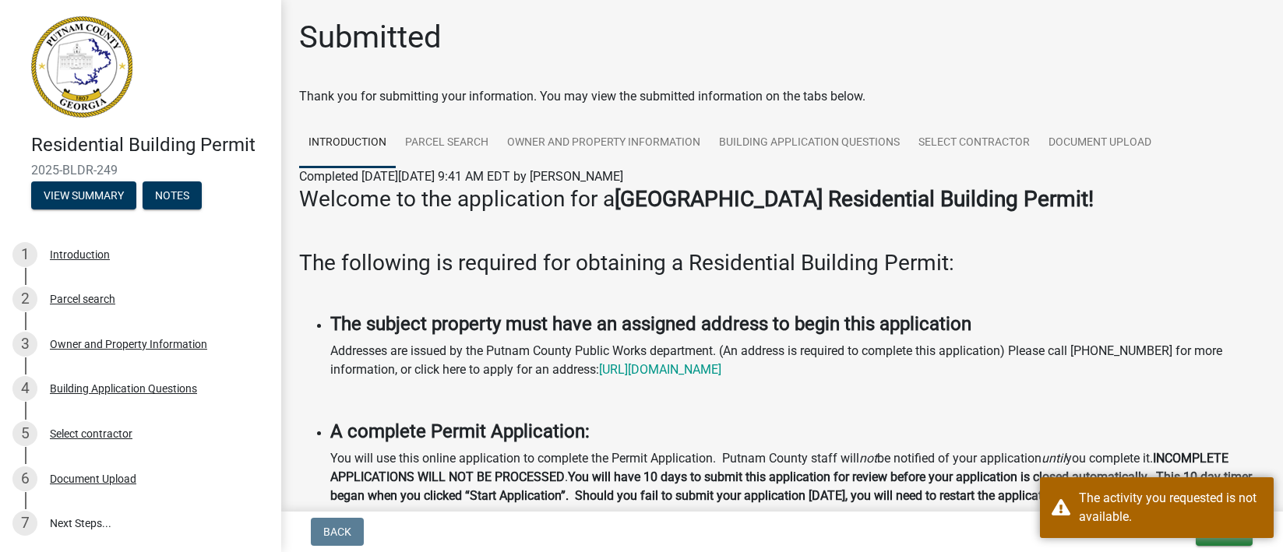
scroll to position [116, 0]
